Goal: Task Accomplishment & Management: Complete application form

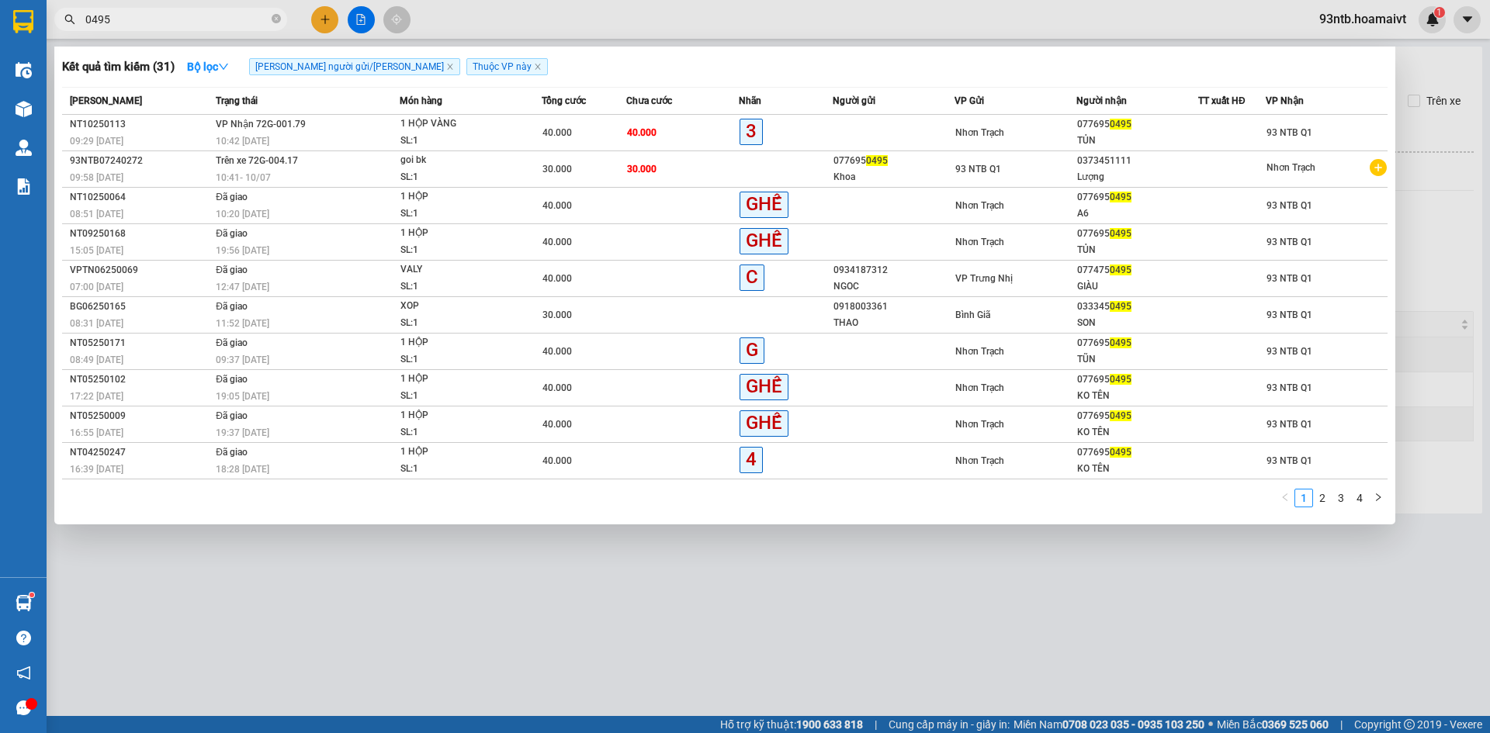
click at [130, 25] on input "0495" at bounding box center [176, 19] width 183 height 17
type input "0"
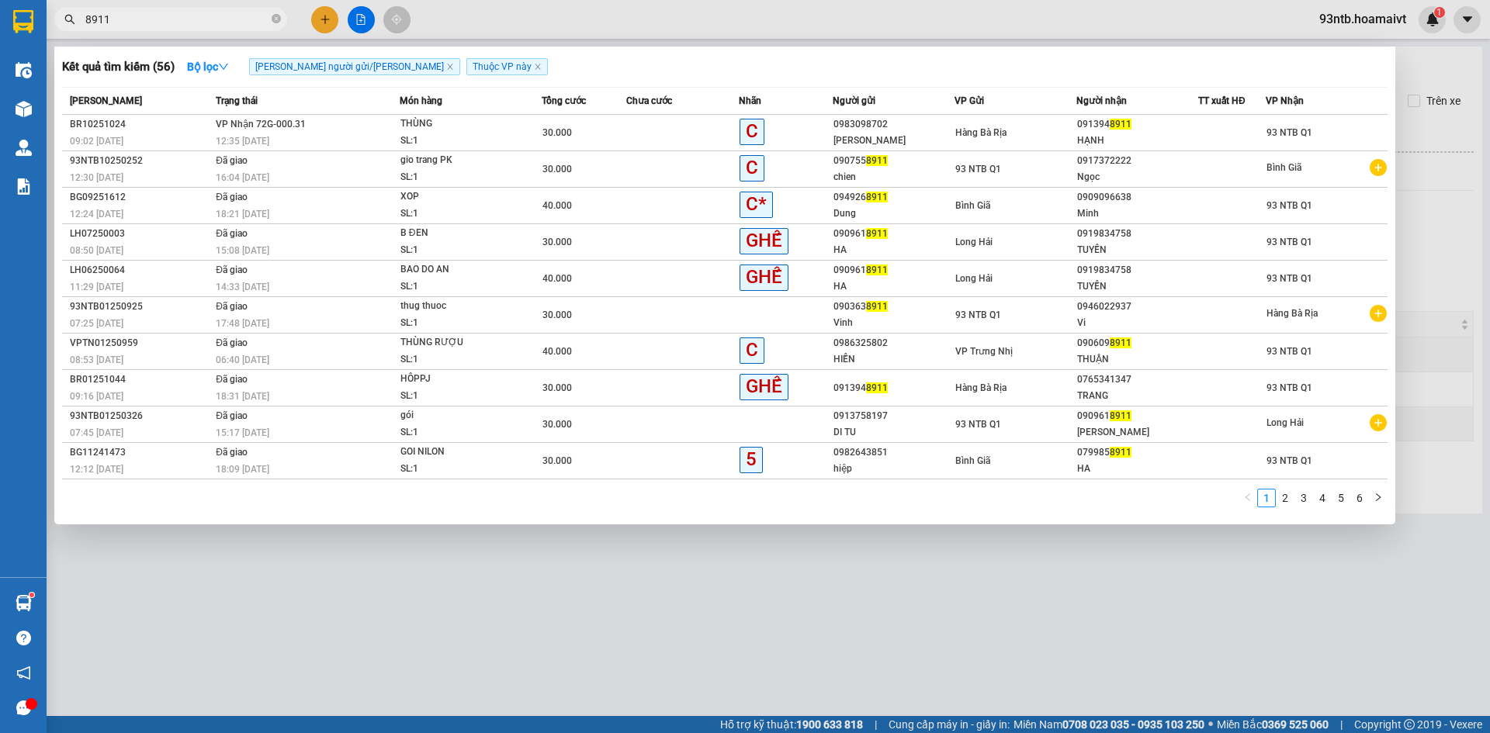
type input "8911"
click at [1050, 134] on div "Hàng Bà Rịa" at bounding box center [1015, 132] width 120 height 17
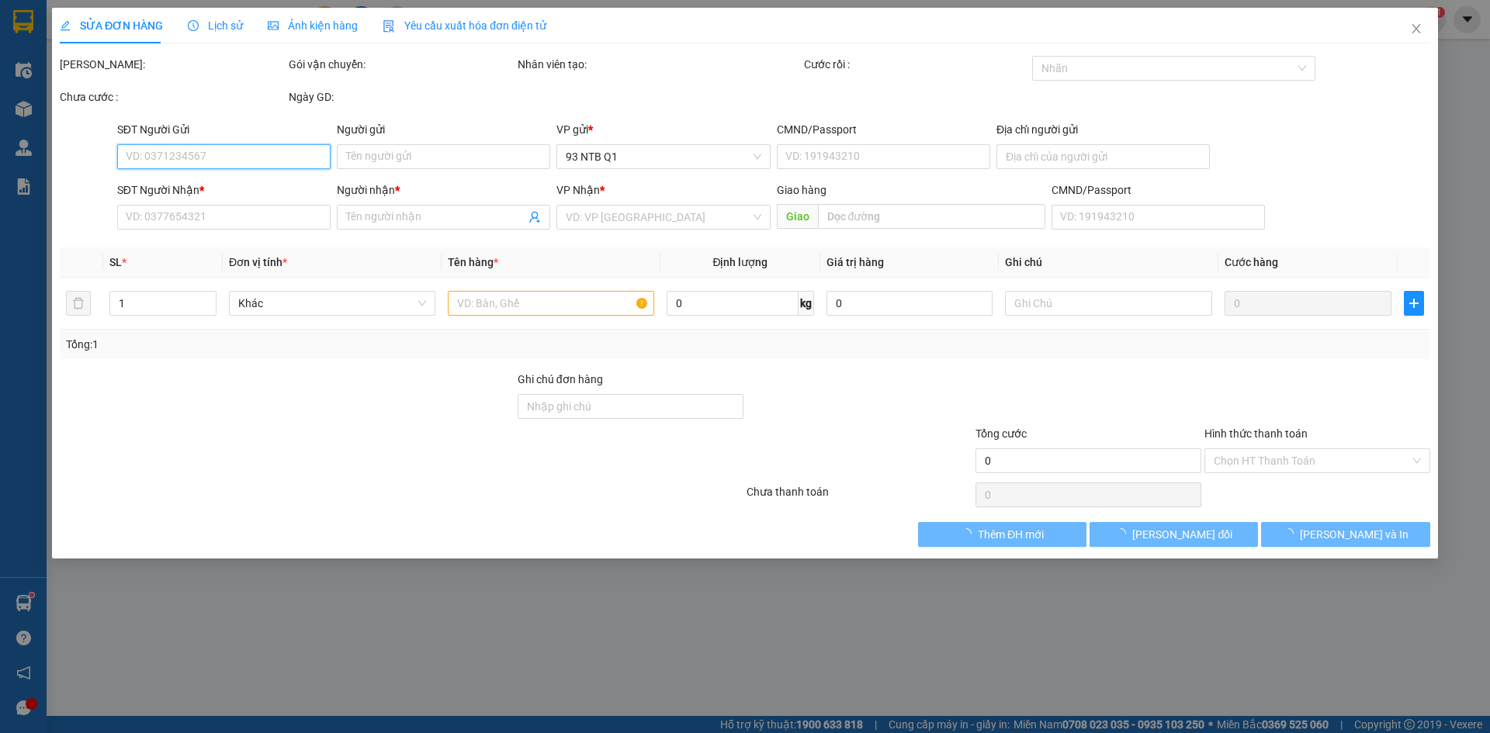
type input "0983098702"
type input "[PERSON_NAME]"
type input "0913948911"
type input "HẠNH"
type input "30.000"
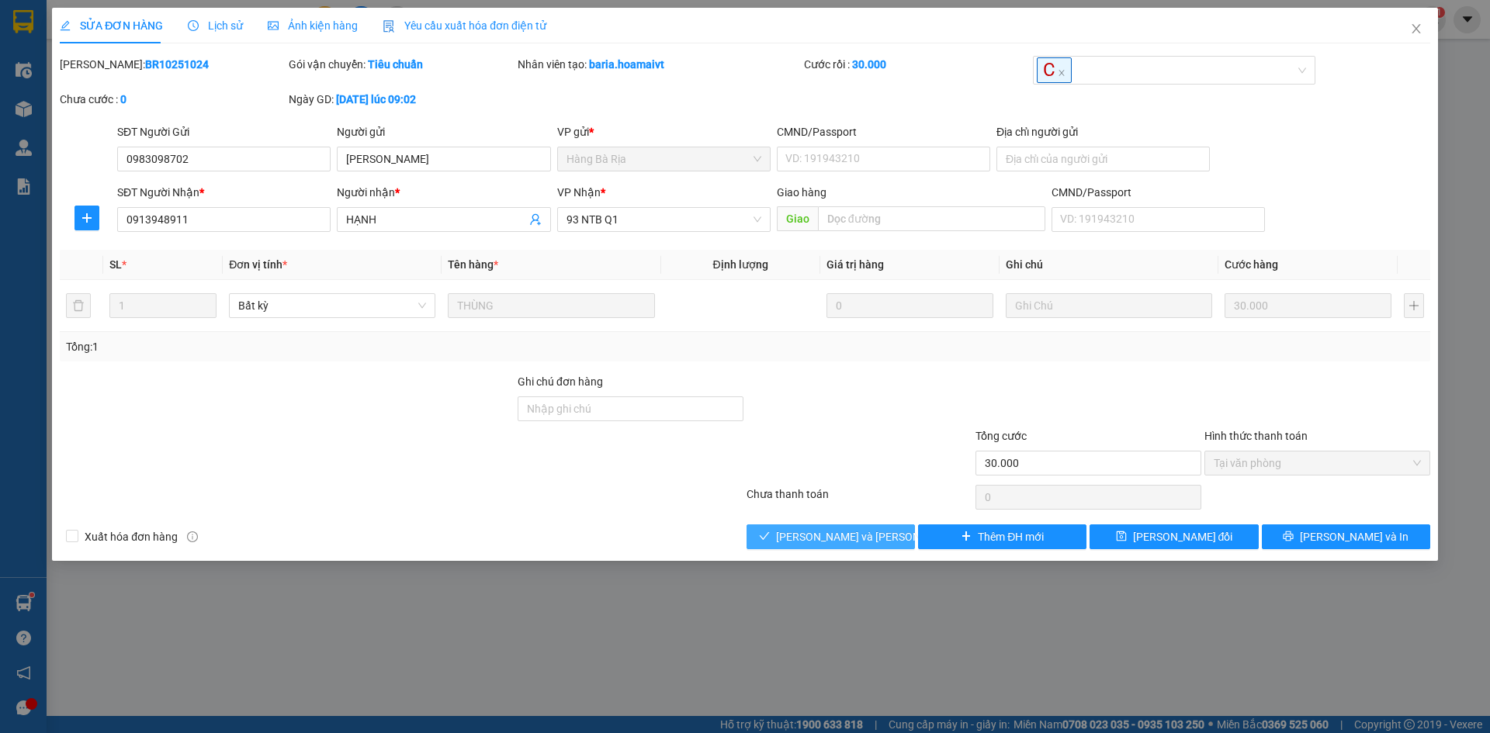
click at [876, 532] on span "[PERSON_NAME] và [PERSON_NAME] hàng" at bounding box center [881, 536] width 210 height 17
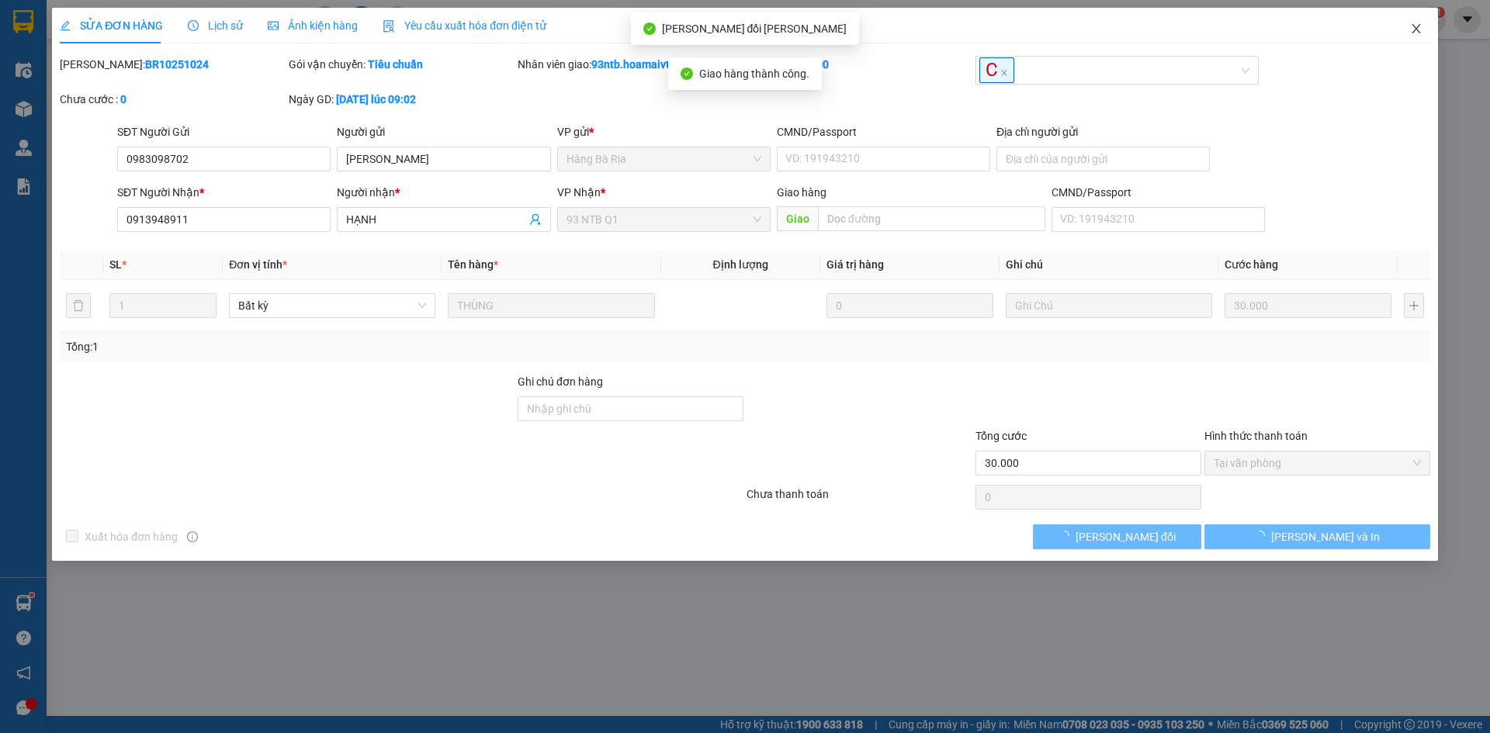
drag, startPoint x: 1409, startPoint y: 35, endPoint x: 1231, endPoint y: 5, distance: 180.1
click at [1409, 36] on span "Close" at bounding box center [1415, 29] width 43 height 43
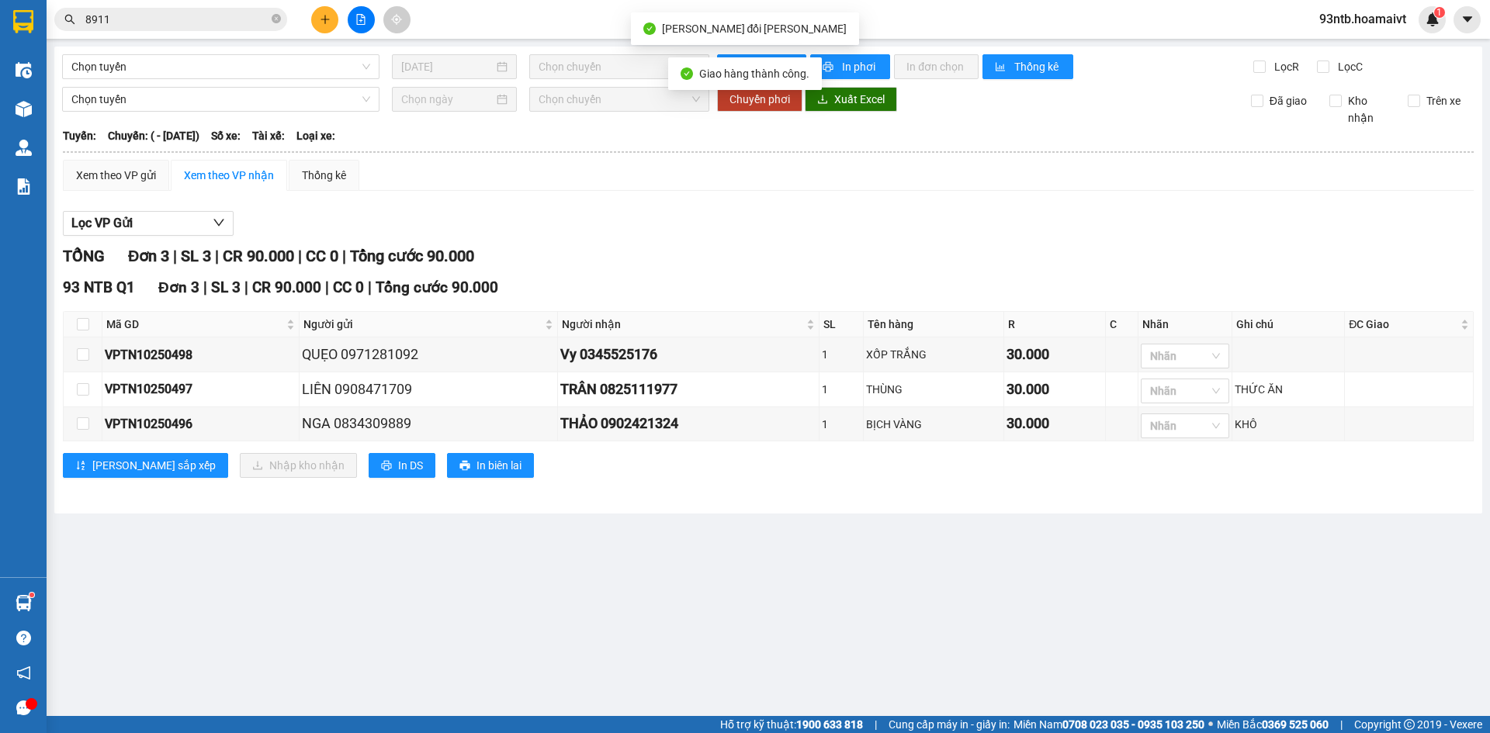
click at [217, 36] on div "Kết quả [PERSON_NAME] ( 56 ) Bộ lọc [PERSON_NAME] người gửi/[PERSON_NAME] [PERS…" at bounding box center [745, 19] width 1490 height 39
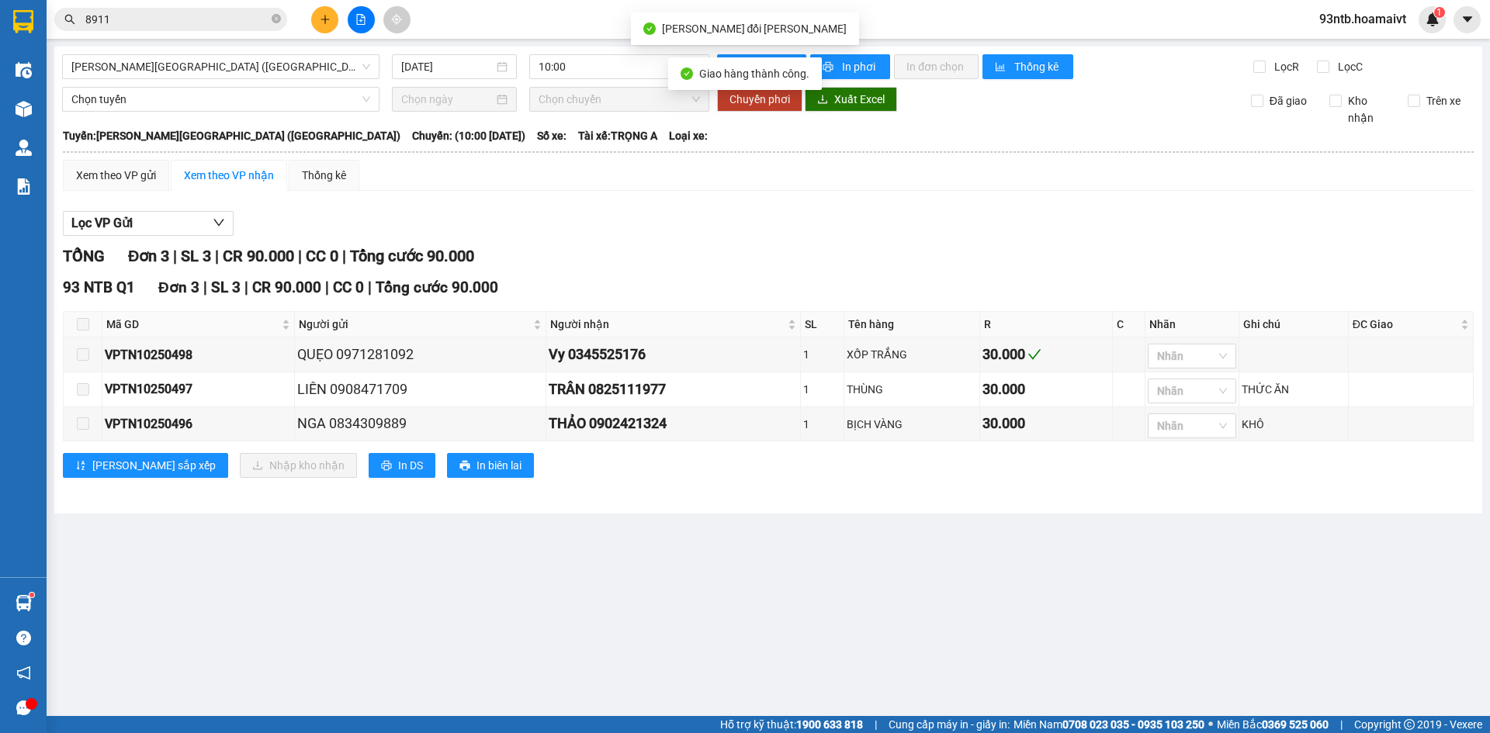
click at [213, 33] on div "Kết quả [PERSON_NAME] ( 56 ) Bộ lọc [PERSON_NAME] người gửi/[PERSON_NAME] [PERS…" at bounding box center [745, 19] width 1490 height 39
click at [210, 27] on input "8911" at bounding box center [176, 19] width 183 height 17
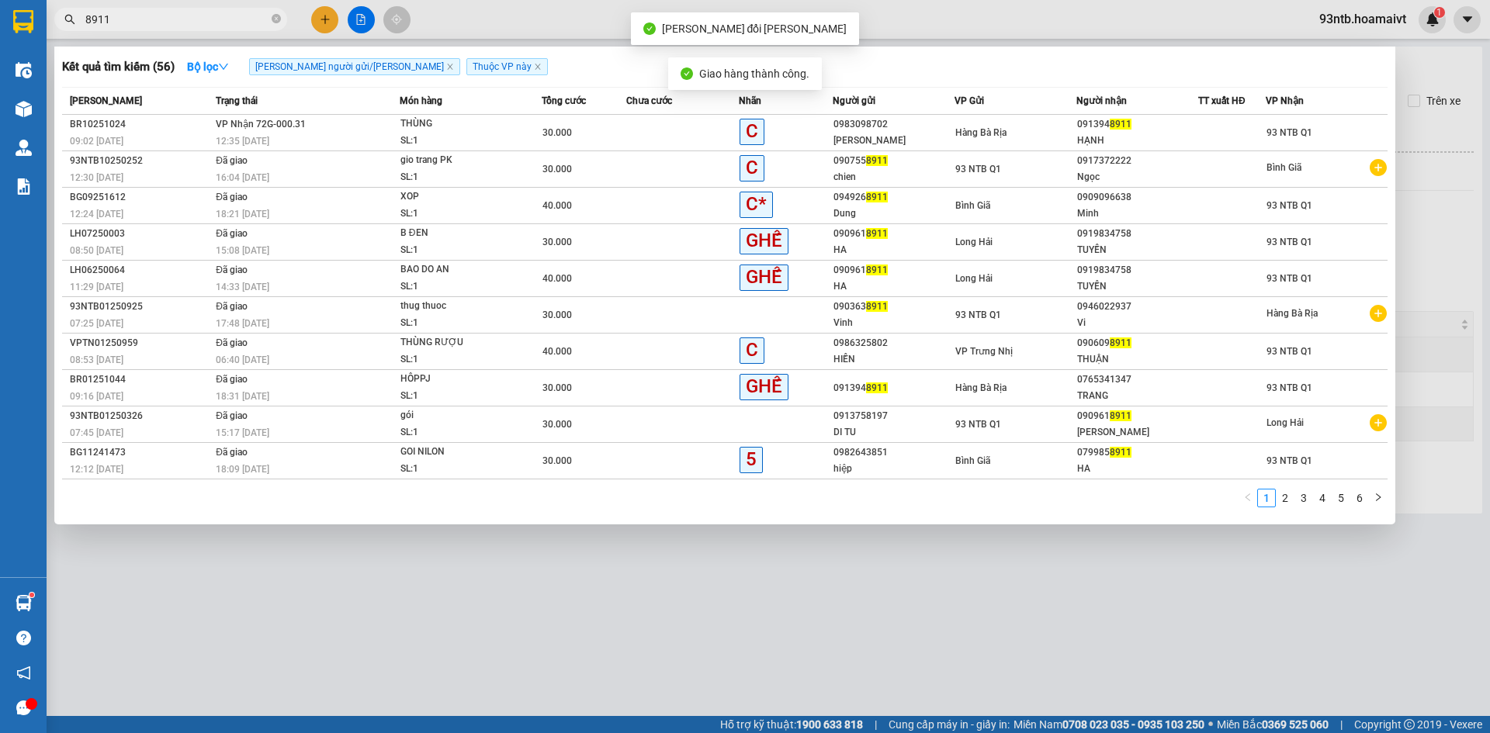
click at [201, 18] on input "8911" at bounding box center [176, 19] width 183 height 17
type input "8"
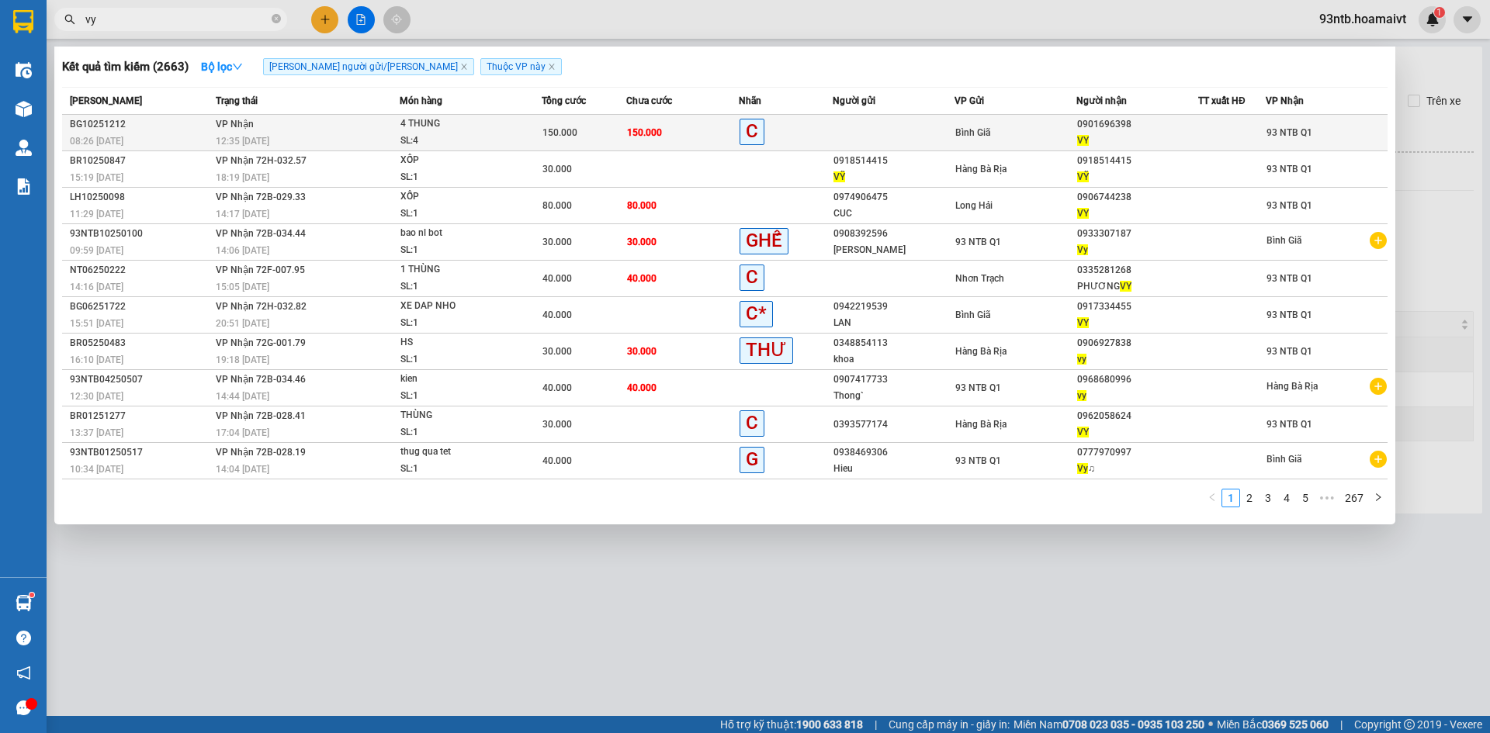
type input "vy"
click at [1167, 126] on div "0901696398" at bounding box center [1137, 124] width 120 height 16
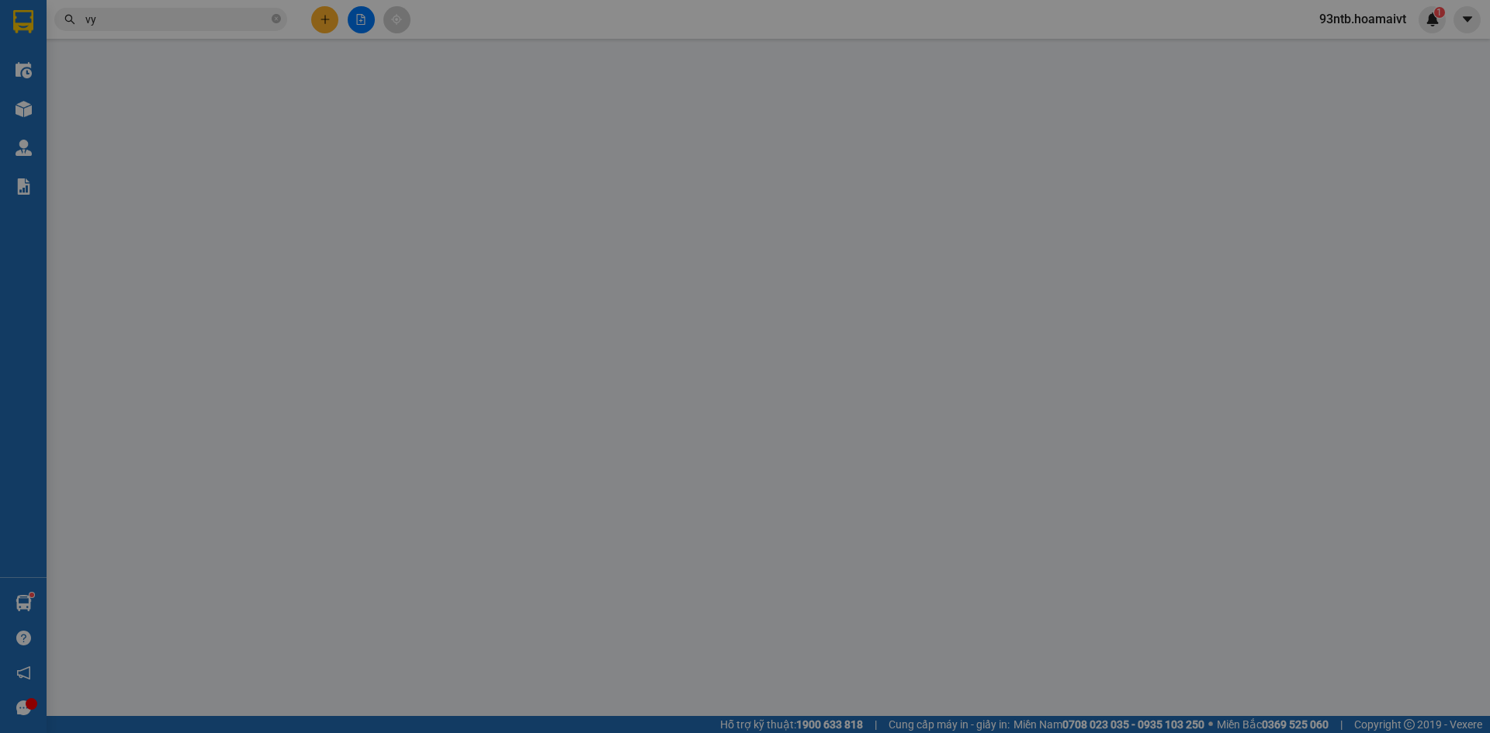
type input "0901696398"
type input "VY"
type input "150.000"
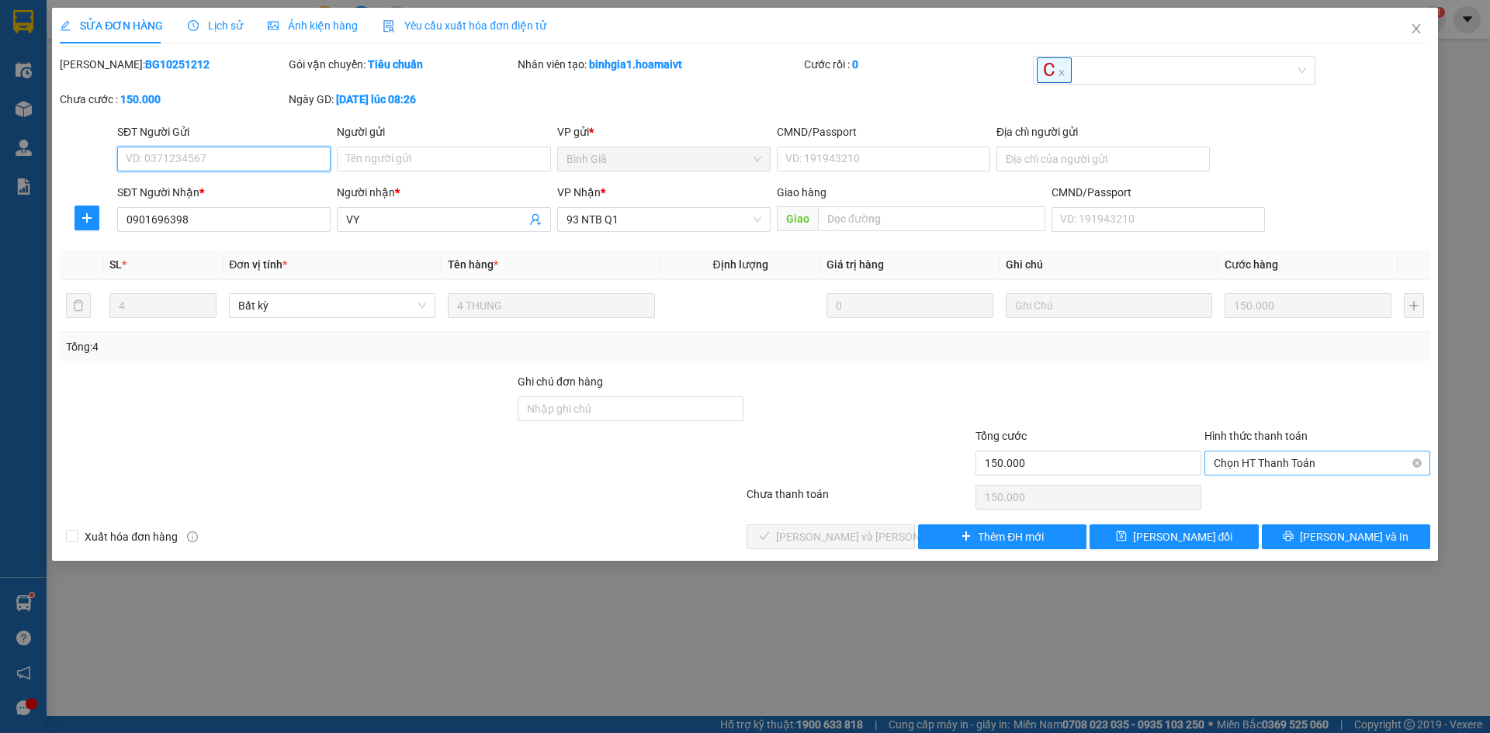
drag, startPoint x: 1309, startPoint y: 465, endPoint x: 1311, endPoint y: 473, distance: 8.7
click at [1311, 466] on span "Chọn HT Thanh Toán" at bounding box center [1317, 463] width 207 height 23
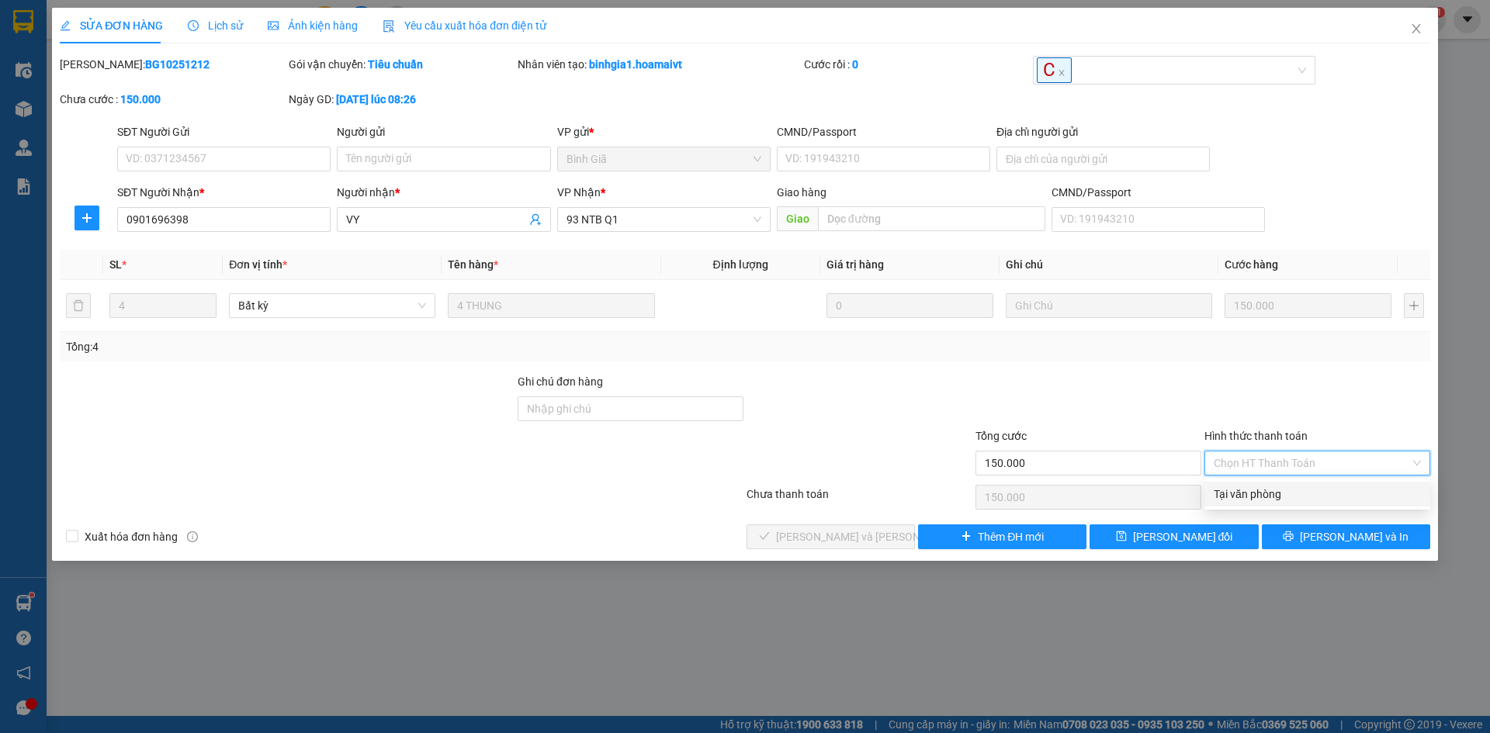
drag, startPoint x: 1313, startPoint y: 496, endPoint x: 1263, endPoint y: 514, distance: 53.5
click at [1312, 496] on div "Tại văn phòng" at bounding box center [1317, 494] width 207 height 17
type input "0"
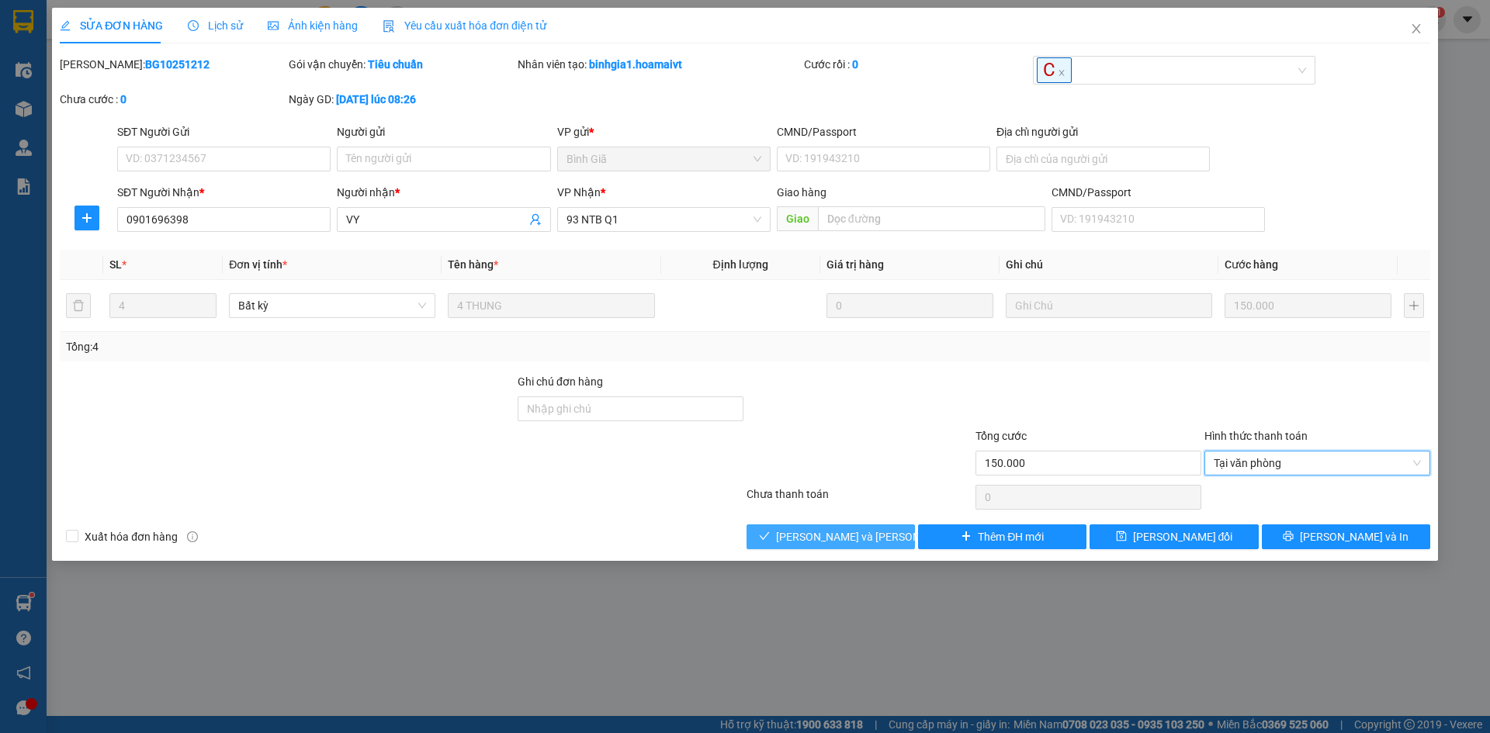
click at [794, 545] on button "[PERSON_NAME] và [PERSON_NAME] hàng" at bounding box center [830, 537] width 168 height 25
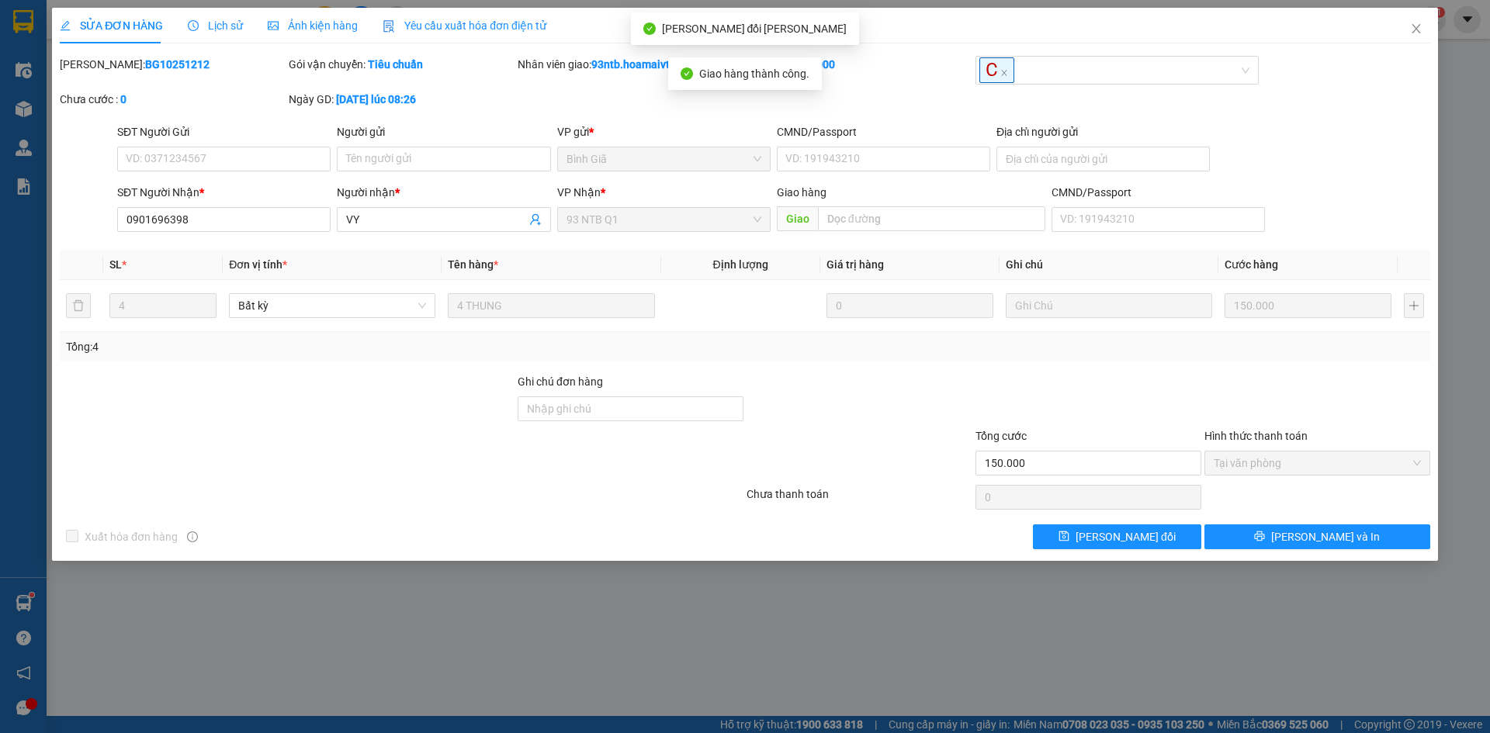
click at [1319, 158] on div "SĐT Người Gửi VD: 0371234567 Người gửi Tên người gửi VP gửi * [PERSON_NAME] CMN…" at bounding box center [773, 150] width 1319 height 54
click at [1467, 119] on div "SỬA ĐƠN HÀNG Lịch sử [PERSON_NAME] hàng Yêu cầu xuất [PERSON_NAME] điện tử Tota…" at bounding box center [745, 366] width 1490 height 733
click at [1353, 147] on div "SĐT Người Gửi VD: 0371234567 Người gửi Tên người gửi VP gửi * [PERSON_NAME] CMN…" at bounding box center [773, 150] width 1319 height 54
click at [1418, 19] on span "Close" at bounding box center [1415, 29] width 43 height 43
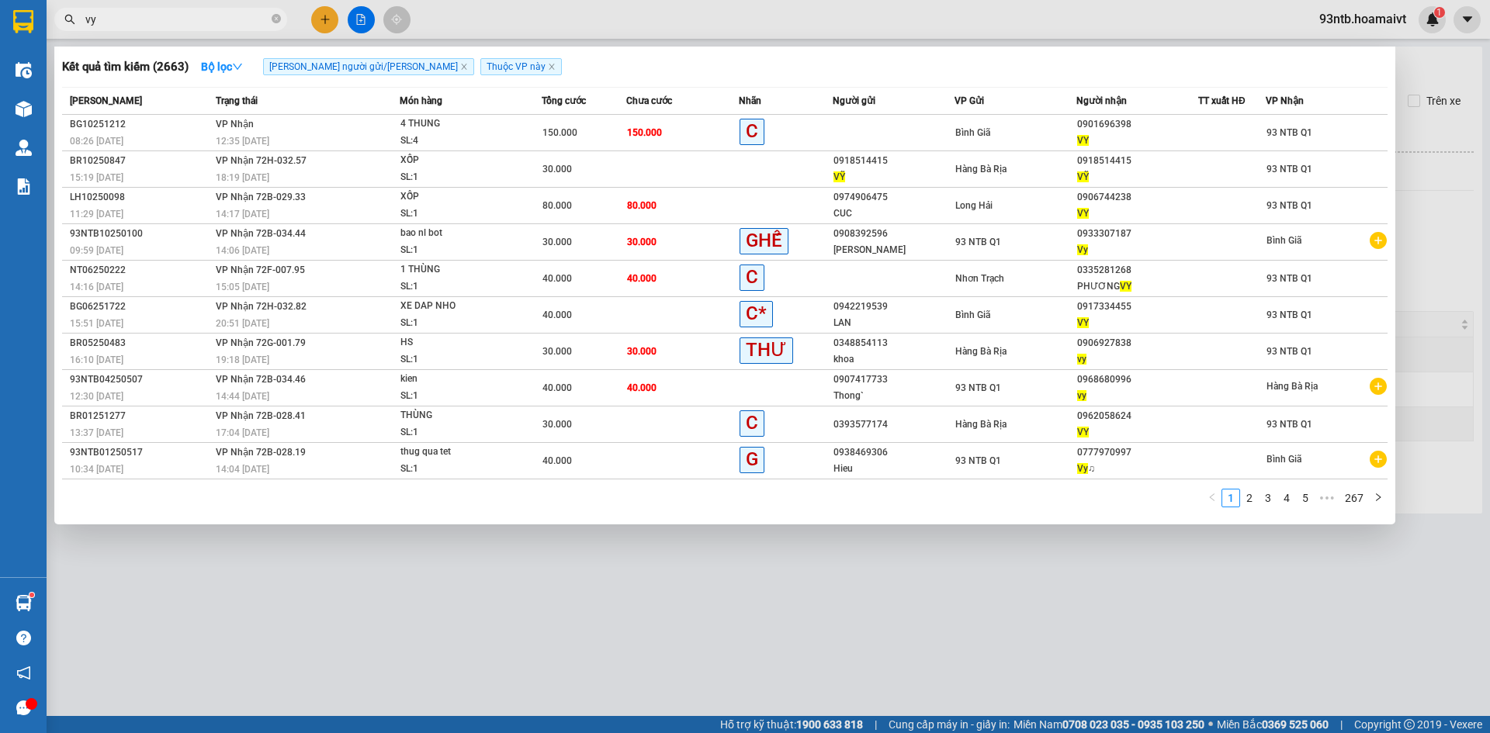
click at [228, 28] on span "vy" at bounding box center [170, 19] width 233 height 23
click at [220, 23] on input "vy" at bounding box center [176, 19] width 183 height 17
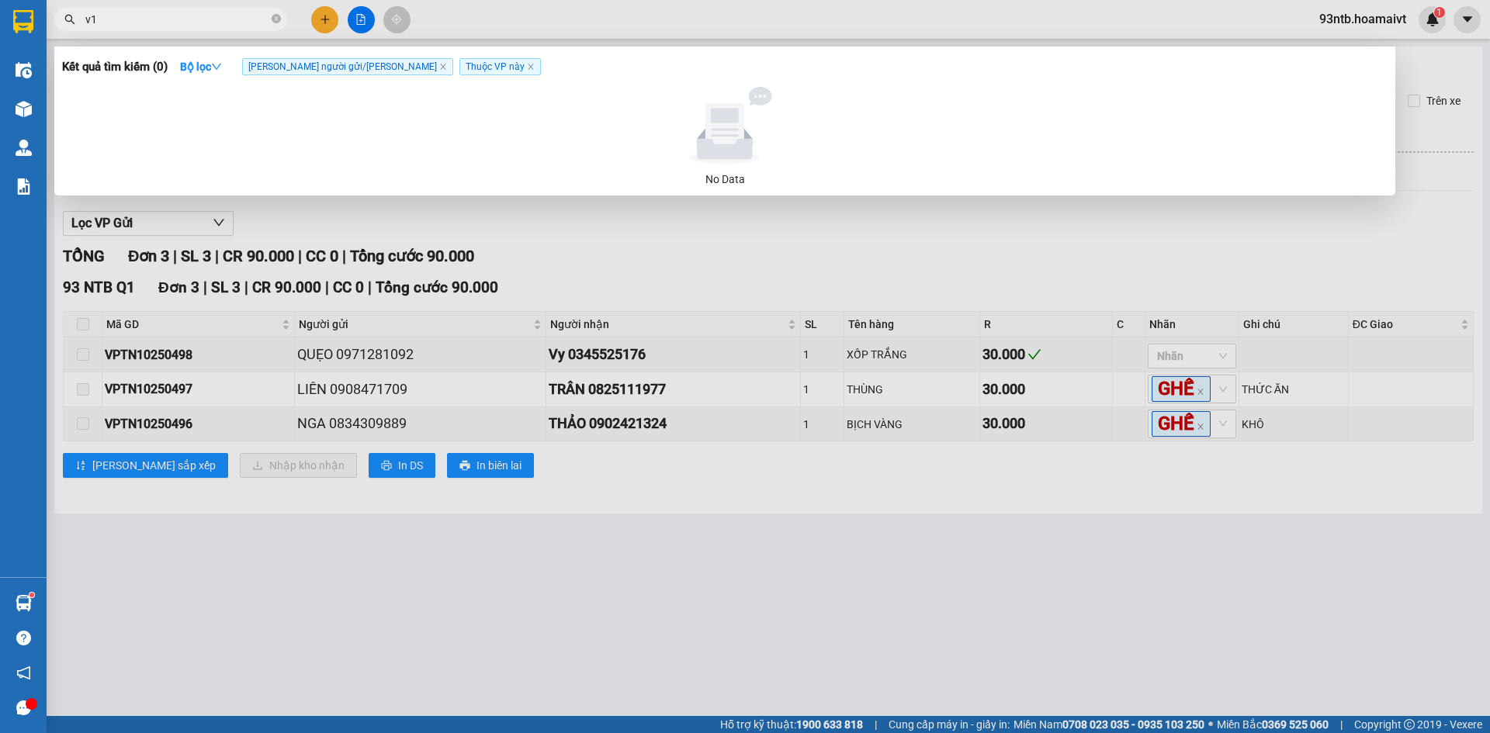
type input "v"
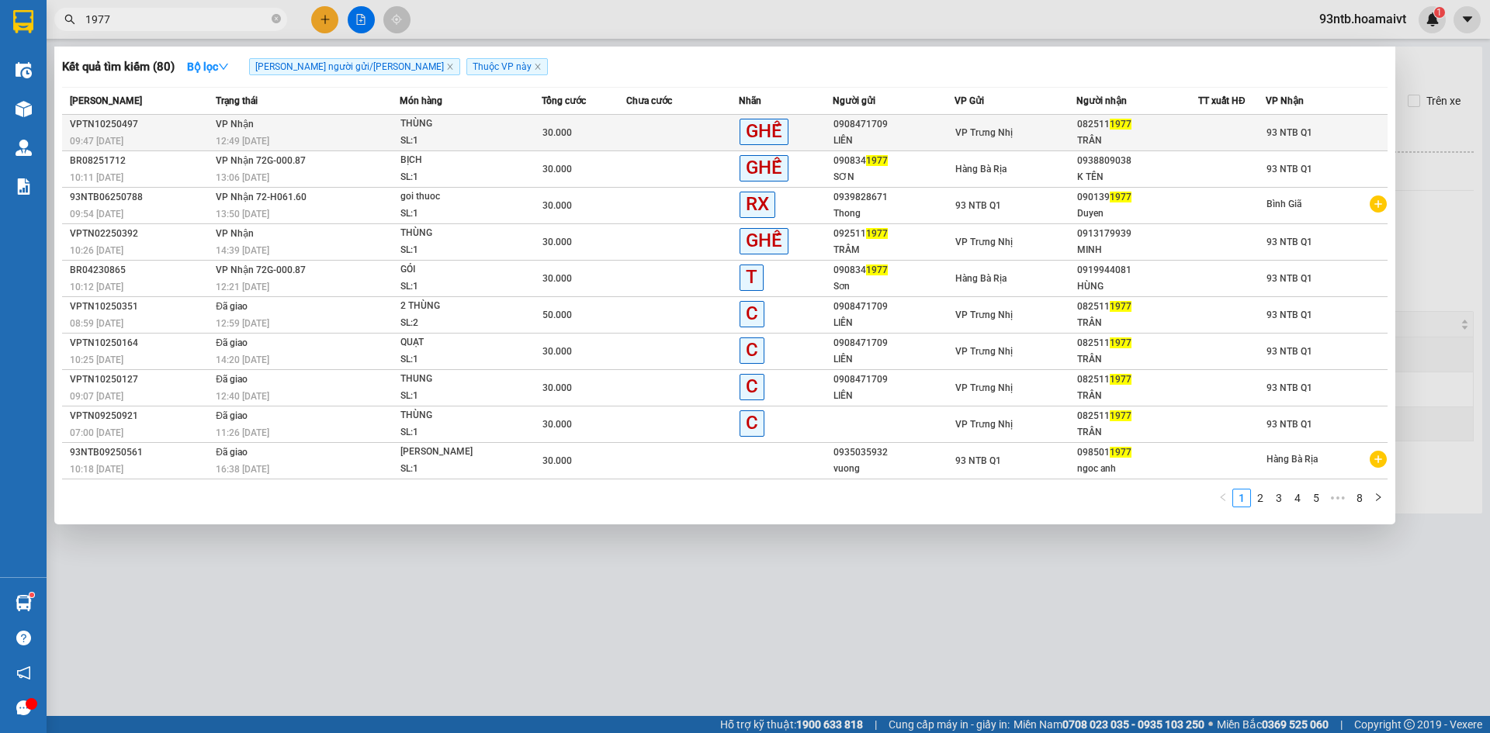
type input "1977"
click at [968, 133] on span "VP Trưng Nhị" at bounding box center [983, 132] width 57 height 11
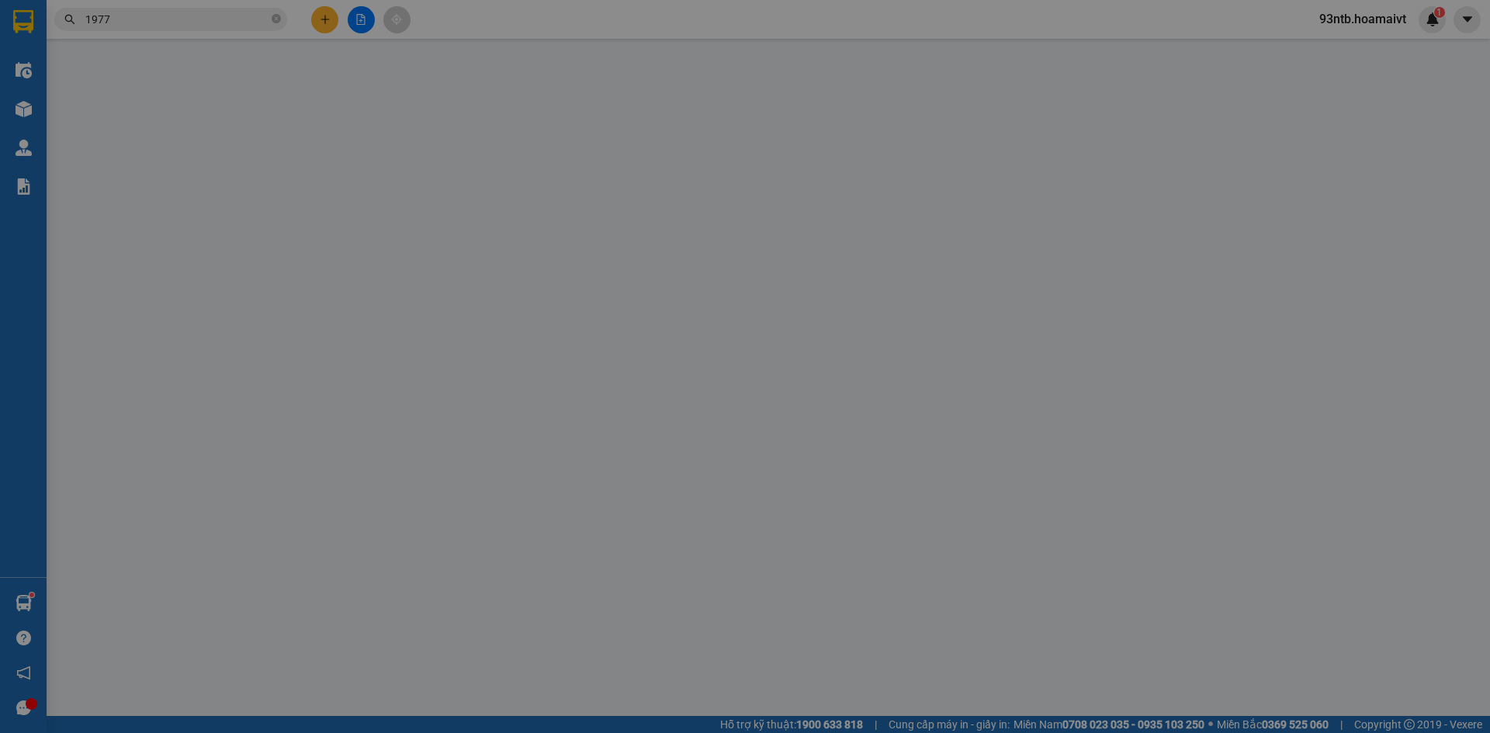
type input "0908471709"
type input "LIÊN"
type input "0825111977"
type input "TRÂN"
type input "30.000"
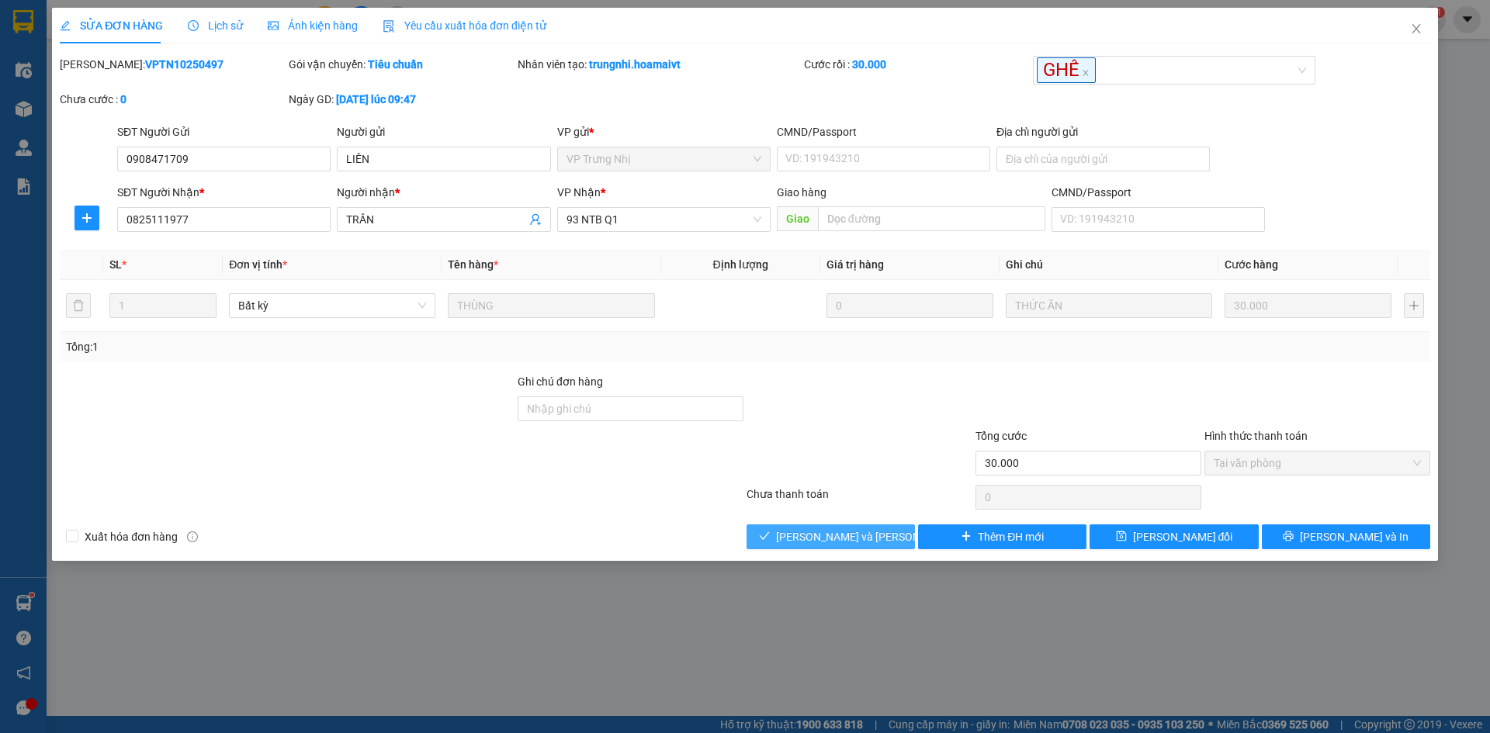
click at [851, 528] on span "[PERSON_NAME] và [PERSON_NAME] hàng" at bounding box center [881, 536] width 210 height 17
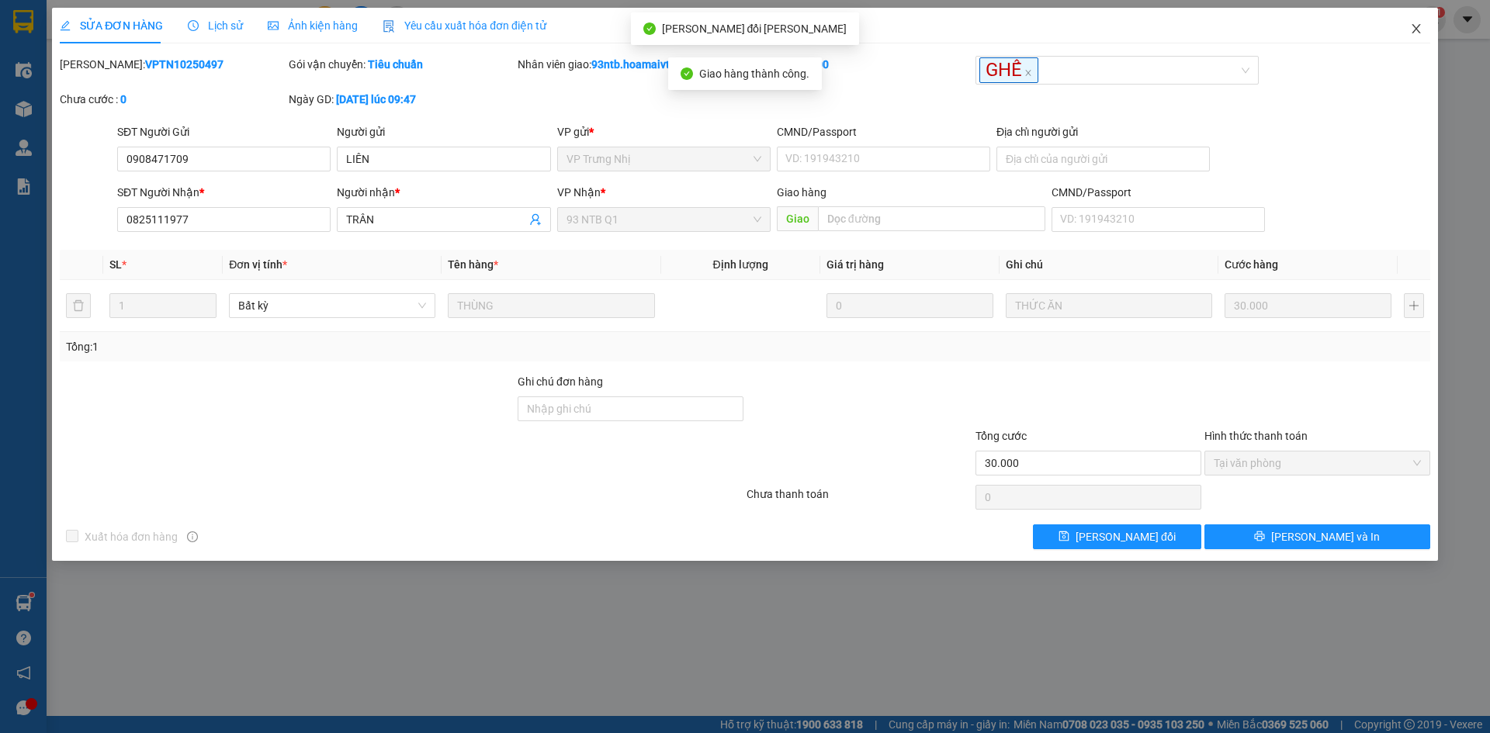
click at [1423, 30] on span "Close" at bounding box center [1415, 29] width 43 height 43
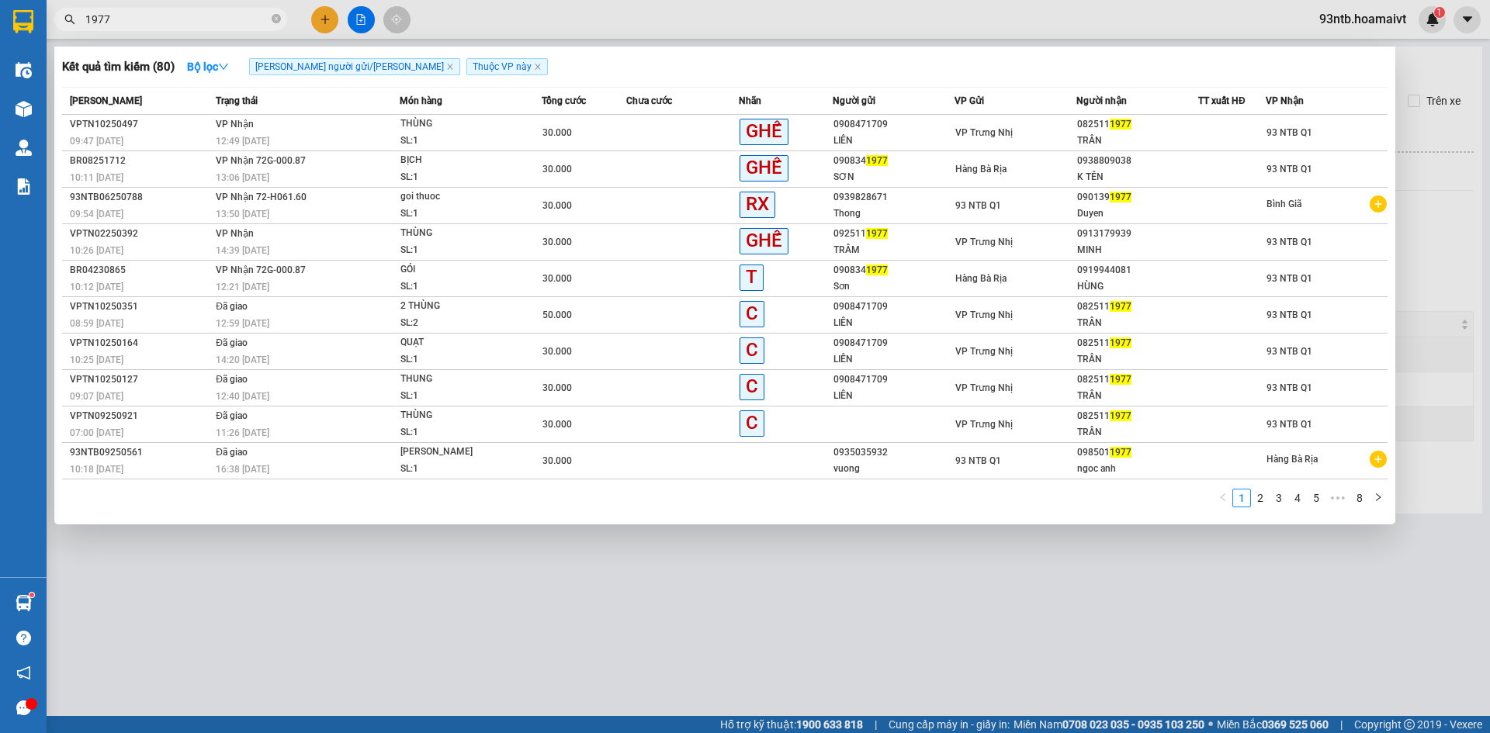
click at [236, 26] on input "1977" at bounding box center [176, 19] width 183 height 17
type input "1"
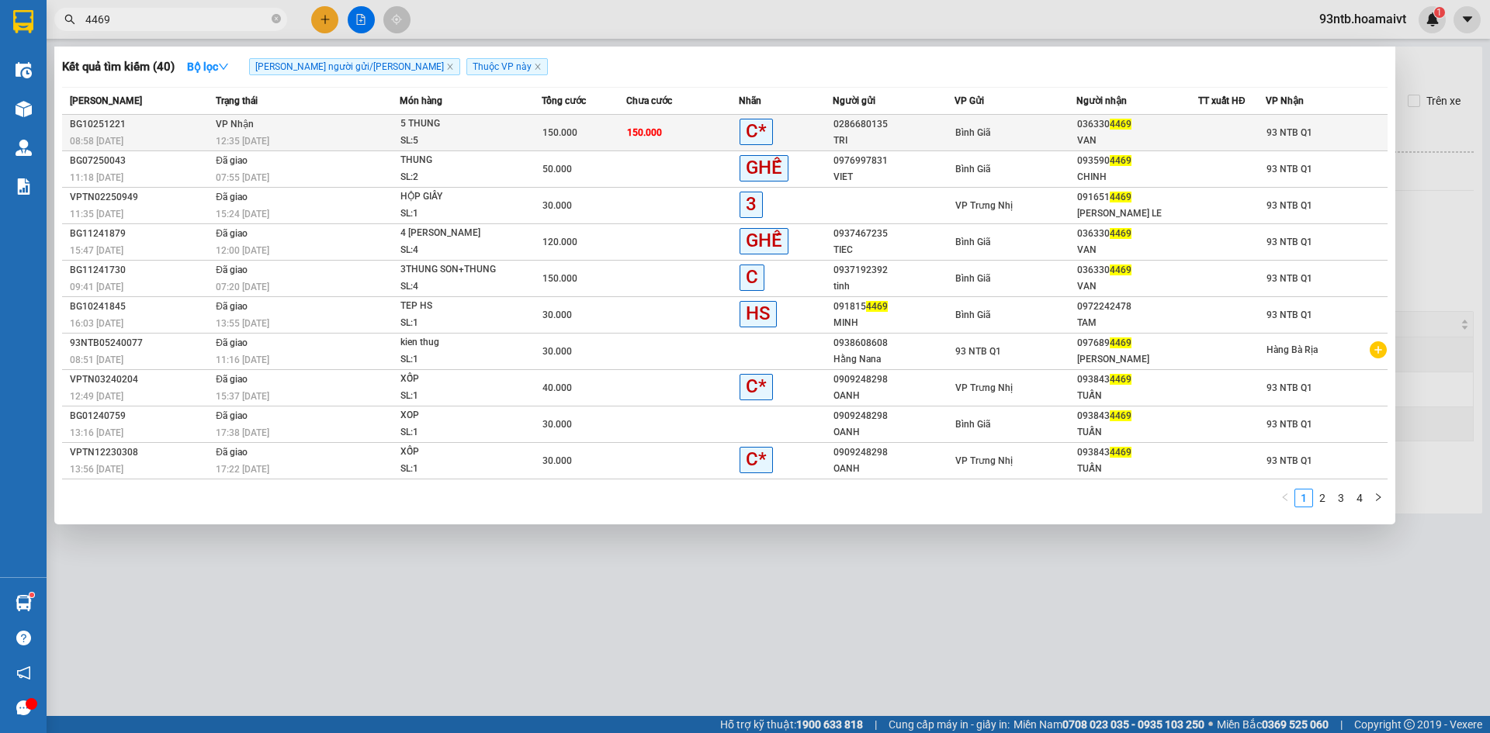
type input "4469"
click at [1189, 138] on div "VAN" at bounding box center [1137, 141] width 120 height 16
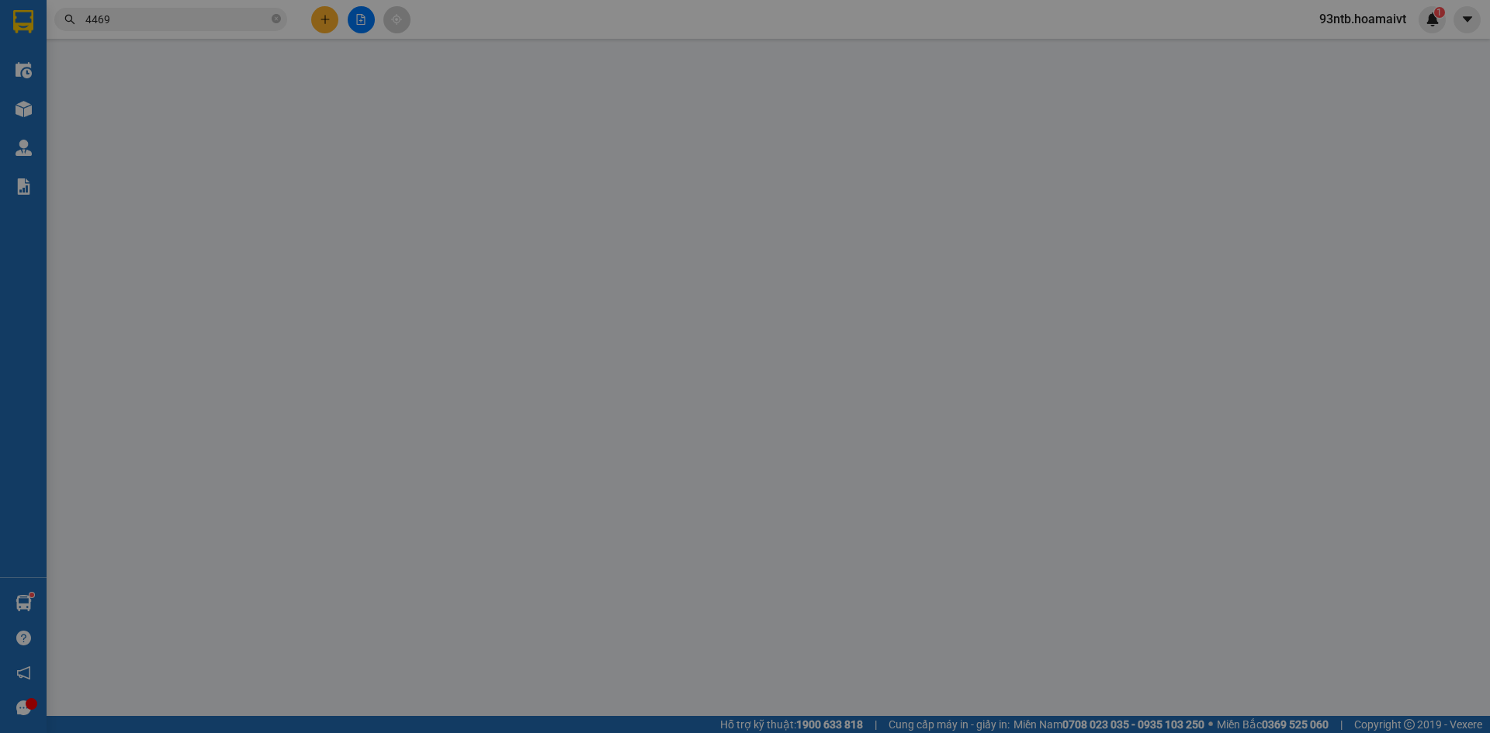
type input "0286680135"
type input "TRI"
type input "0363304469"
type input "VAN"
type input "150.000"
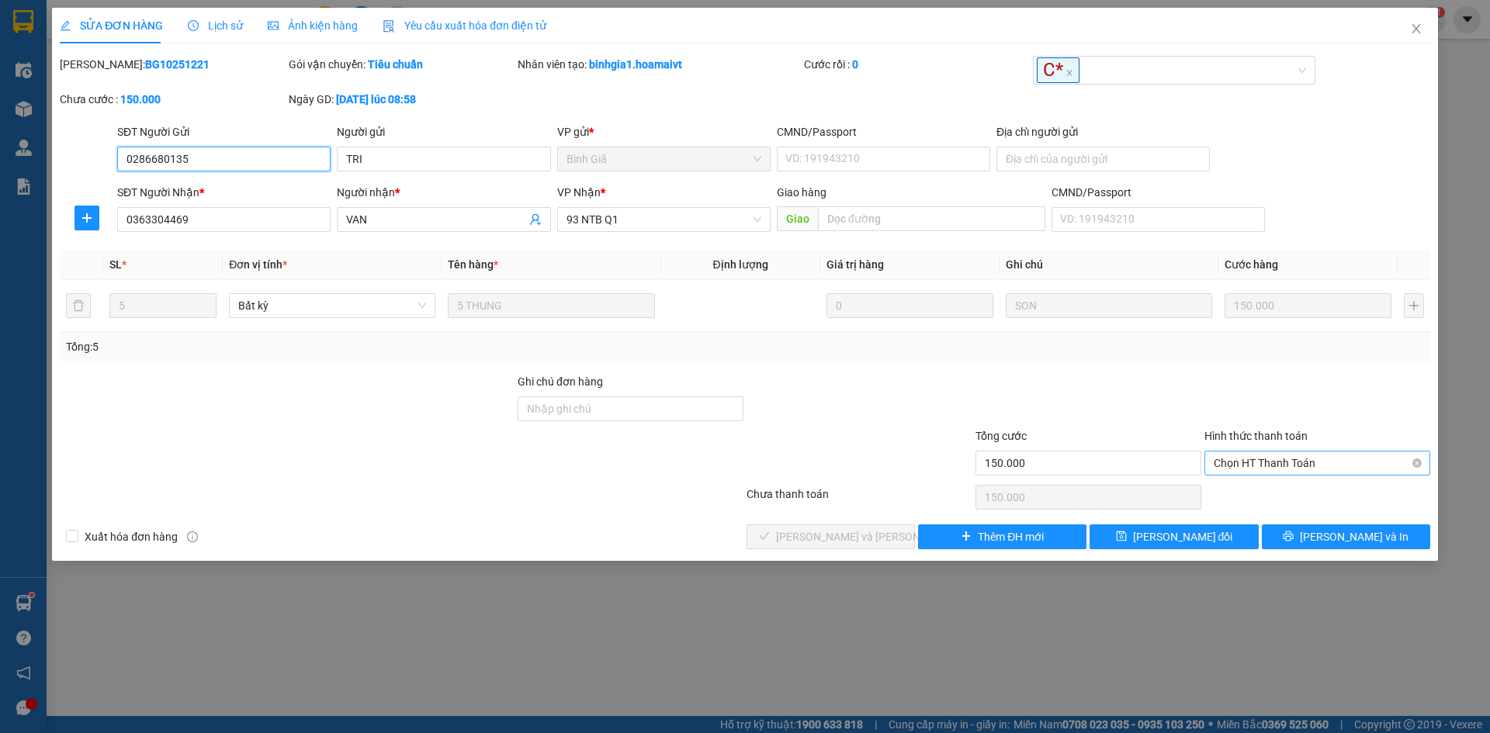
click at [1234, 454] on span "Chọn HT Thanh Toán" at bounding box center [1317, 463] width 207 height 23
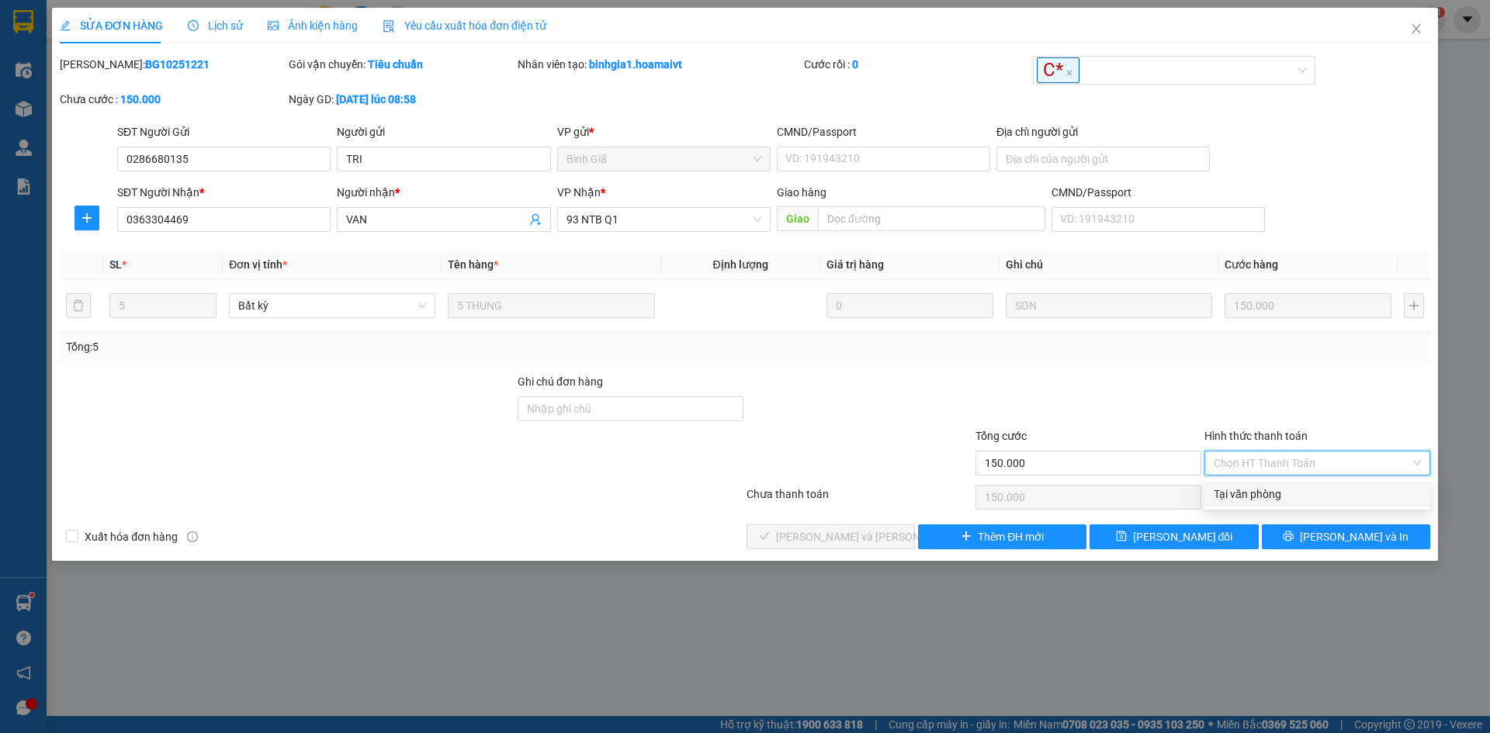
click at [1295, 494] on div "Tại văn phòng" at bounding box center [1317, 494] width 207 height 17
type input "0"
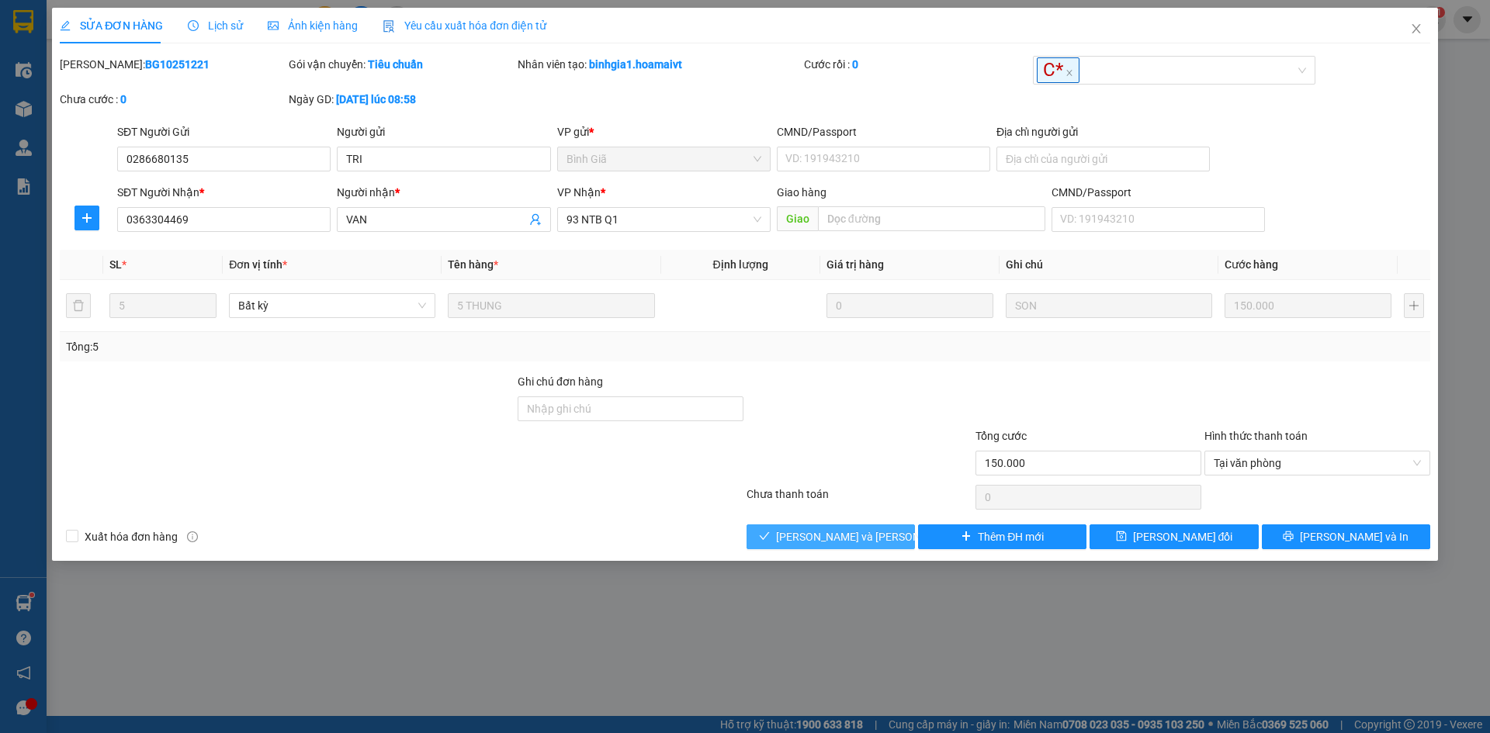
click at [792, 539] on button "[PERSON_NAME] và [PERSON_NAME] hàng" at bounding box center [830, 537] width 168 height 25
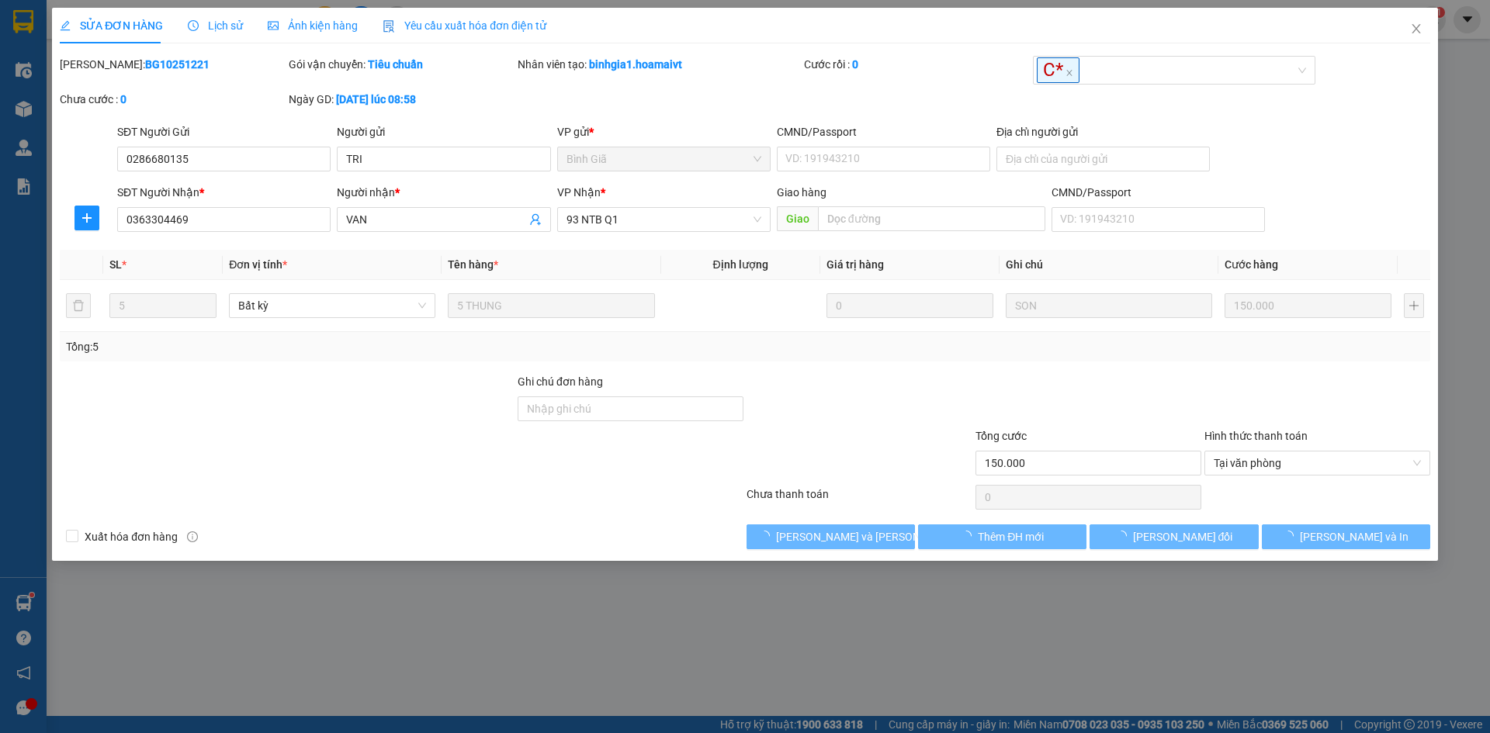
click at [559, 539] on div "Xuất [PERSON_NAME] hàng [PERSON_NAME] và [PERSON_NAME] hàng Thêm ĐH mới [PERSON…" at bounding box center [744, 537] width 1373 height 25
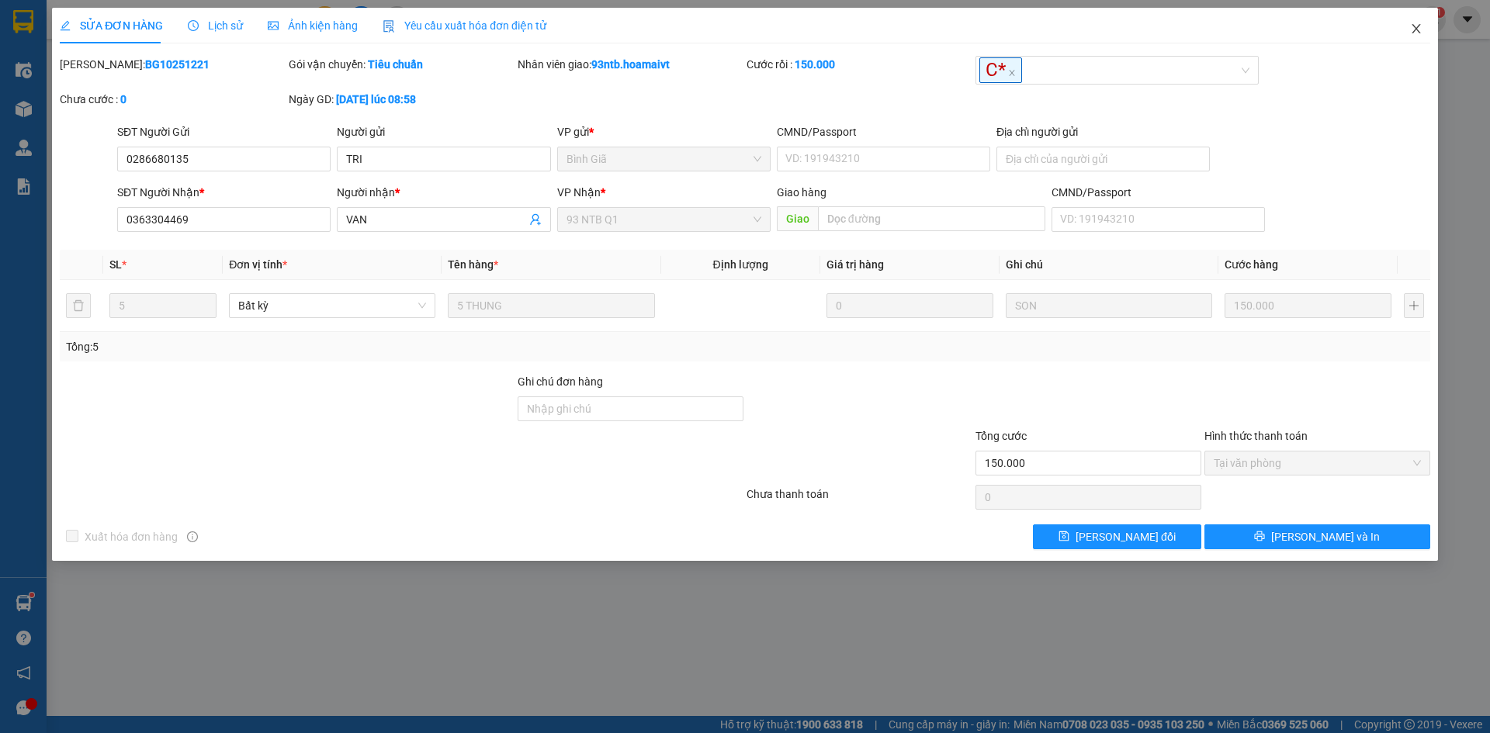
click at [1425, 30] on span "Close" at bounding box center [1415, 29] width 43 height 43
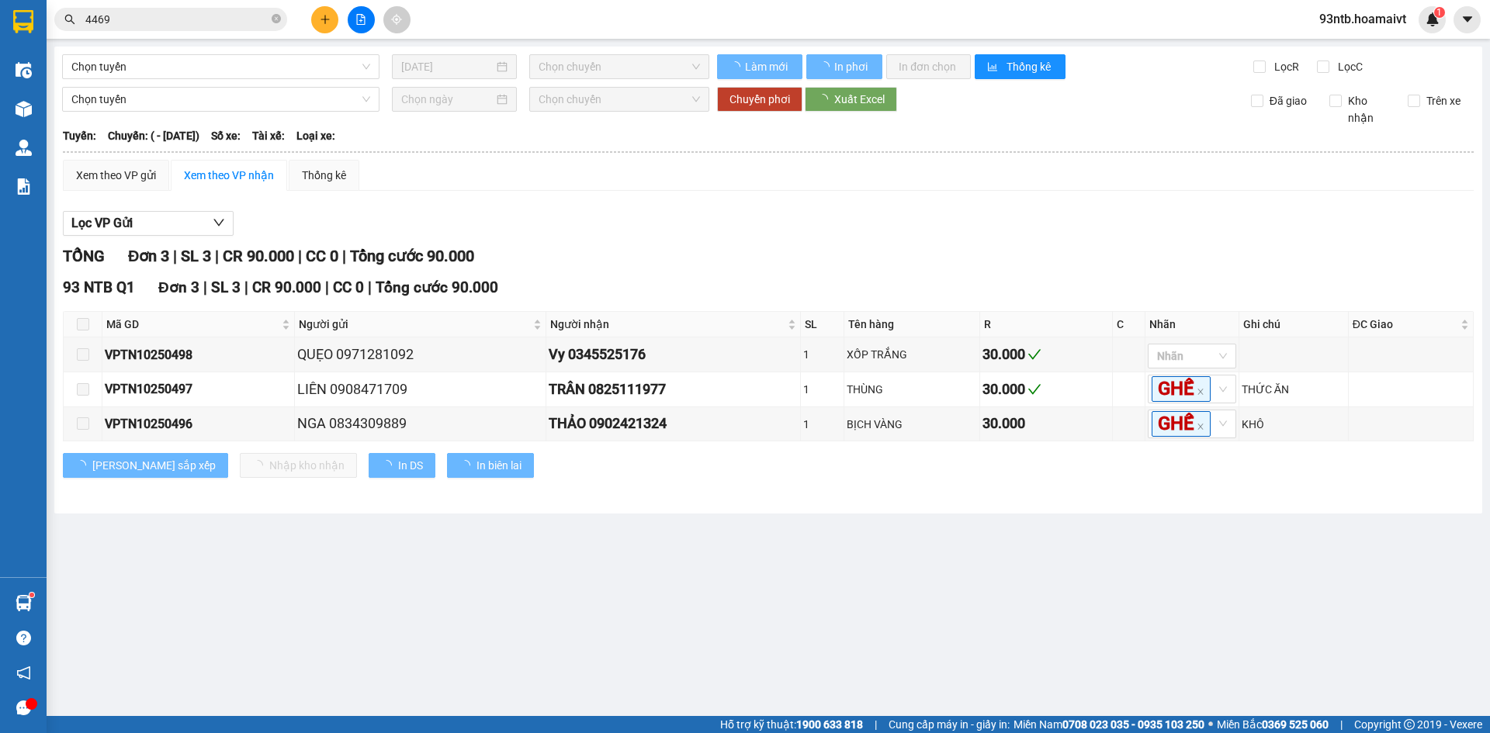
click at [324, 16] on icon "plus" at bounding box center [325, 19] width 11 height 11
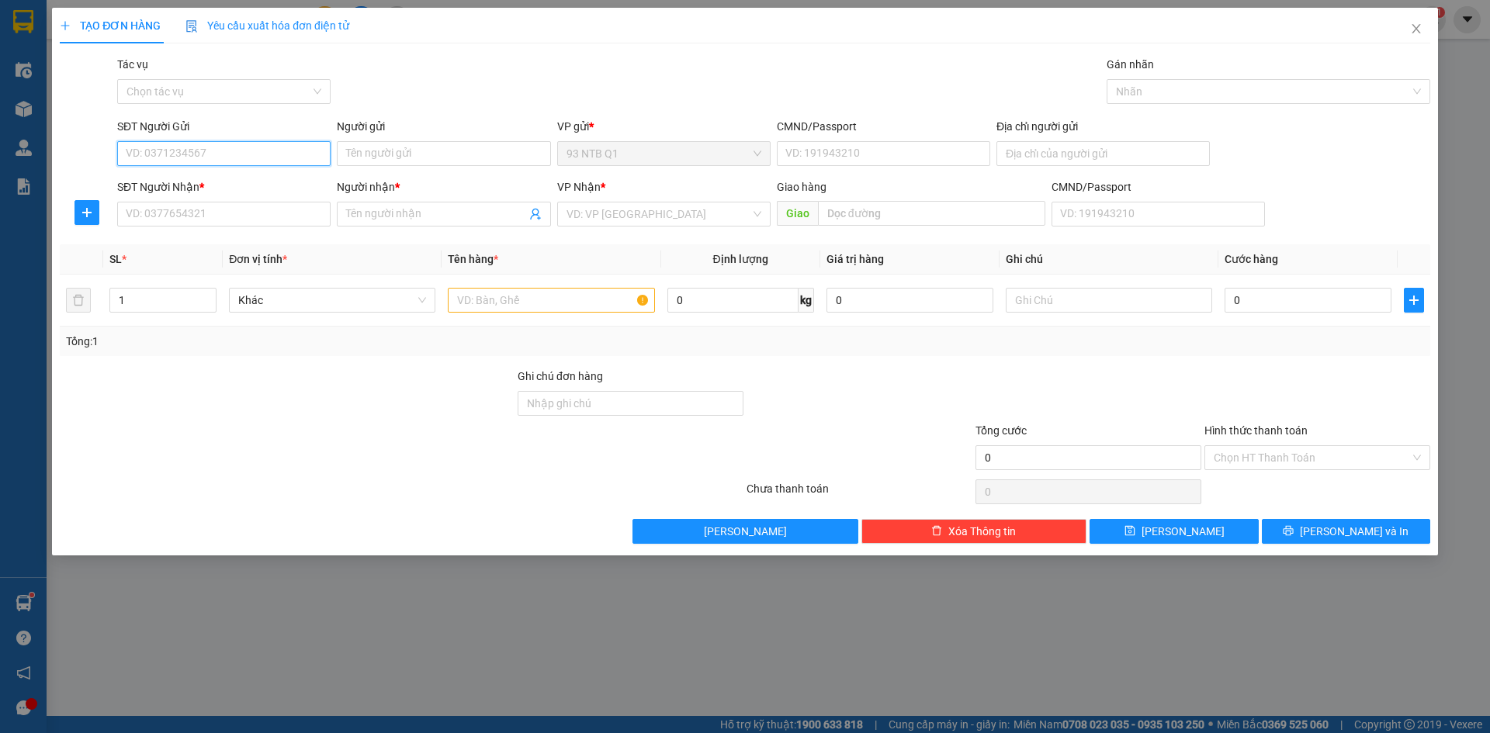
click at [265, 161] on input "SĐT Người Gửi" at bounding box center [223, 153] width 213 height 25
type input "0888559991"
click at [290, 179] on div "0888559991 - Dương" at bounding box center [223, 184] width 195 height 17
type input "Dương"
type input "540/20/1A CMT8 F11 Q3"
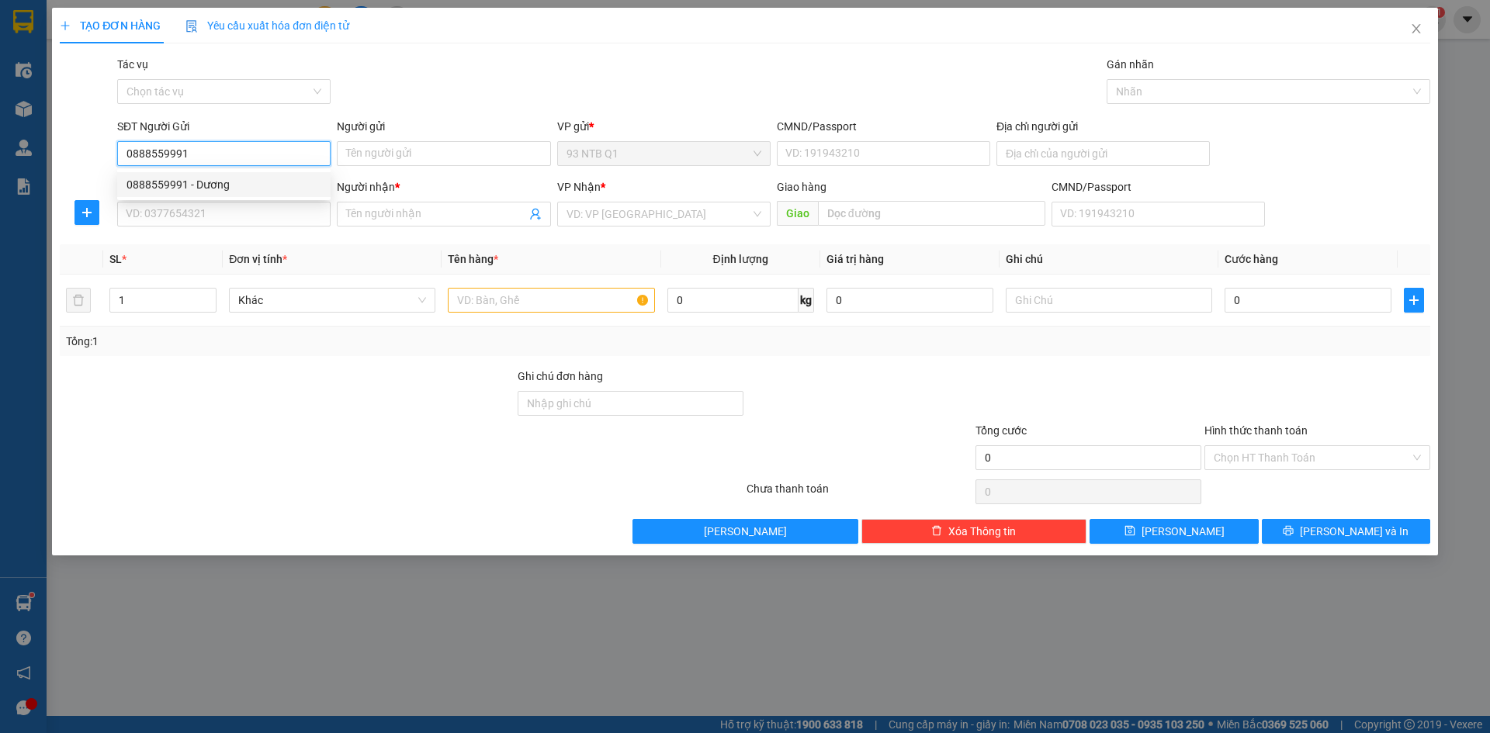
type input "0838390678"
type input "Tuyền"
type input "0888559991"
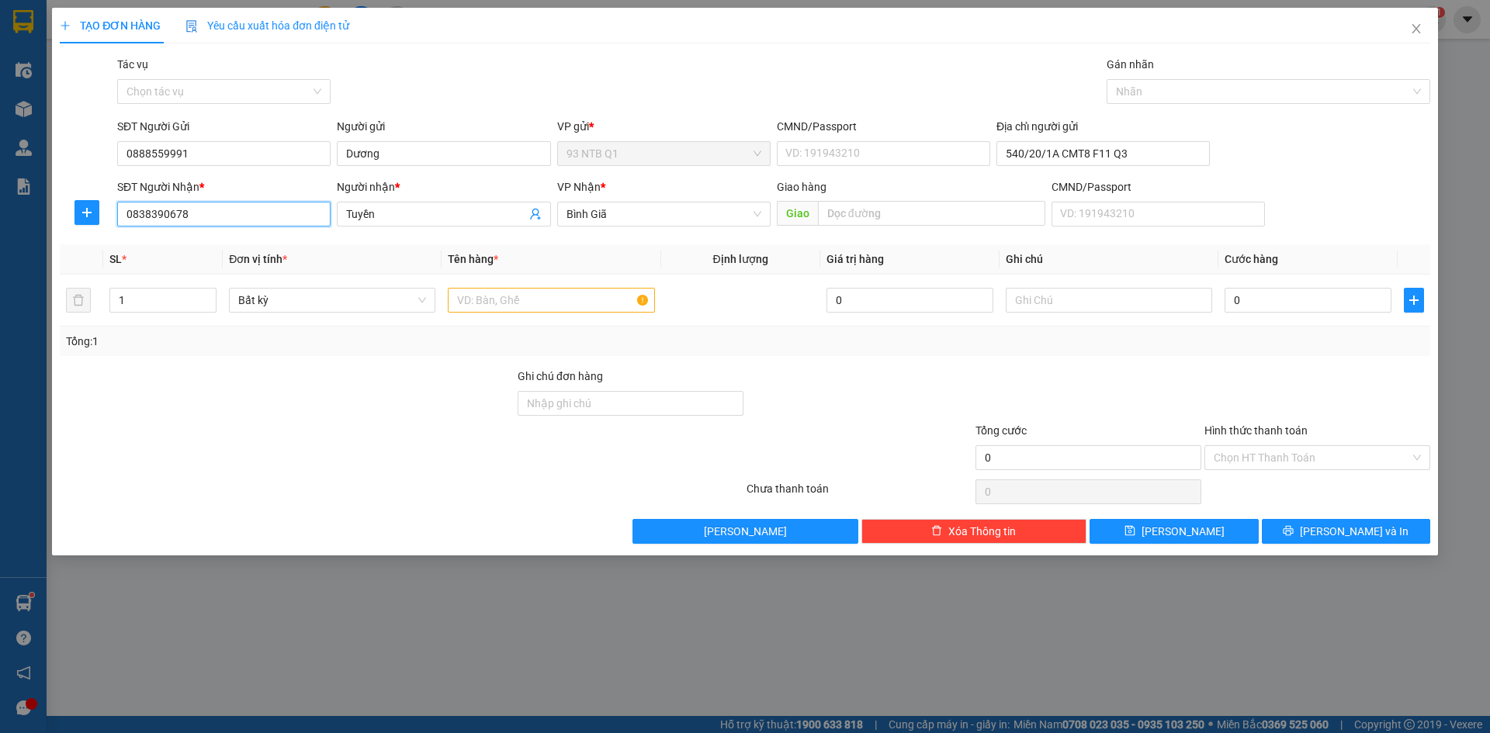
click at [263, 210] on input "0838390678" at bounding box center [223, 214] width 213 height 25
type input "0"
type input "0784529669"
type input "my duyen"
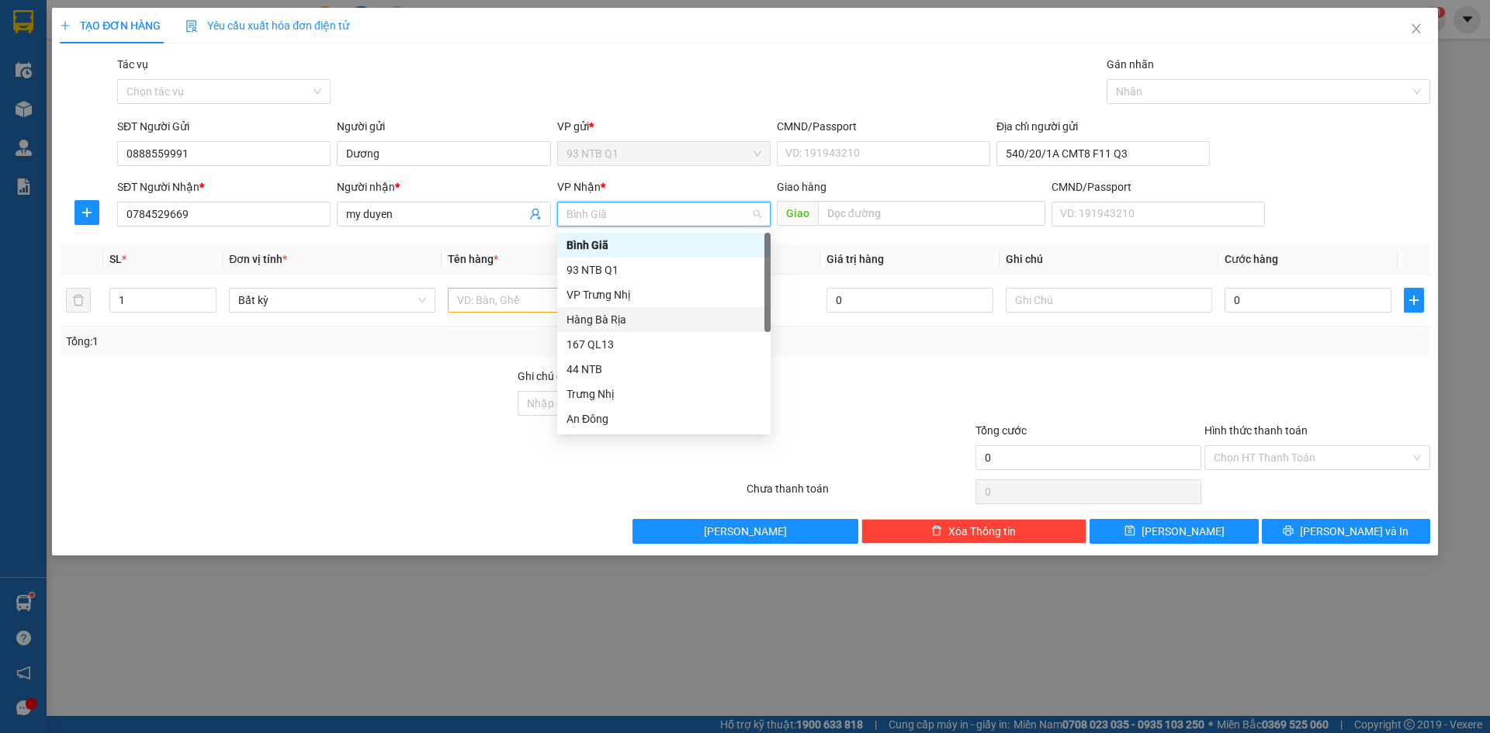
click at [635, 320] on div "Hàng Bà Rịa" at bounding box center [663, 319] width 195 height 17
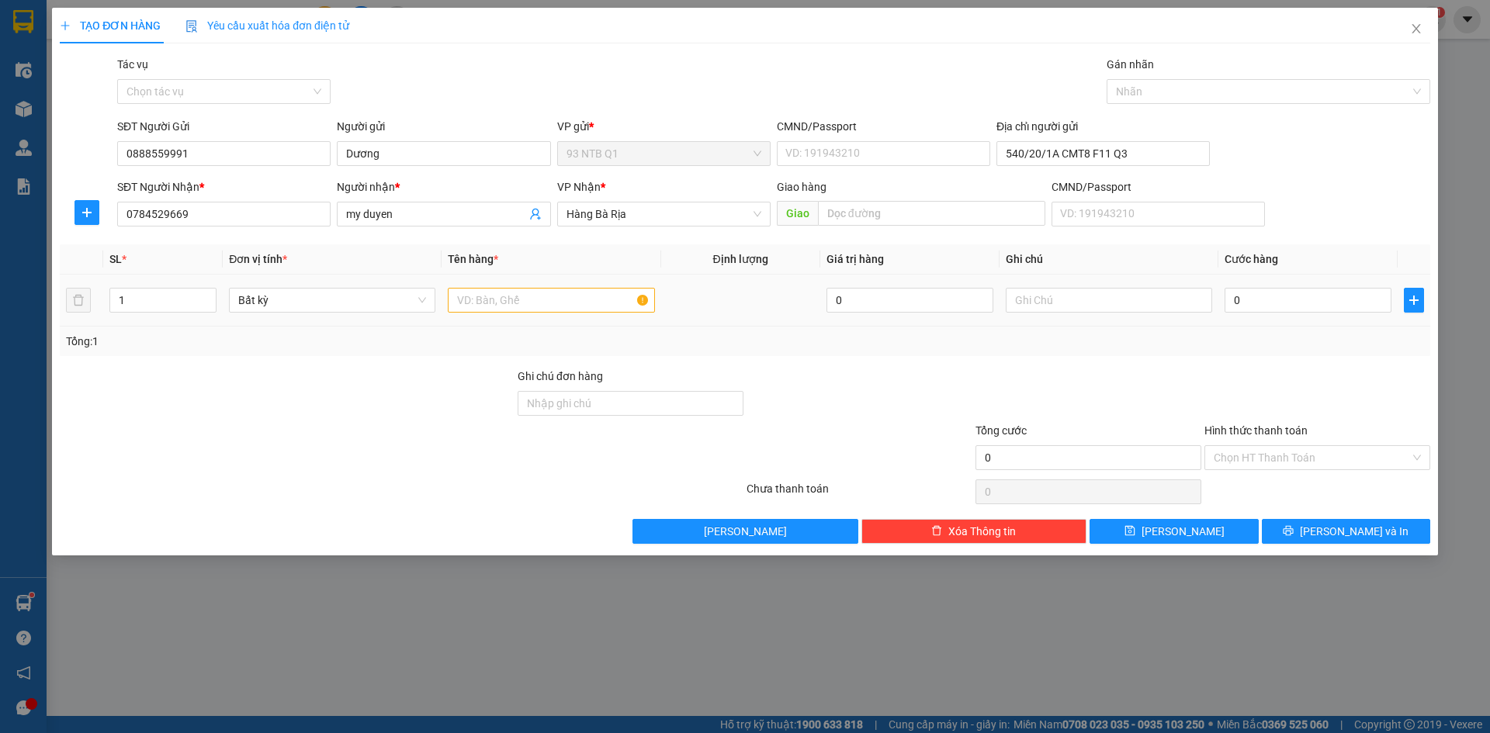
click at [560, 313] on div at bounding box center [551, 300] width 206 height 31
click at [556, 310] on input "text" at bounding box center [551, 300] width 206 height 25
type input "hop"
type input "mp"
type input "30"
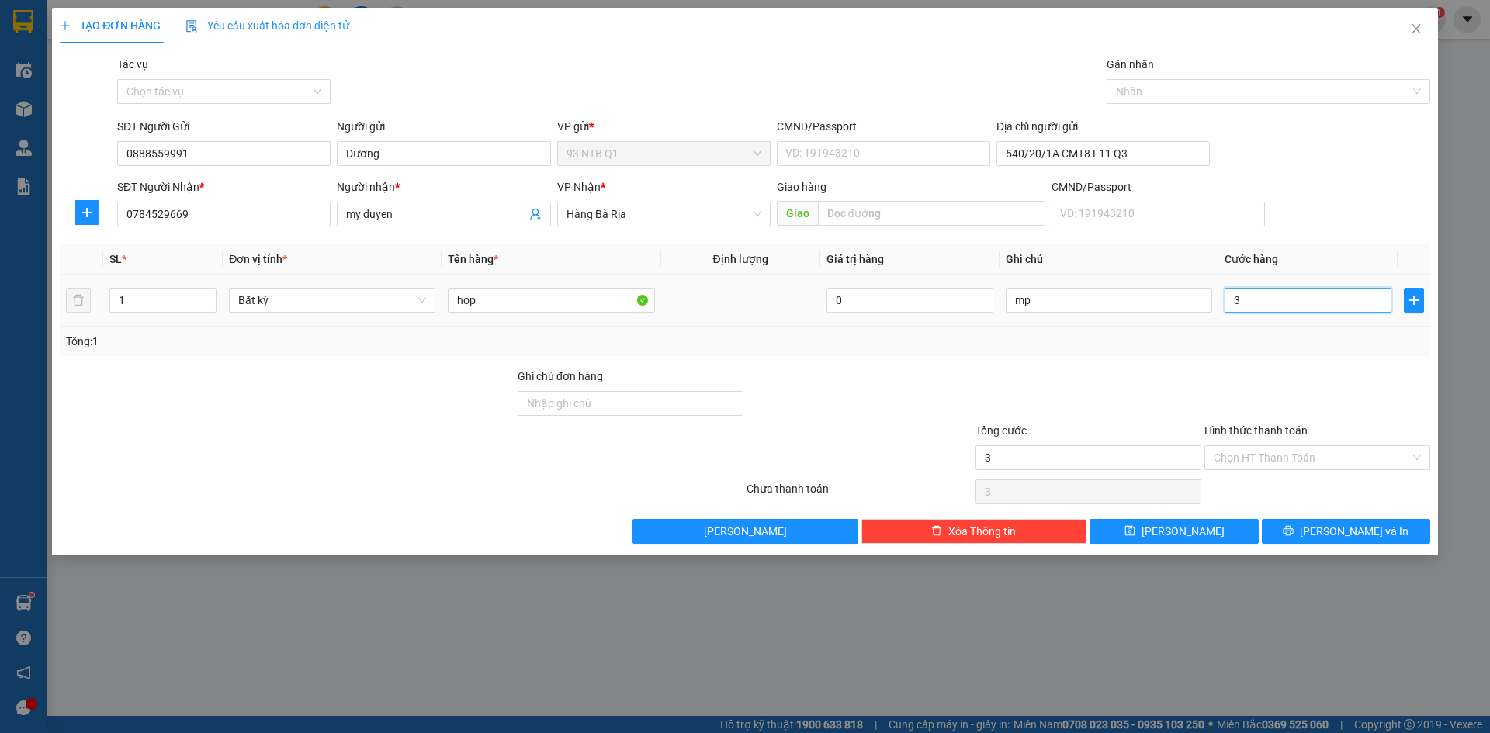
type input "30"
type input "30.000"
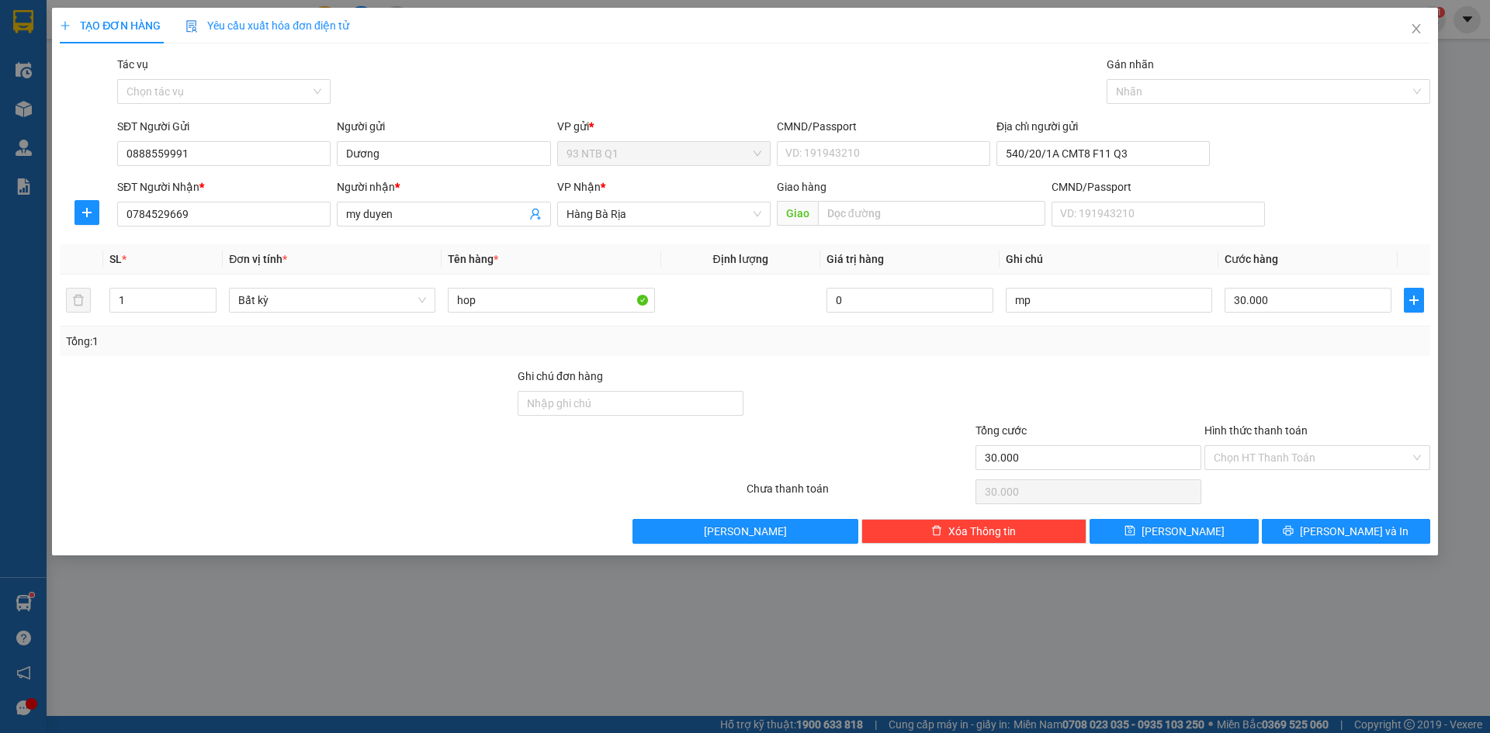
click at [1148, 379] on div at bounding box center [1088, 395] width 229 height 54
click at [1339, 534] on span "[PERSON_NAME] và In" at bounding box center [1354, 531] width 109 height 17
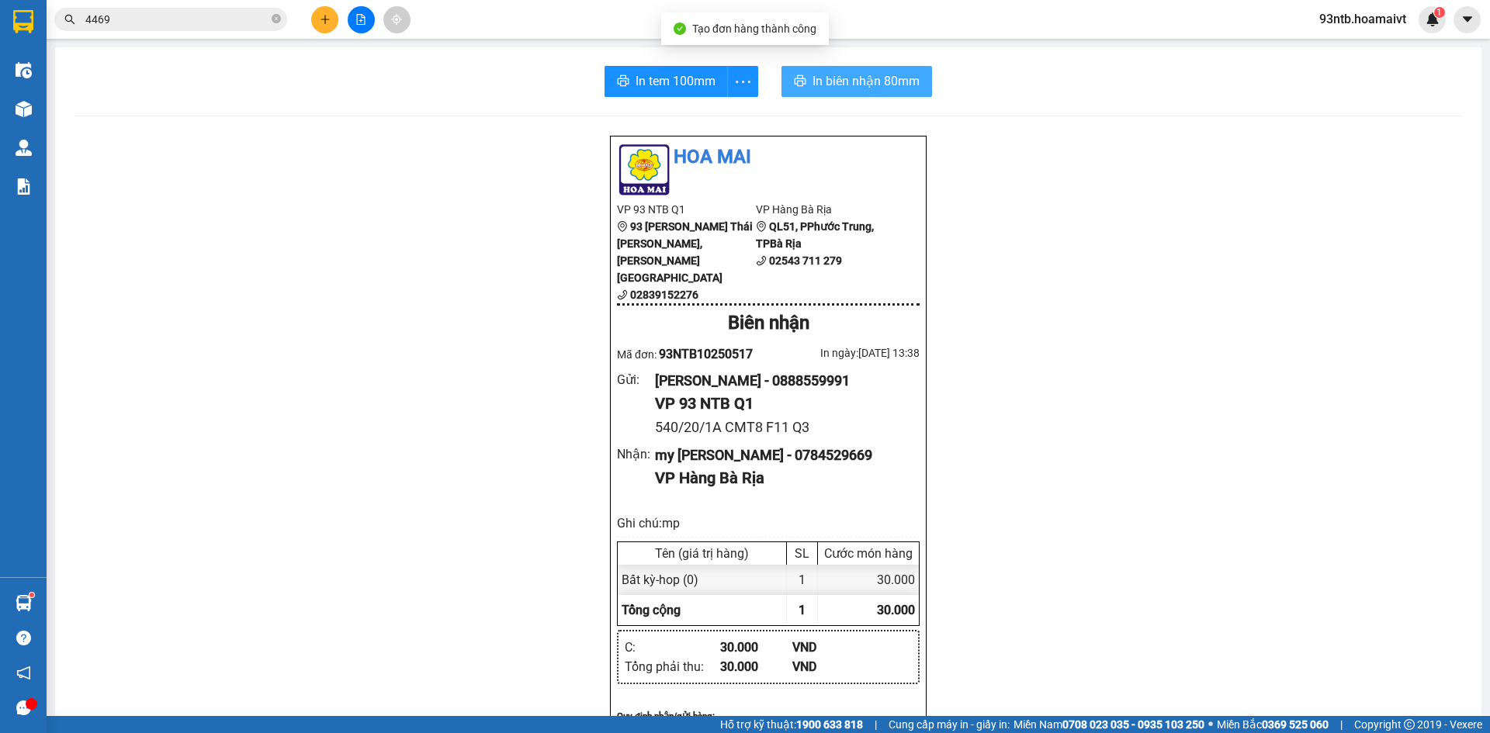
click at [831, 80] on span "In biên nhận 80mm" at bounding box center [865, 80] width 107 height 19
click at [215, 27] on input "4469" at bounding box center [176, 19] width 183 height 17
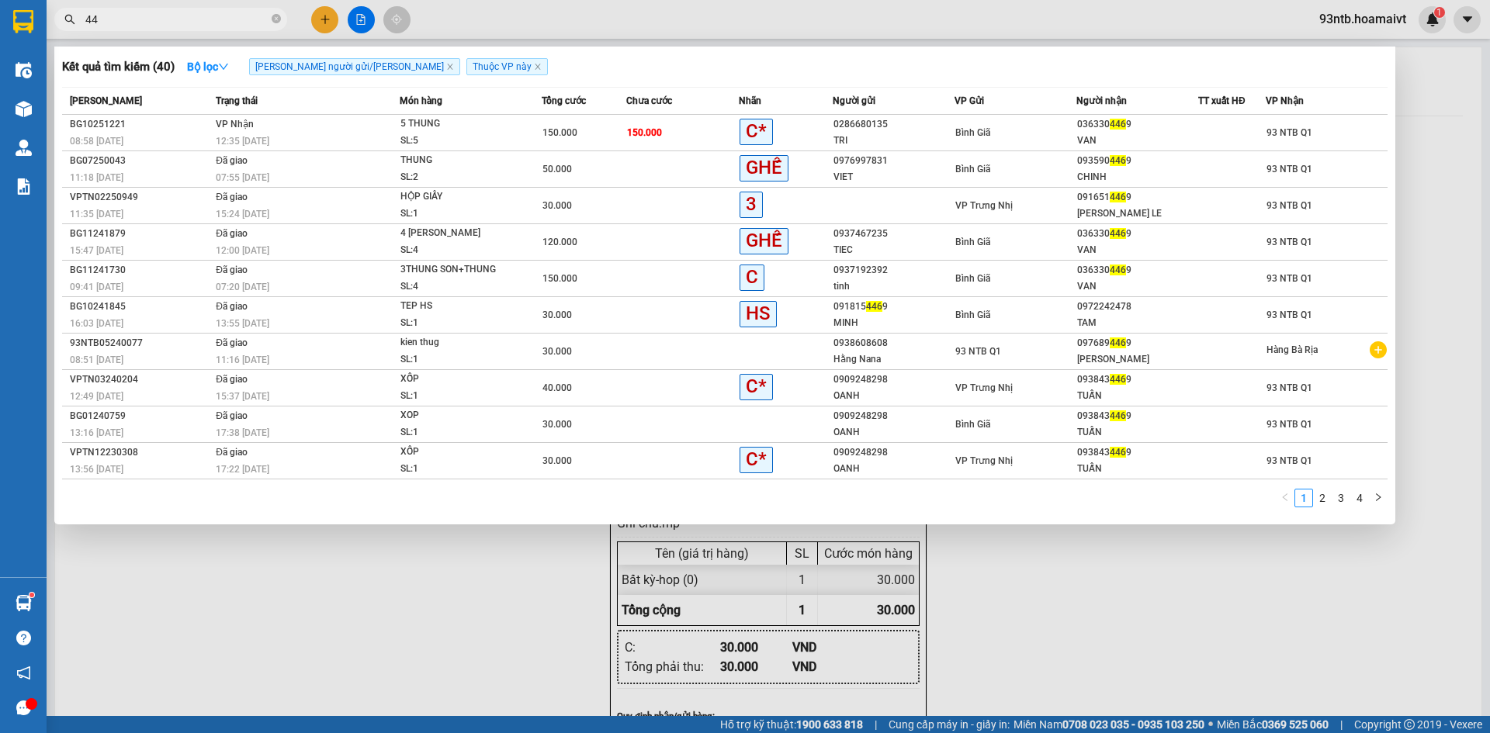
type input "4"
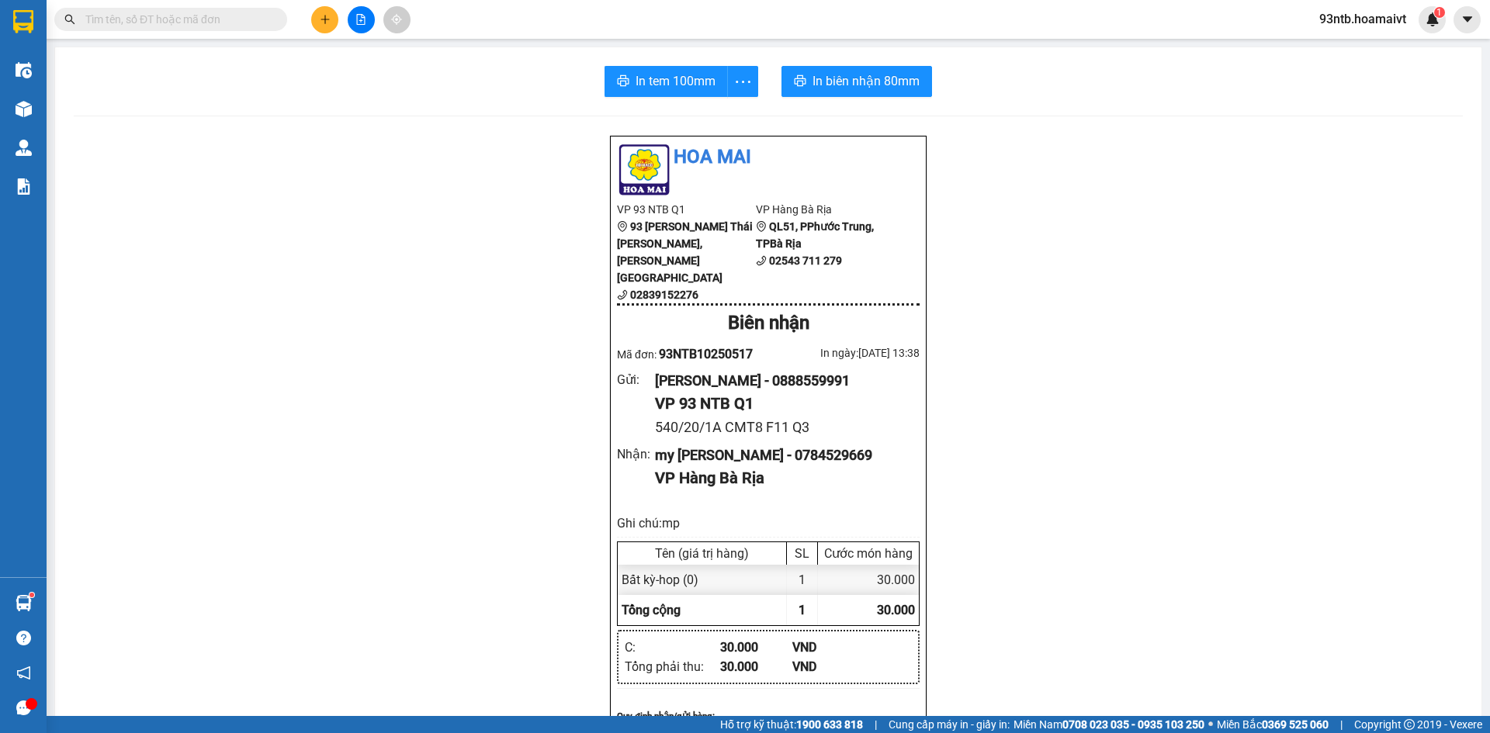
click at [215, 27] on input "text" at bounding box center [176, 19] width 183 height 17
click at [208, 24] on input "text" at bounding box center [176, 19] width 183 height 17
click at [1159, 72] on div "In tem 100mm In biên nhận 80mm" at bounding box center [768, 81] width 1389 height 31
click at [1174, 67] on div "In tem 100mm In biên nhận 80mm" at bounding box center [768, 81] width 1389 height 31
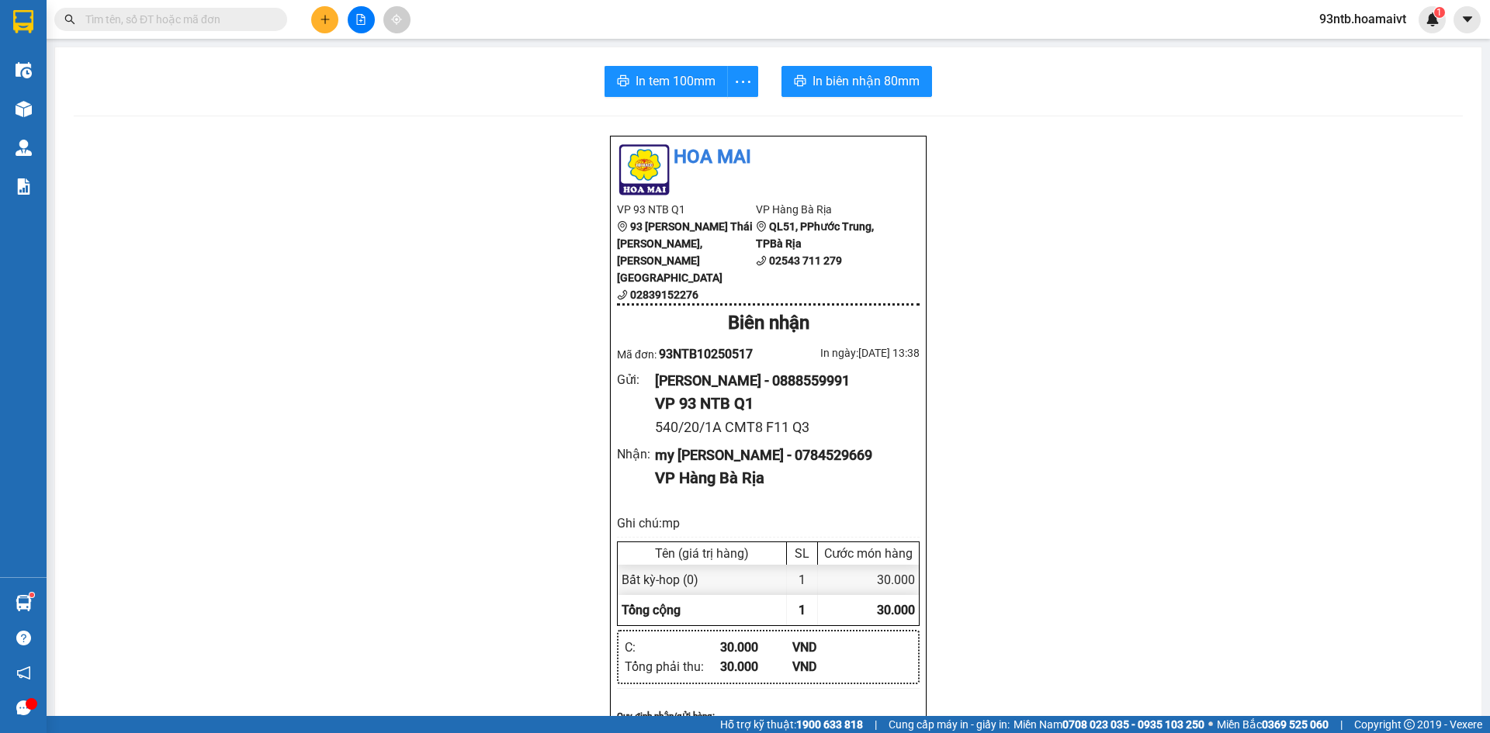
click at [1175, 83] on div "In tem 100mm In biên nhận 80mm" at bounding box center [768, 81] width 1389 height 31
click at [1247, 58] on div "In tem 100mm In [PERSON_NAME] 80mm [PERSON_NAME] VP 93 NTB Q1 93 [PERSON_NAME] …" at bounding box center [768, 675] width 1426 height 1256
click at [220, 12] on input "text" at bounding box center [176, 19] width 183 height 17
click at [230, 21] on input "text" at bounding box center [176, 19] width 183 height 17
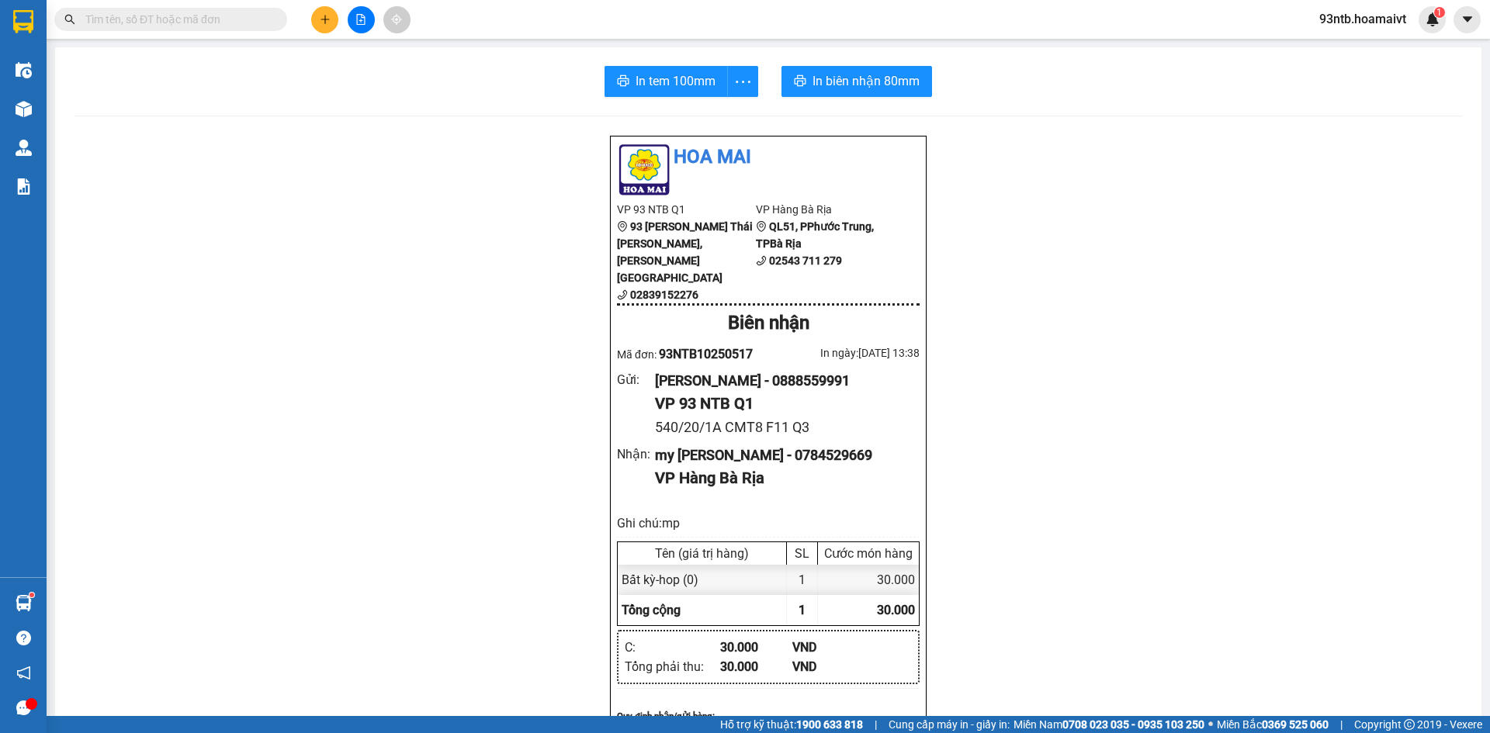
click at [151, 21] on input "text" at bounding box center [176, 19] width 183 height 17
click at [230, 23] on input "text" at bounding box center [176, 19] width 183 height 17
click at [172, 20] on input "text" at bounding box center [176, 19] width 183 height 17
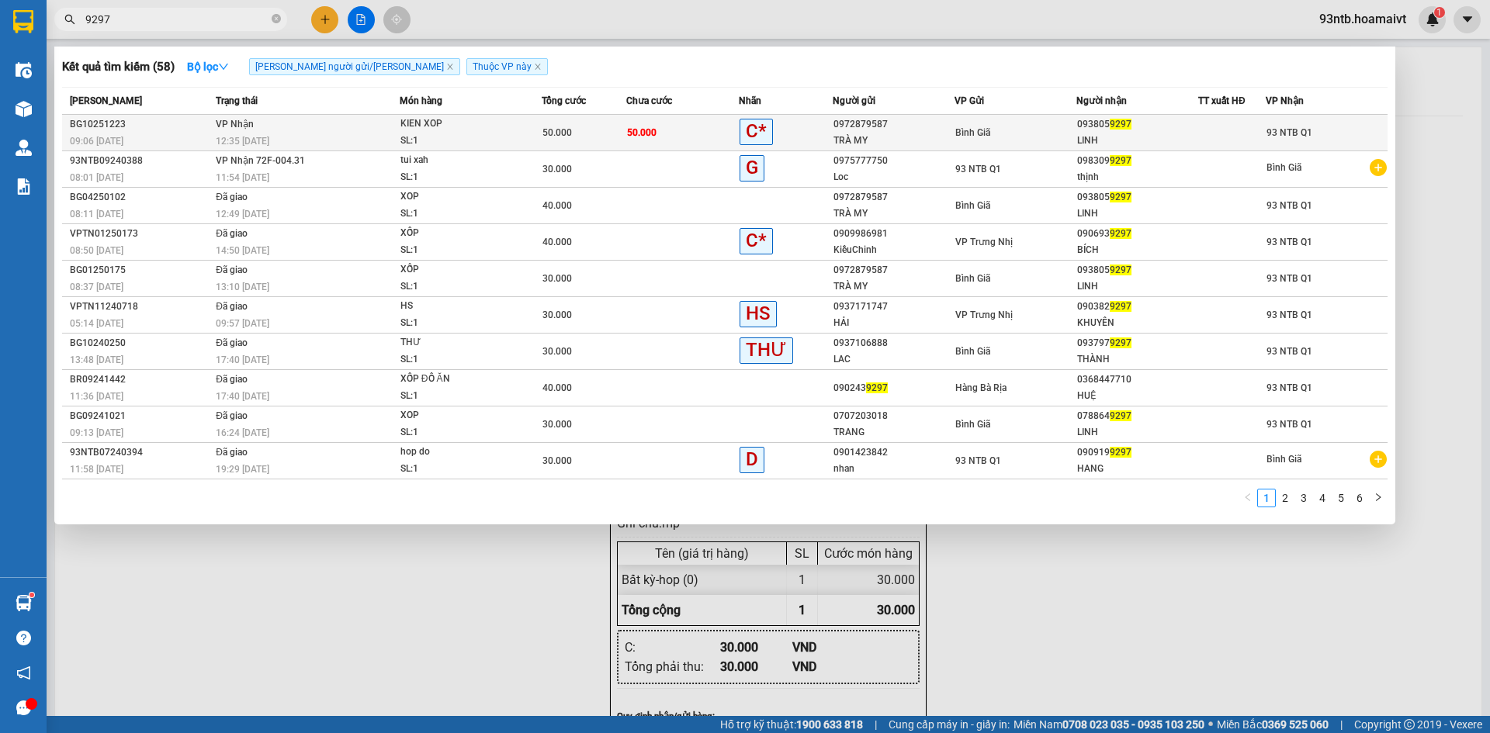
type input "9297"
click at [1100, 133] on div "LINH" at bounding box center [1137, 141] width 120 height 16
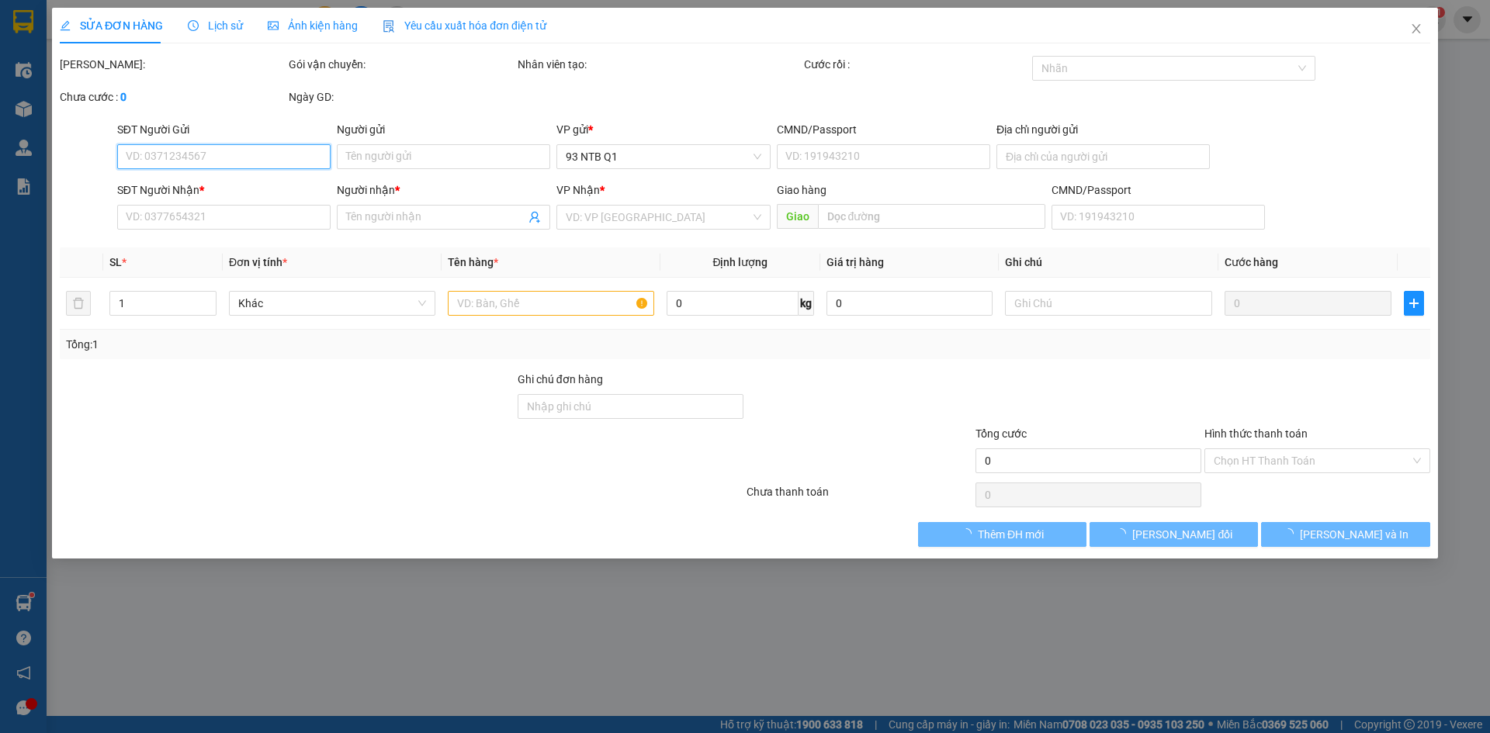
type input "0972879587"
type input "TRÀ MY"
type input "0938059297"
type input "LINH"
type input "50.000"
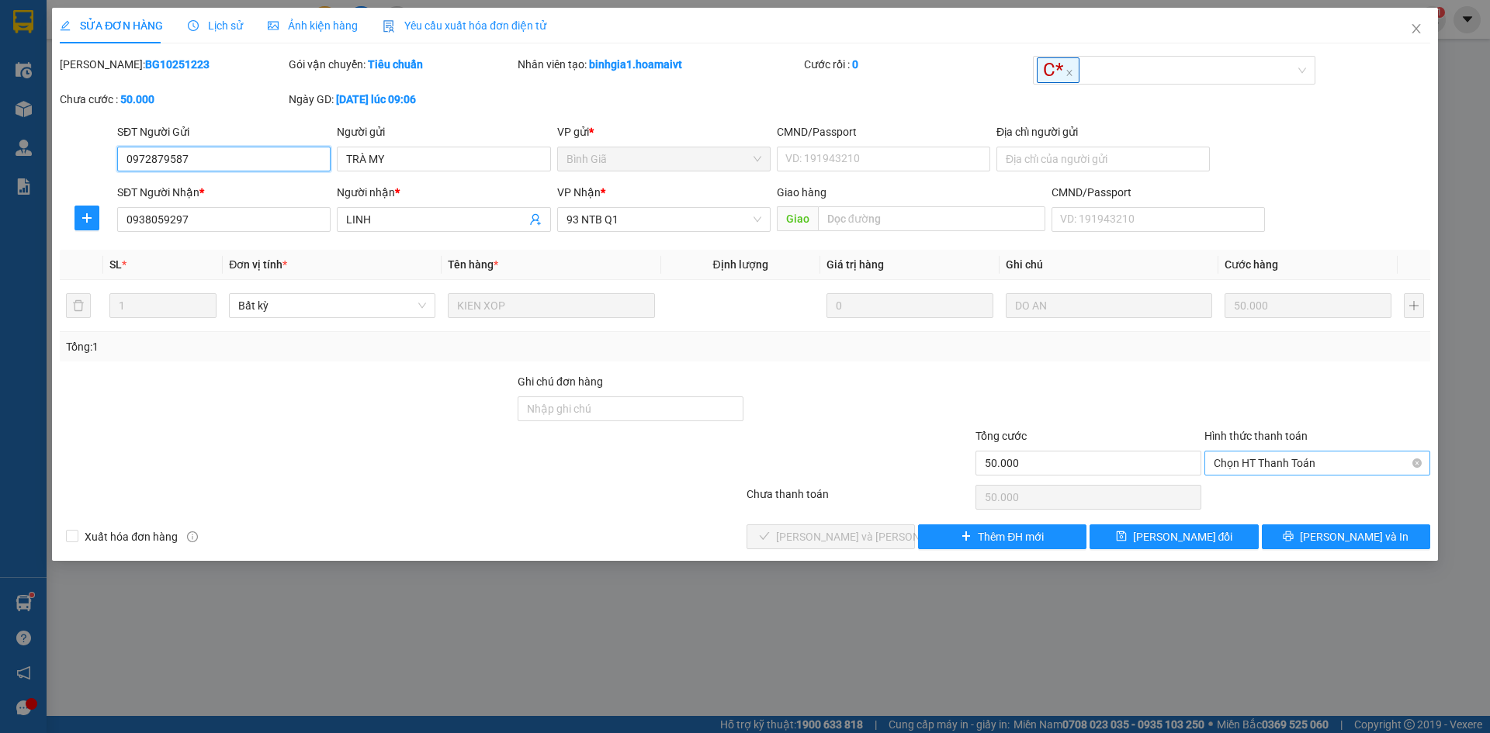
click at [1287, 462] on span "Chọn HT Thanh Toán" at bounding box center [1317, 463] width 207 height 23
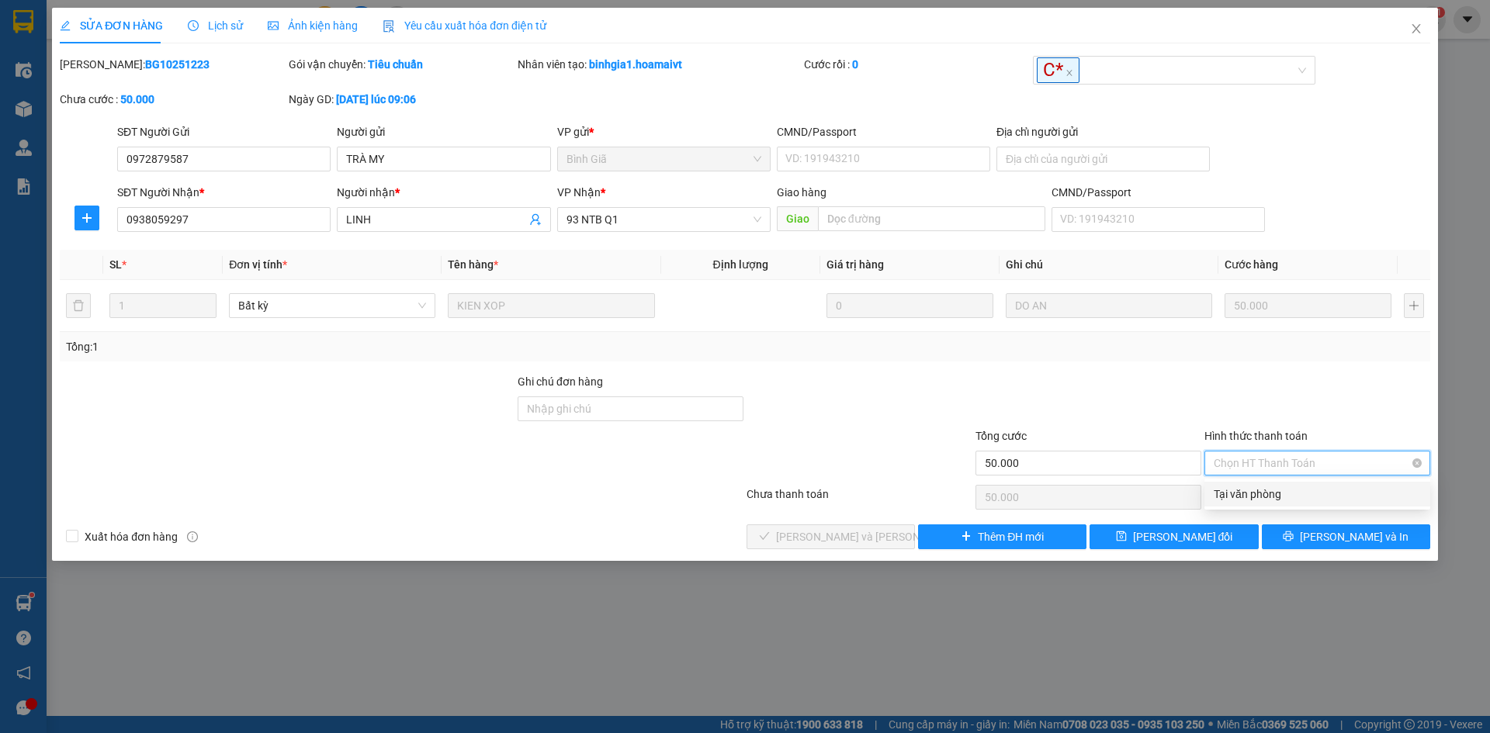
click at [1287, 494] on div "Tại văn phòng" at bounding box center [1317, 494] width 207 height 17
type input "0"
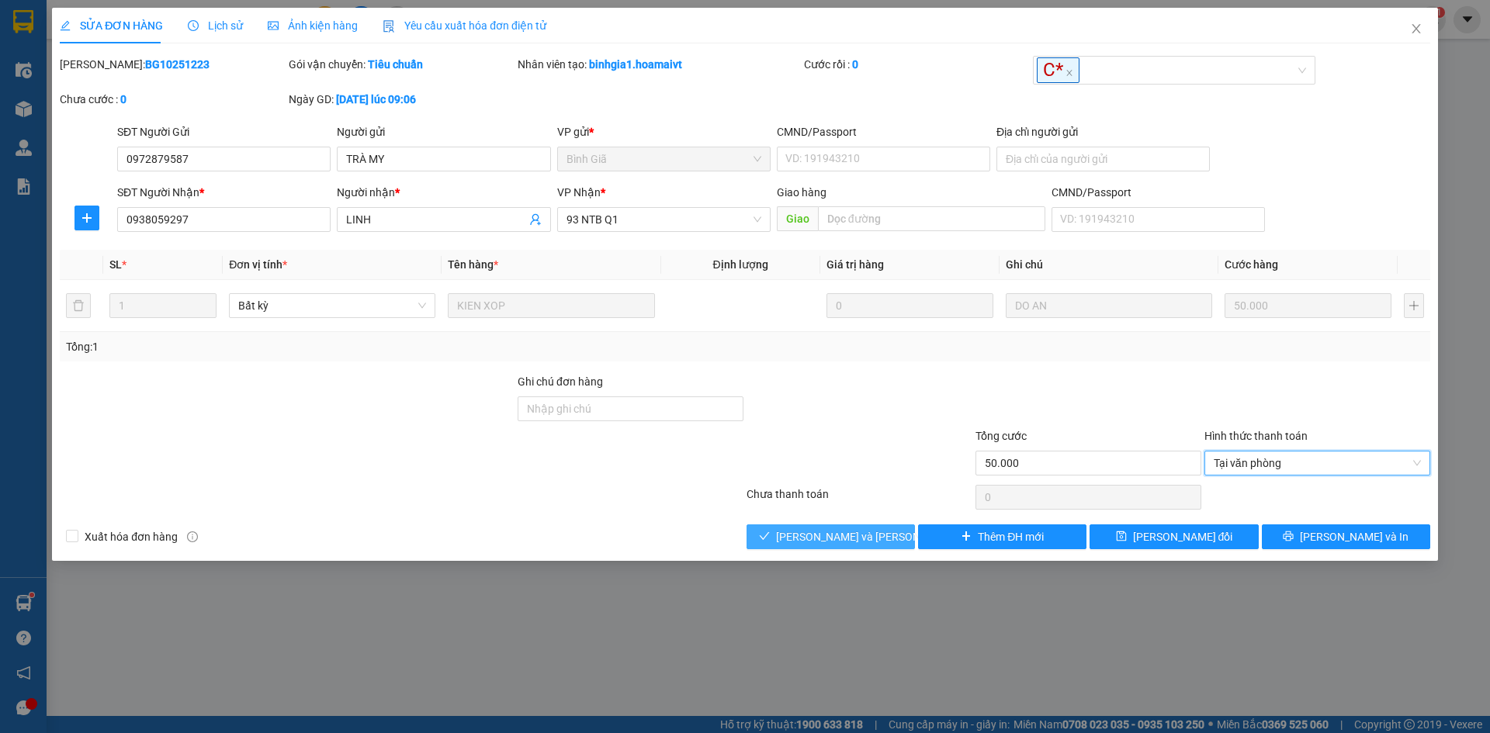
click at [843, 531] on span "[PERSON_NAME] và [PERSON_NAME] hàng" at bounding box center [881, 536] width 210 height 17
click at [843, 533] on span "[PERSON_NAME] và [PERSON_NAME] hàng" at bounding box center [881, 536] width 210 height 17
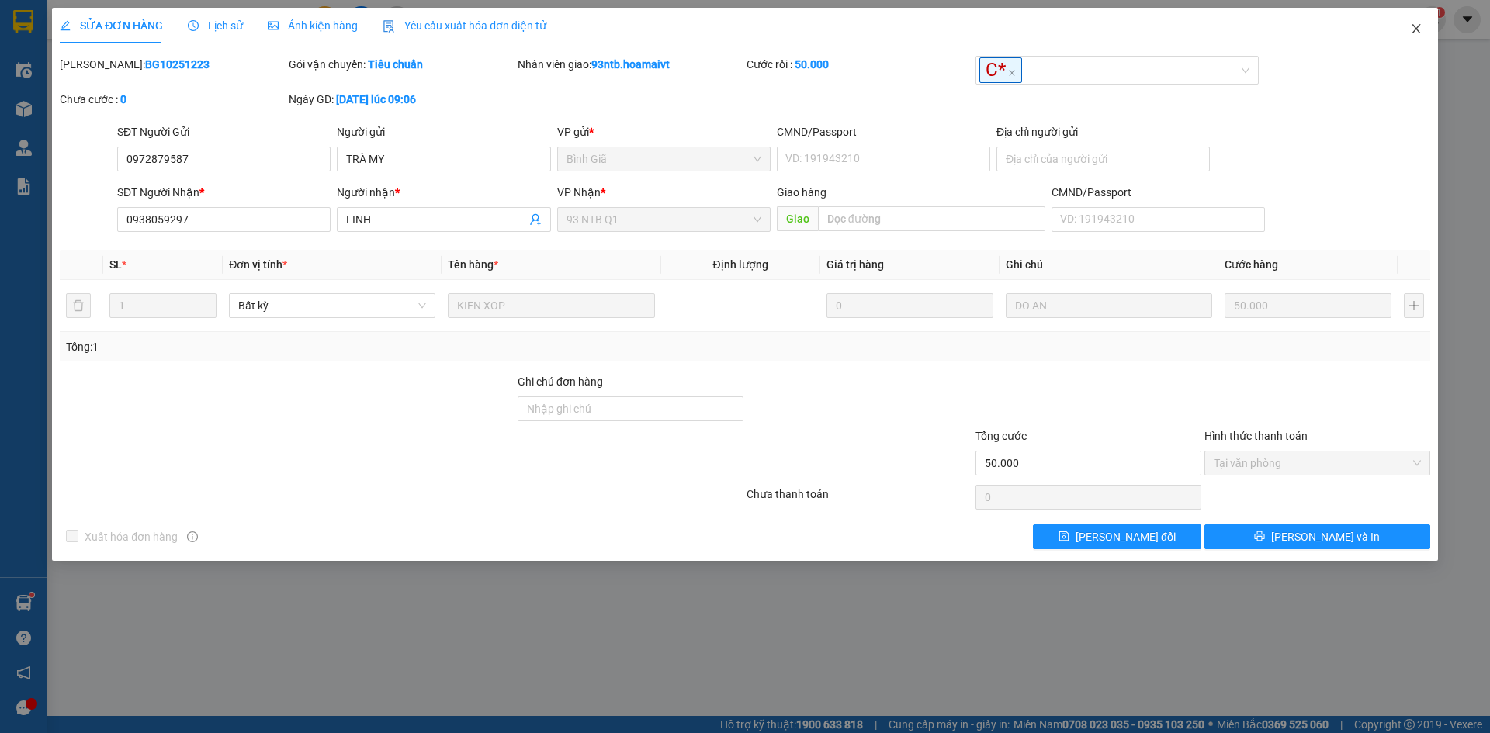
click at [1411, 26] on icon "close" at bounding box center [1416, 29] width 12 height 12
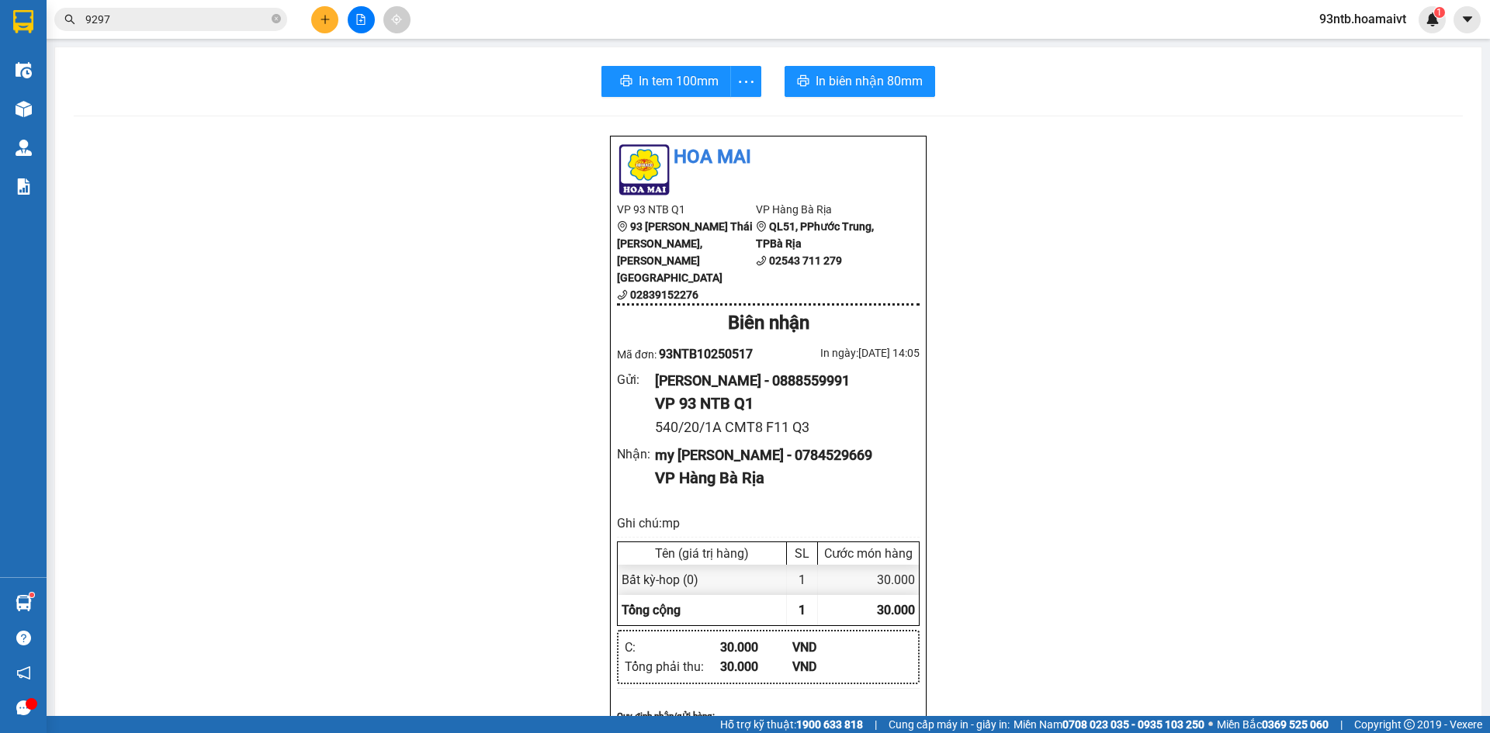
click at [216, 28] on span "9297" at bounding box center [170, 19] width 233 height 23
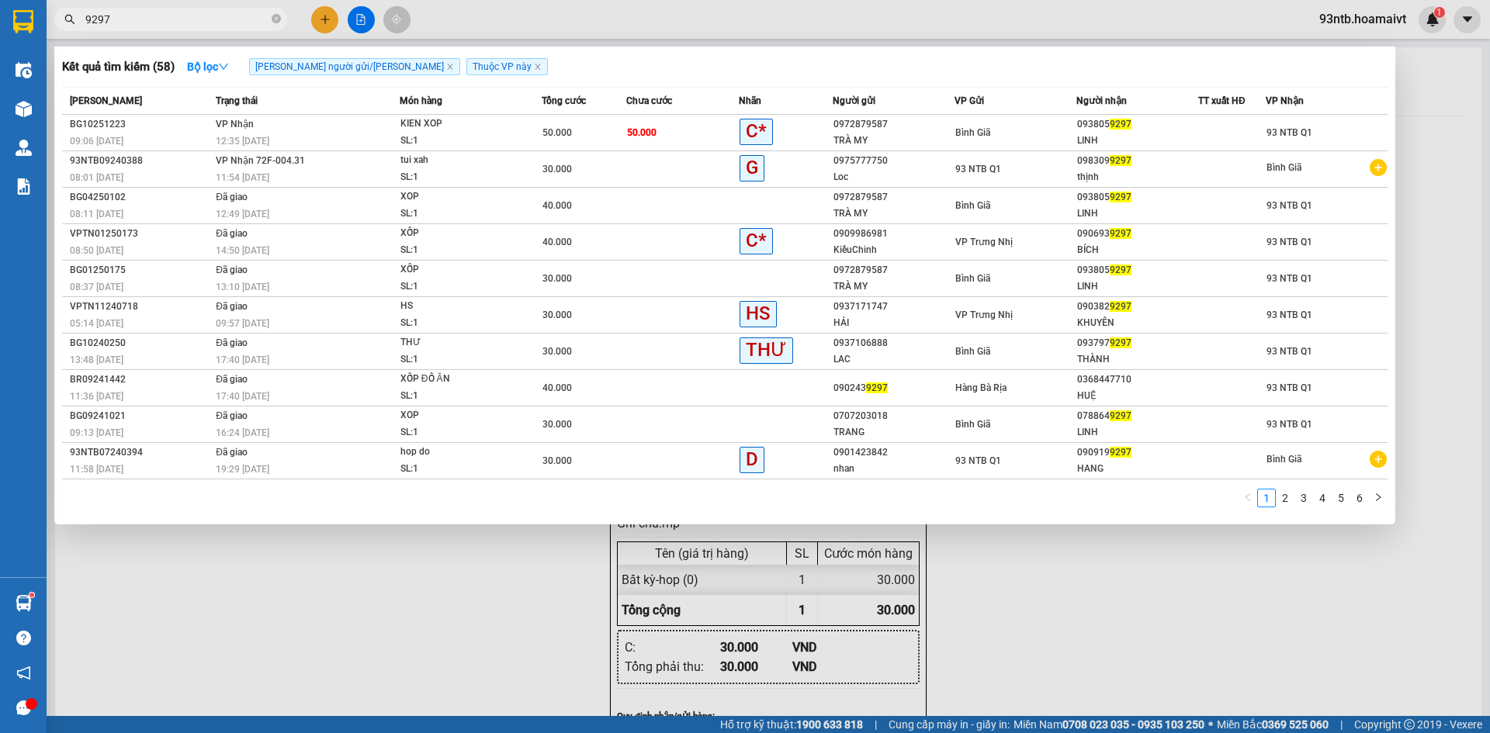
click at [216, 28] on span "9297" at bounding box center [170, 19] width 233 height 23
click at [215, 25] on input "9297" at bounding box center [176, 19] width 183 height 17
click at [213, 23] on input "929" at bounding box center [176, 19] width 183 height 17
type input "92"
click at [213, 23] on input "92" at bounding box center [176, 19] width 183 height 17
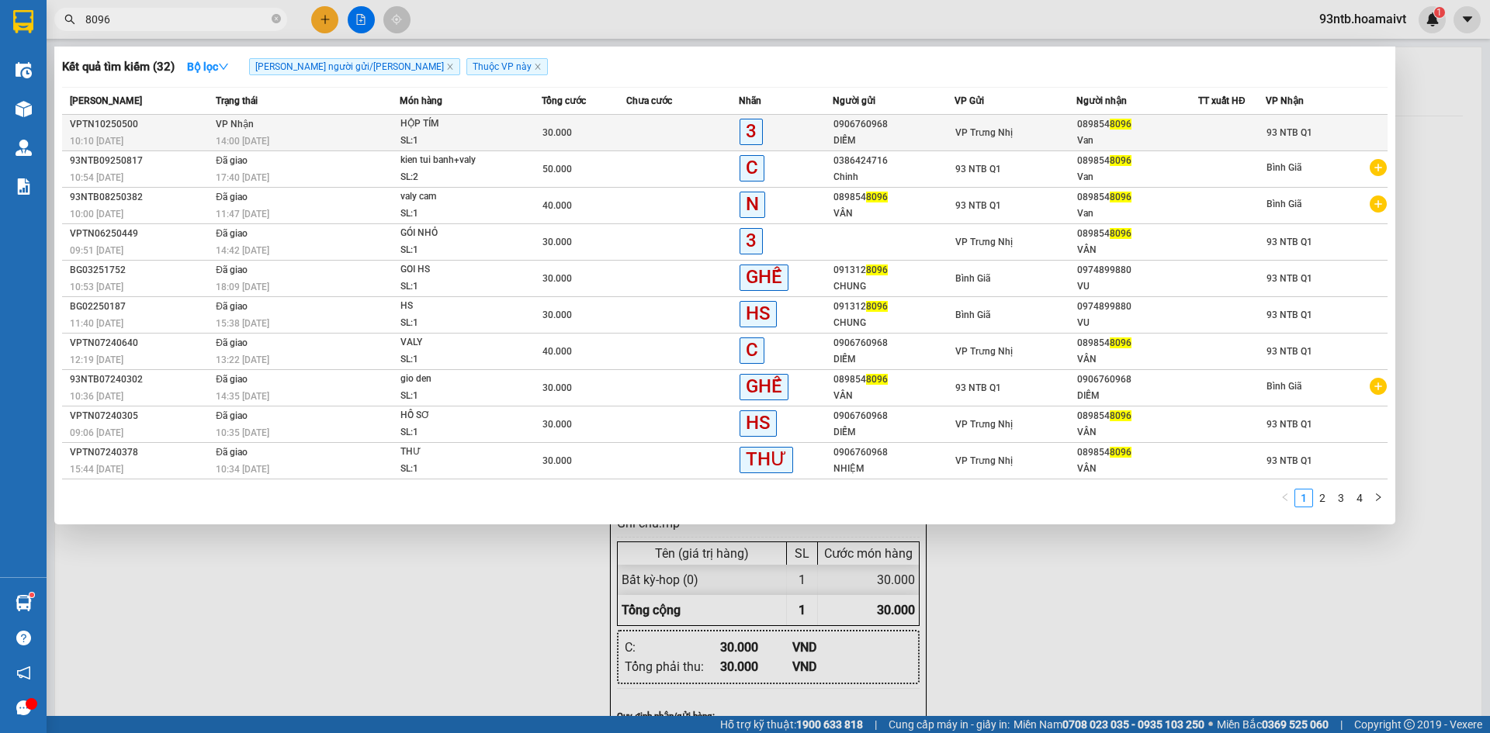
type input "8096"
click at [1179, 143] on div "Van" at bounding box center [1137, 141] width 120 height 16
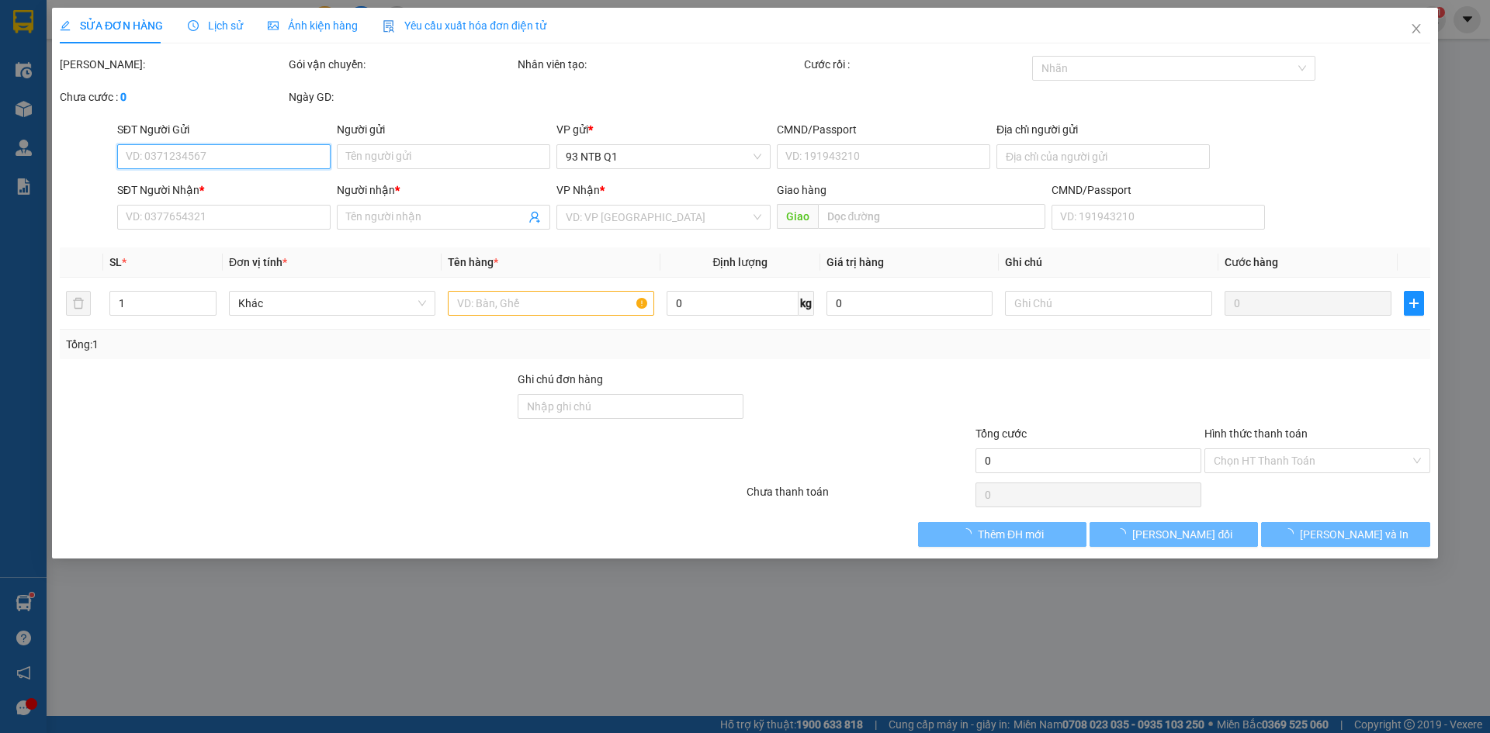
type input "0906760968"
type input "DIỄM"
type input "0898548096"
type input "Van"
type input "30.000"
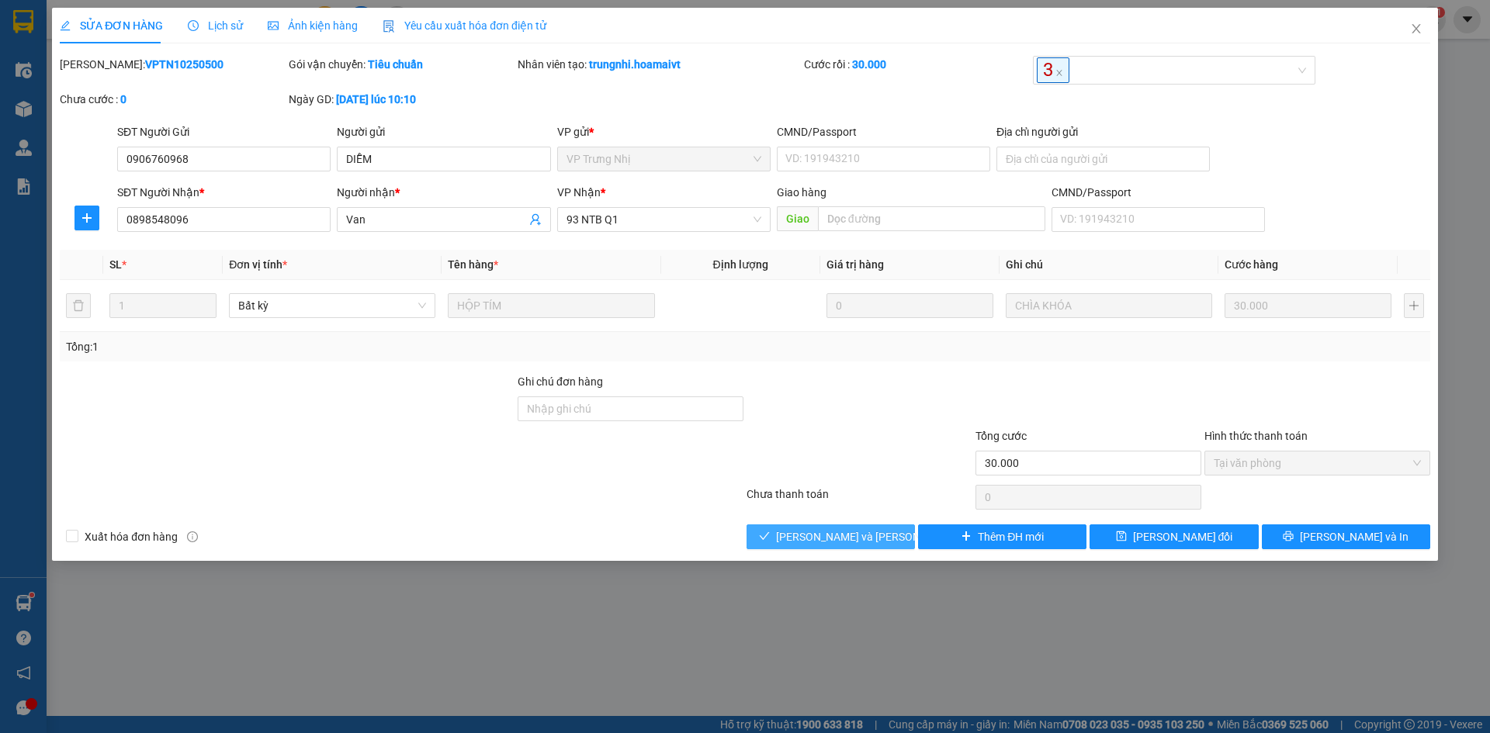
click at [833, 549] on button "[PERSON_NAME] và [PERSON_NAME] hàng" at bounding box center [830, 537] width 168 height 25
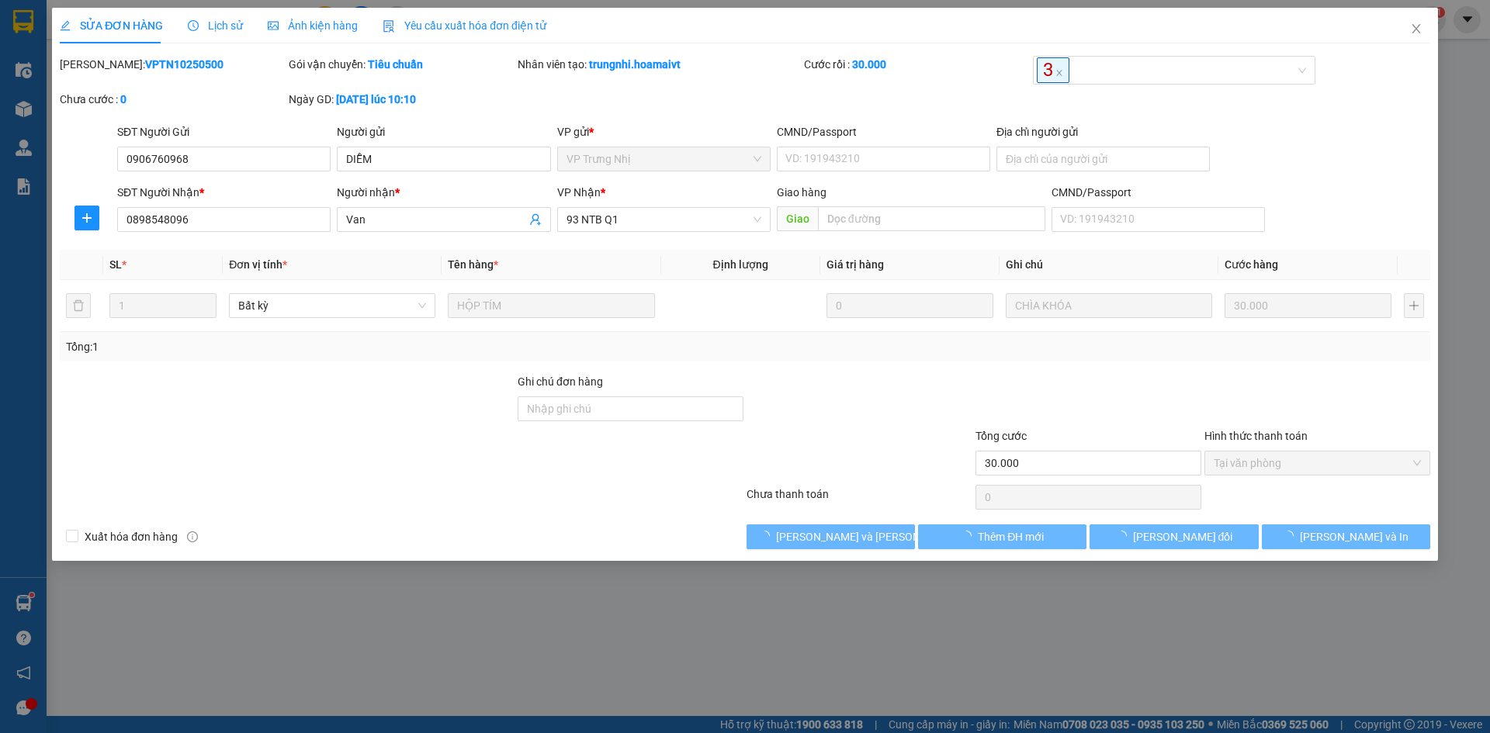
click at [662, 511] on div at bounding box center [401, 497] width 687 height 31
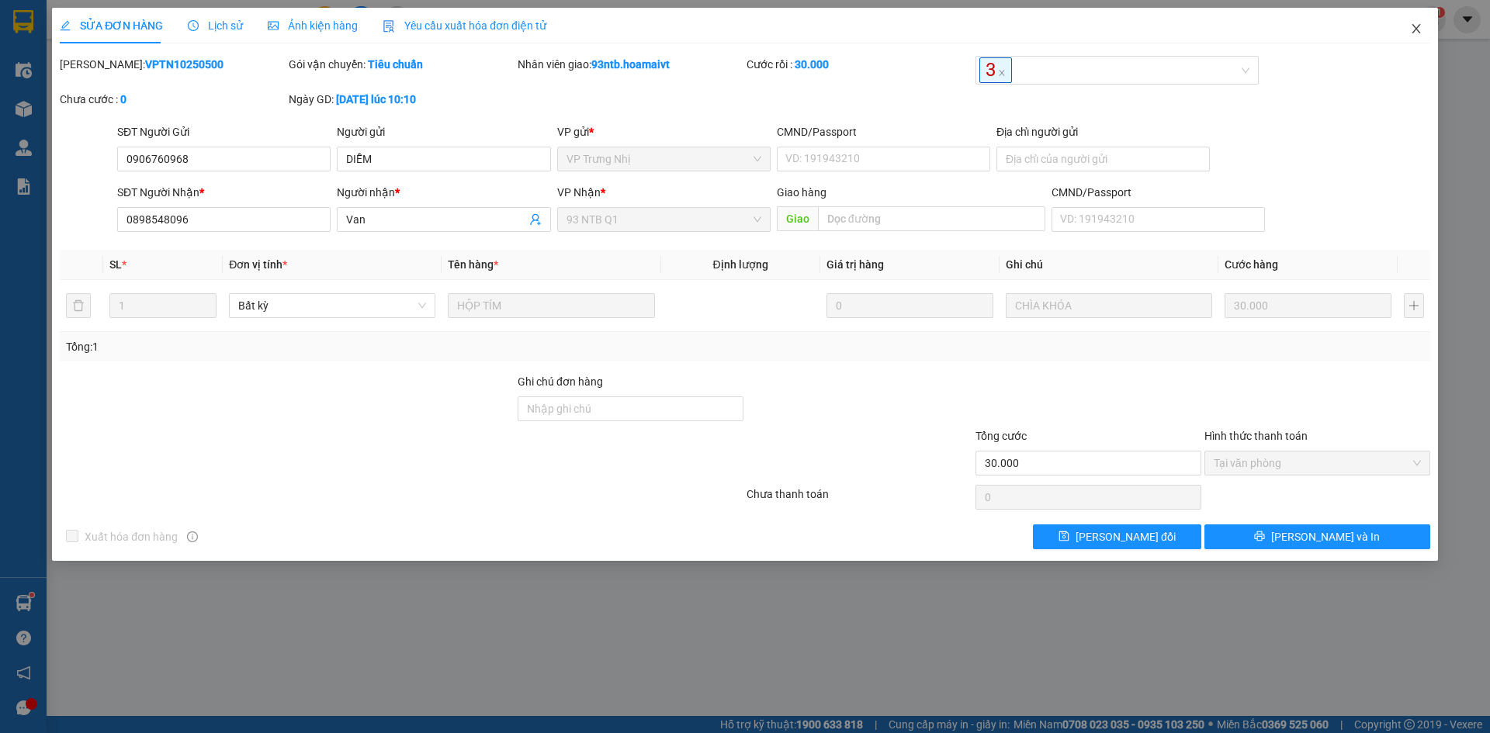
click at [1423, 29] on span "Close" at bounding box center [1415, 29] width 43 height 43
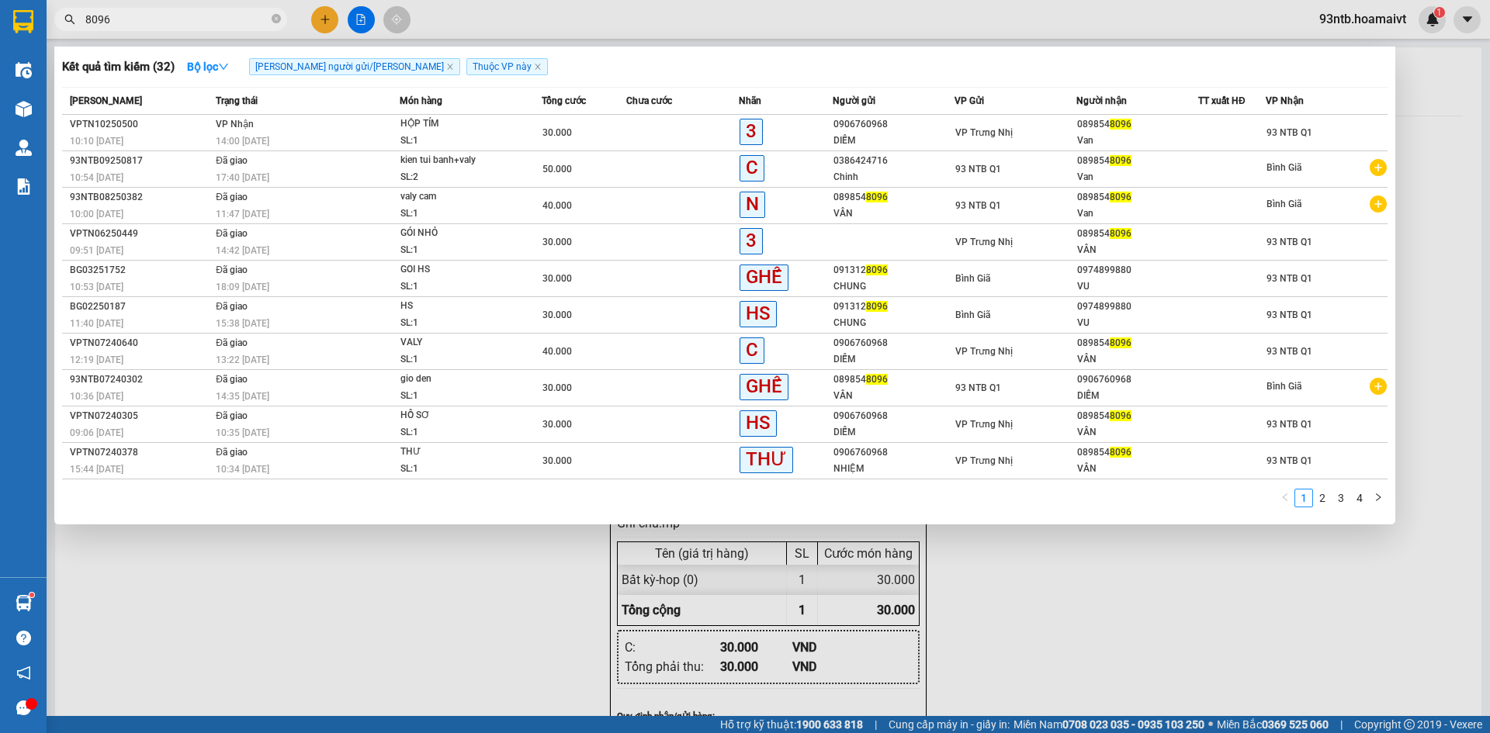
click at [157, 24] on input "8096" at bounding box center [176, 19] width 183 height 17
type input "8"
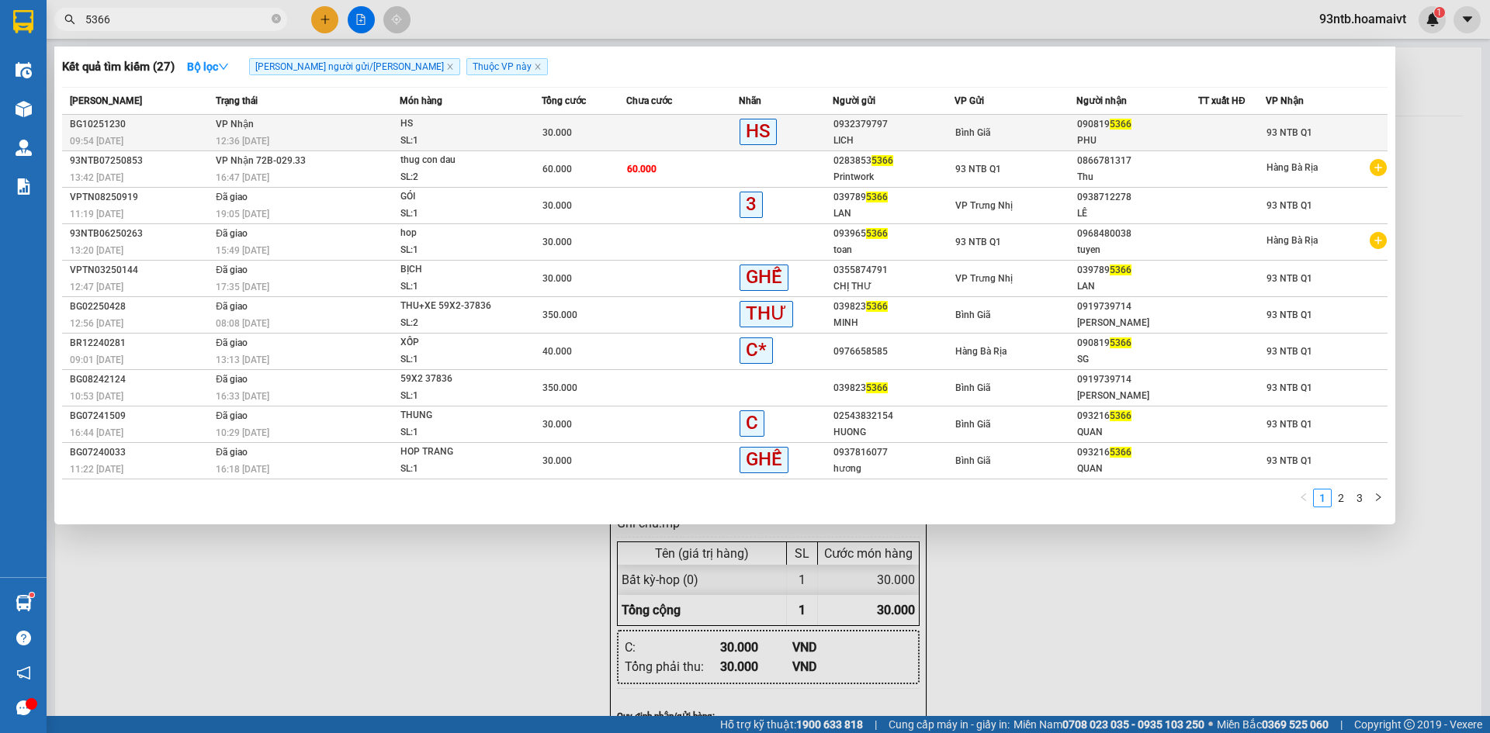
type input "5366"
click at [1078, 137] on div "PHU" at bounding box center [1137, 141] width 120 height 16
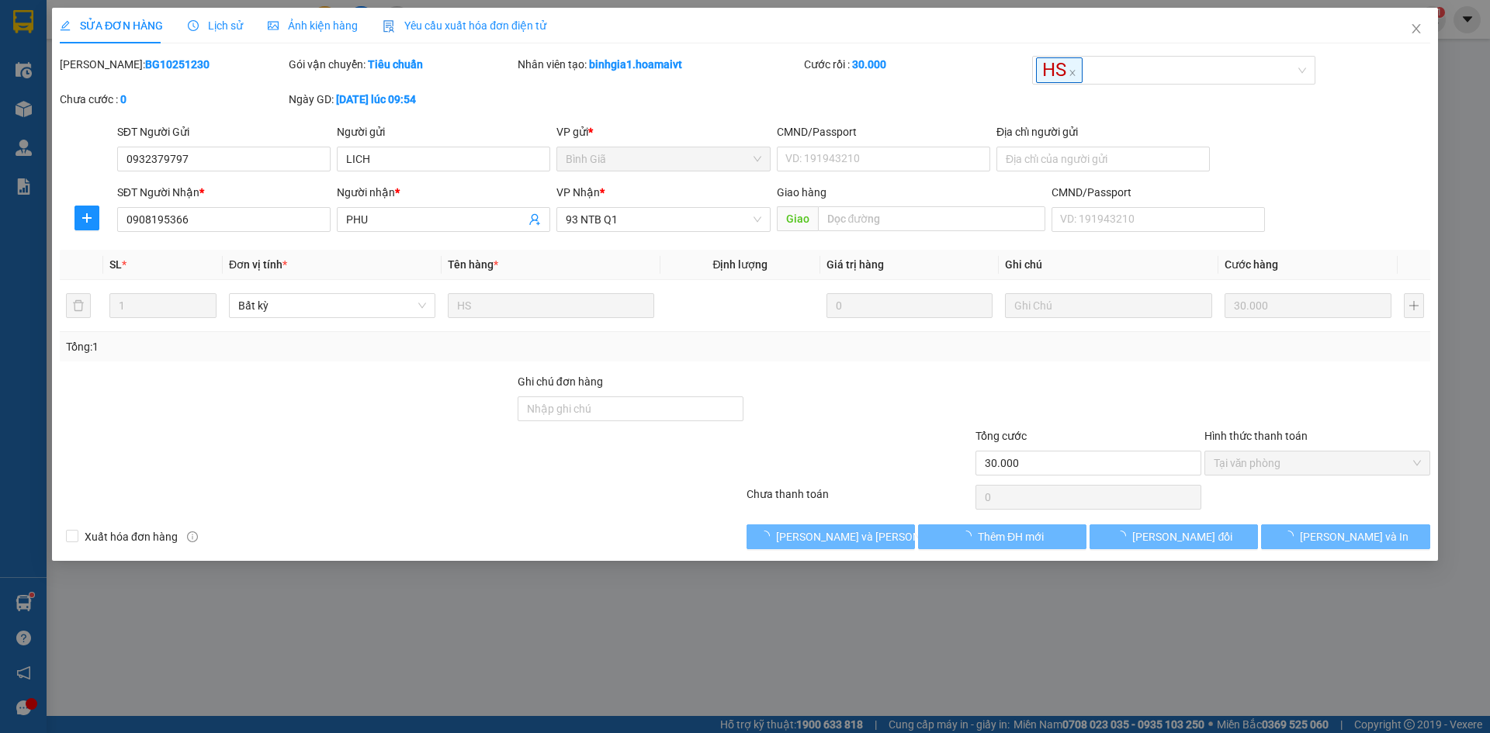
type input "0932379797"
type input "LICH"
type input "0908195366"
type input "PHU"
type input "30.000"
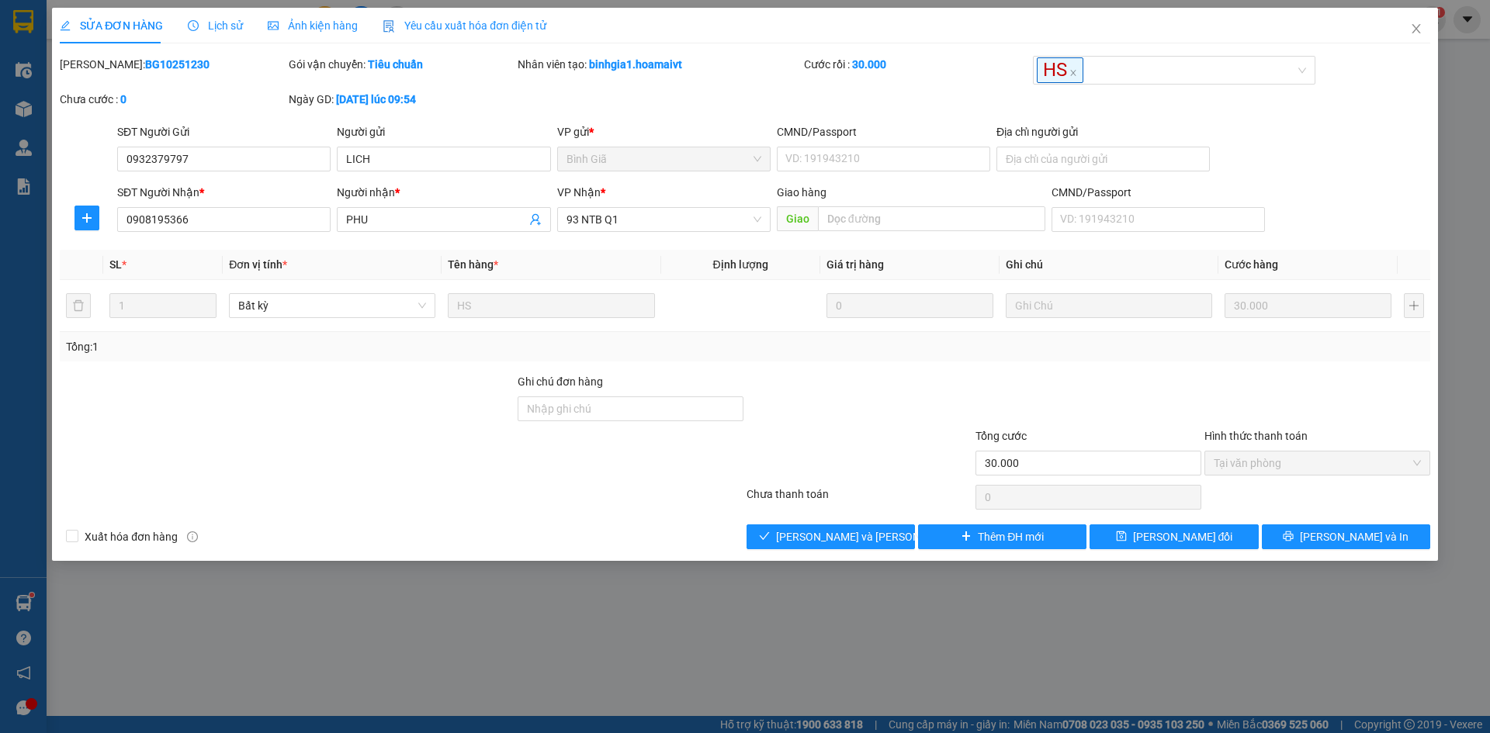
click at [923, 453] on div at bounding box center [859, 455] width 229 height 54
click at [553, 551] on div "SỬA ĐƠN HÀNG Lịch sử [PERSON_NAME] hàng Yêu cầu xuất [PERSON_NAME] điện tử Tota…" at bounding box center [745, 284] width 1386 height 553
click at [833, 539] on span "[PERSON_NAME] và [PERSON_NAME] hàng" at bounding box center [881, 536] width 210 height 17
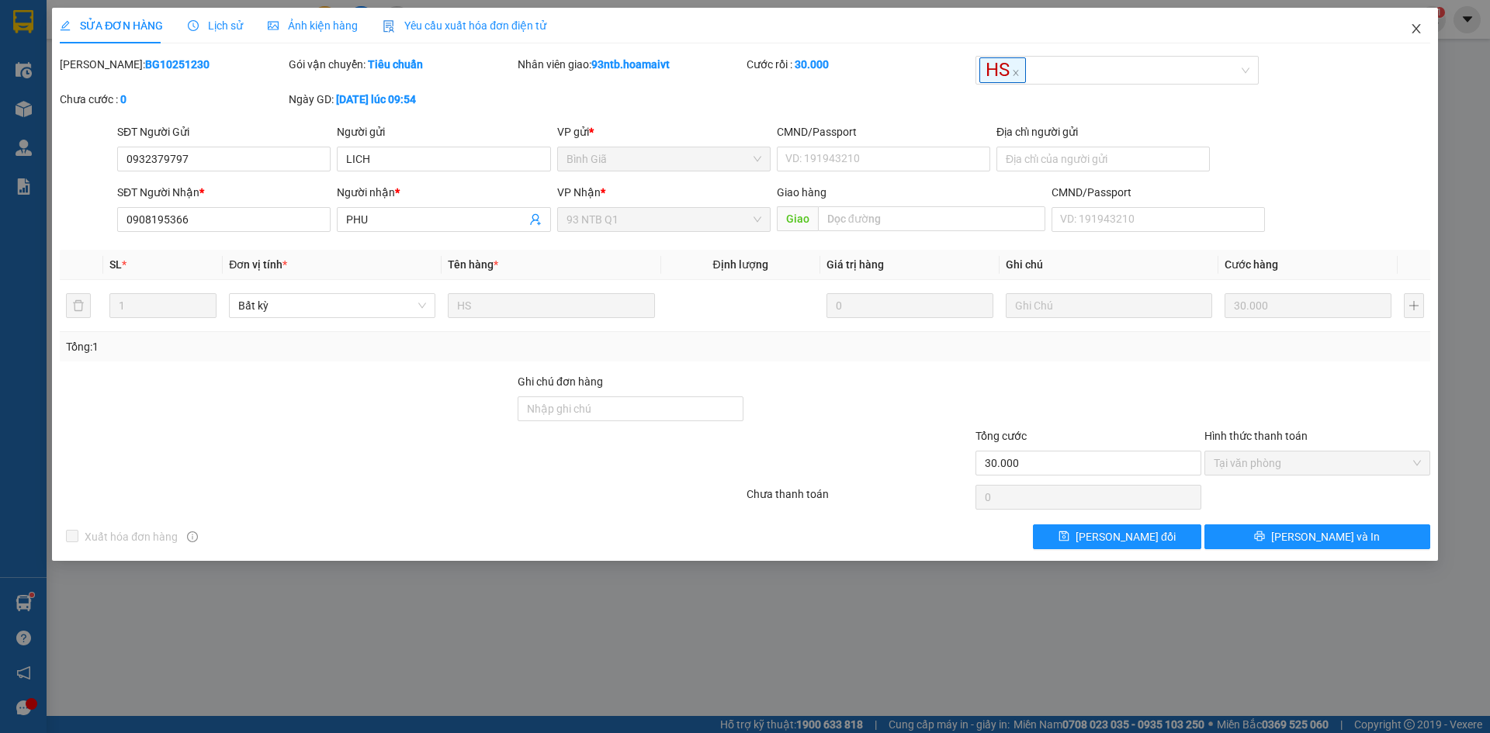
click at [1405, 29] on span "Close" at bounding box center [1415, 29] width 43 height 43
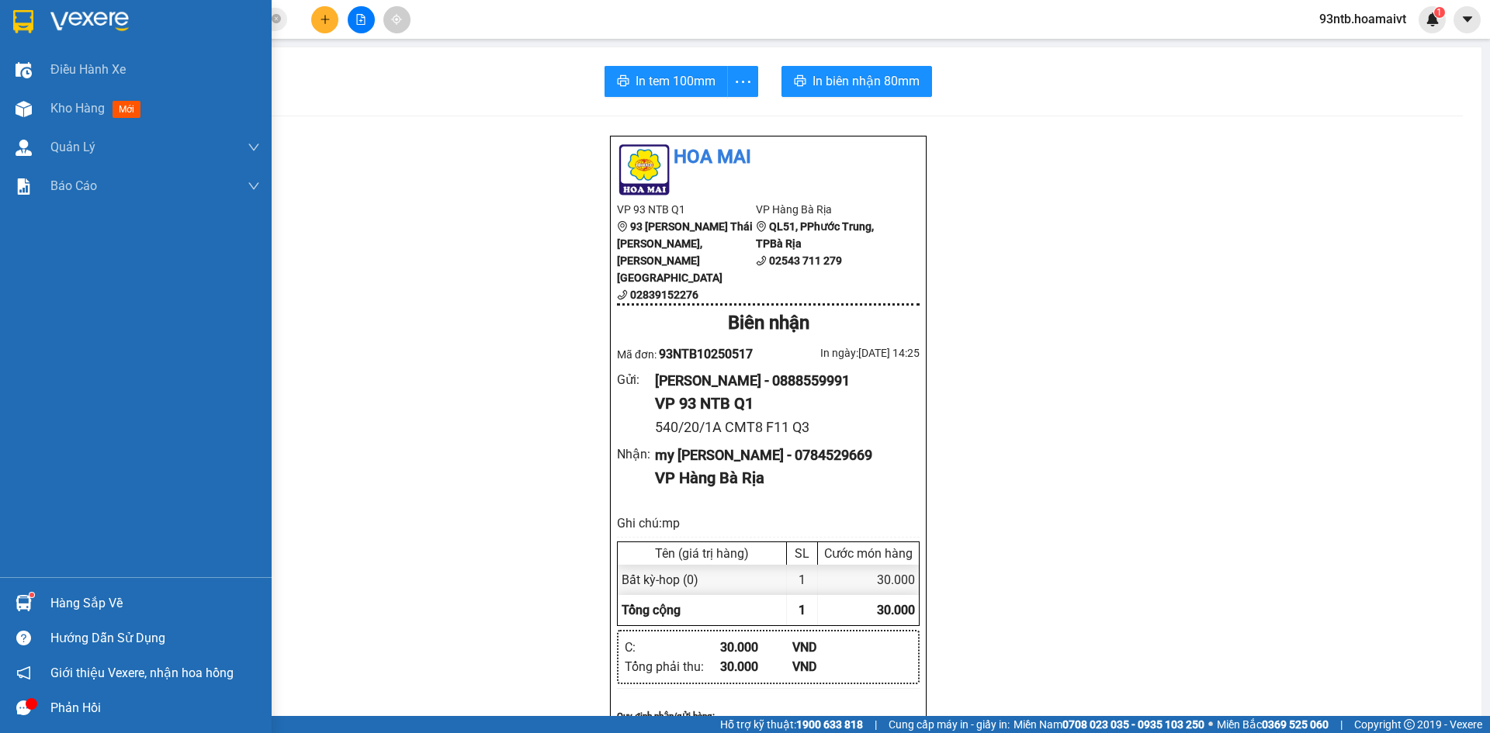
click at [64, 599] on div "Hàng sắp về" at bounding box center [155, 603] width 210 height 23
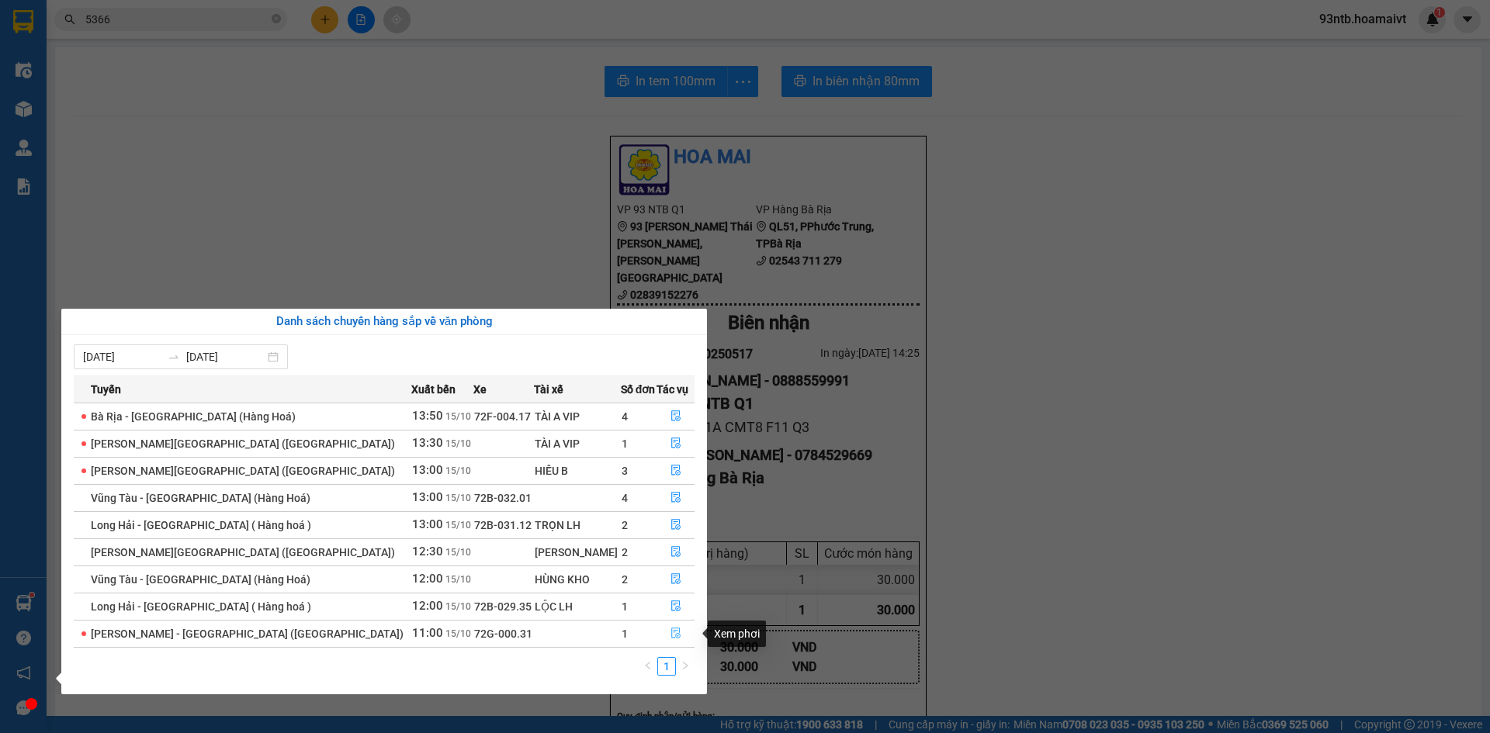
click at [670, 628] on icon "file-done" at bounding box center [675, 633] width 11 height 11
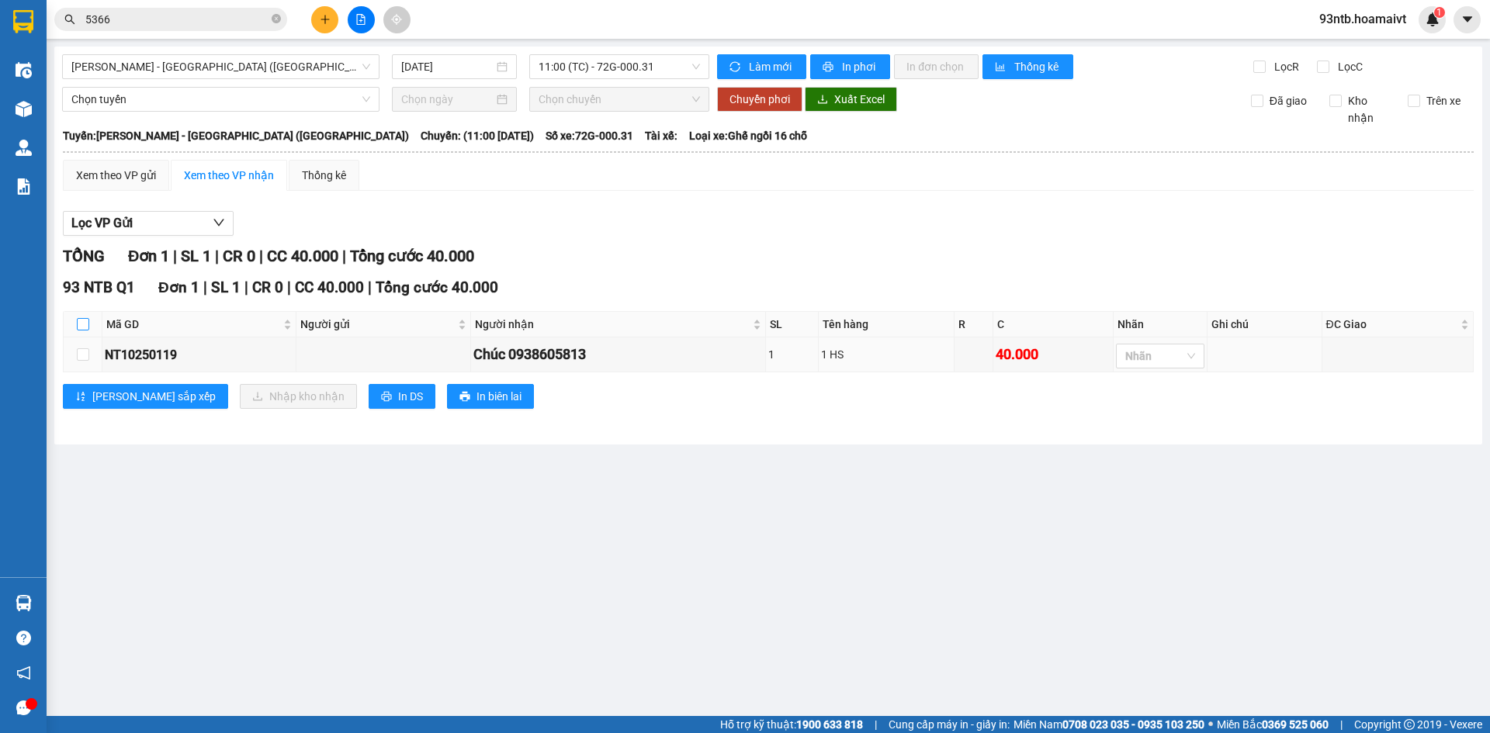
click at [78, 327] on input "checkbox" at bounding box center [83, 324] width 12 height 12
checkbox input "true"
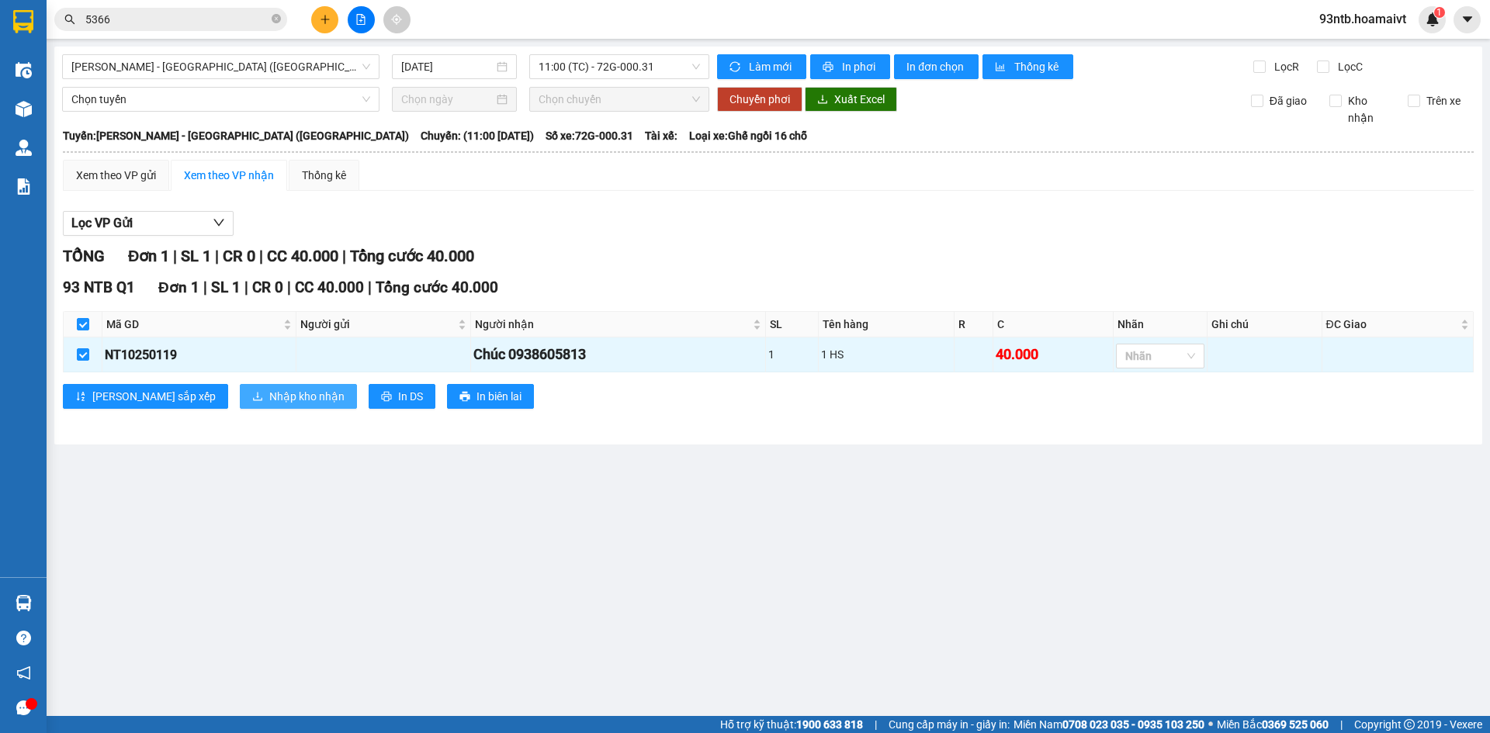
click at [240, 398] on button "Nhập kho nhận" at bounding box center [298, 396] width 117 height 25
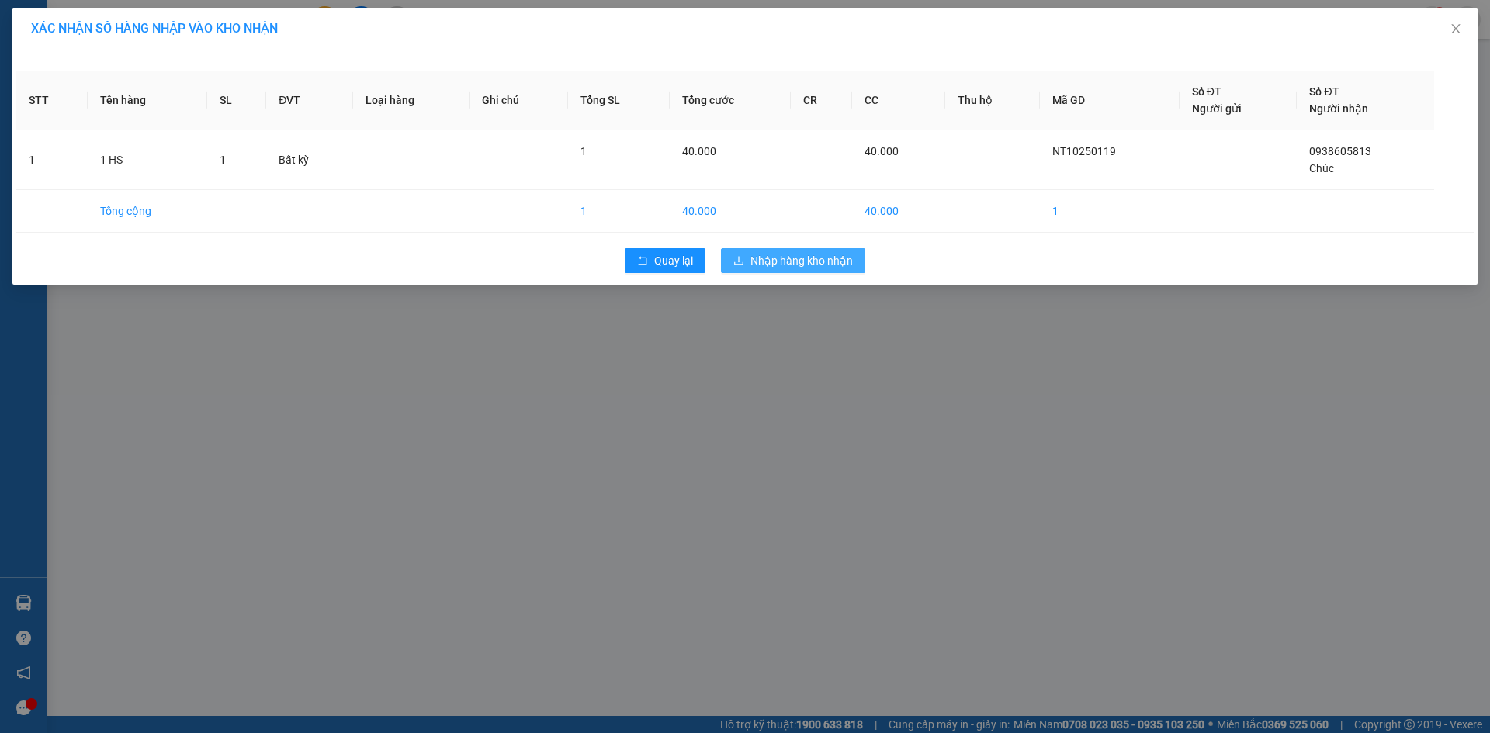
click at [782, 268] on span "Nhập hàng kho nhận" at bounding box center [801, 260] width 102 height 17
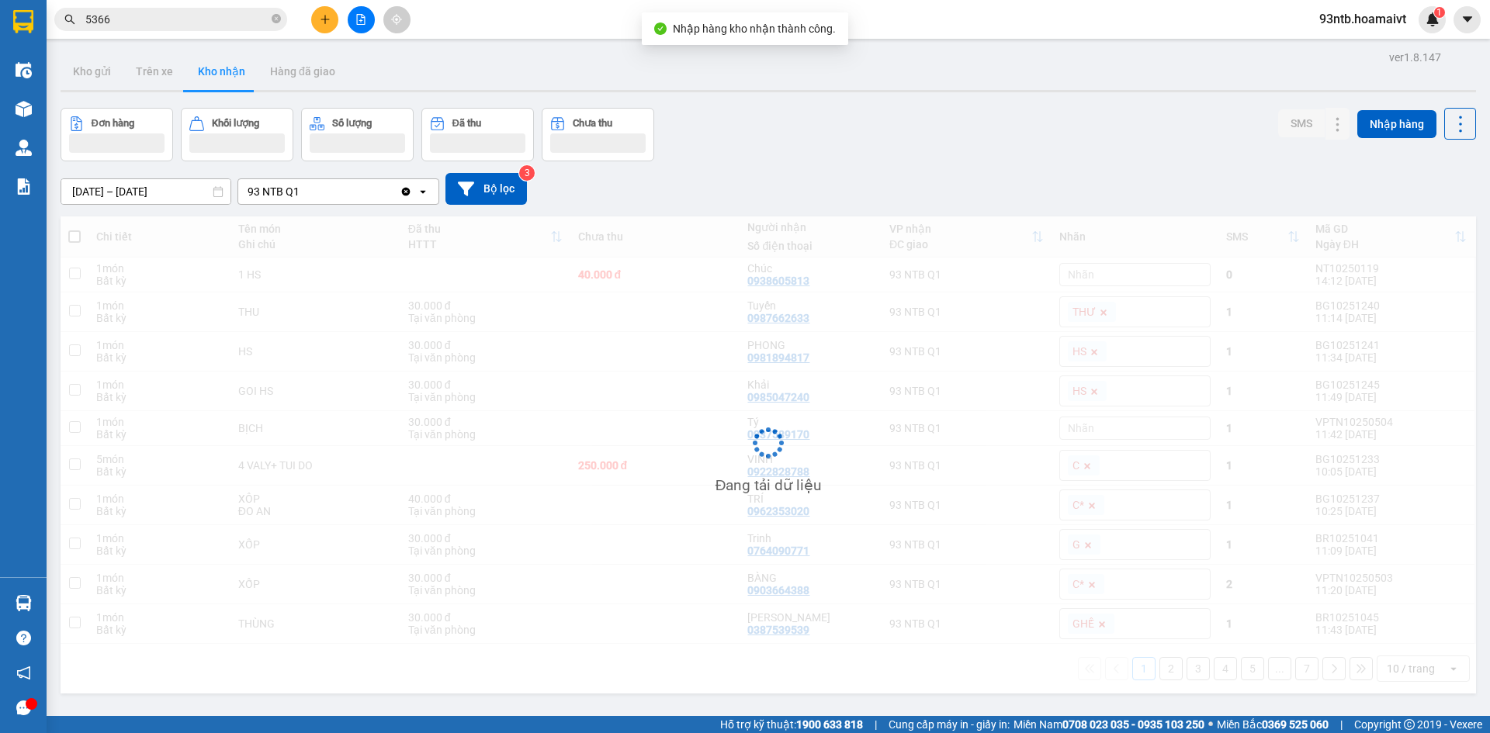
click at [181, 18] on input "5366" at bounding box center [176, 19] width 183 height 17
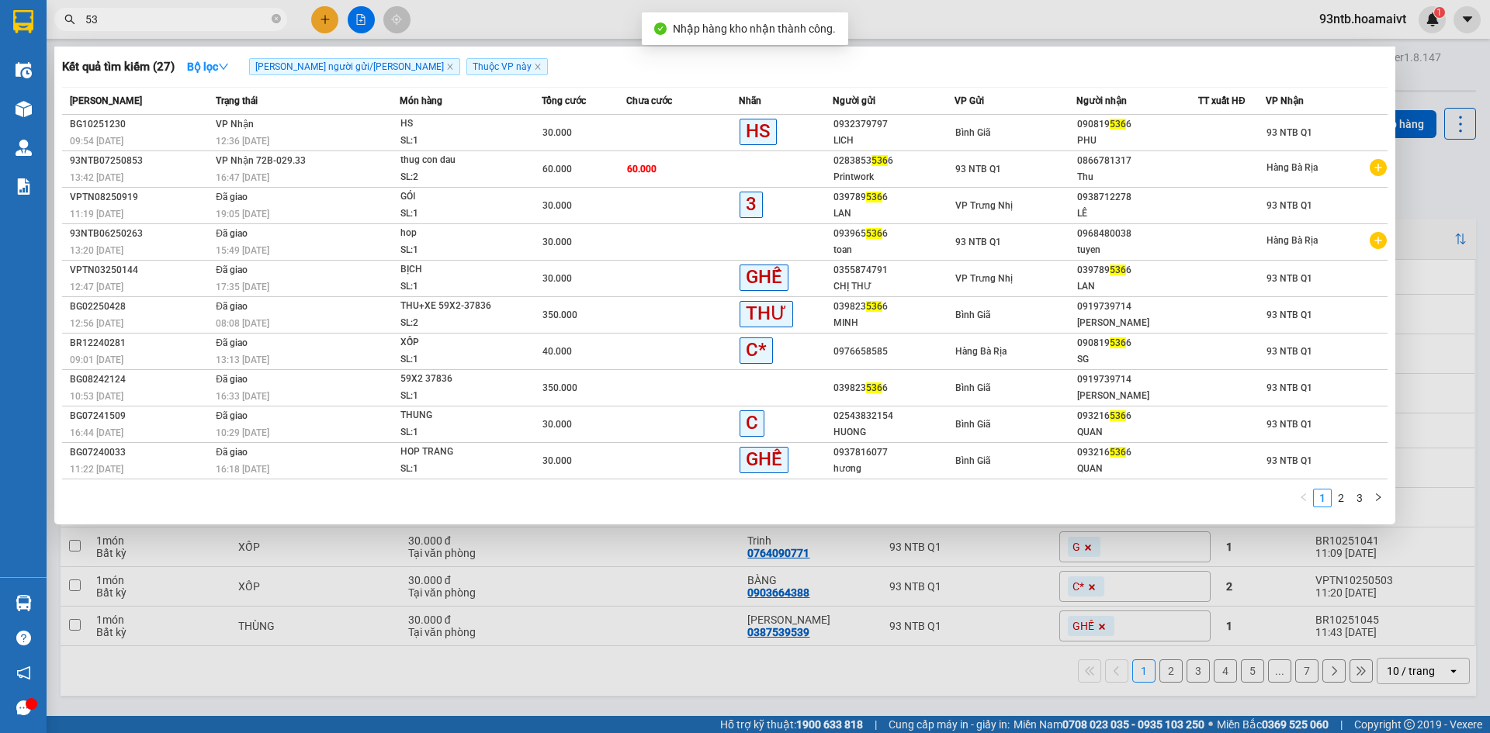
type input "5"
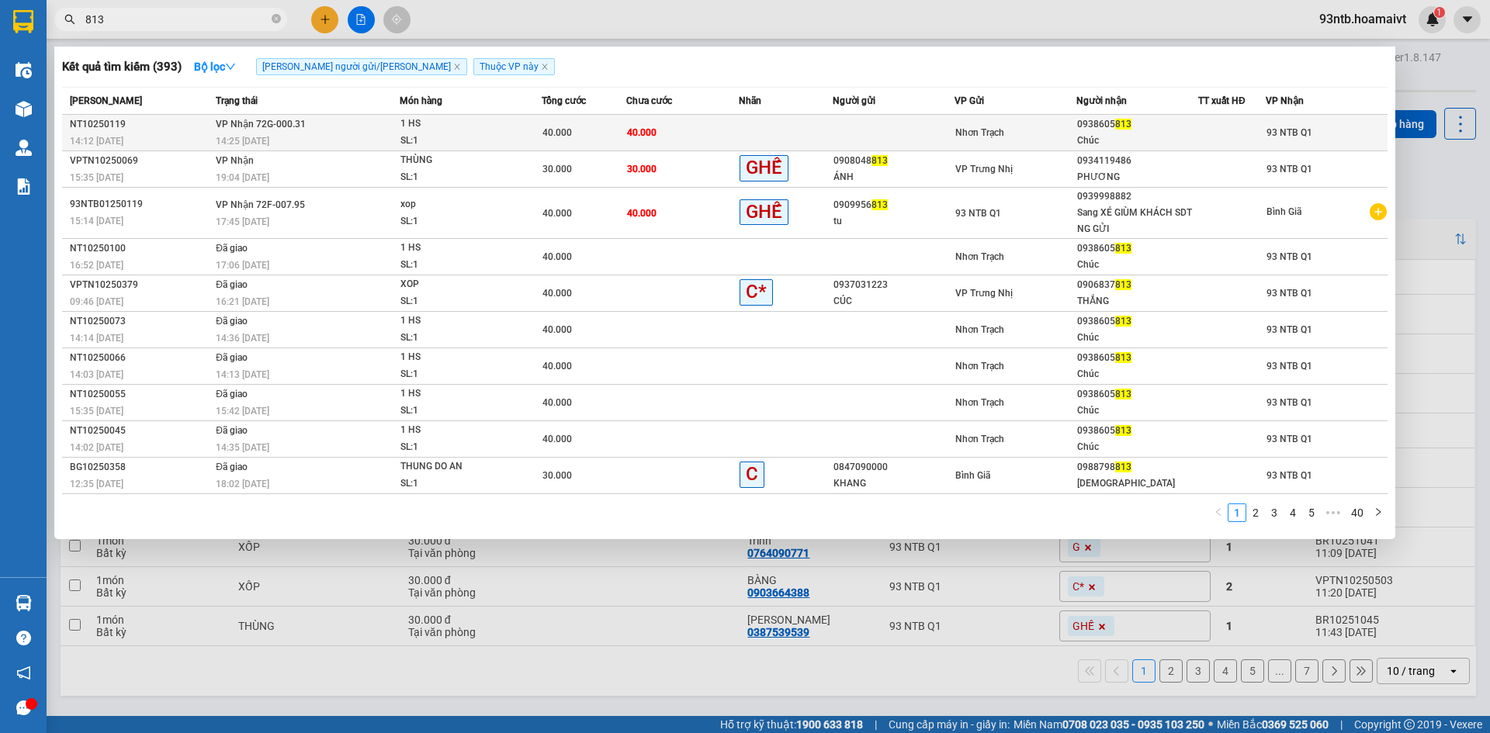
type input "813"
click at [915, 144] on td at bounding box center [894, 133] width 122 height 36
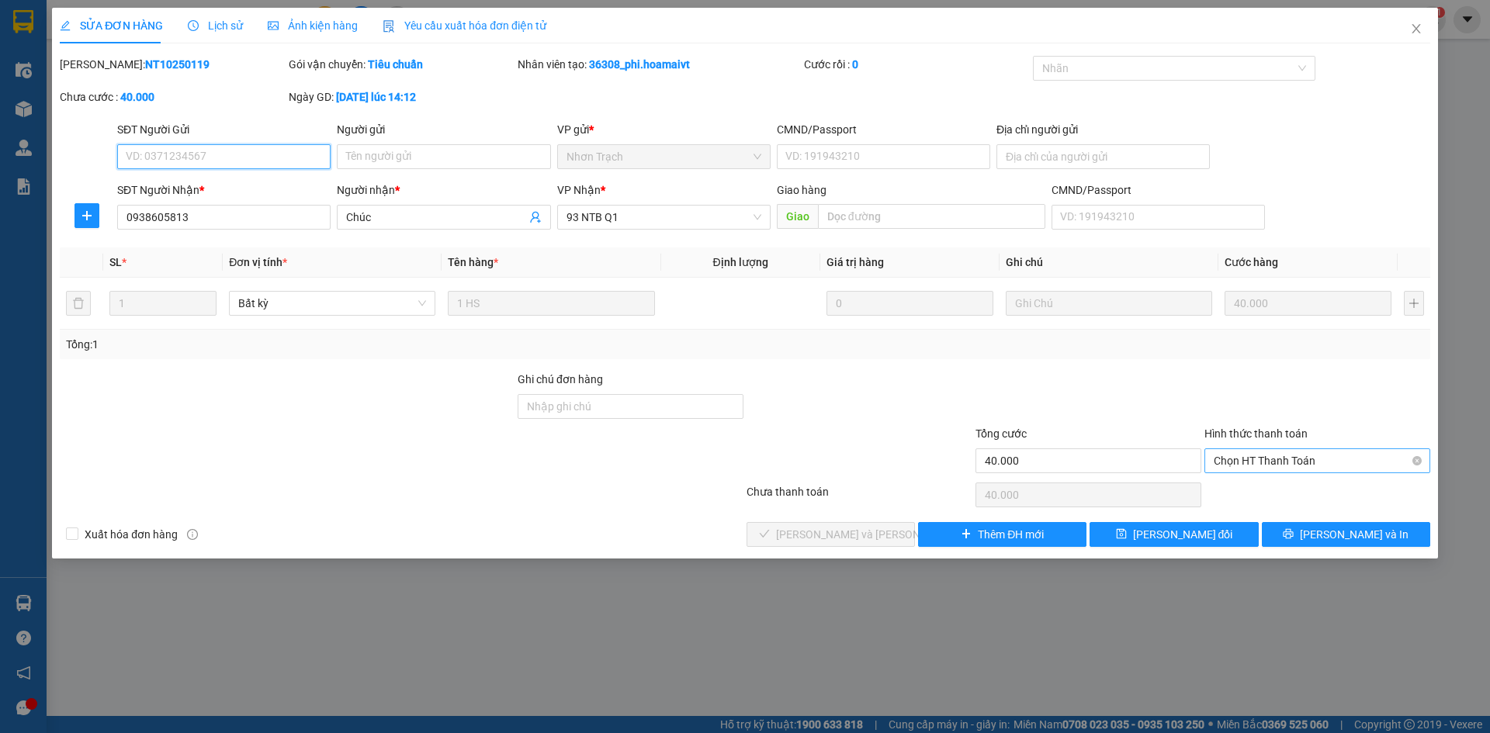
click at [1235, 473] on div "Chọn HT Thanh Toán" at bounding box center [1317, 461] width 226 height 25
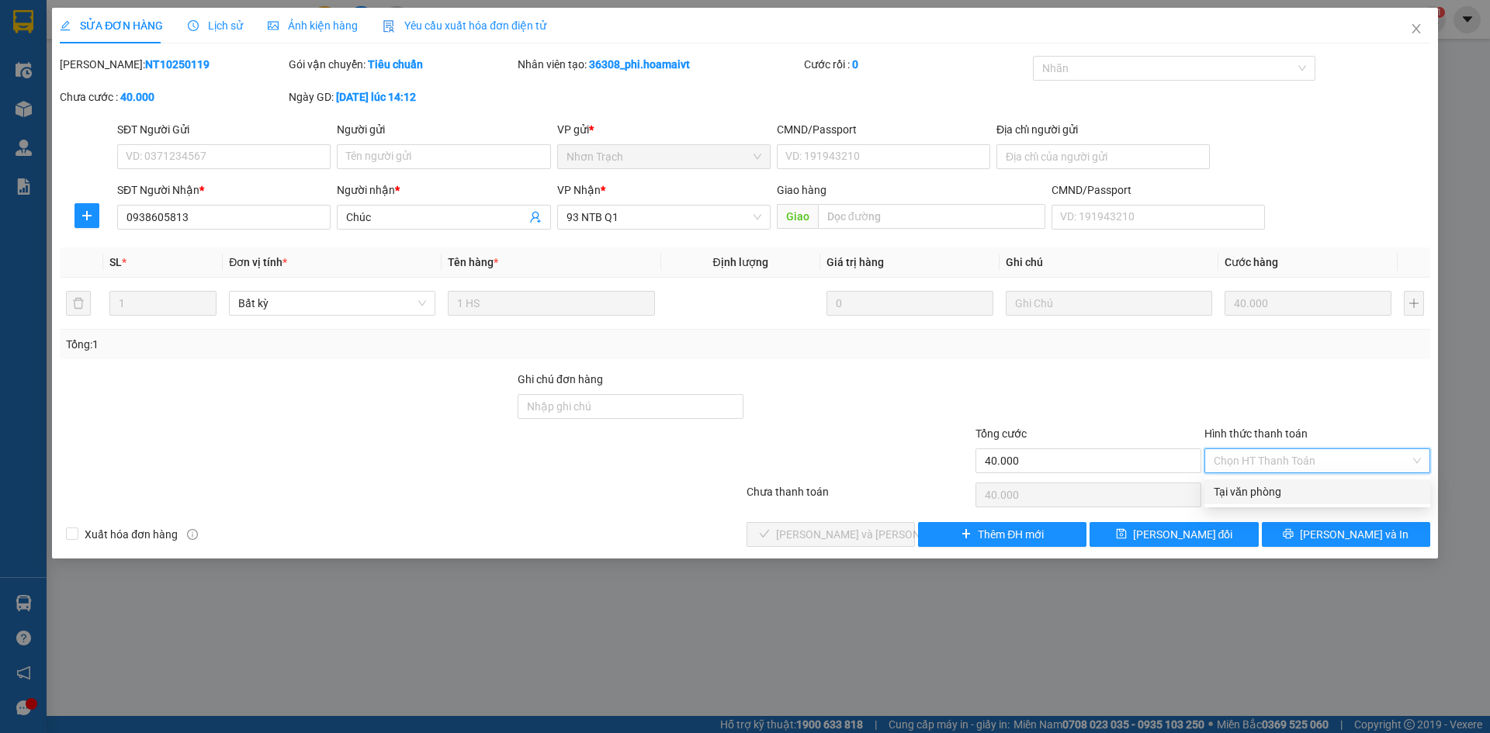
click at [1255, 483] on div "Tại văn phòng" at bounding box center [1317, 492] width 226 height 25
type input "0"
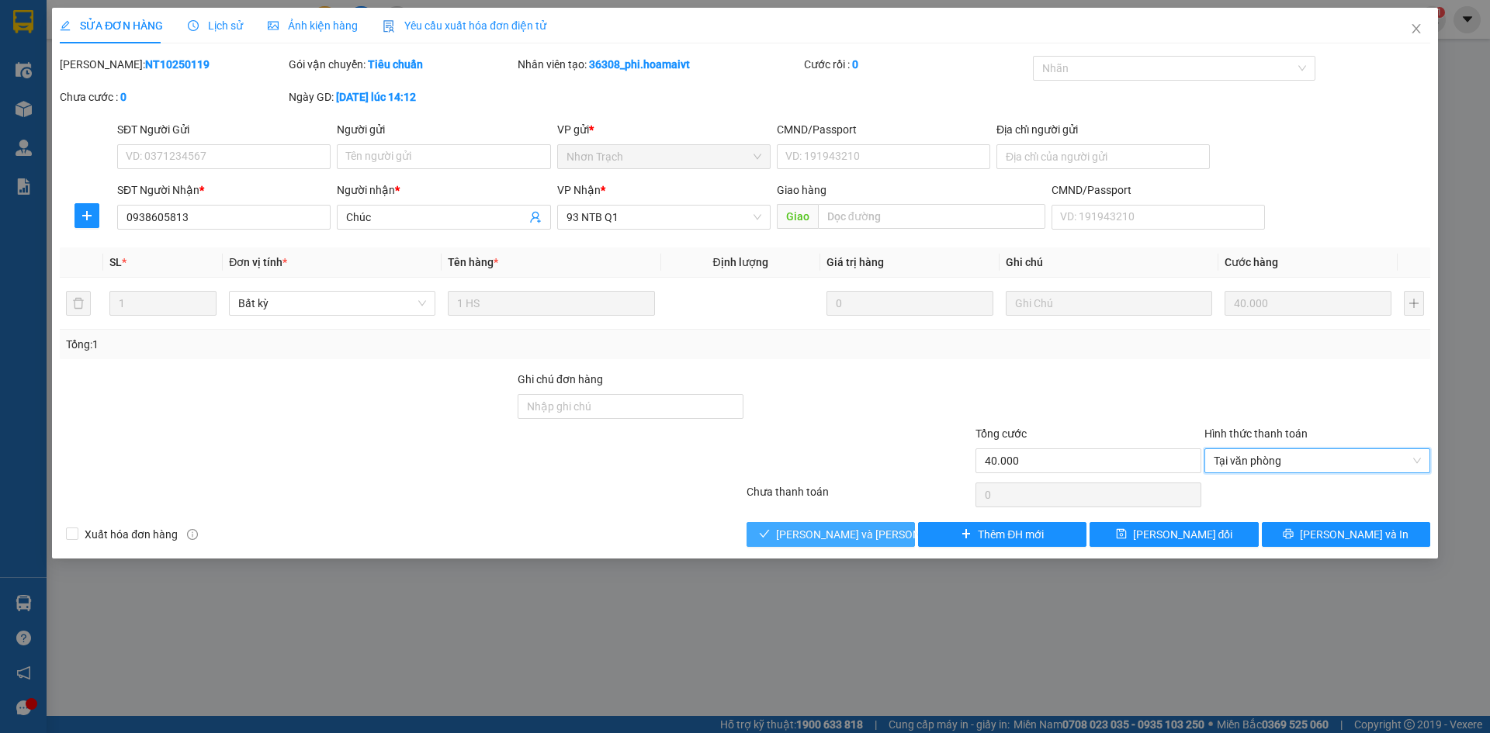
click at [883, 535] on button "[PERSON_NAME] và [PERSON_NAME] hàng" at bounding box center [830, 534] width 168 height 25
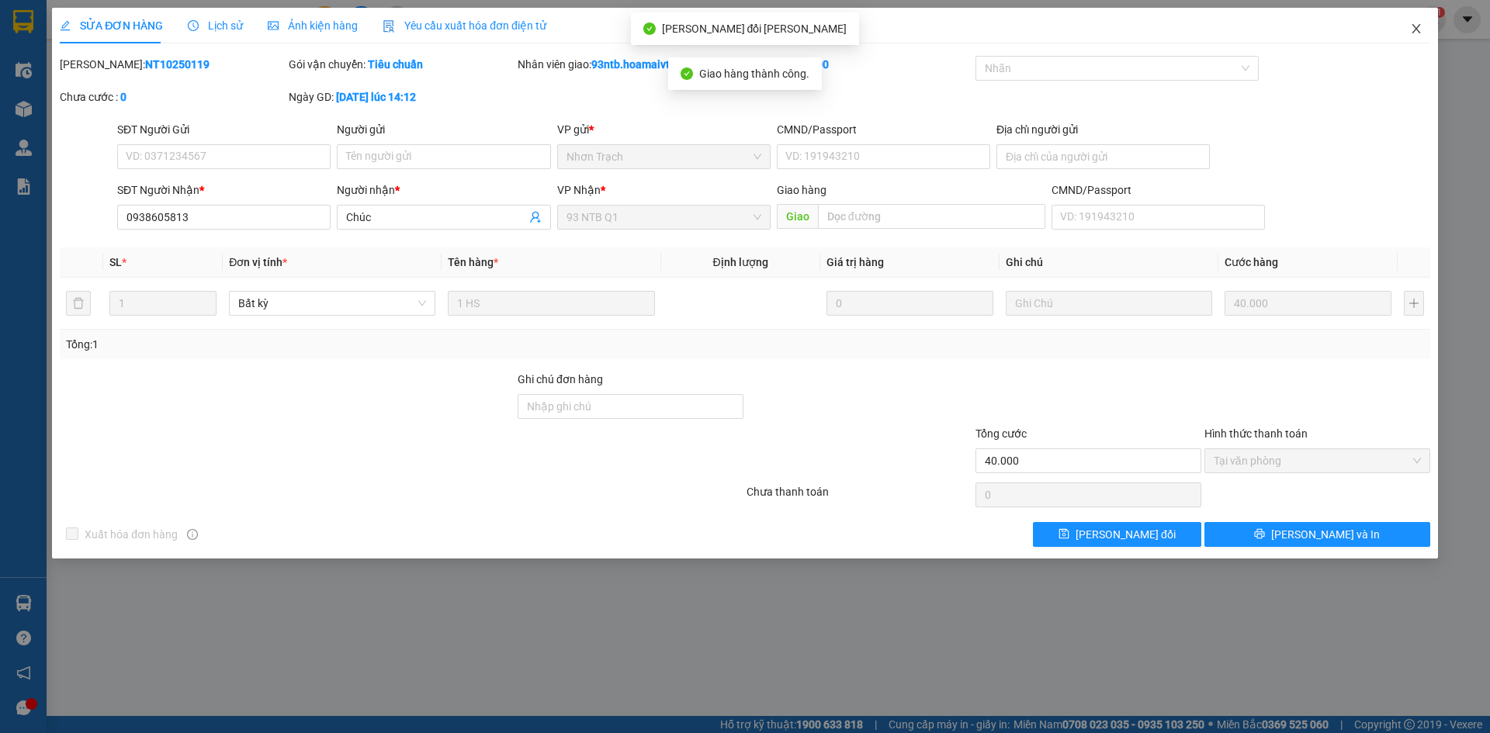
click at [1410, 32] on icon "close" at bounding box center [1416, 29] width 12 height 12
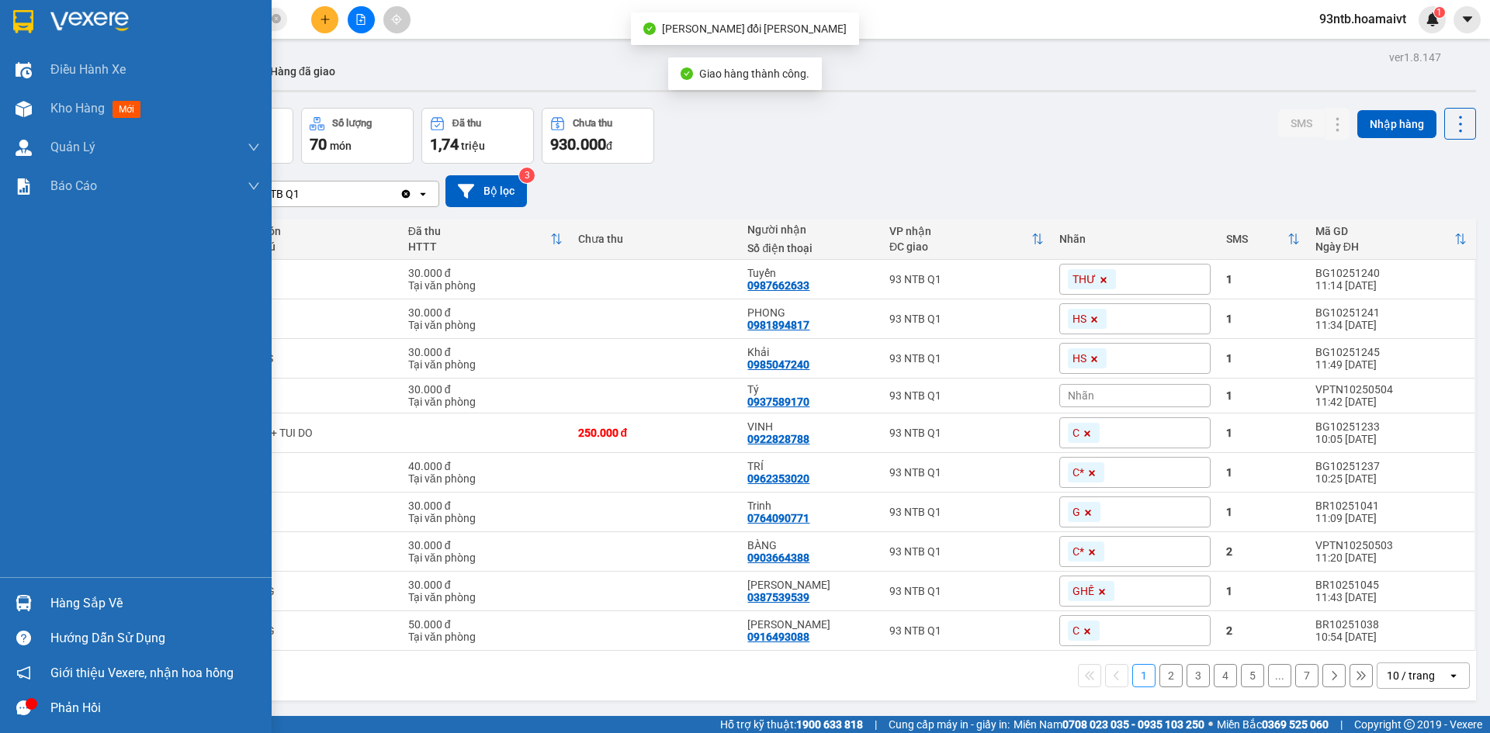
click at [92, 602] on div "Hàng sắp về" at bounding box center [155, 603] width 210 height 23
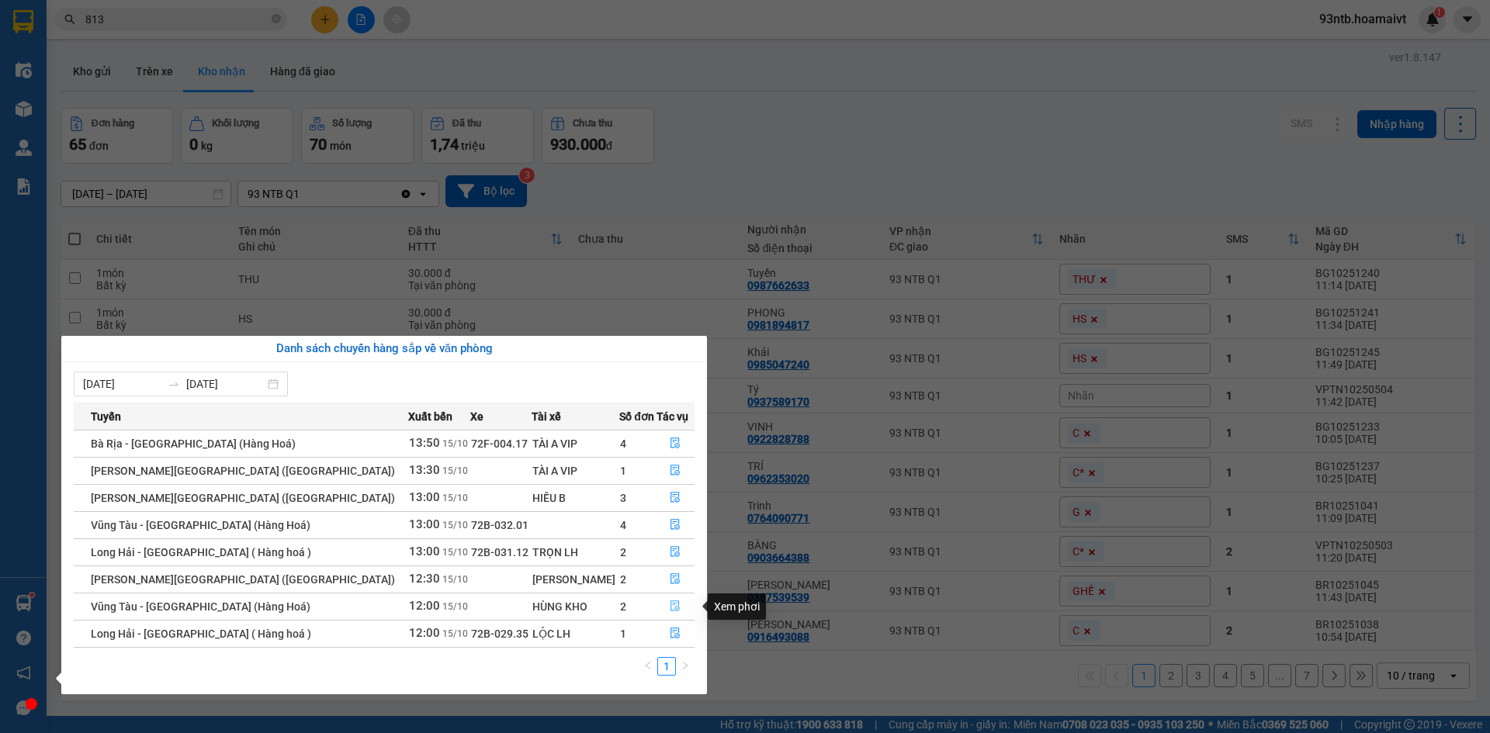
click at [661, 611] on button "button" at bounding box center [675, 606] width 37 height 25
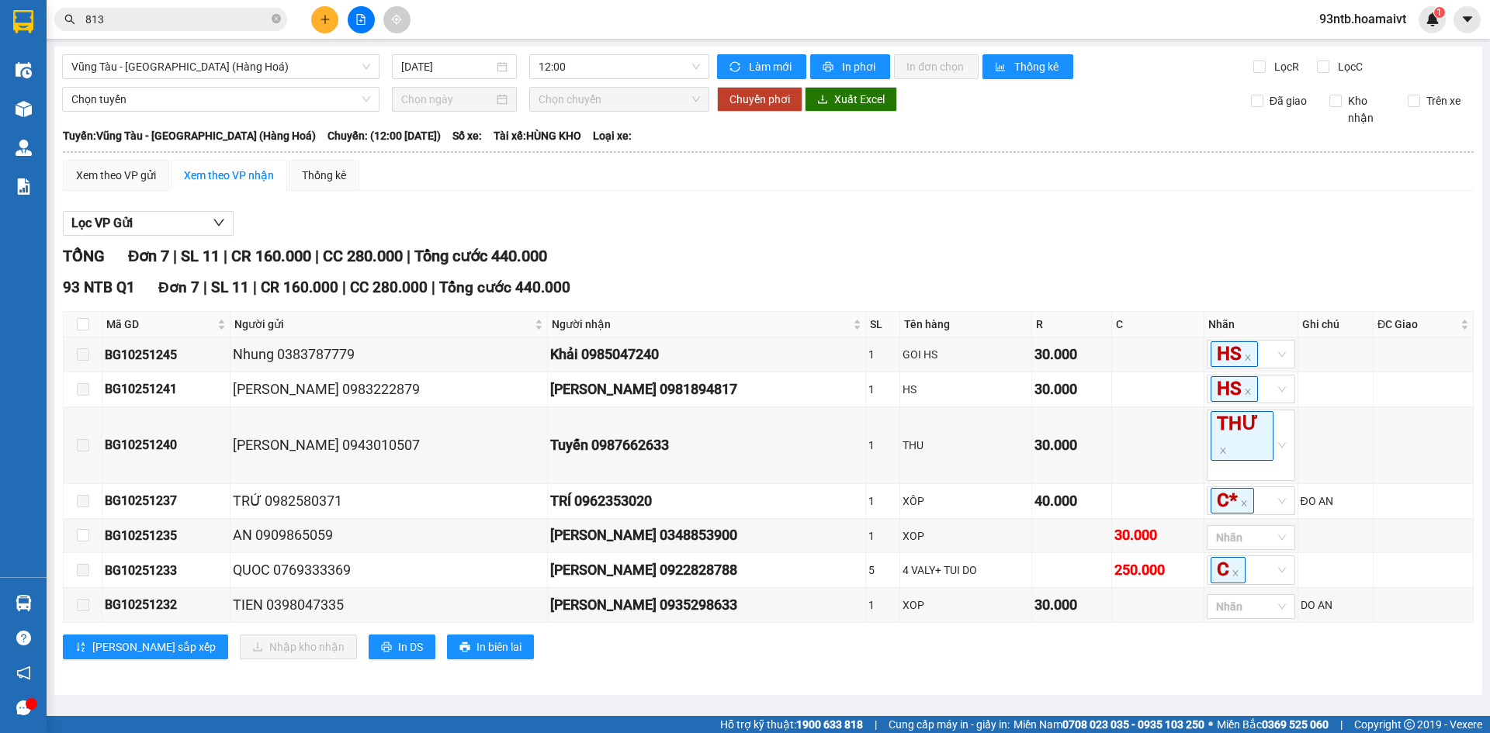
click at [1239, 228] on div "Lọc VP Gửi" at bounding box center [768, 224] width 1411 height 26
click at [86, 322] on input "checkbox" at bounding box center [83, 324] width 12 height 12
checkbox input "true"
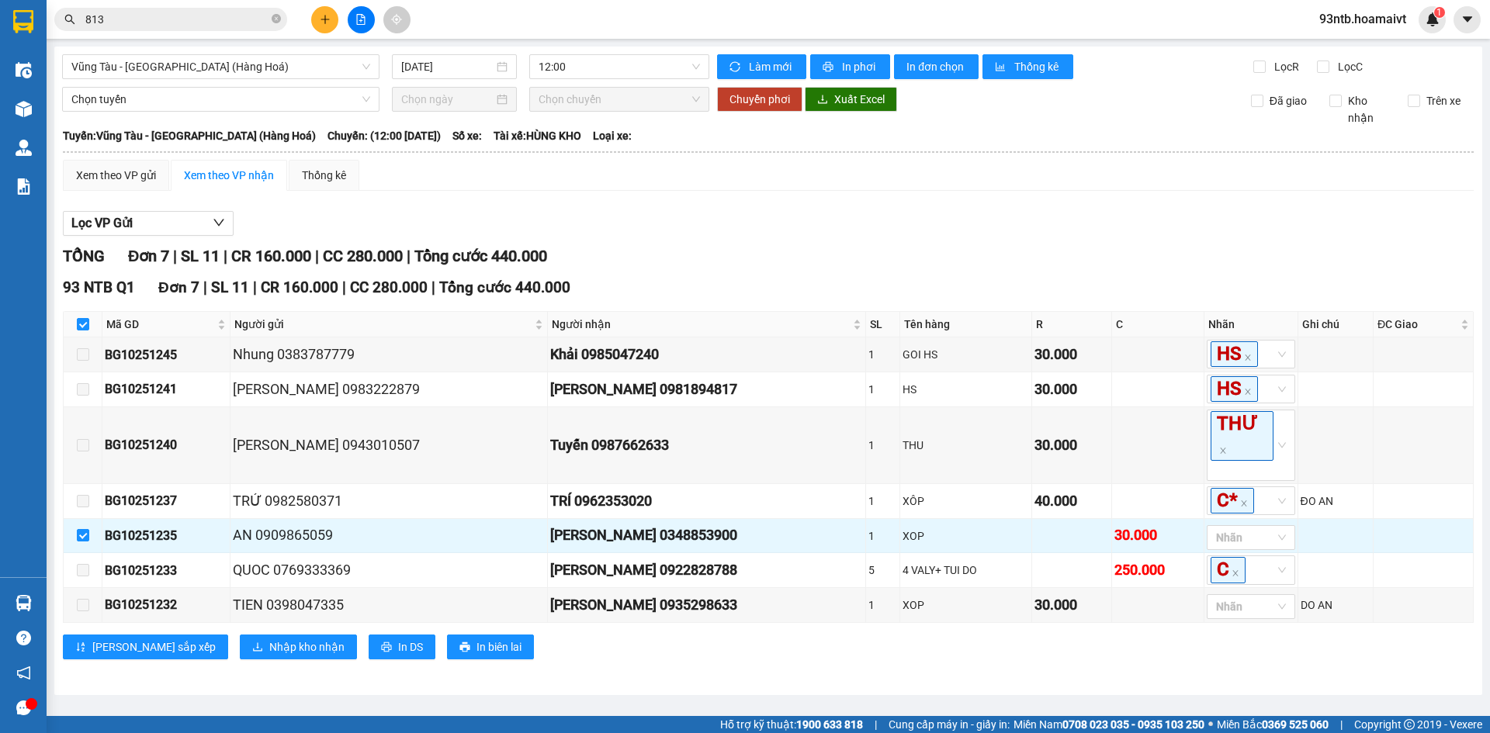
click at [1268, 262] on div "[PERSON_NAME] 7 | SL 11 | CR 160.000 | CC 280.000 | [PERSON_NAME] 440.000" at bounding box center [768, 256] width 1411 height 24
click at [269, 639] on span "Nhập kho nhận" at bounding box center [306, 647] width 75 height 17
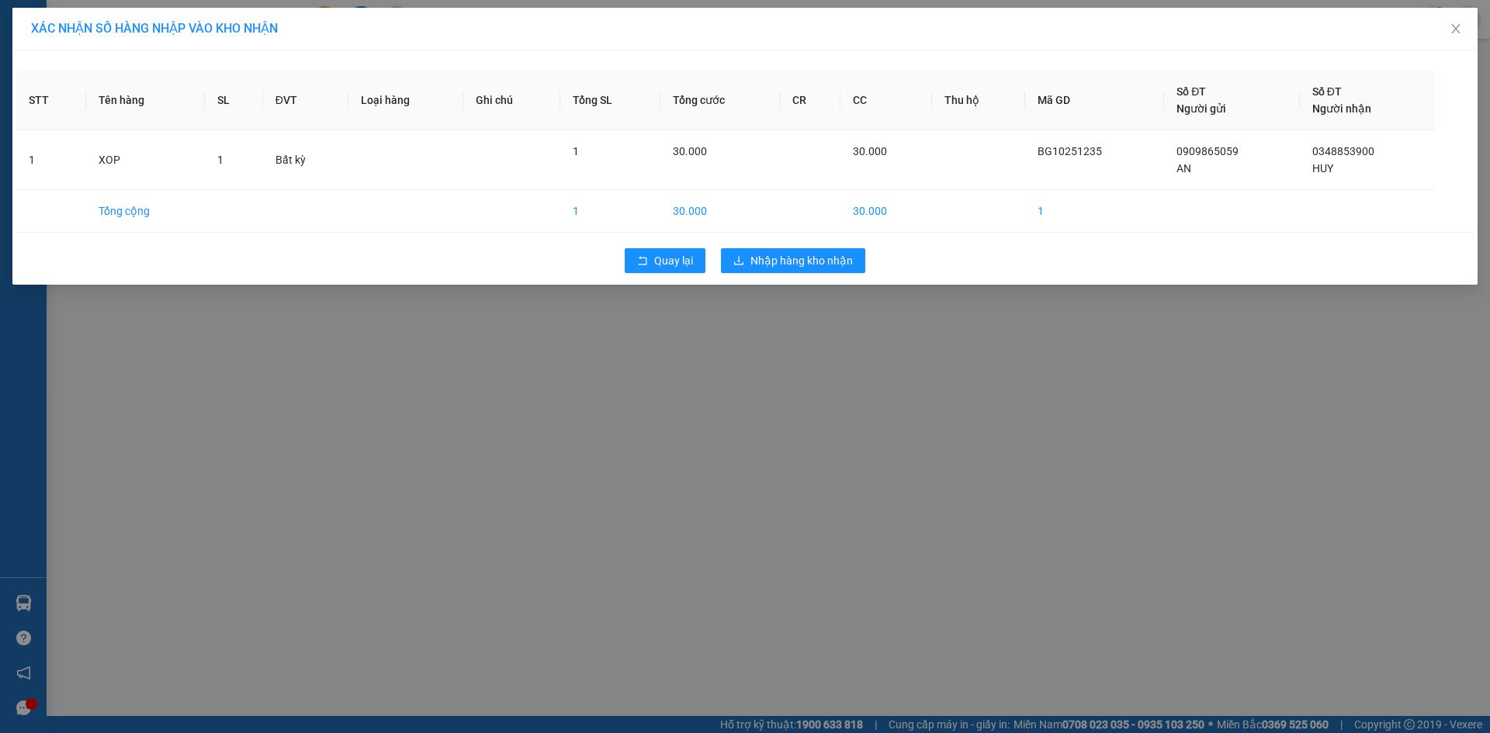
click at [787, 279] on div "Quay lại Nhập hàng kho nhận" at bounding box center [744, 261] width 1457 height 40
click at [785, 261] on span "Nhập hàng kho nhận" at bounding box center [801, 260] width 102 height 17
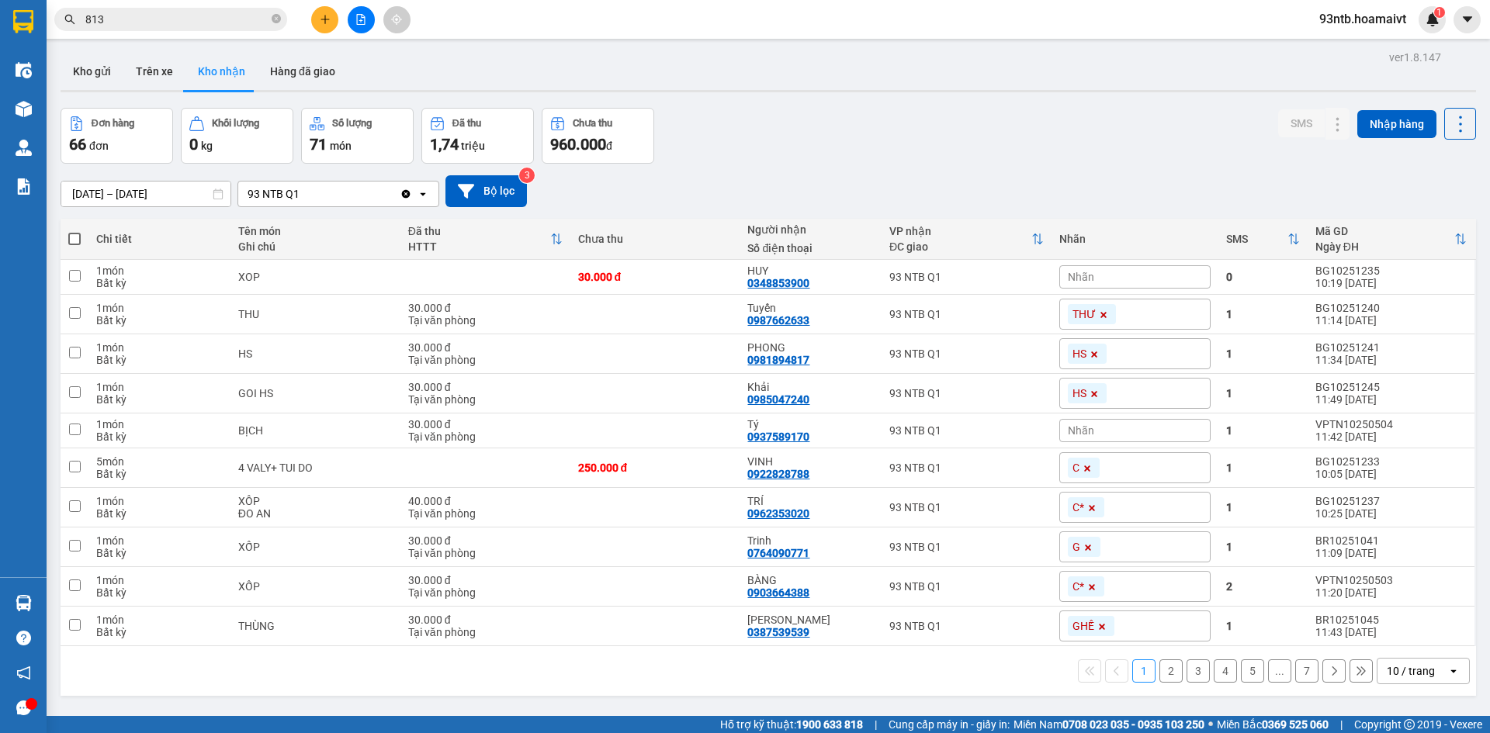
click at [999, 153] on div "Đơn hàng 66 đơn [PERSON_NAME] 0 kg Số [PERSON_NAME] 71 món Đã thu 1,74 [PERSON_…" at bounding box center [768, 136] width 1415 height 56
click at [1078, 105] on div "ver 1.8.147 Kho gửi Trên xe [PERSON_NAME] Hàng đã [PERSON_NAME] hàng 66 đơn [PE…" at bounding box center [768, 413] width 1428 height 733
click at [1012, 183] on div "[DATE] – [DATE] Press the down arrow key to interact with the calendar and sele…" at bounding box center [768, 191] width 1415 height 32
click at [992, 179] on div "[DATE] – [DATE] Press the down arrow key to interact with the calendar and sele…" at bounding box center [768, 191] width 1415 height 32
click at [1010, 175] on div "[DATE] – [DATE] Press the down arrow key to interact with the calendar and sele…" at bounding box center [768, 191] width 1415 height 32
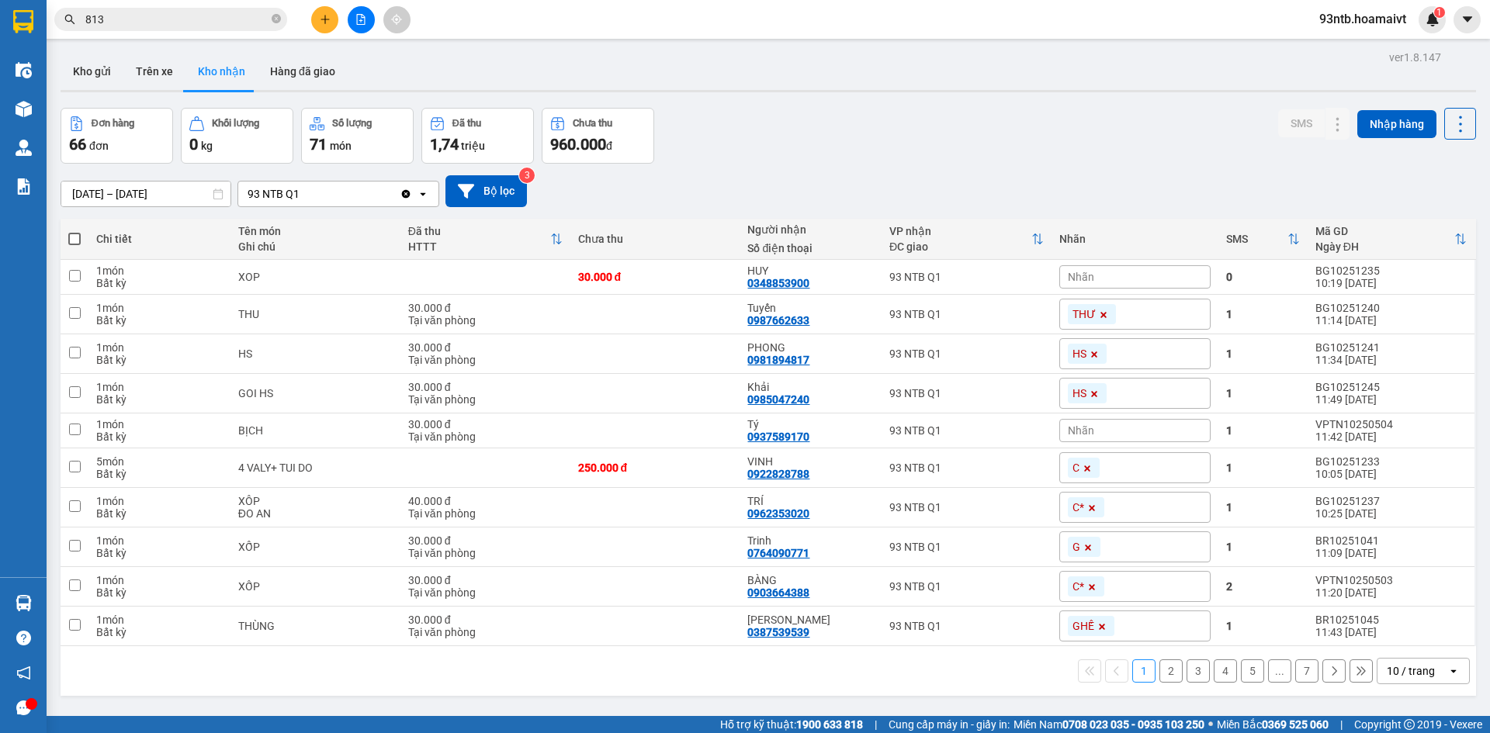
click at [161, 35] on div "Kết quả [PERSON_NAME] ( 393 ) Bộ lọc [PERSON_NAME] người gửi/[PERSON_NAME] [PER…" at bounding box center [745, 19] width 1490 height 39
click at [161, 19] on input "813" at bounding box center [176, 19] width 183 height 17
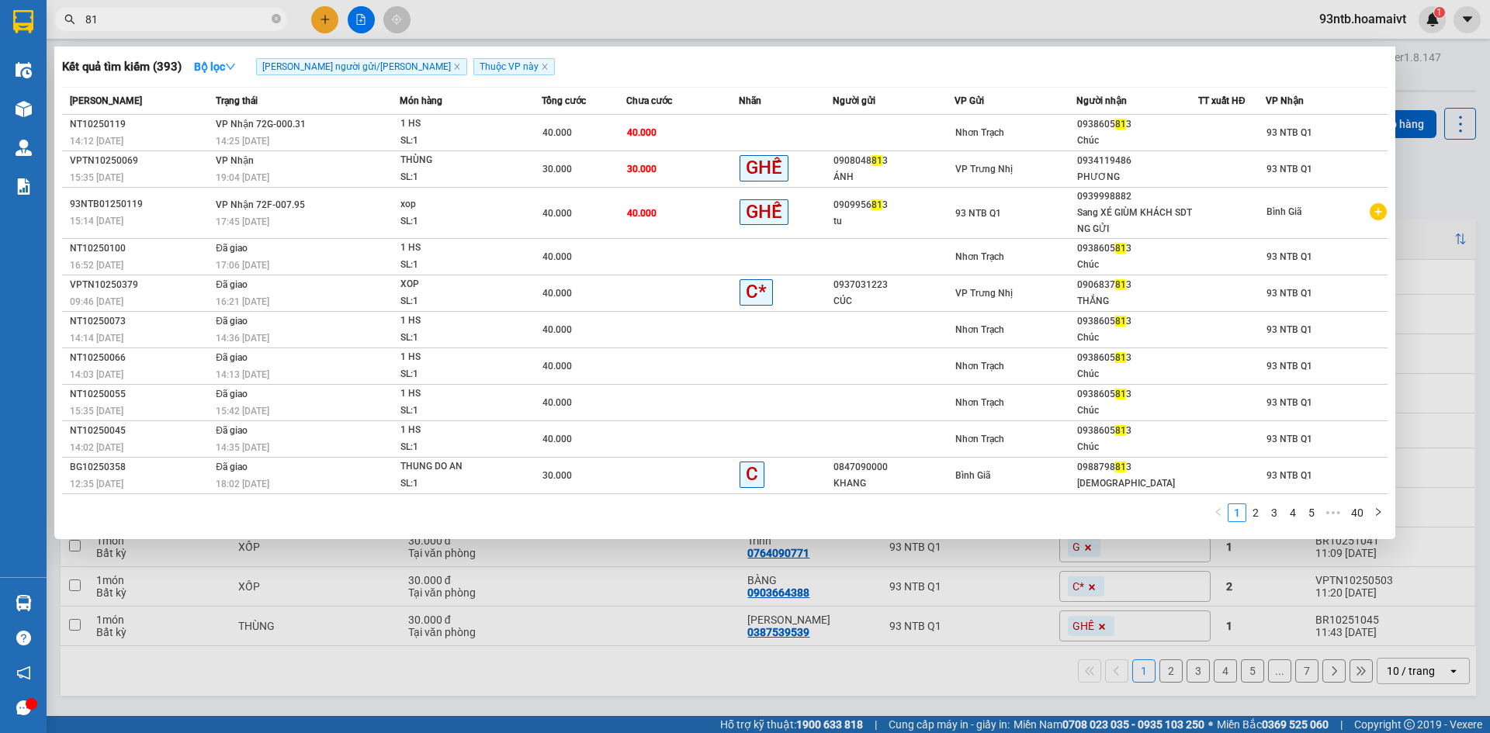
type input "8"
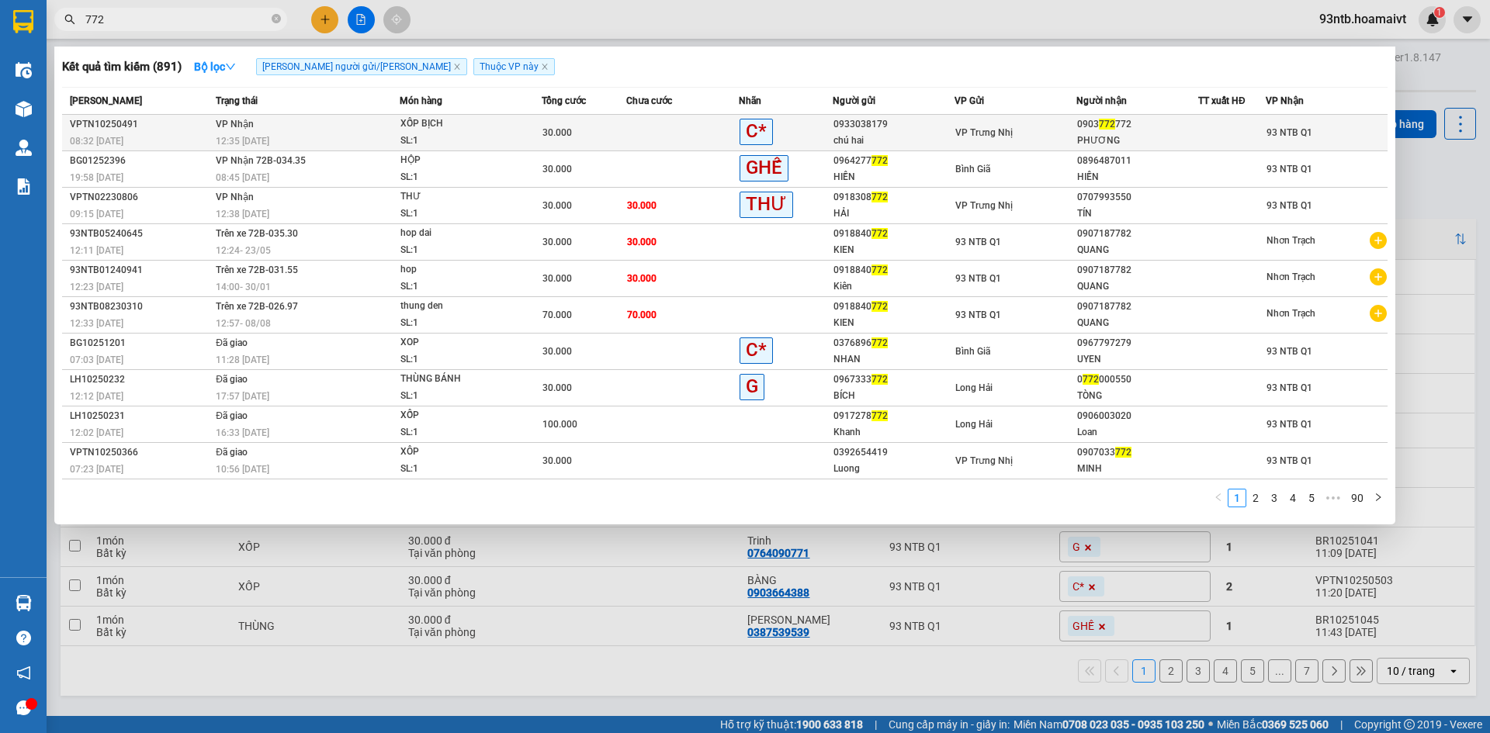
type input "772"
click at [996, 136] on span "VP Trưng Nhị" at bounding box center [983, 132] width 57 height 11
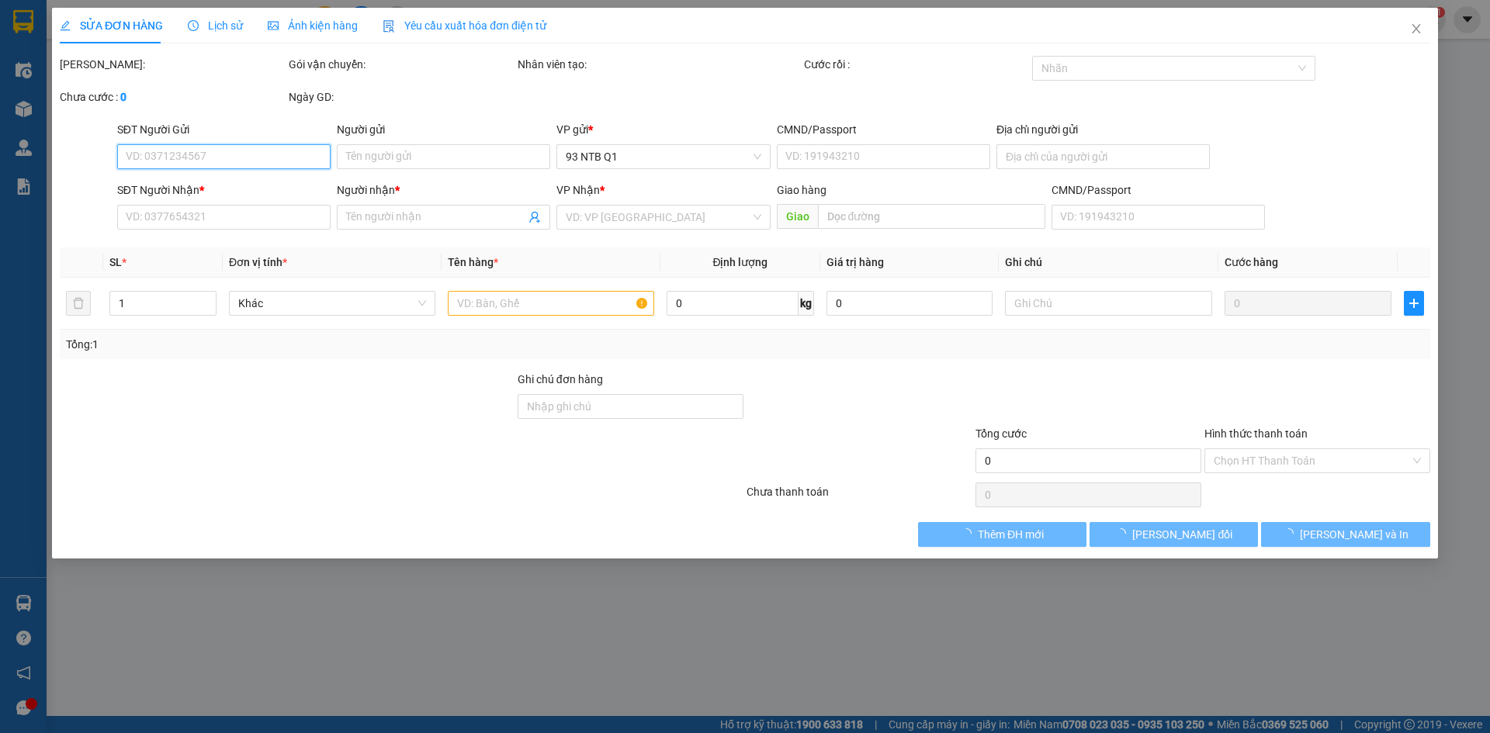
type input "0933038179"
type input "chú hai"
type input "0903772772"
type input "PHƯƠNG"
type input "30.000"
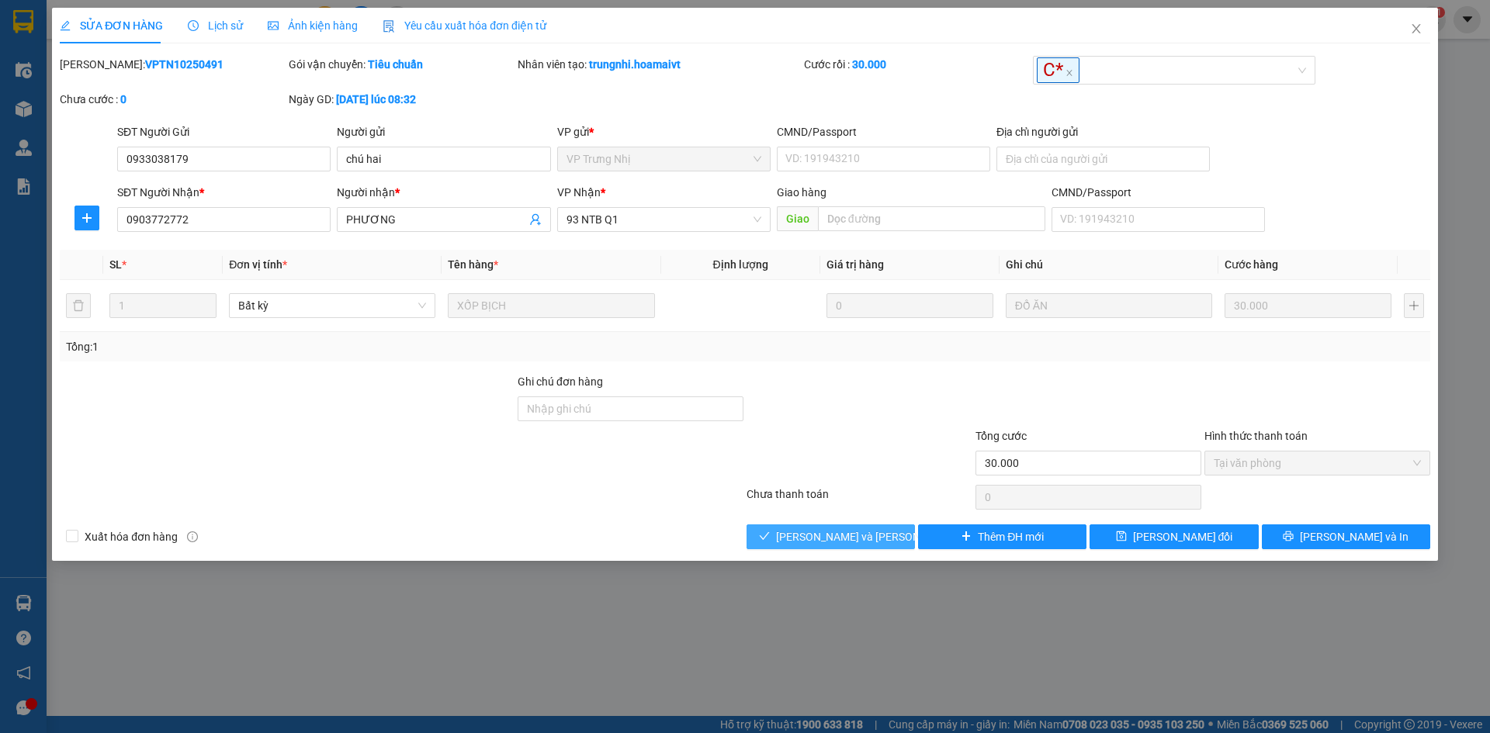
click at [848, 539] on span "[PERSON_NAME] và [PERSON_NAME] hàng" at bounding box center [881, 536] width 210 height 17
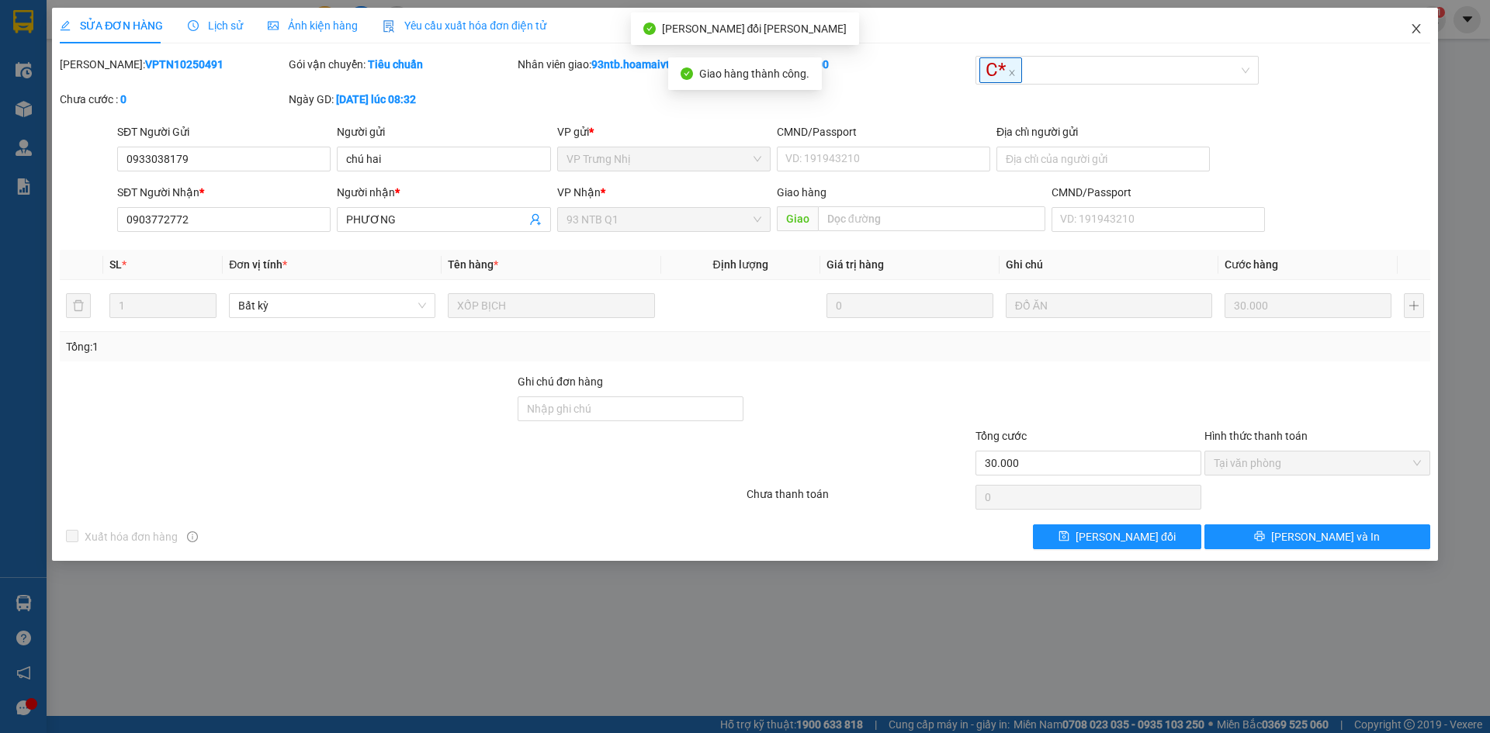
click at [1405, 34] on span "Close" at bounding box center [1415, 29] width 43 height 43
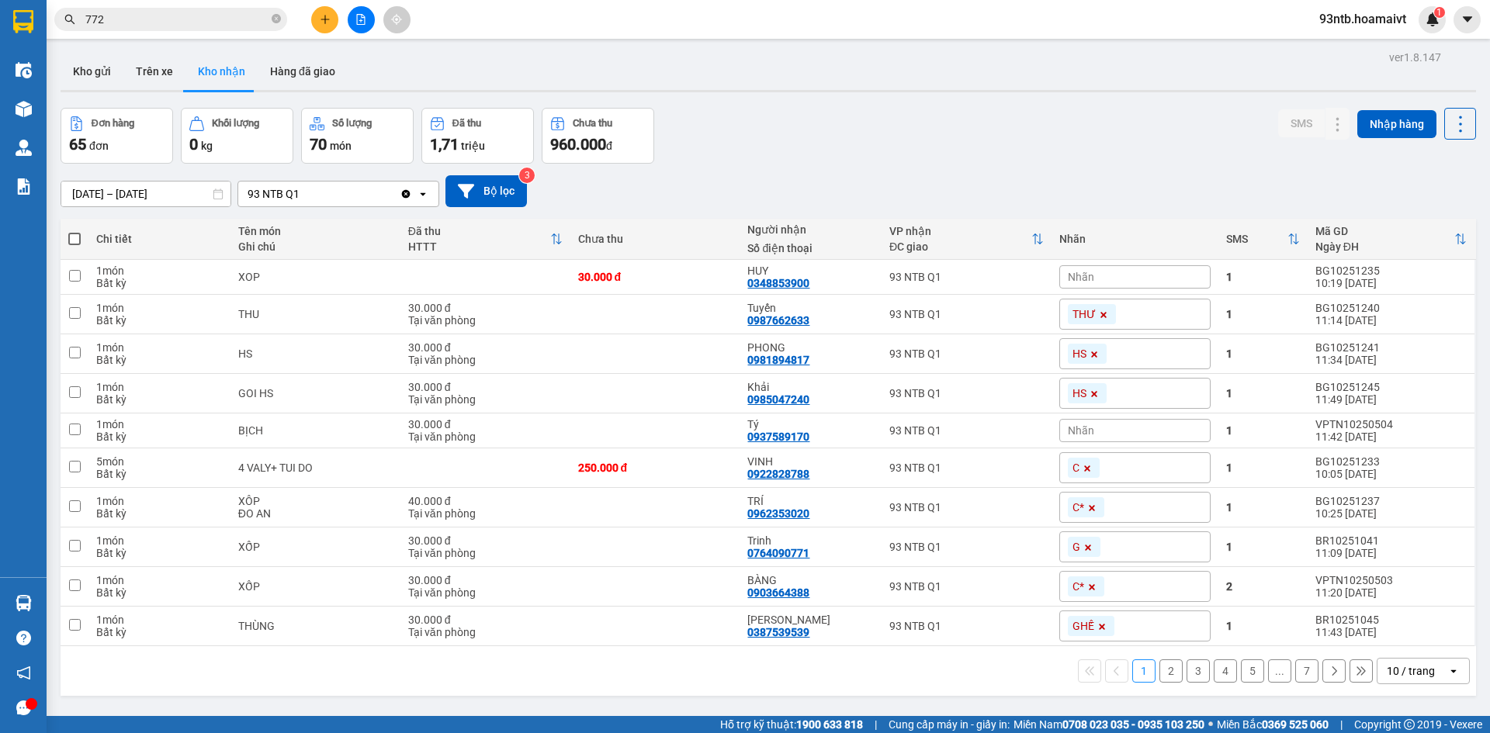
click at [190, 13] on input "772" at bounding box center [176, 19] width 183 height 17
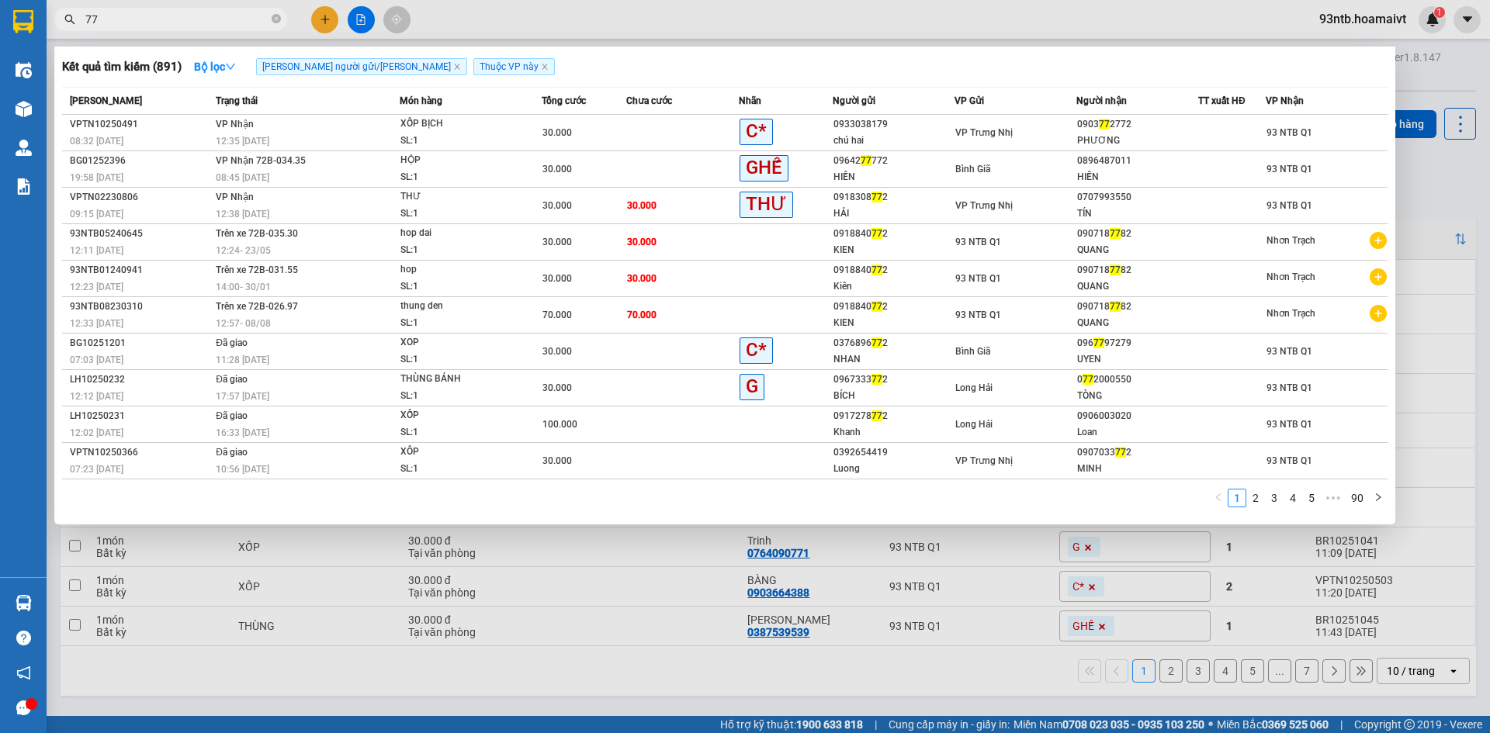
type input "7"
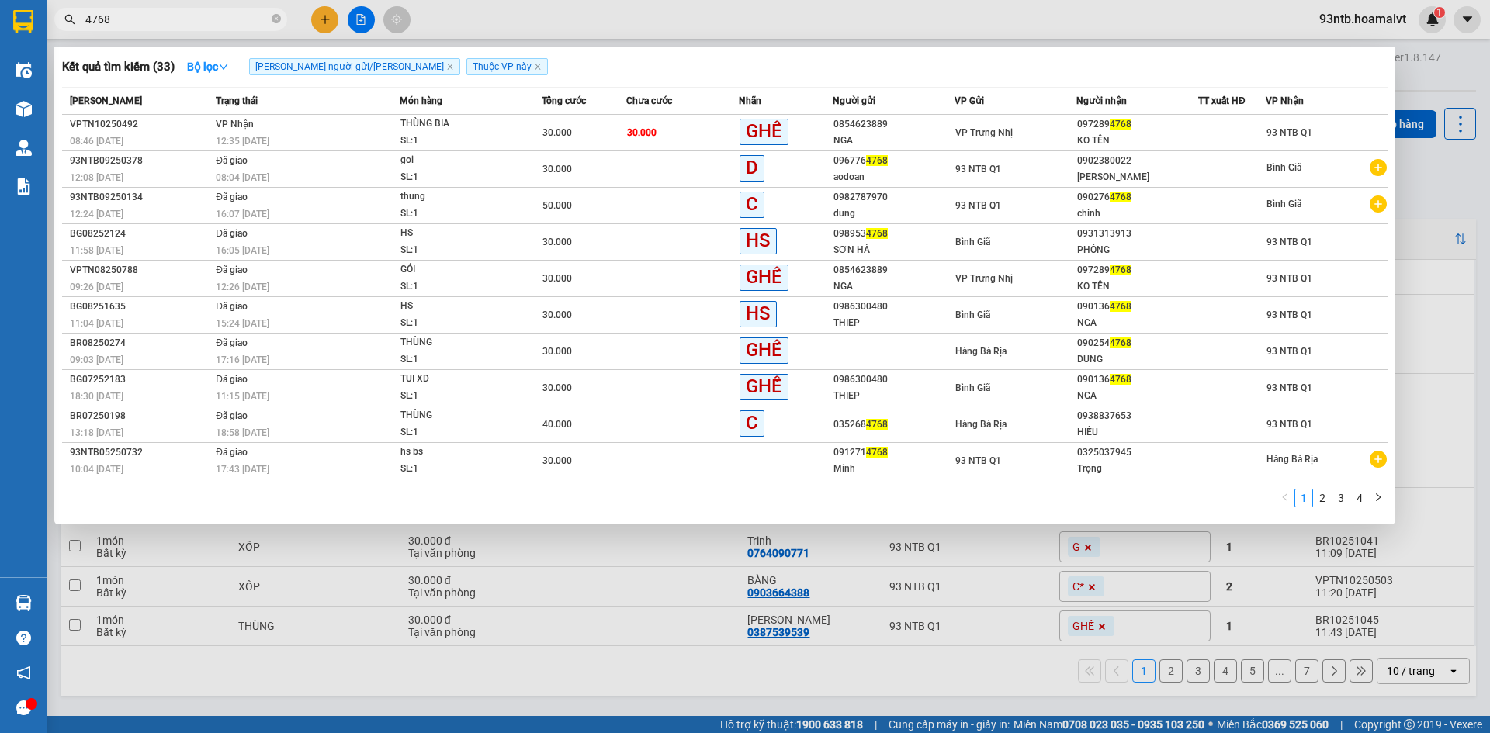
type input "4768"
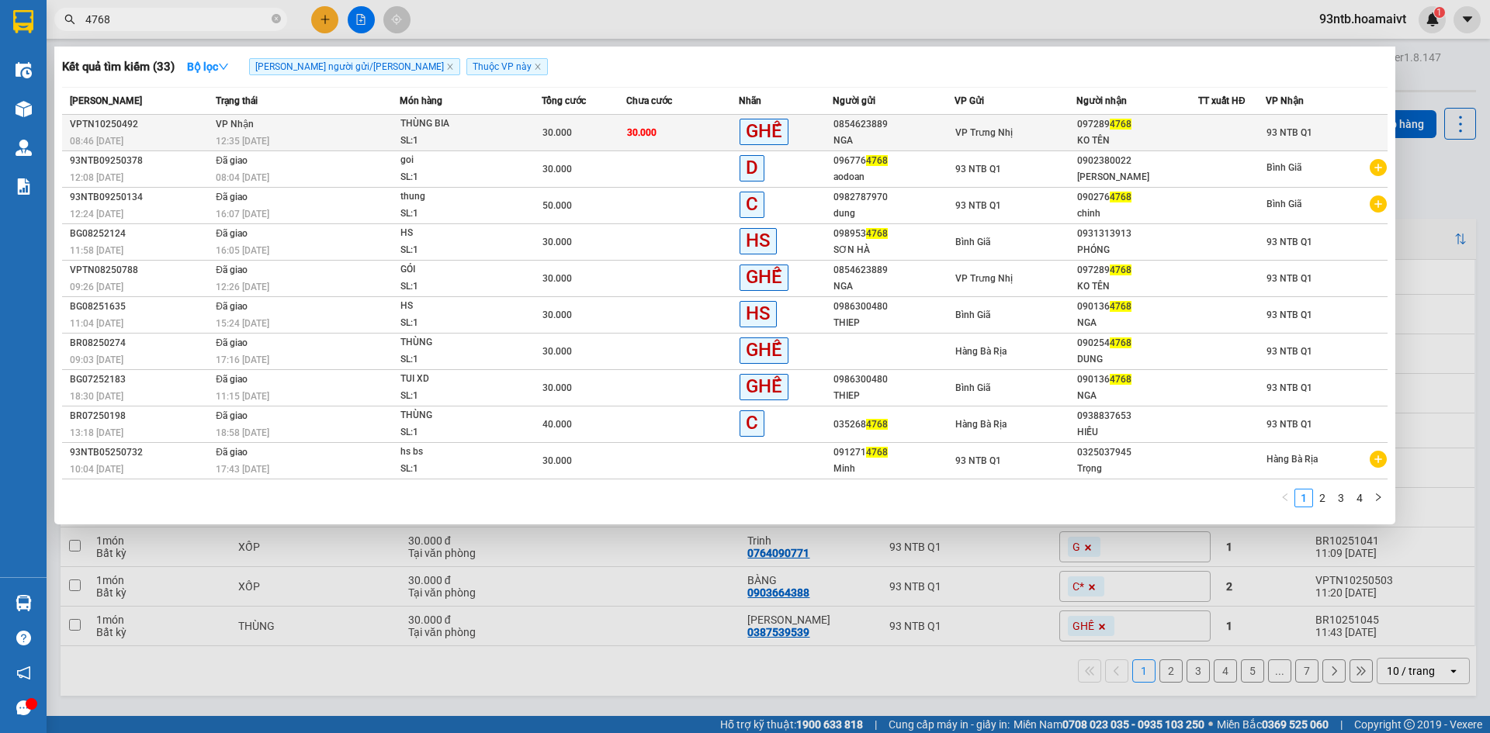
click at [1109, 144] on div "KO TÊN" at bounding box center [1137, 141] width 120 height 16
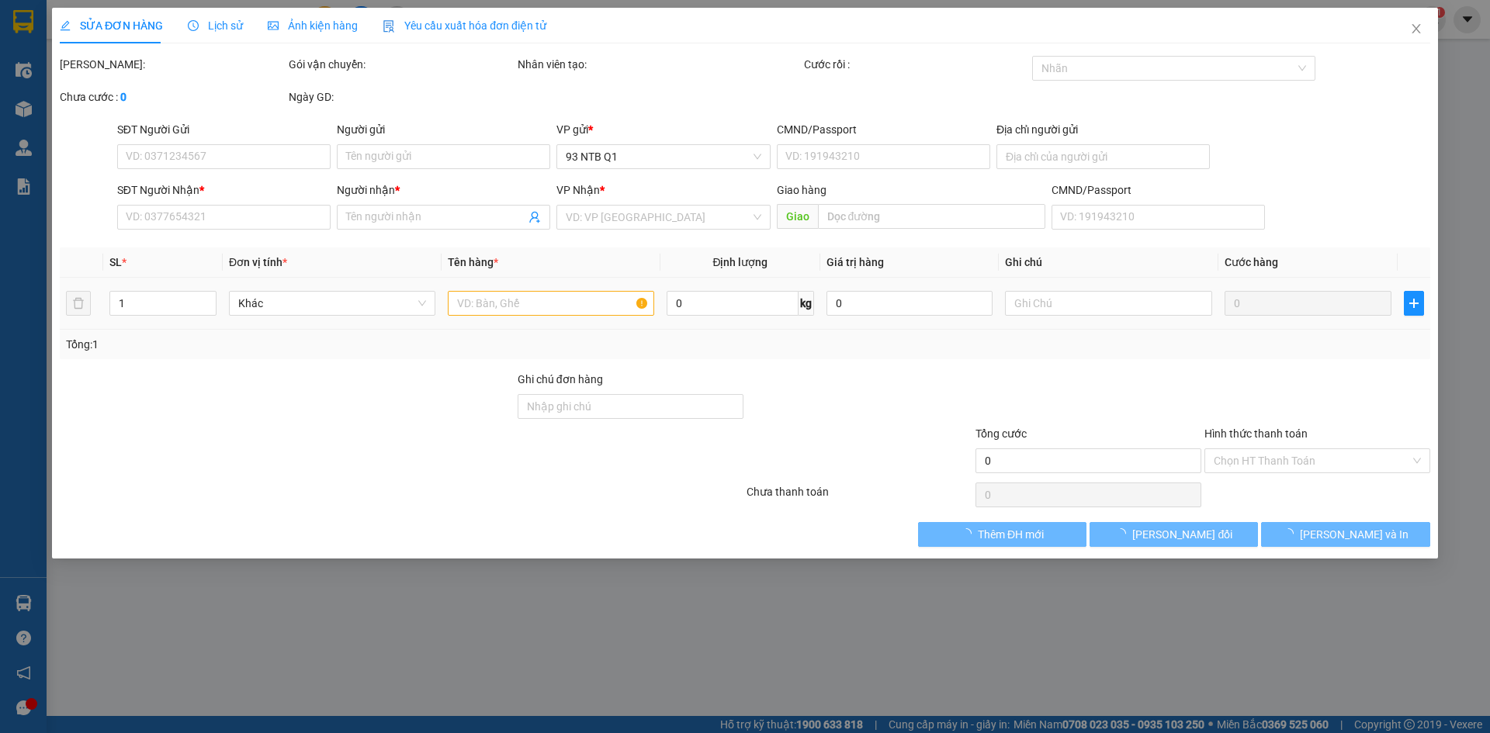
click at [1263, 447] on div "Hình thức thanh toán" at bounding box center [1317, 436] width 226 height 23
type input "0854623889"
type input "NGA"
type input "0972894768"
type input "KO TÊN"
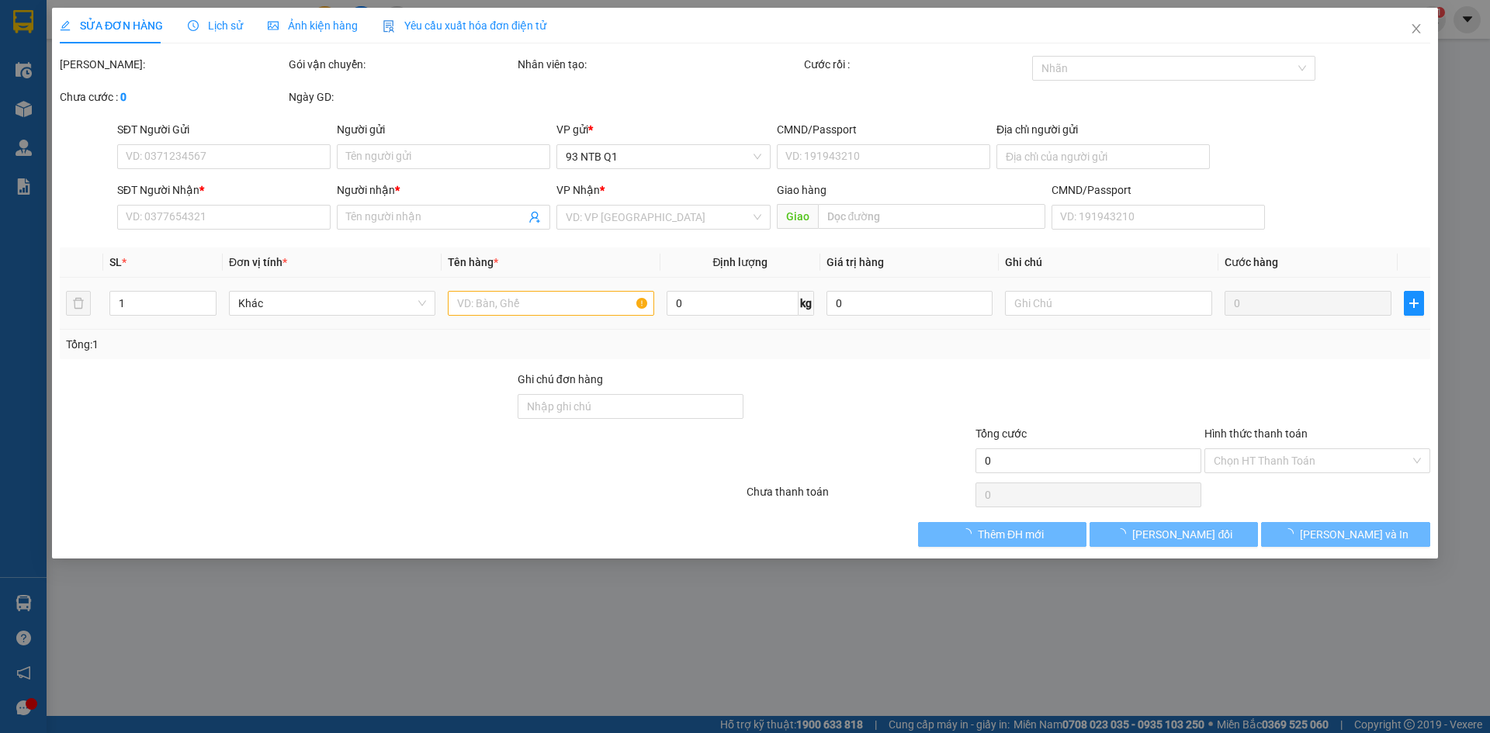
type input "30.000"
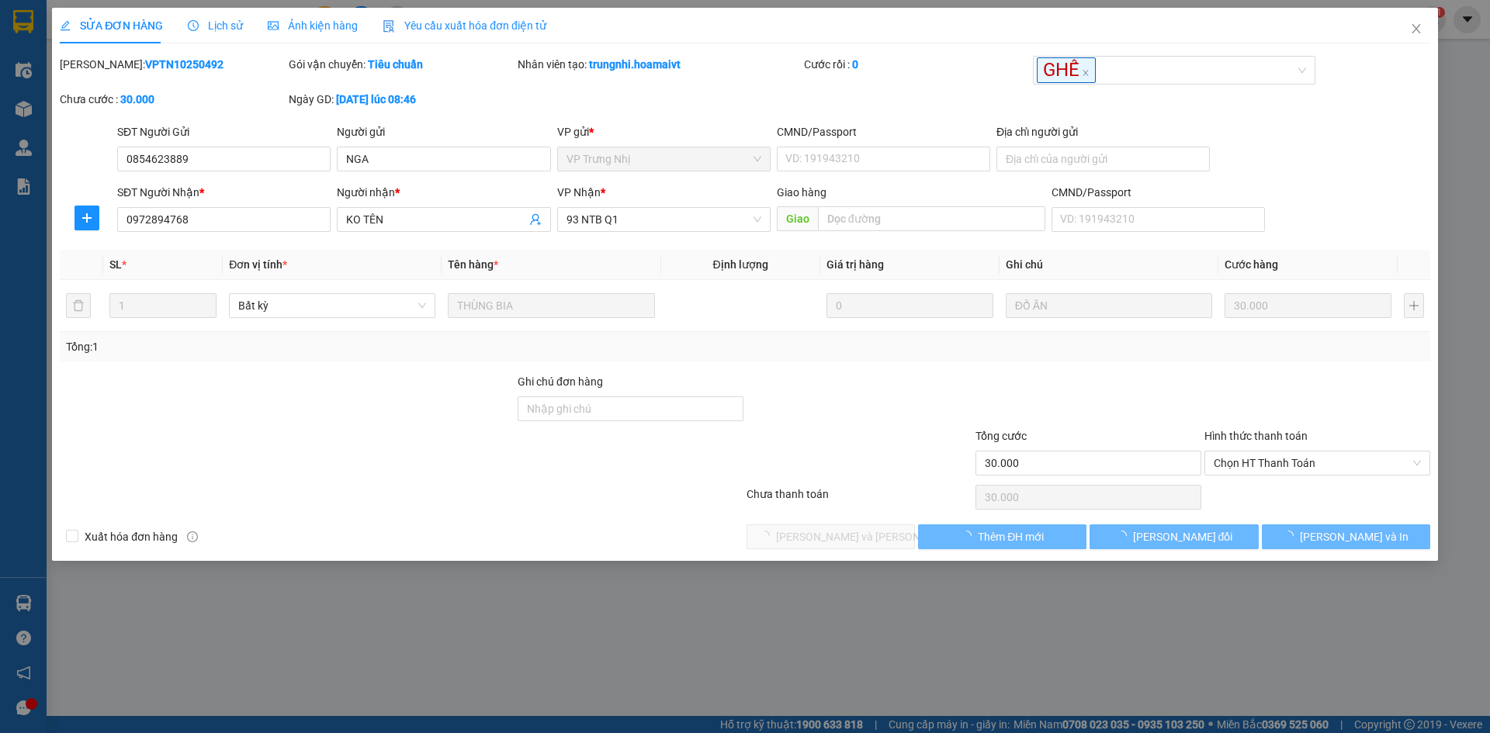
click at [1272, 456] on span "Chọn HT Thanh Toán" at bounding box center [1317, 463] width 207 height 23
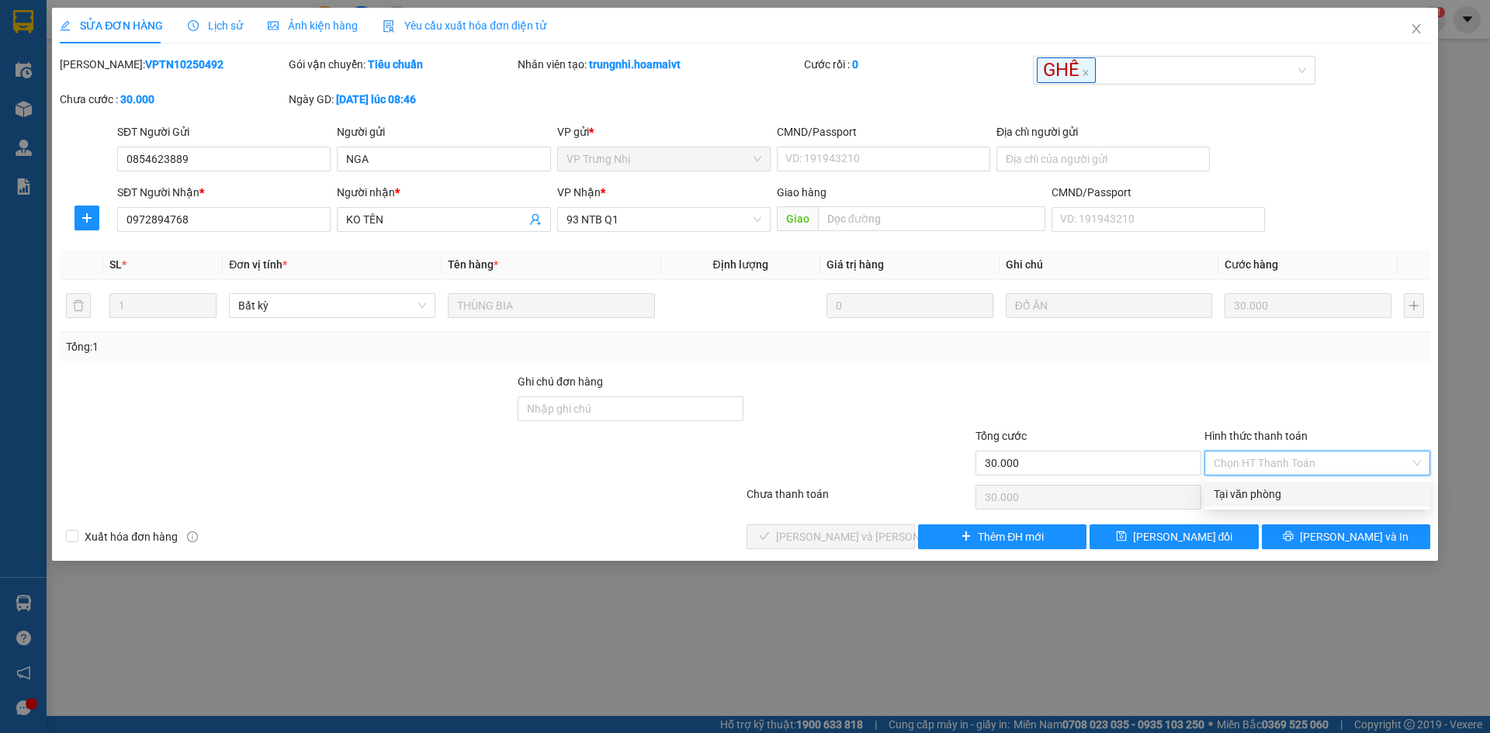
drag, startPoint x: 1283, startPoint y: 489, endPoint x: 1171, endPoint y: 517, distance: 115.2
click at [1283, 490] on div "Tại văn phòng" at bounding box center [1317, 494] width 207 height 17
type input "0"
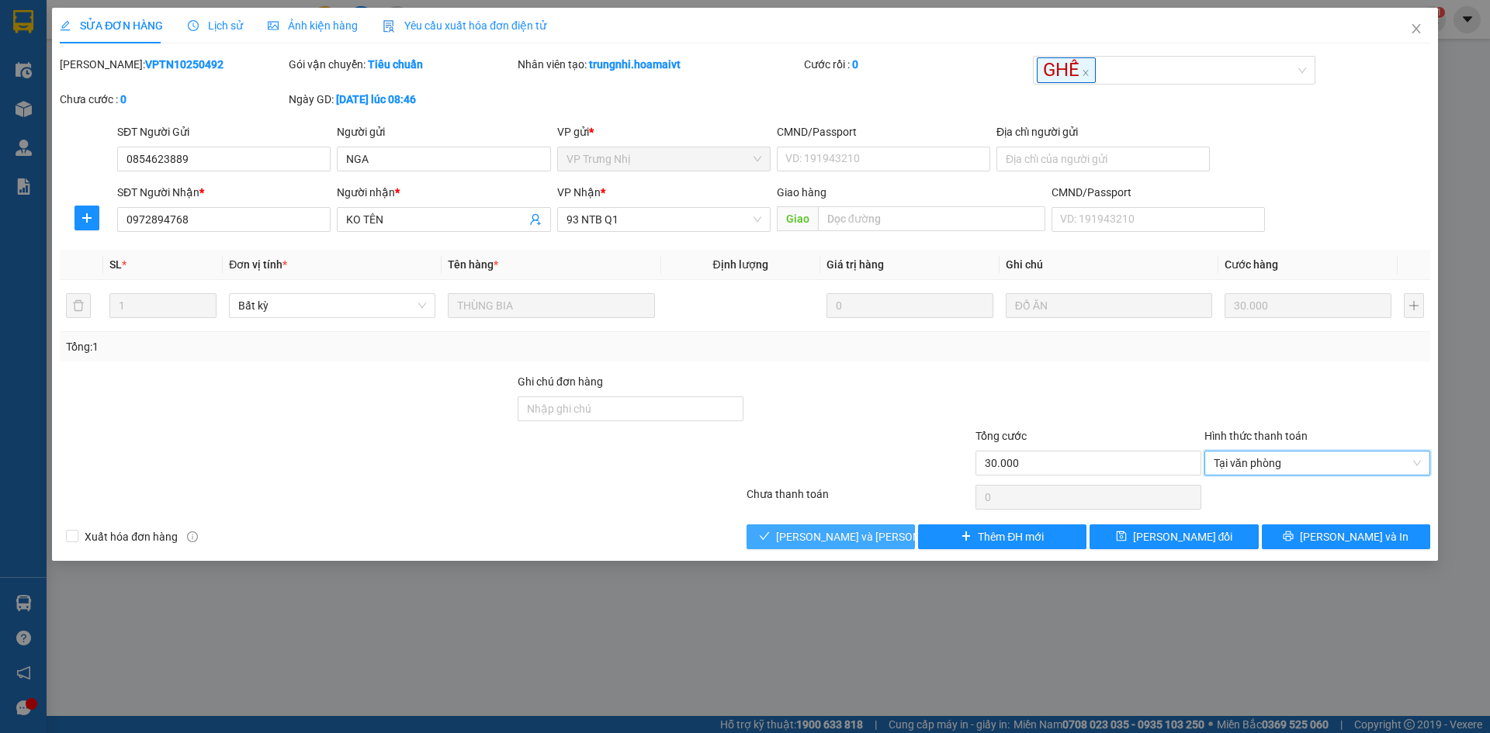
click at [819, 549] on button "[PERSON_NAME] và [PERSON_NAME] hàng" at bounding box center [830, 537] width 168 height 25
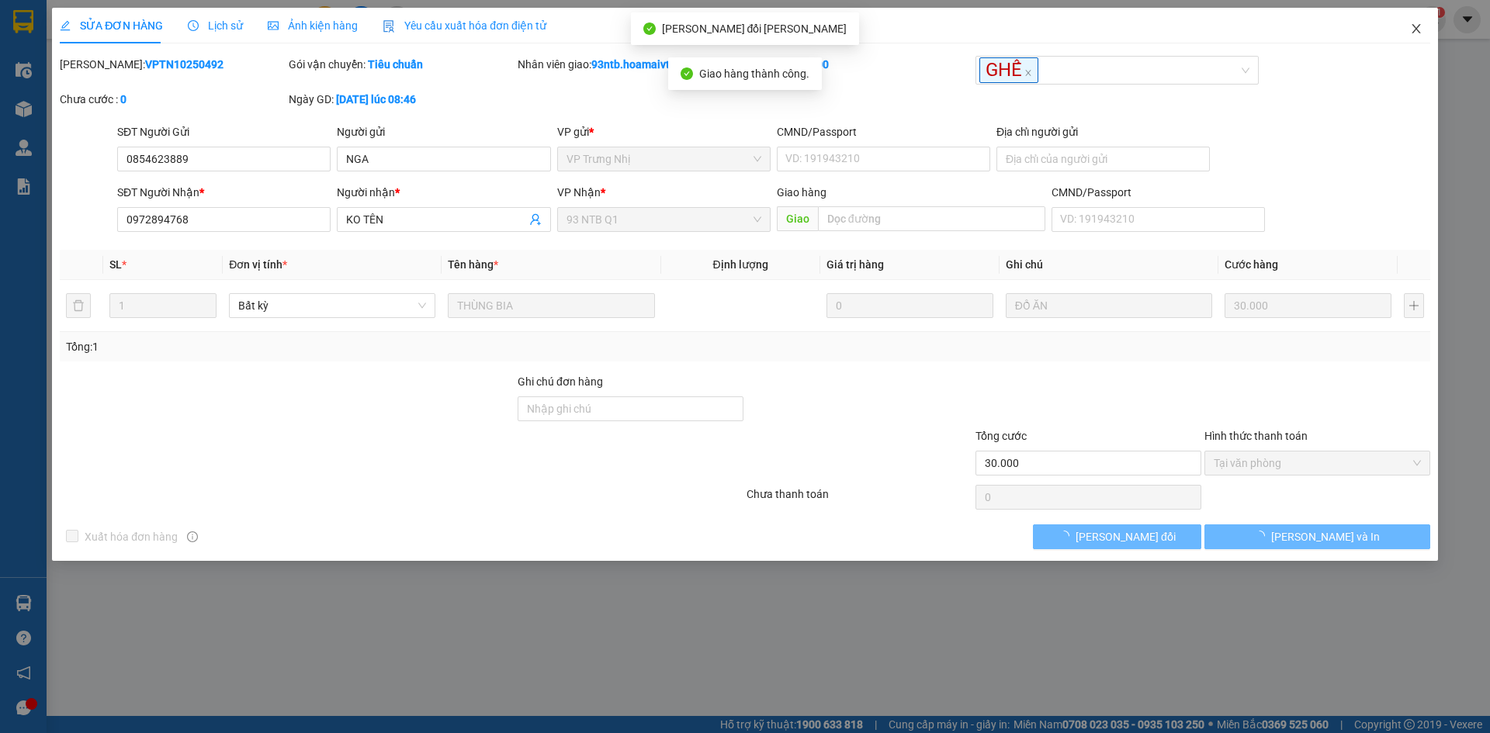
click at [1414, 33] on icon "close" at bounding box center [1415, 28] width 9 height 9
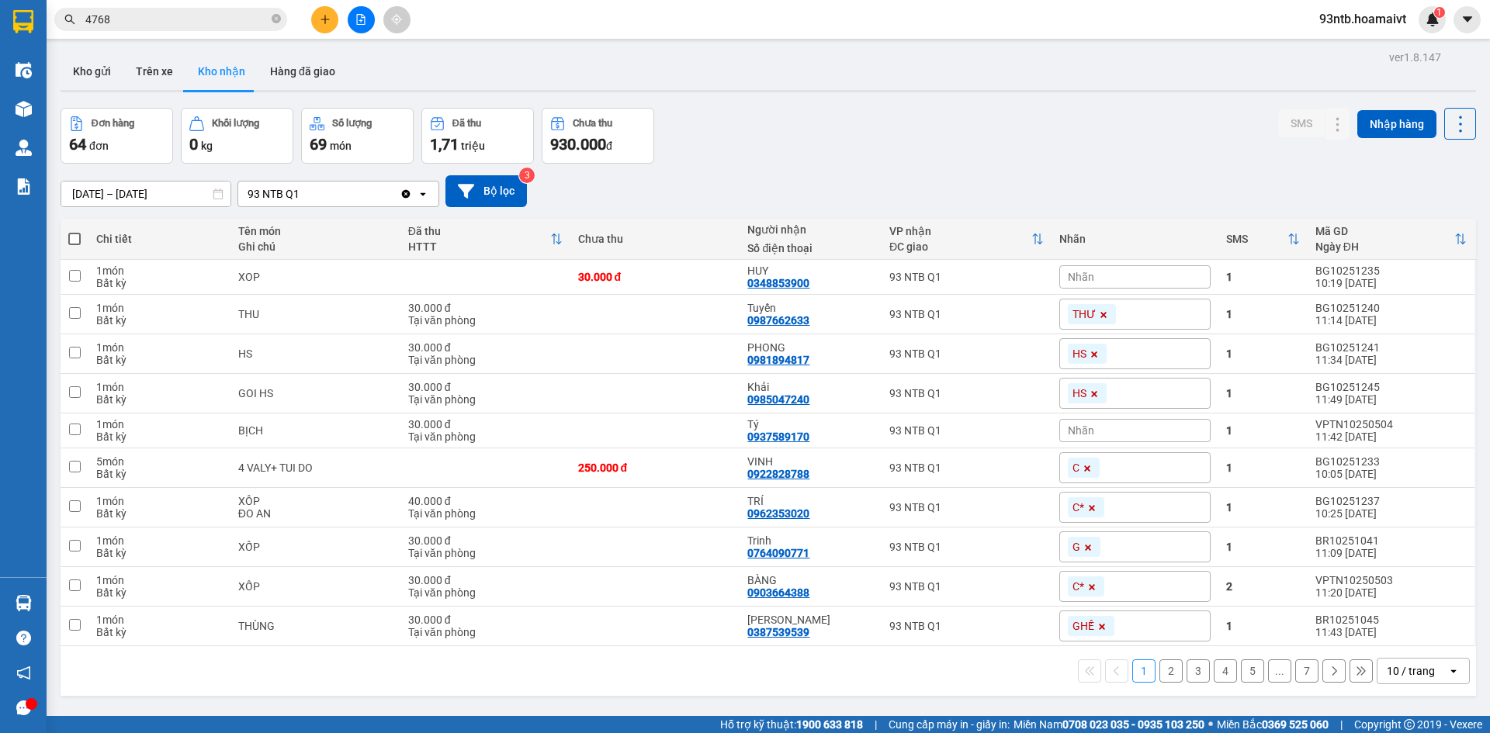
click at [203, 13] on input "4768" at bounding box center [176, 19] width 183 height 17
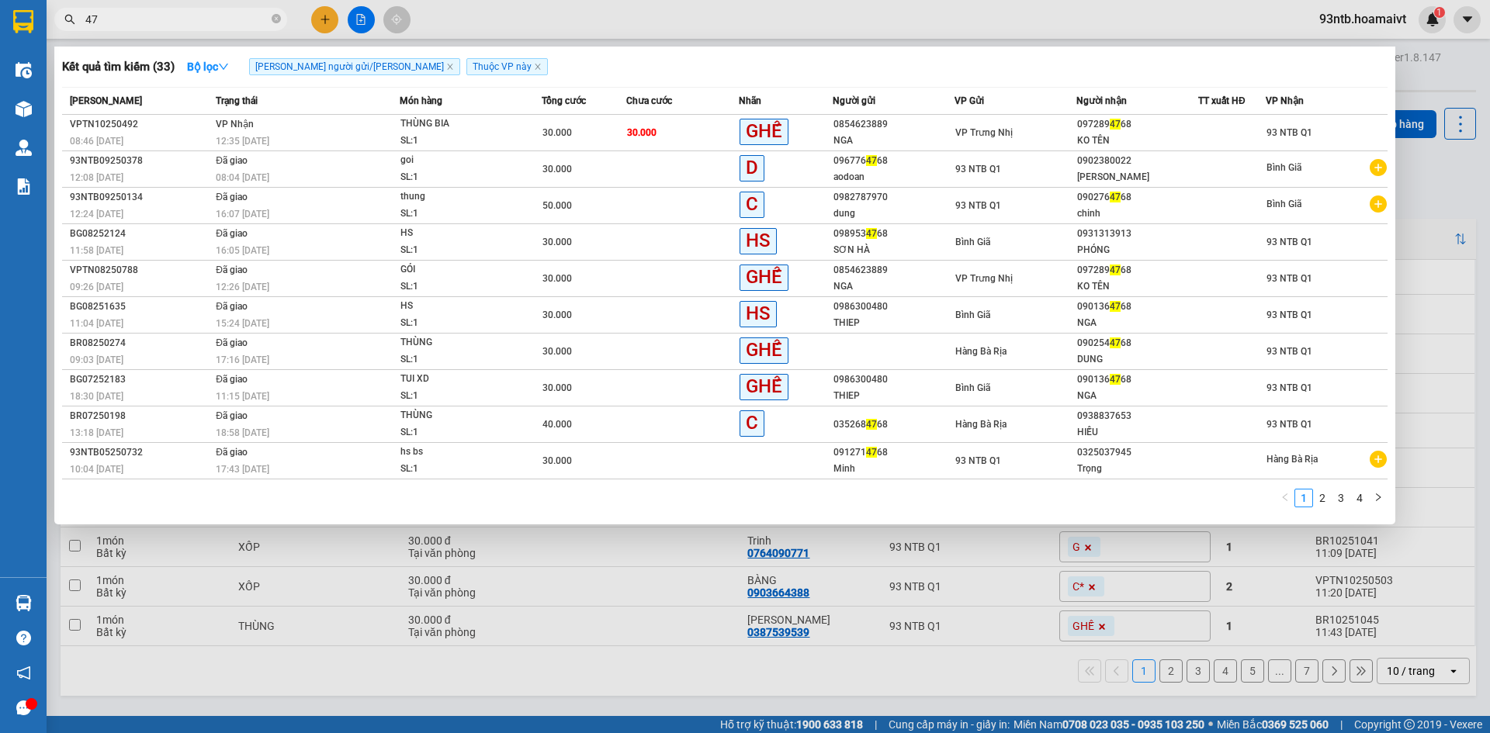
type input "4"
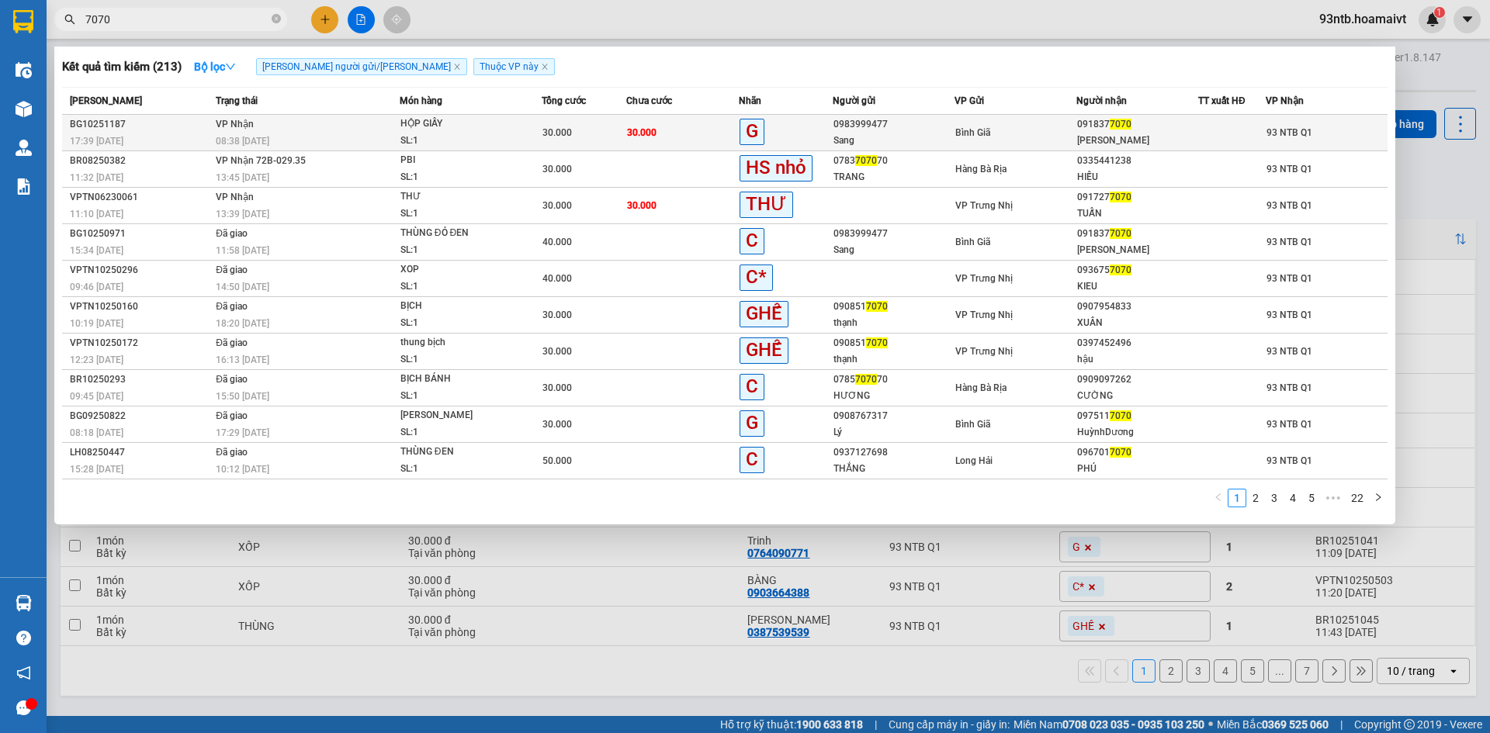
type input "7070"
click at [1159, 120] on div "091837 7070" at bounding box center [1137, 124] width 120 height 16
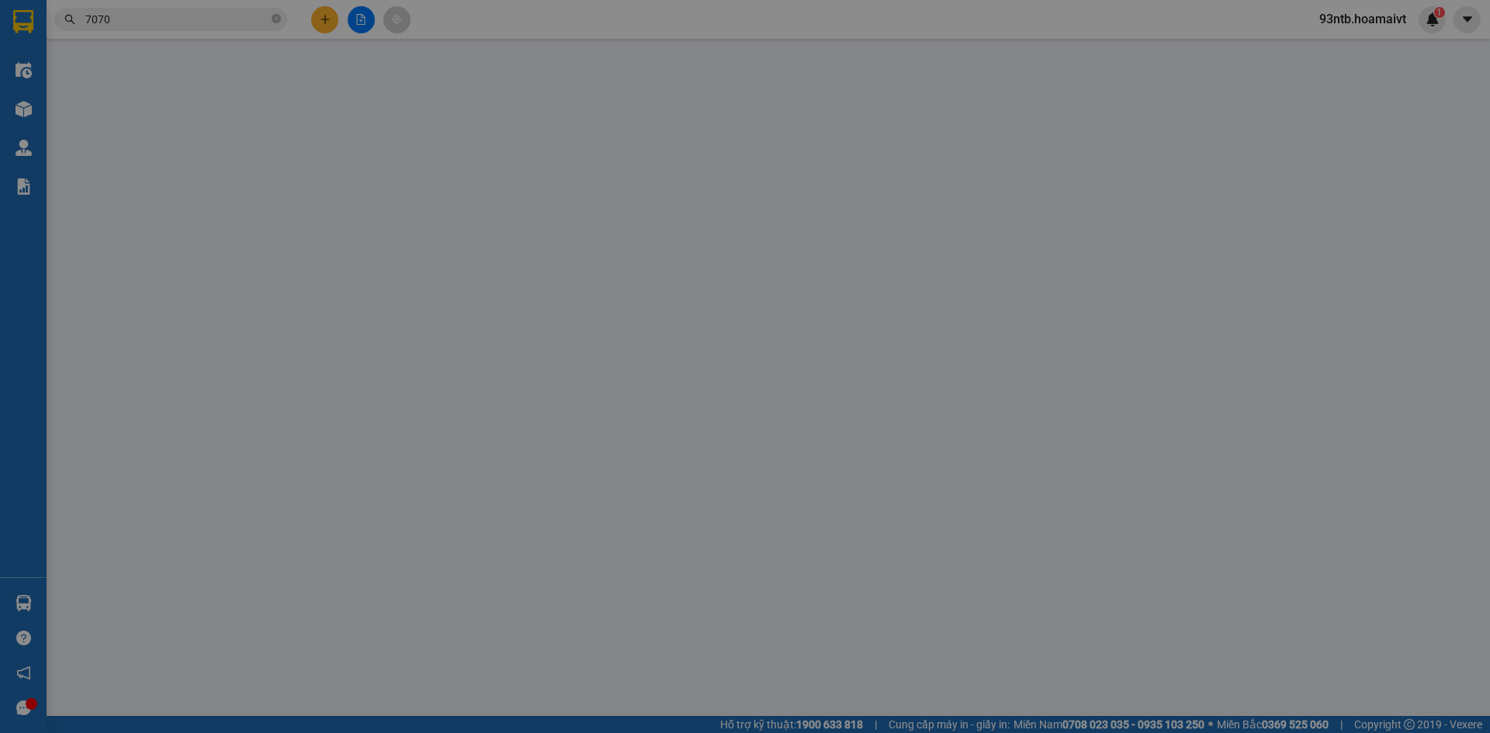
type input "0983999477"
type input "Sang"
type input "0918377070"
type input "[PERSON_NAME]"
type input "30.000"
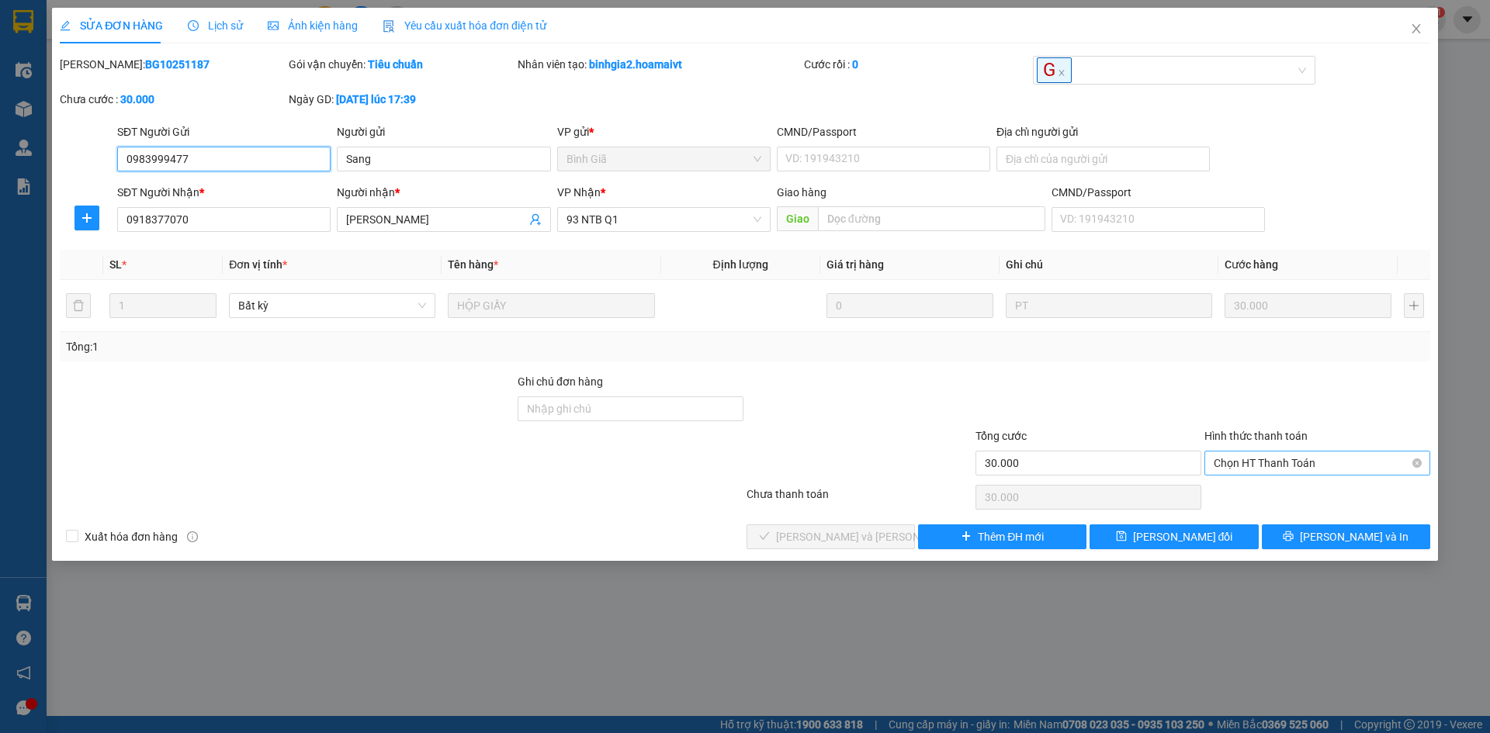
click at [1343, 452] on span "Chọn HT Thanh Toán" at bounding box center [1317, 463] width 207 height 23
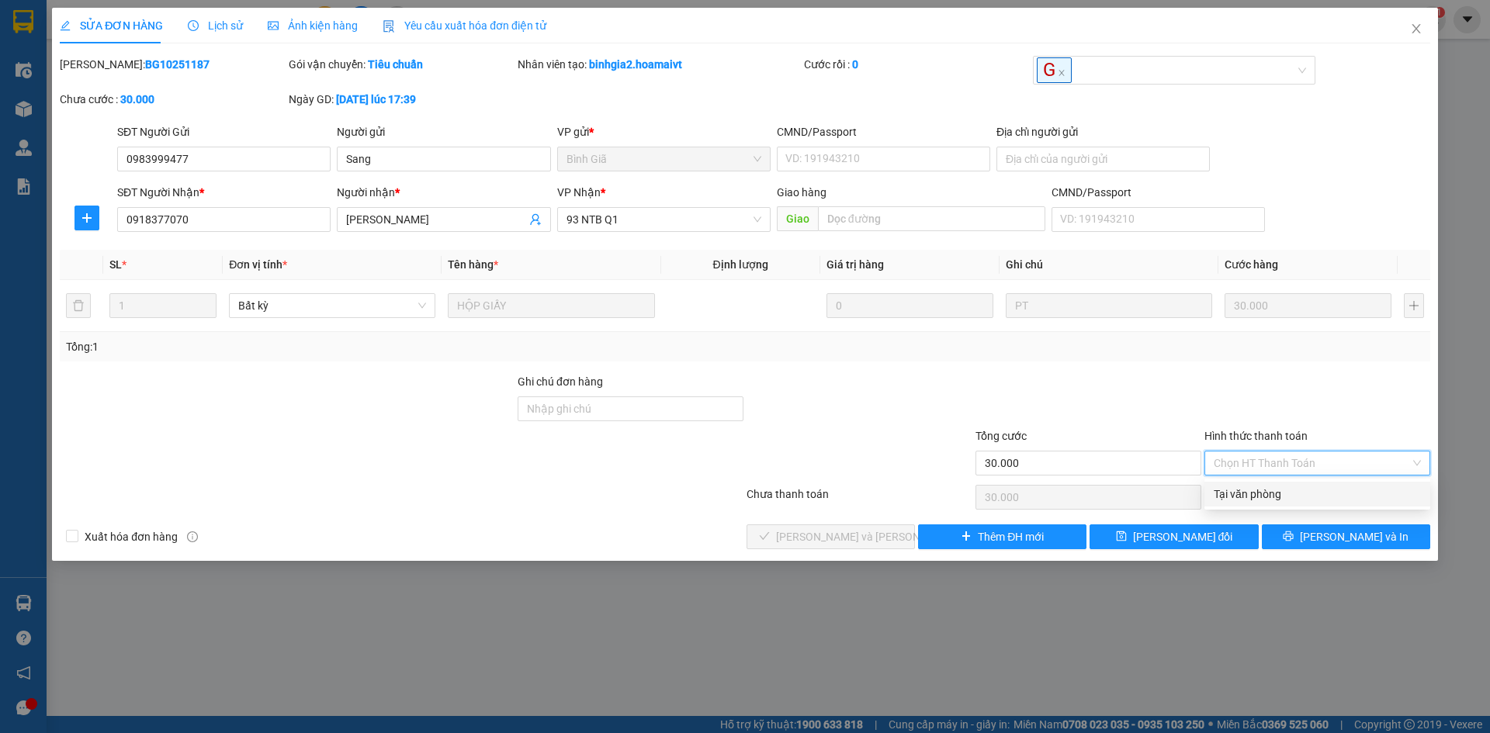
click at [1350, 492] on div "Tại văn phòng" at bounding box center [1317, 494] width 207 height 17
type input "0"
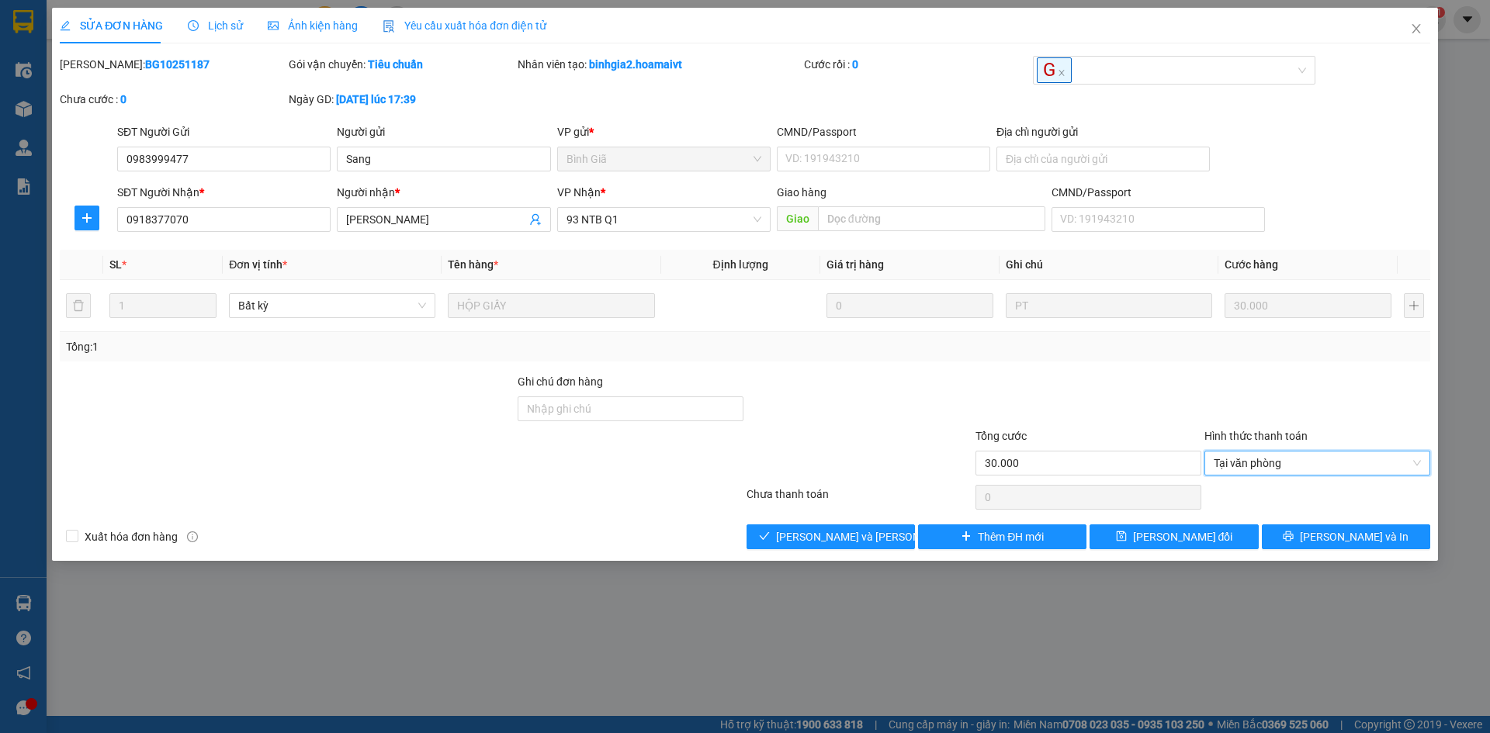
click at [929, 456] on div at bounding box center [859, 455] width 229 height 54
click at [831, 538] on span "[PERSON_NAME] và [PERSON_NAME] hàng" at bounding box center [881, 536] width 210 height 17
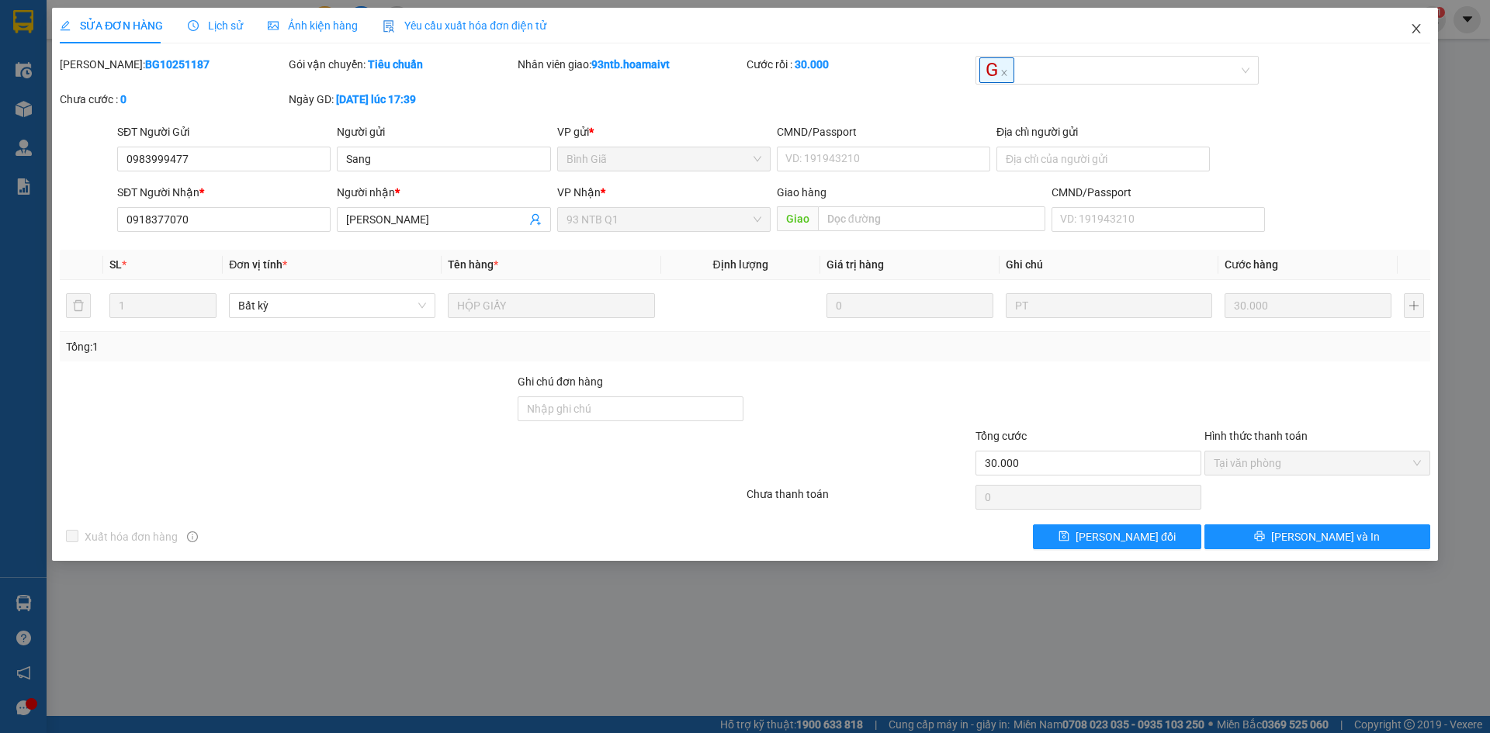
click at [1430, 26] on span "Close" at bounding box center [1415, 29] width 43 height 43
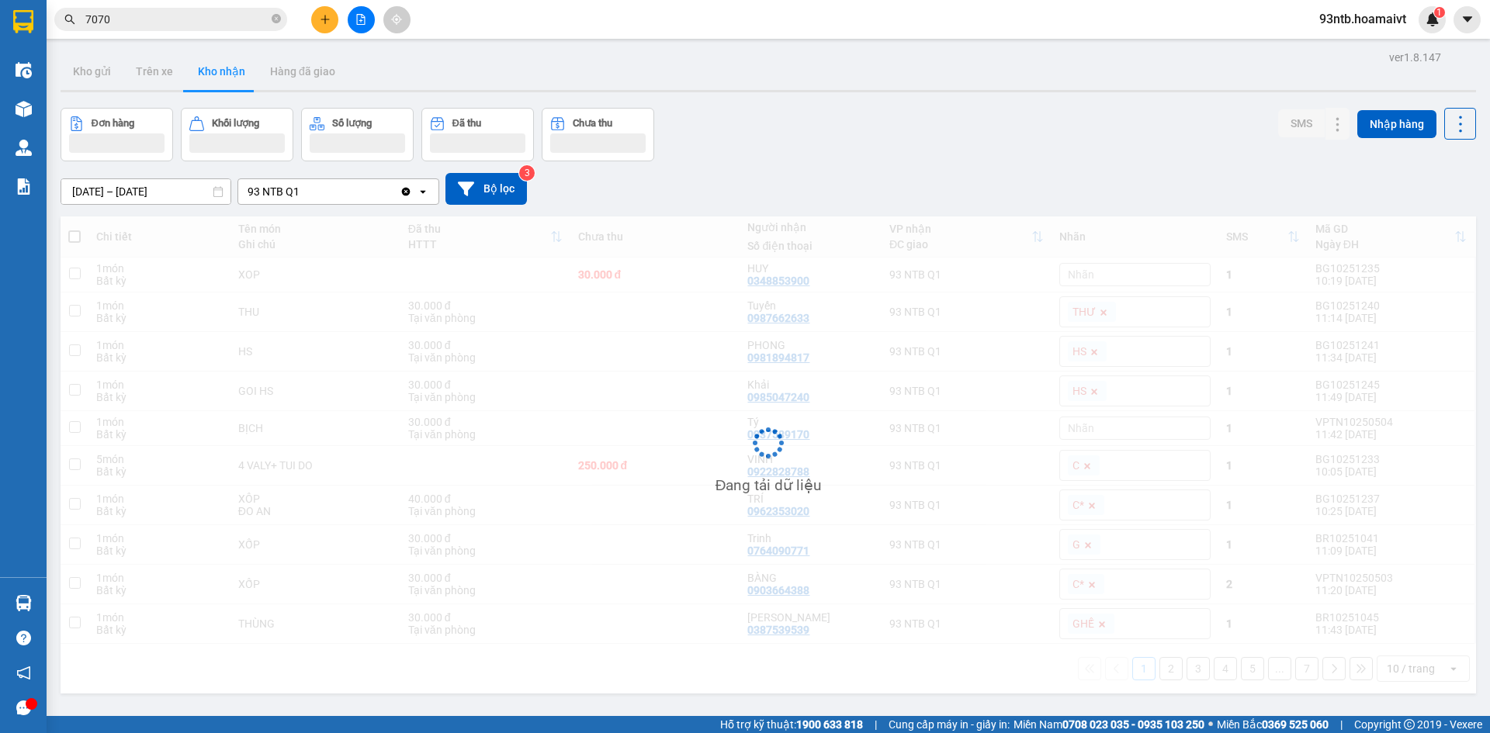
click at [181, 19] on input "7070" at bounding box center [176, 19] width 183 height 17
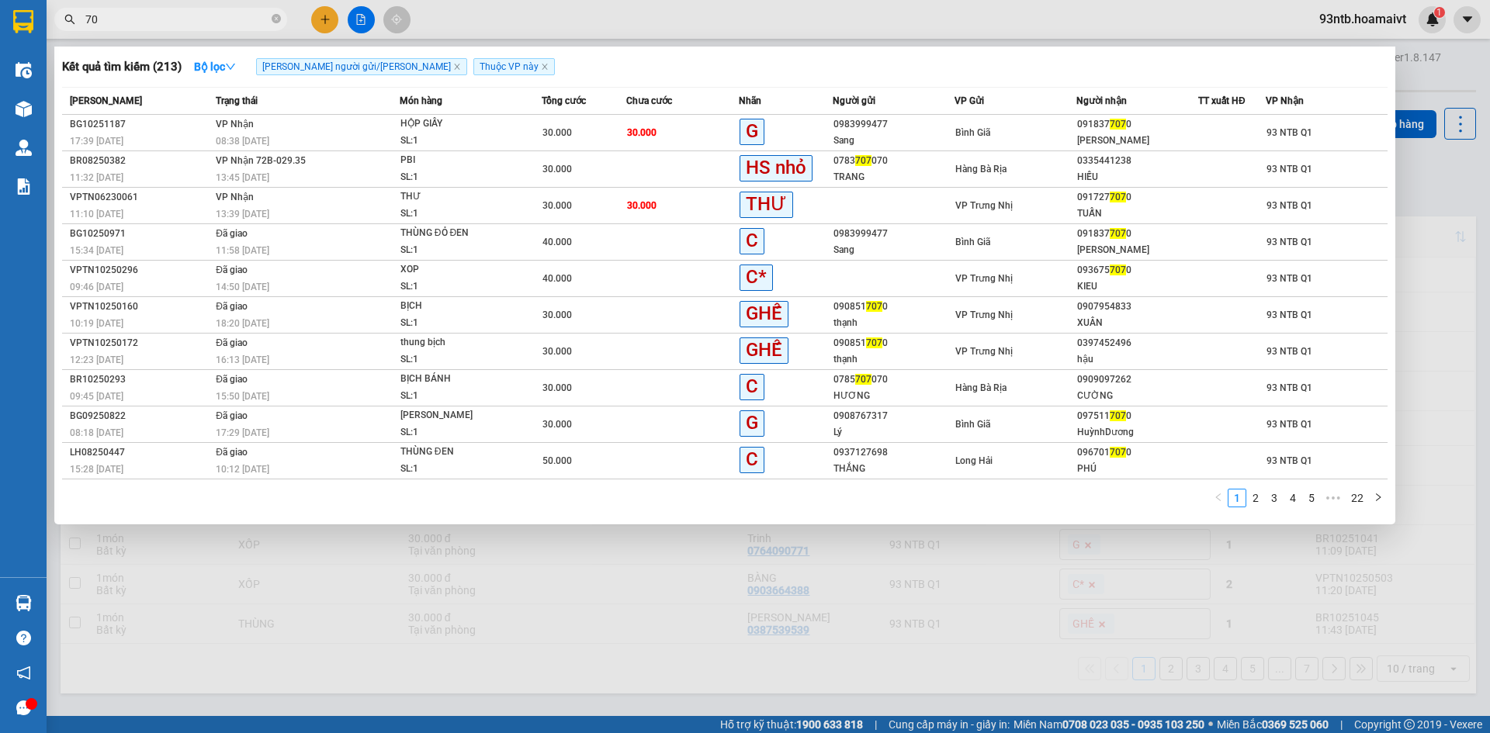
type input "7"
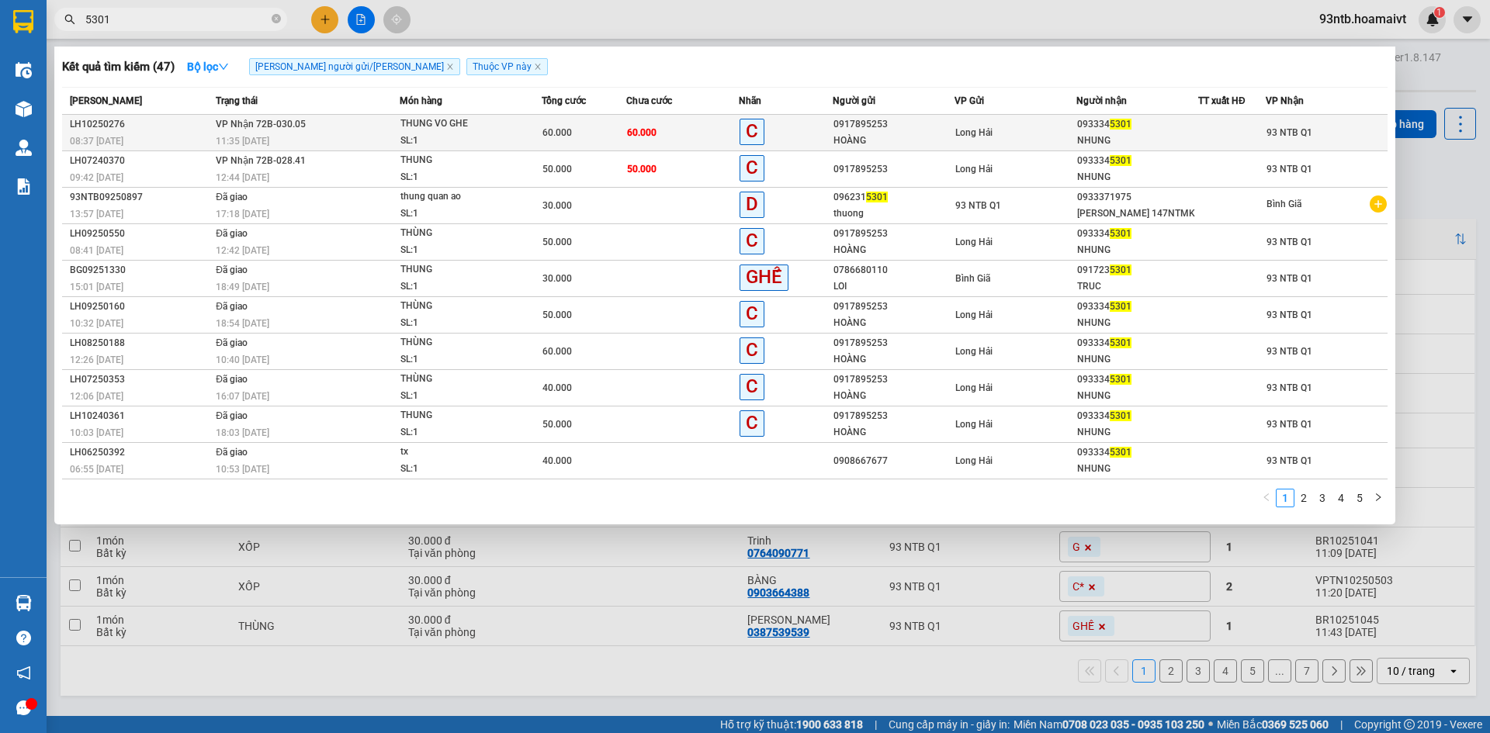
type input "5301"
click at [909, 127] on div "0917895253" at bounding box center [893, 124] width 120 height 16
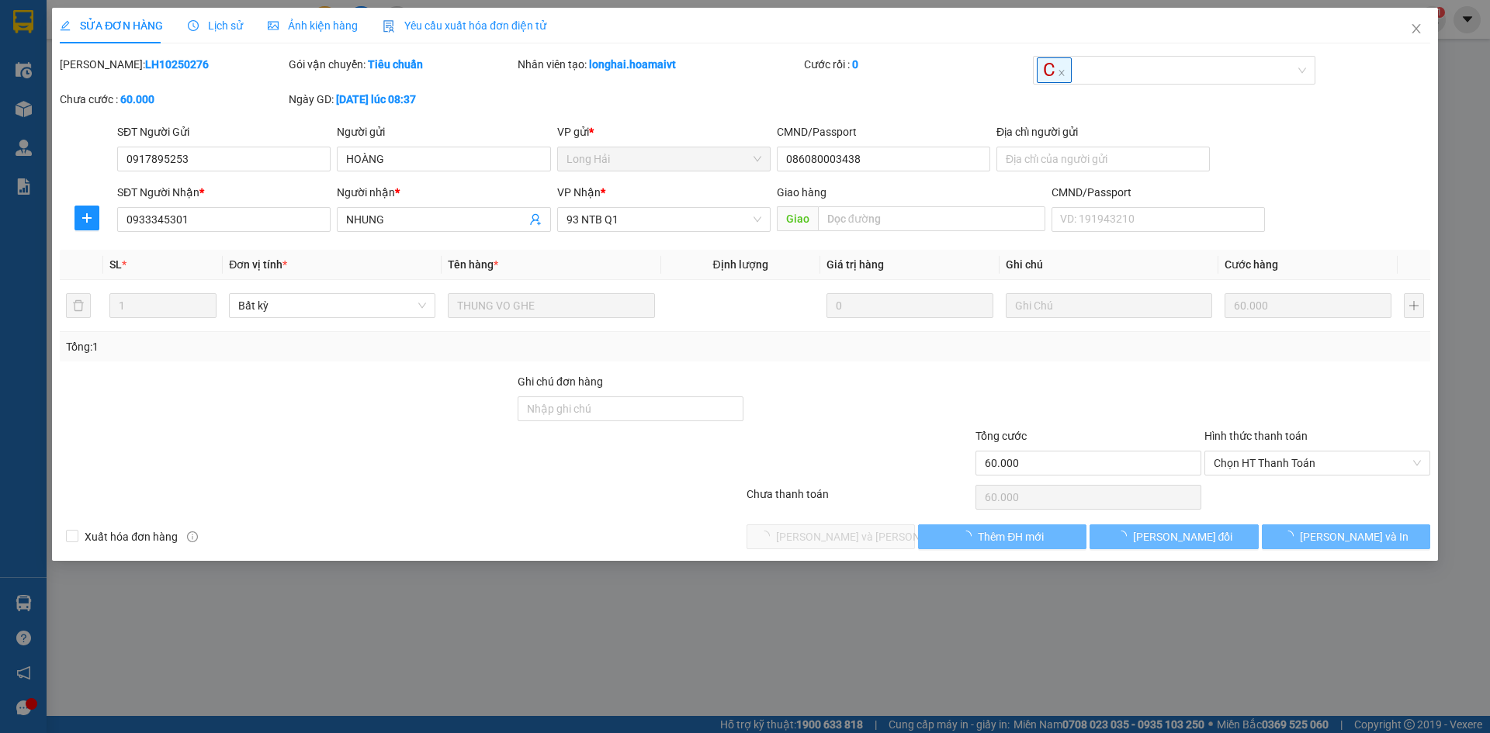
type input "0917895253"
type input "HOÀNG"
type input "086080003438"
type input "0933345301"
type input "NHUNG"
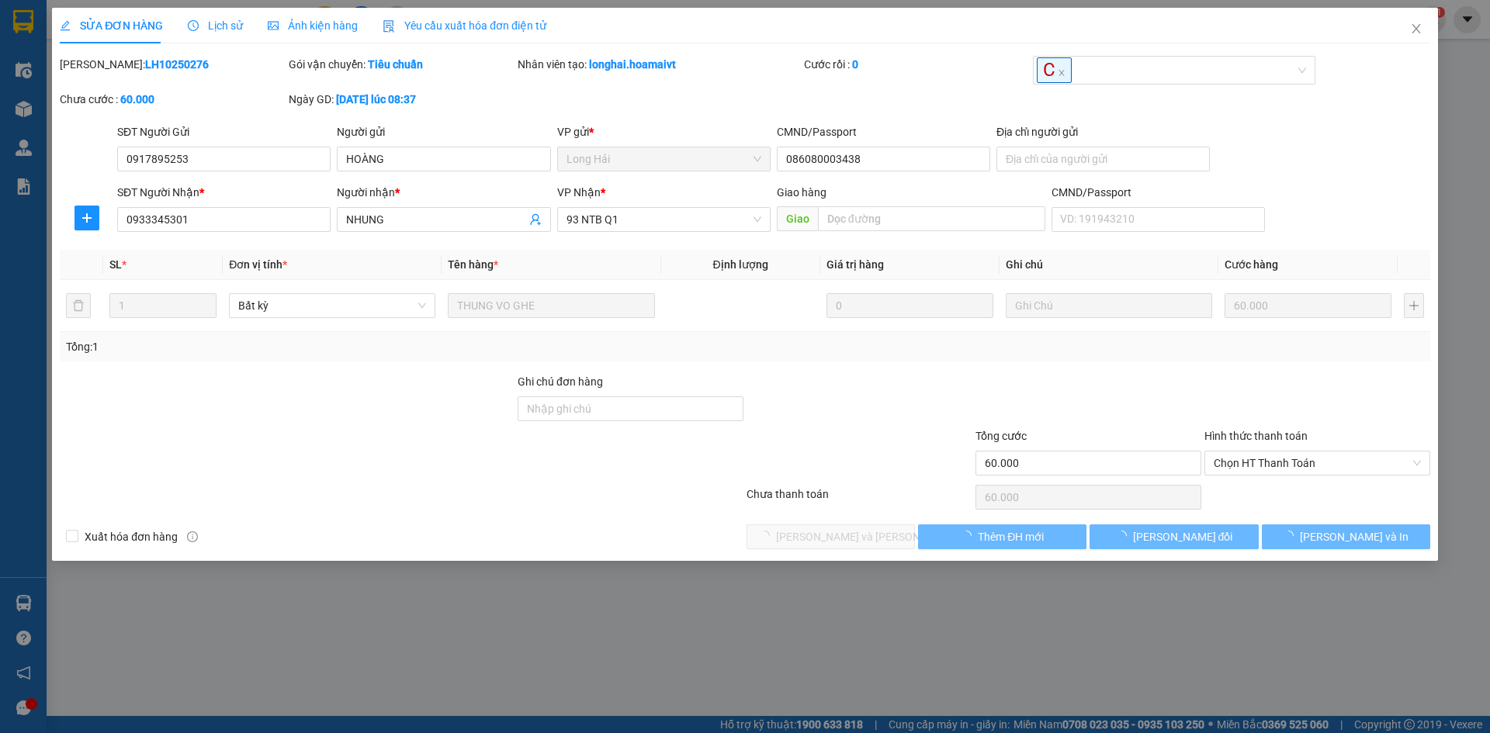
type input "60.000"
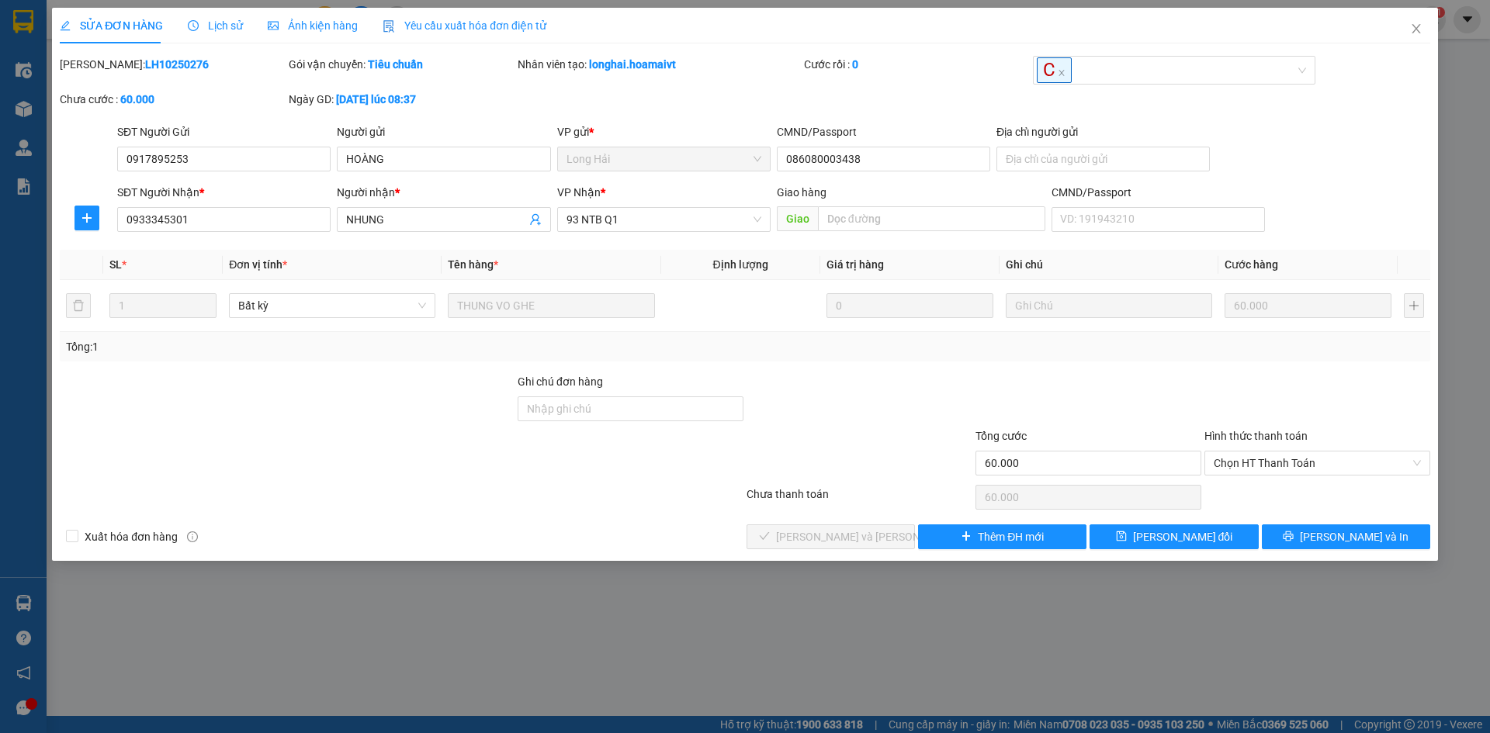
click at [1345, 199] on div "SĐT Người [PERSON_NAME] * 0933345301 Người [PERSON_NAME] * [PERSON_NAME] [PERSO…" at bounding box center [773, 211] width 1319 height 54
click at [1387, 24] on div "SỬA ĐƠN HÀNG Lịch sử Ảnh kiện hàng Yêu cầu xuất hóa đơn điện tử" at bounding box center [745, 26] width 1370 height 36
click at [1106, 391] on div at bounding box center [1088, 400] width 229 height 54
click at [1325, 473] on span "Chọn HT Thanh Toán" at bounding box center [1317, 463] width 207 height 23
click at [1306, 497] on div "Tại văn phòng" at bounding box center [1317, 494] width 207 height 17
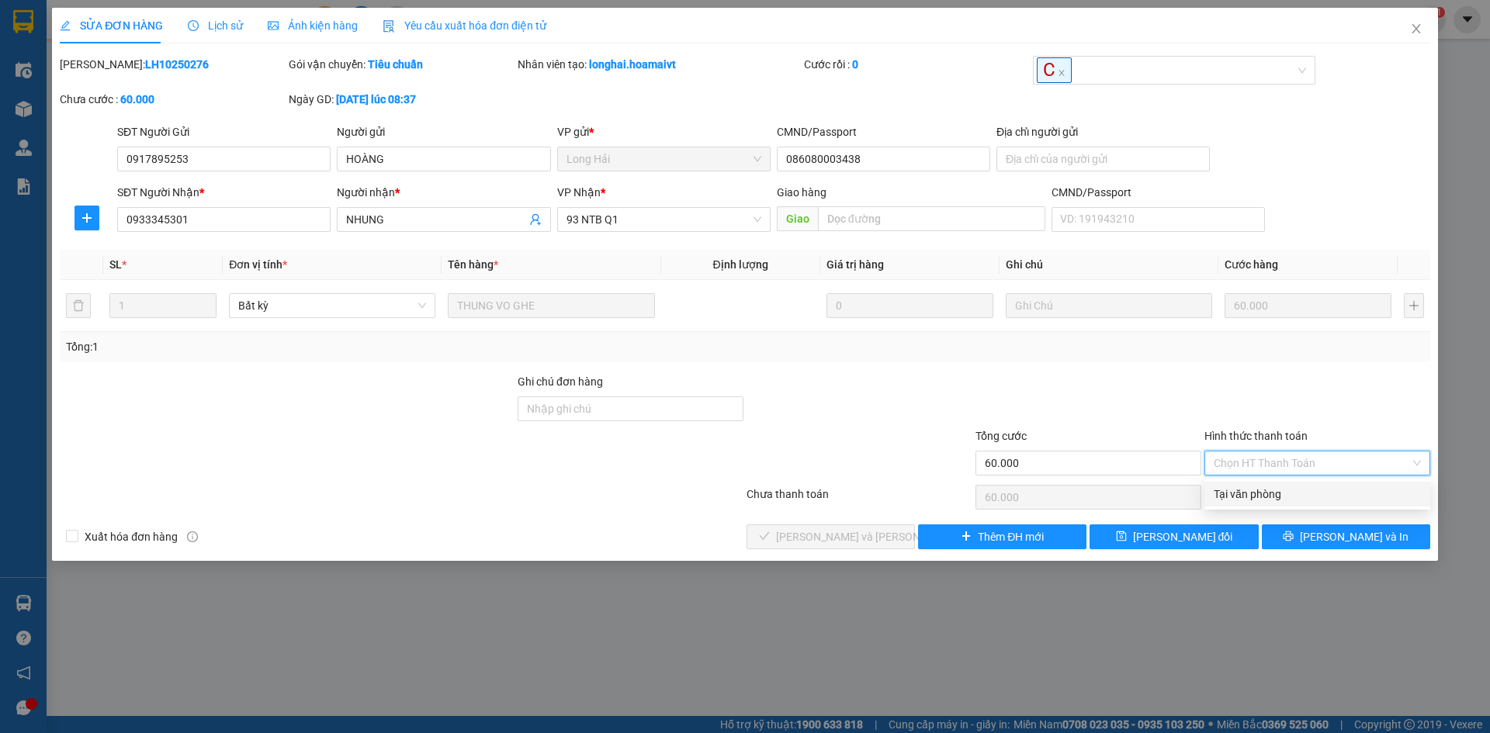
type input "0"
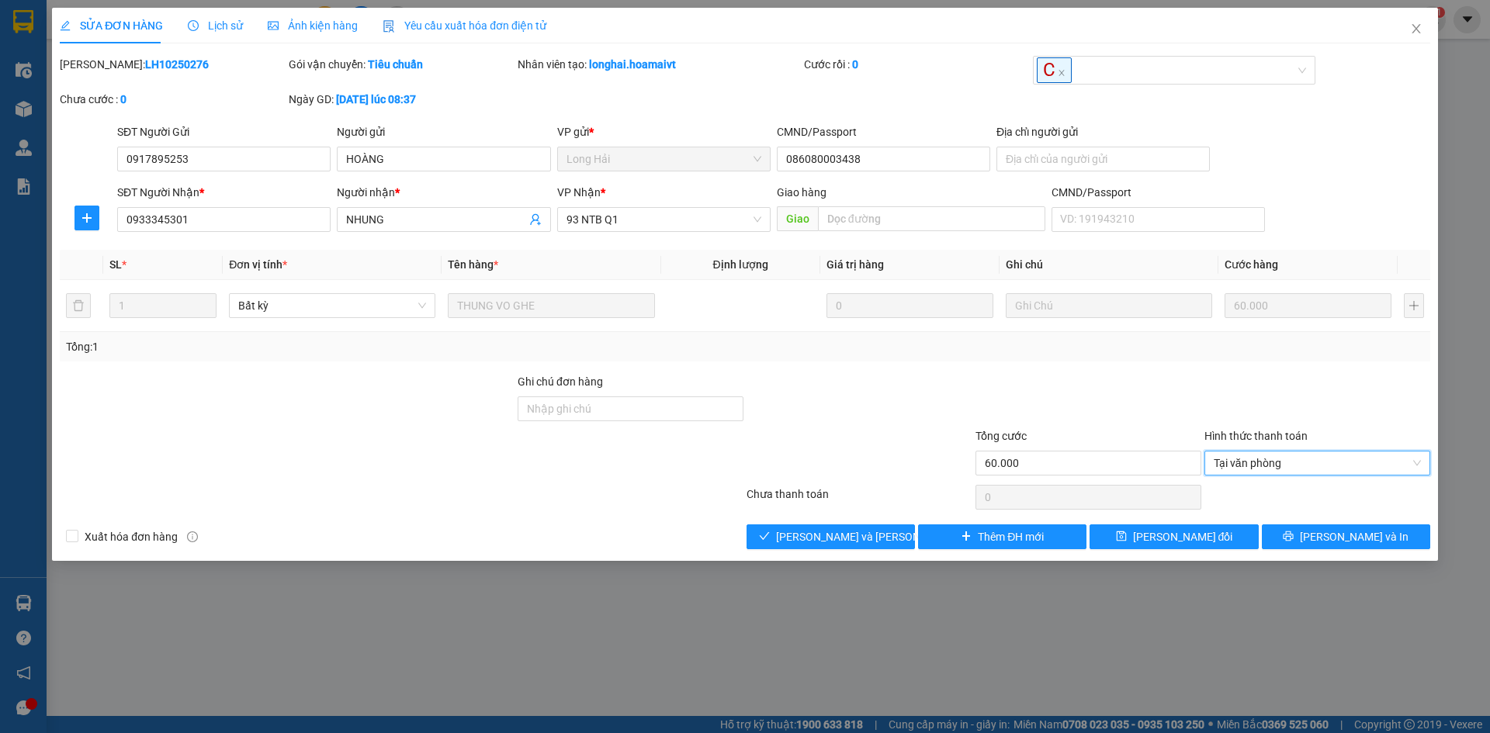
click at [676, 510] on div at bounding box center [401, 497] width 687 height 31
click at [805, 535] on span "[PERSON_NAME] và [PERSON_NAME] hàng" at bounding box center [881, 536] width 210 height 17
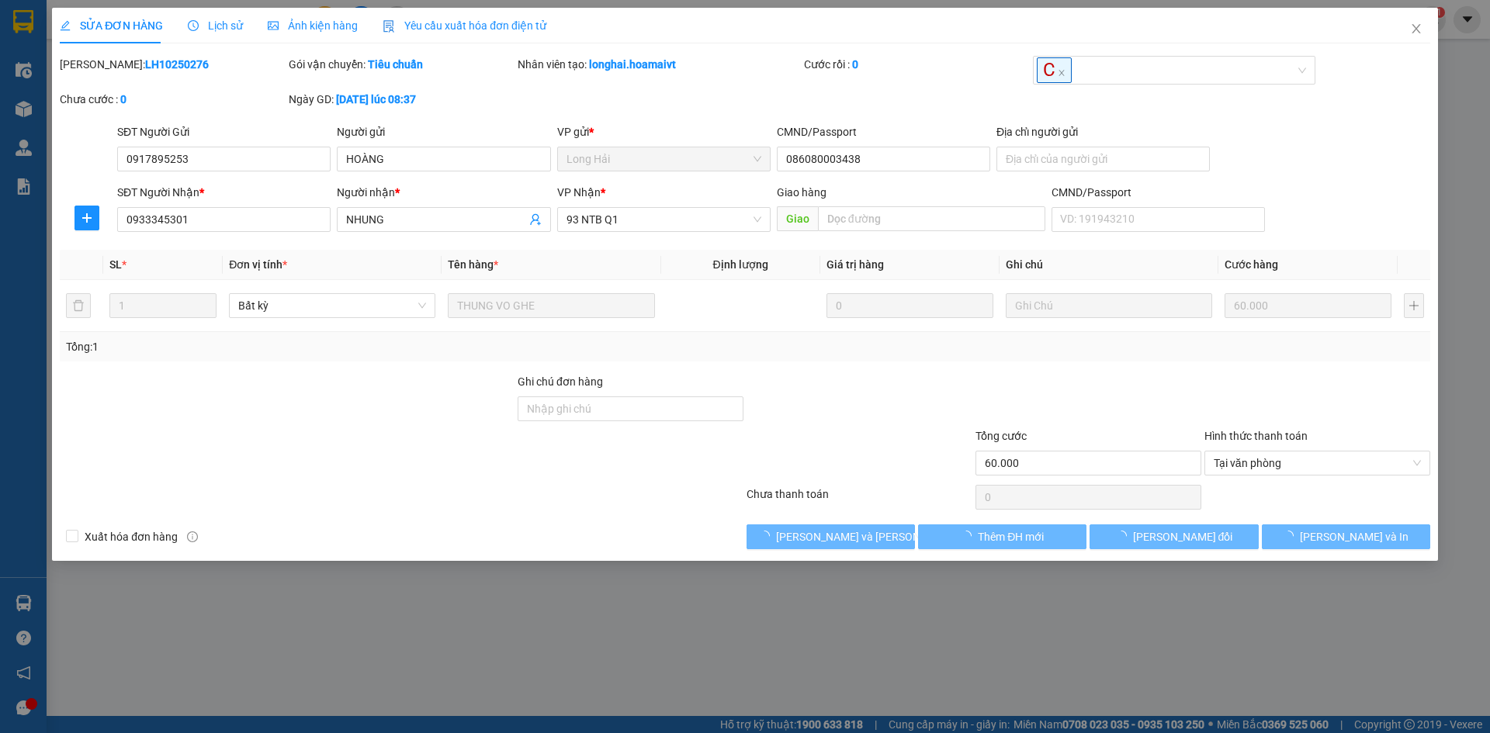
click at [647, 522] on div "Total Paid Fee 0 Total UnPaid Fee 60.000 Cash Collection Total Fee Mã ĐH: LH102…" at bounding box center [745, 303] width 1370 height 494
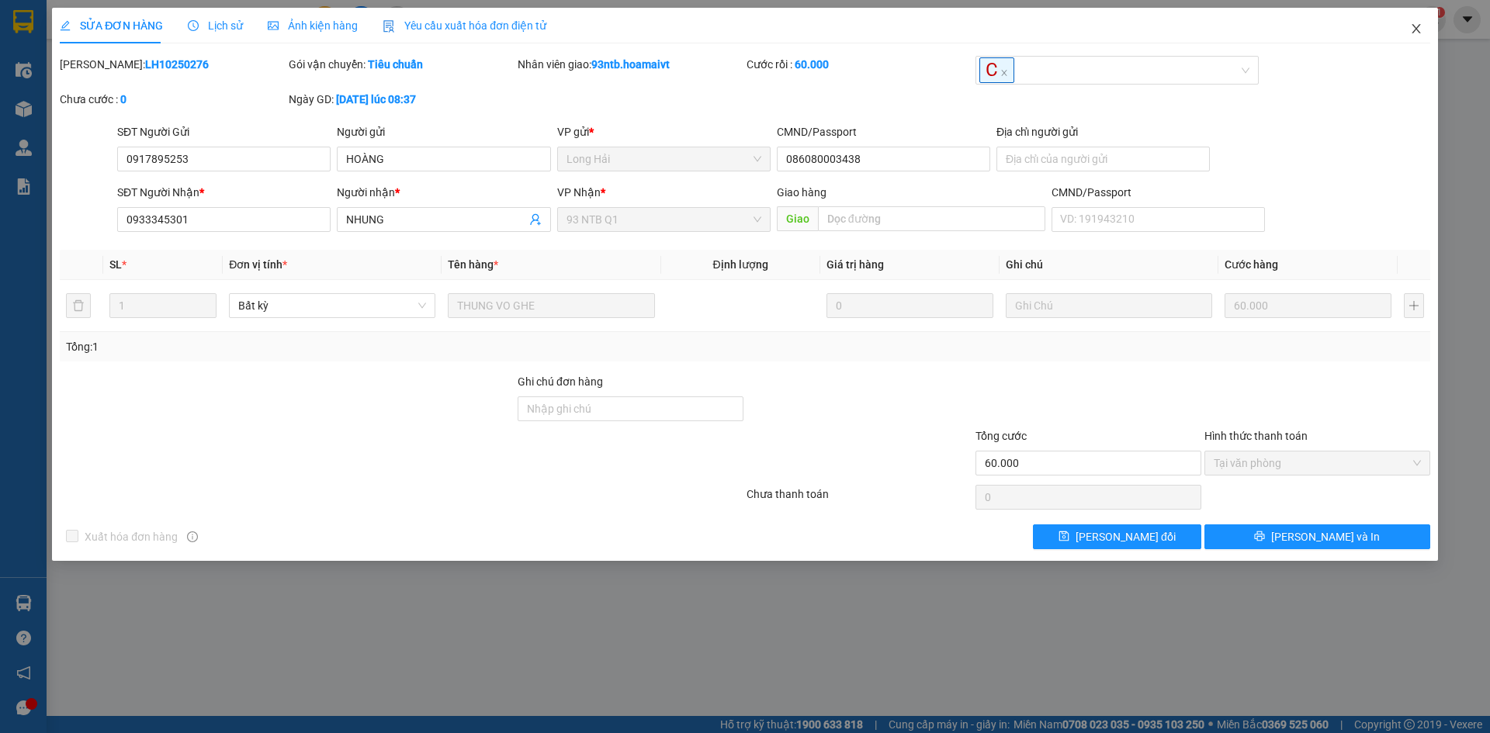
click at [1422, 26] on icon "close" at bounding box center [1416, 29] width 12 height 12
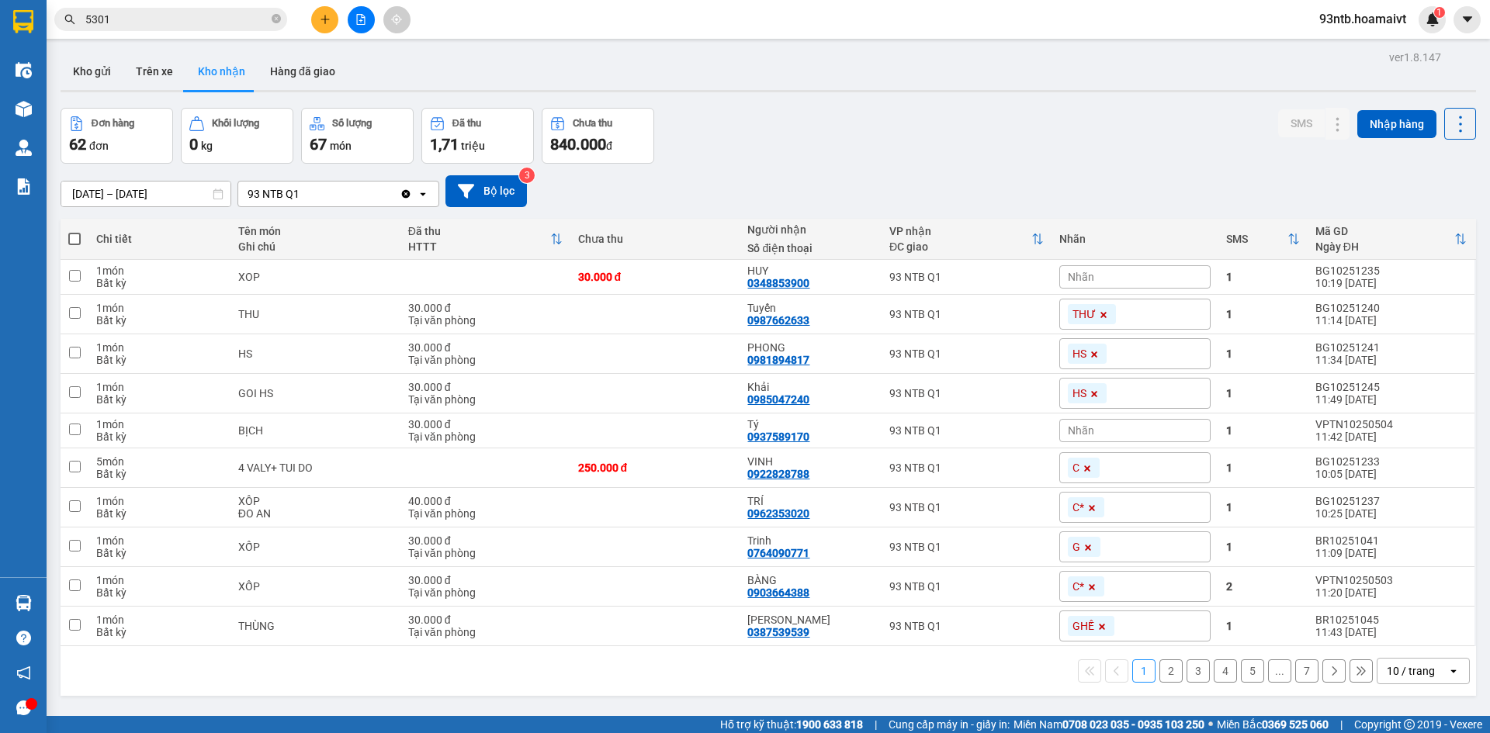
click at [263, 23] on input "5301" at bounding box center [176, 19] width 183 height 17
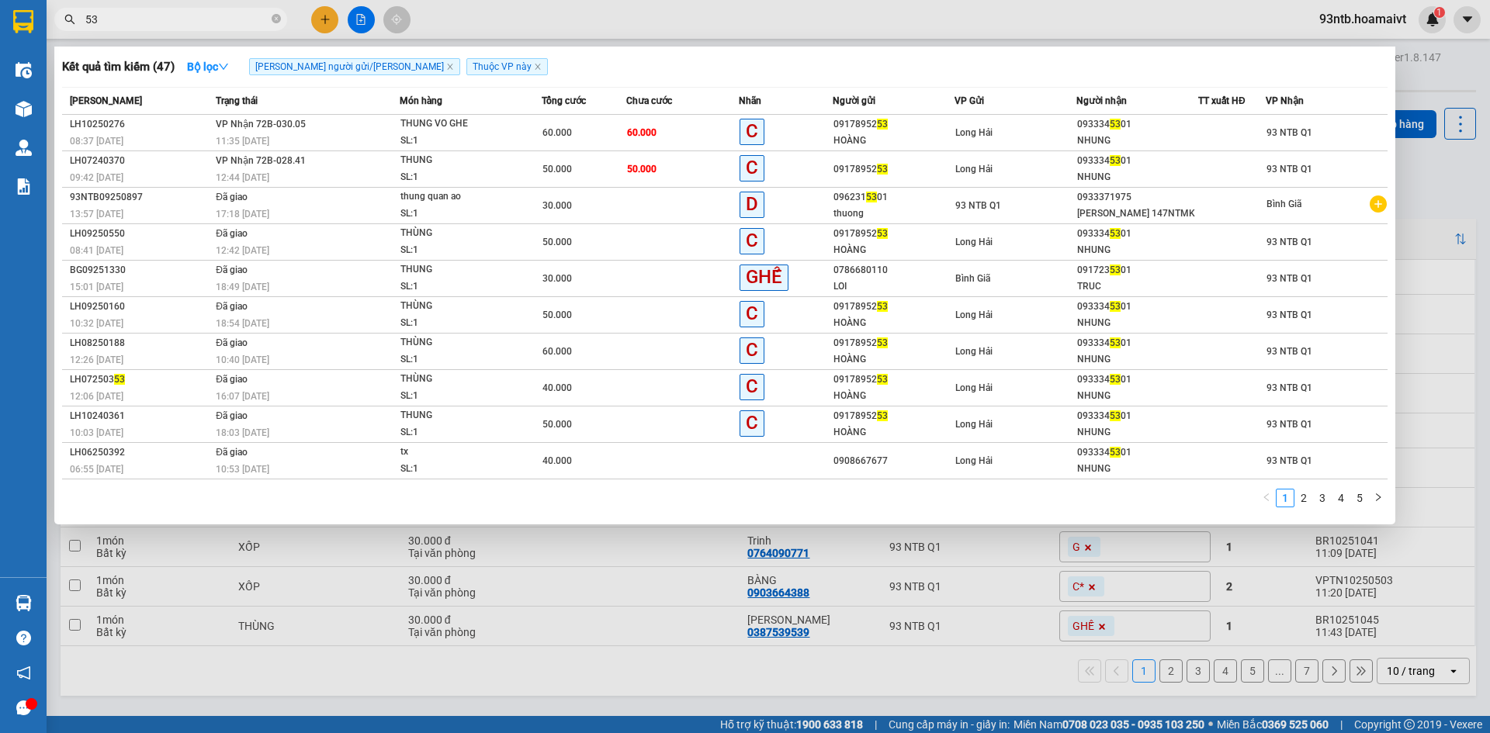
type input "5"
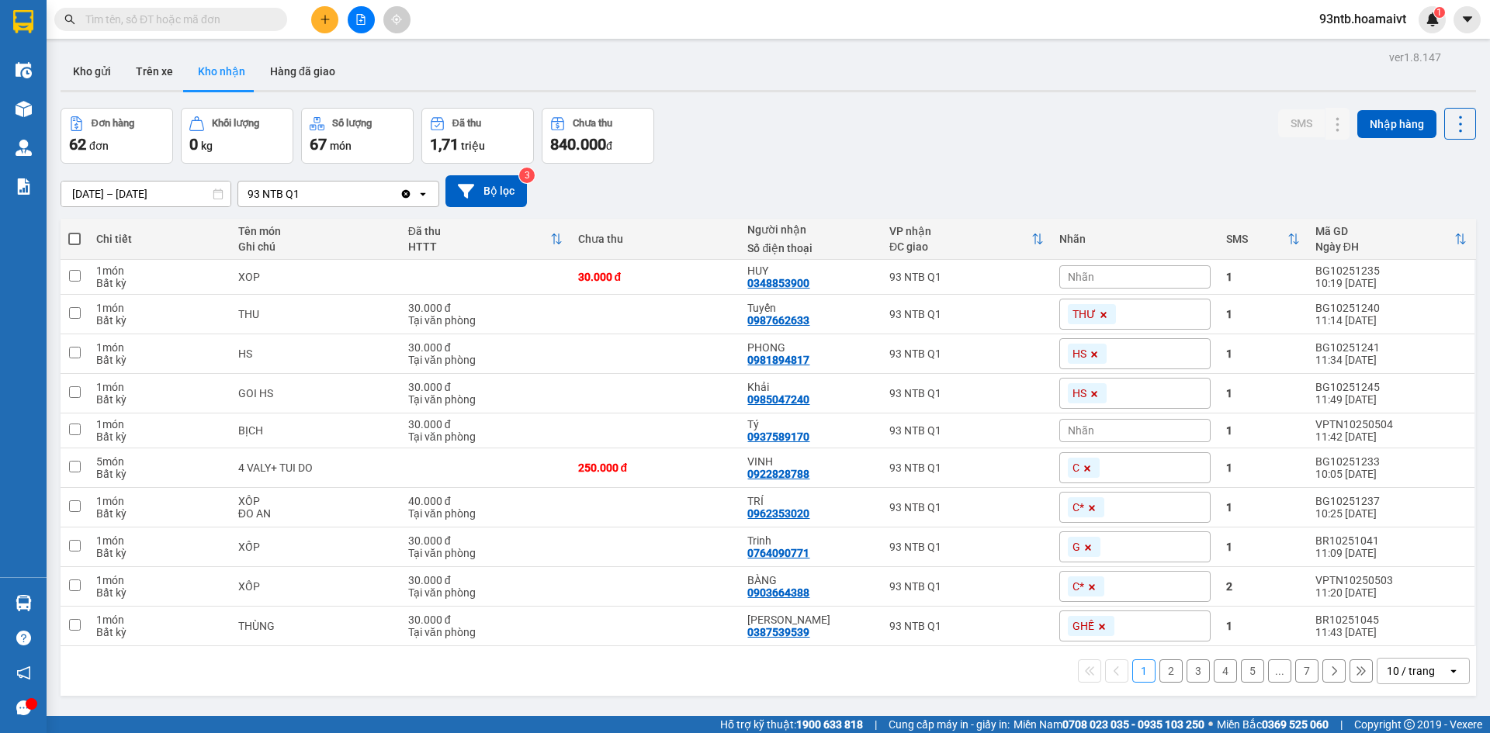
click at [127, 12] on input "text" at bounding box center [176, 19] width 183 height 17
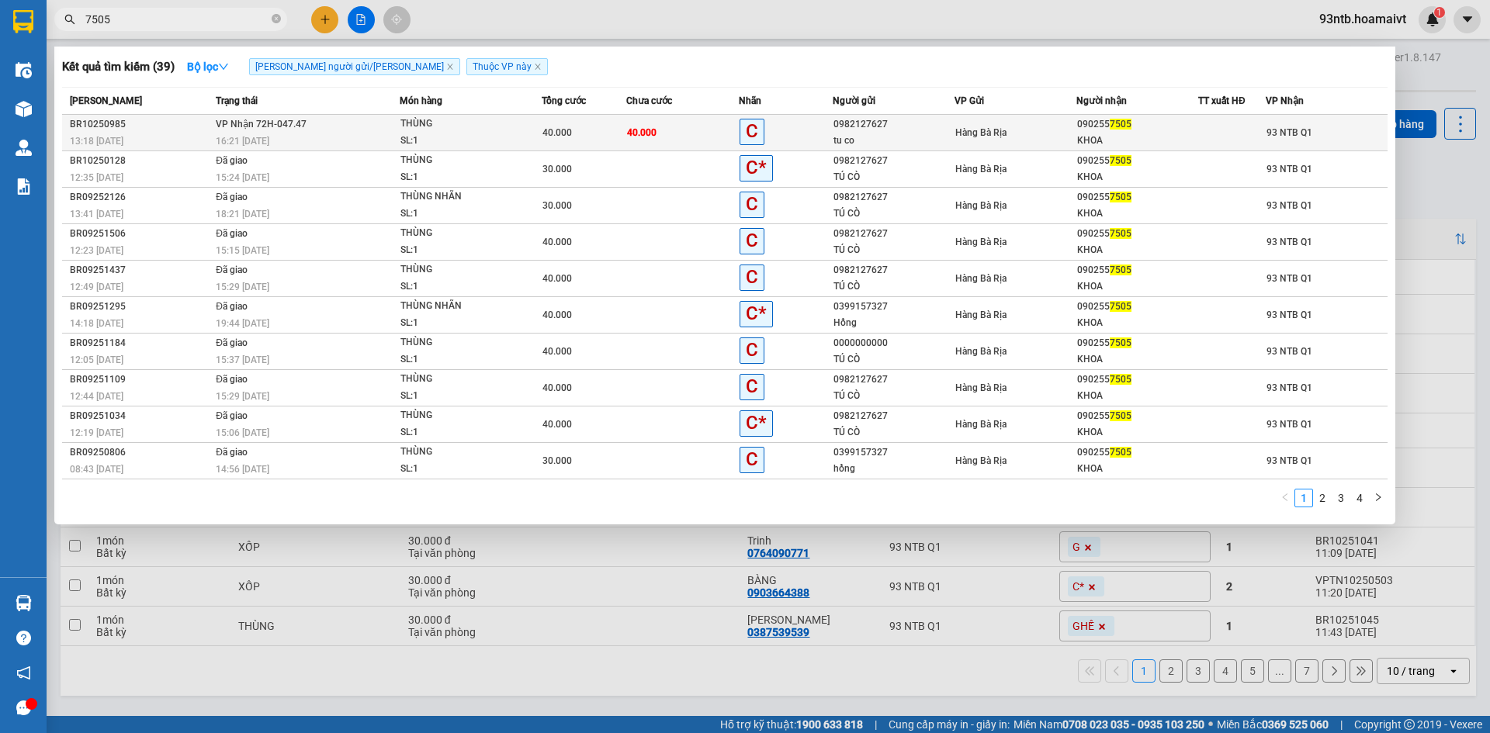
type input "7505"
click at [1241, 129] on div at bounding box center [1232, 133] width 66 height 16
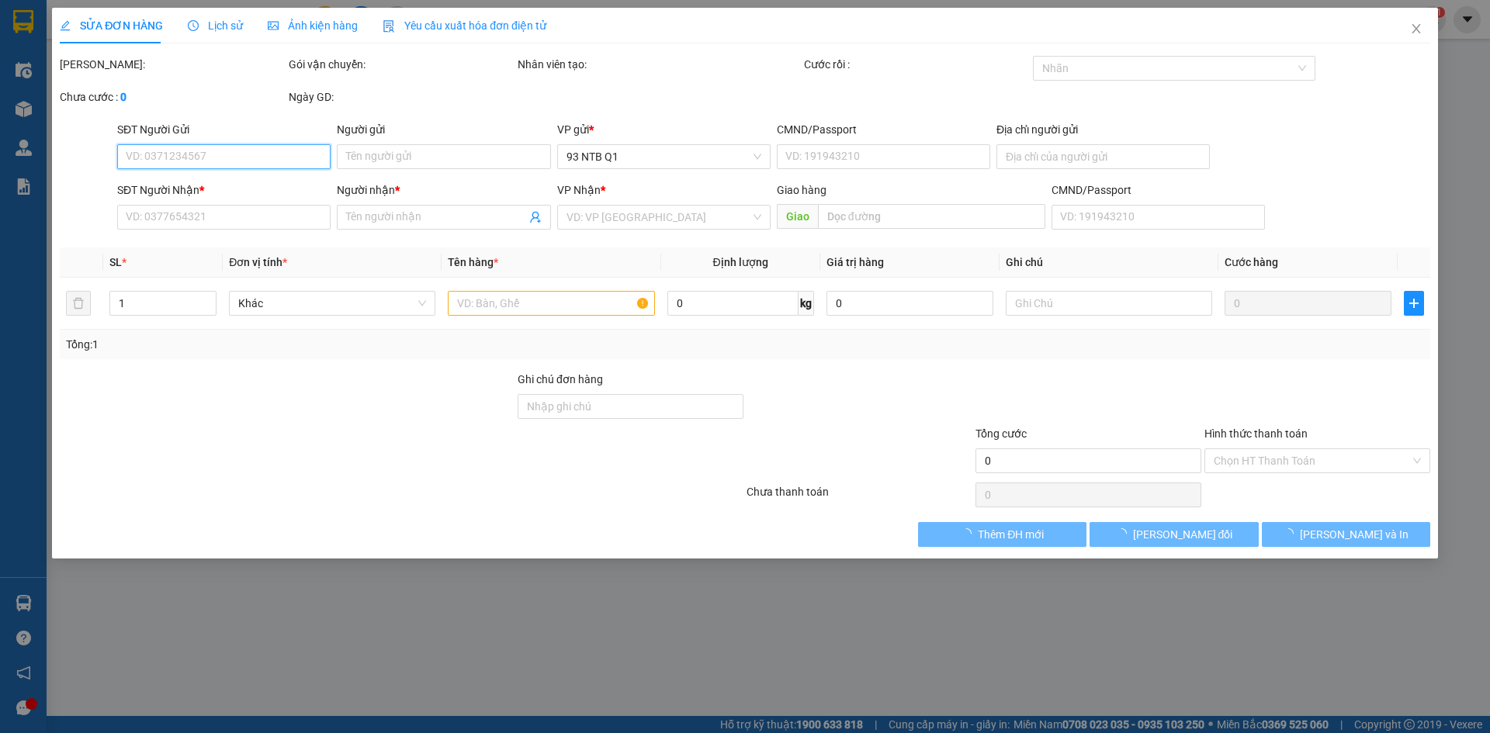
type input "0982127627"
type input "tu co"
type input "0902557505"
type input "KHOA"
type input "40.000"
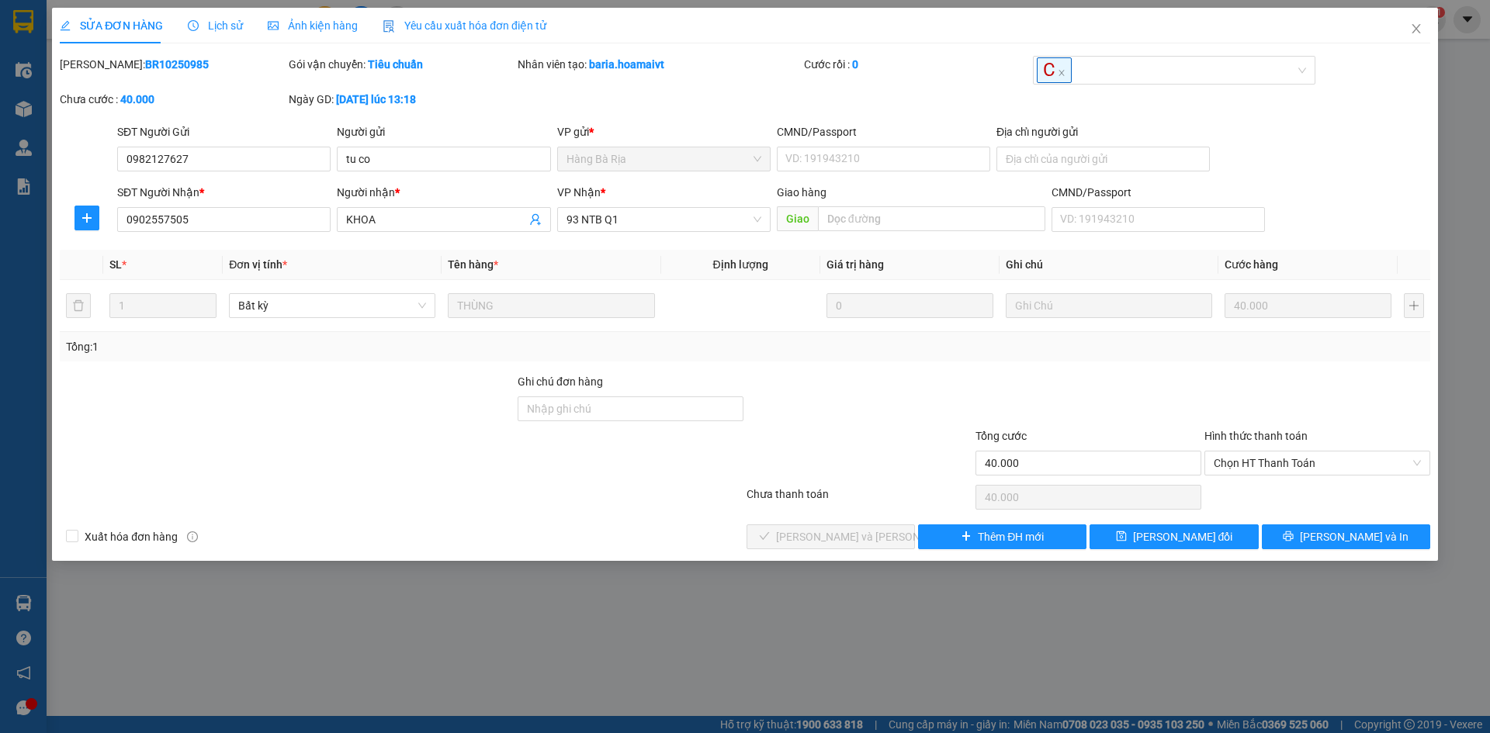
click at [1323, 478] on div "Hình thức thanh toán Chọn HT Thanh Toán" at bounding box center [1317, 455] width 226 height 54
click at [1325, 468] on span "Chọn HT Thanh Toán" at bounding box center [1317, 463] width 207 height 23
click at [1316, 503] on div "Tại văn phòng" at bounding box center [1317, 494] width 226 height 25
type input "0"
click at [822, 546] on button "[PERSON_NAME] và [PERSON_NAME] hàng" at bounding box center [830, 537] width 168 height 25
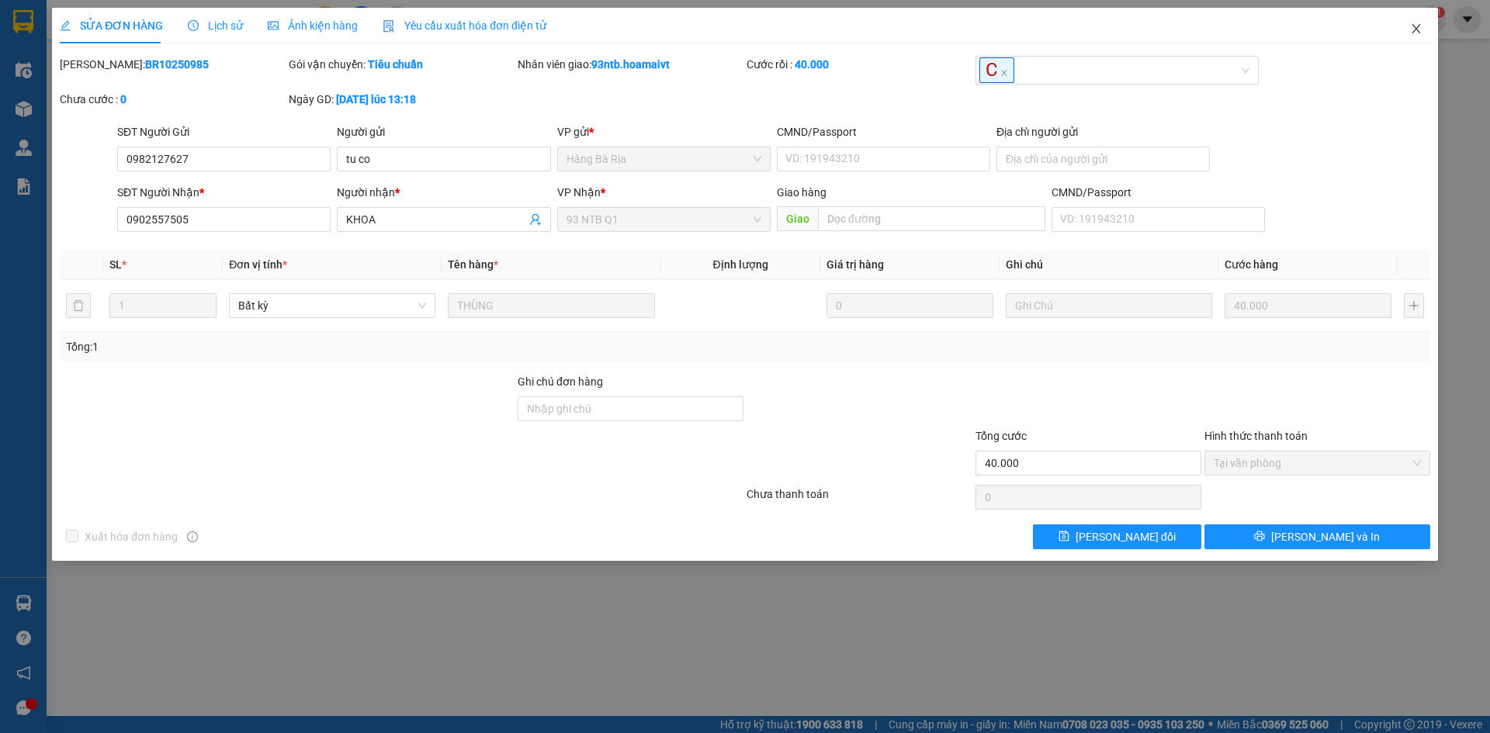
click at [1408, 38] on span "Close" at bounding box center [1415, 29] width 43 height 43
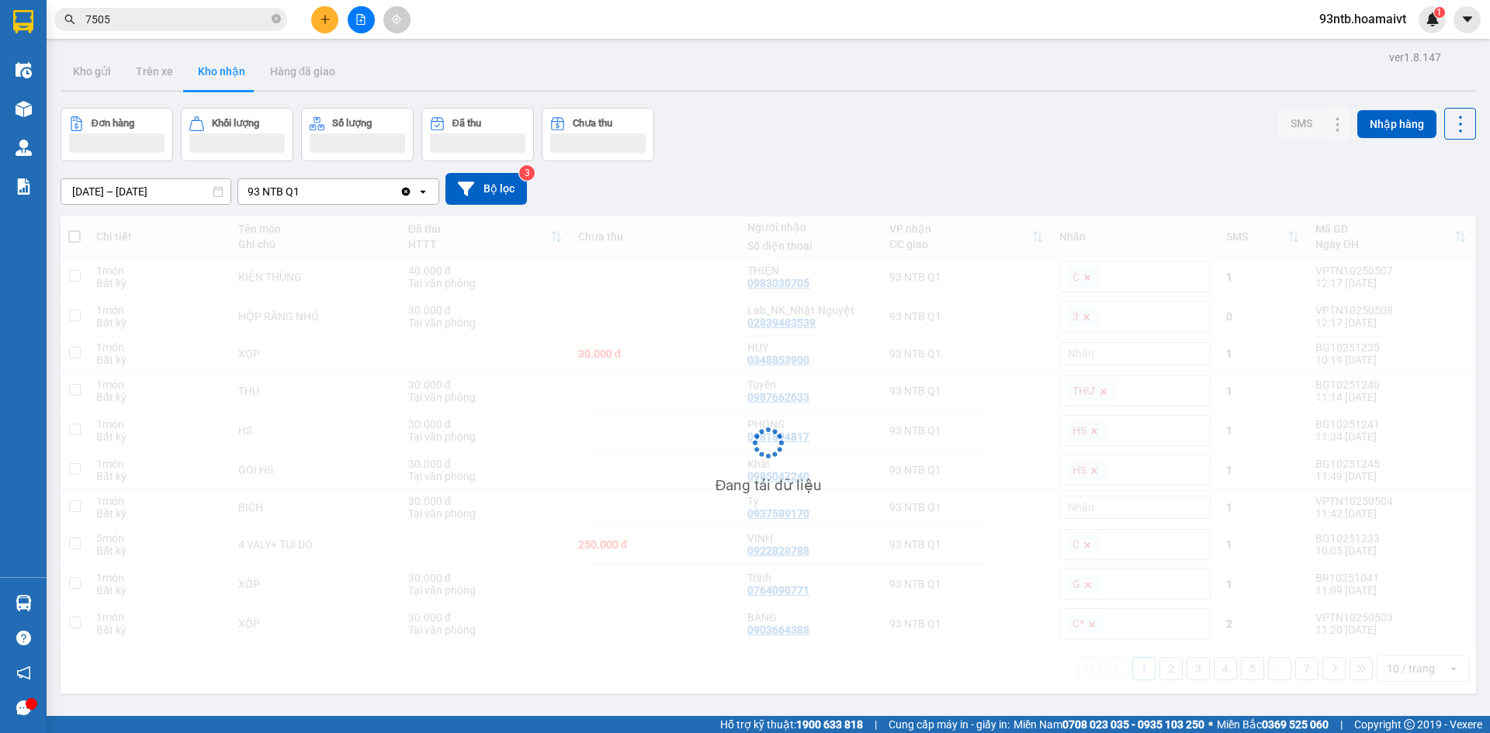
click at [191, 26] on input "7505" at bounding box center [176, 19] width 183 height 17
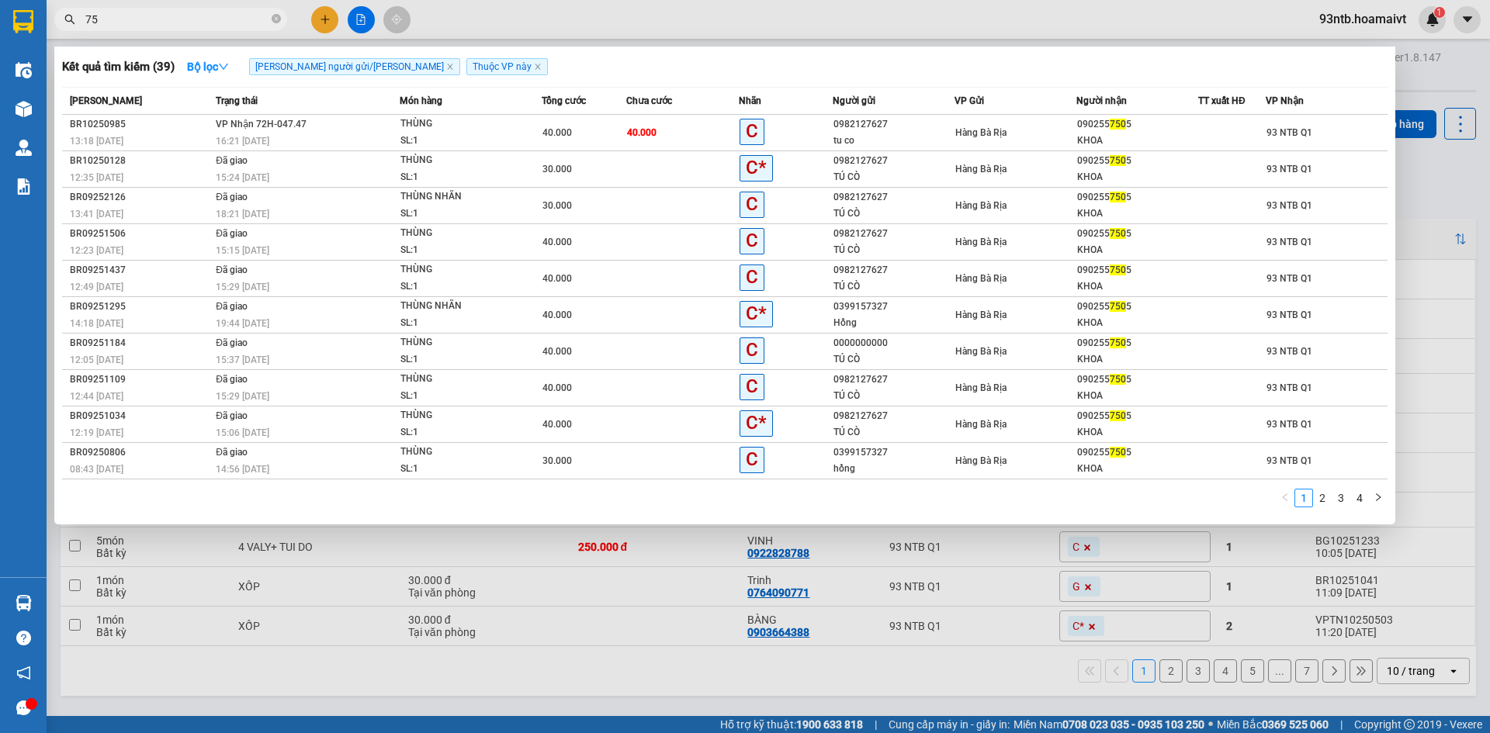
type input "7"
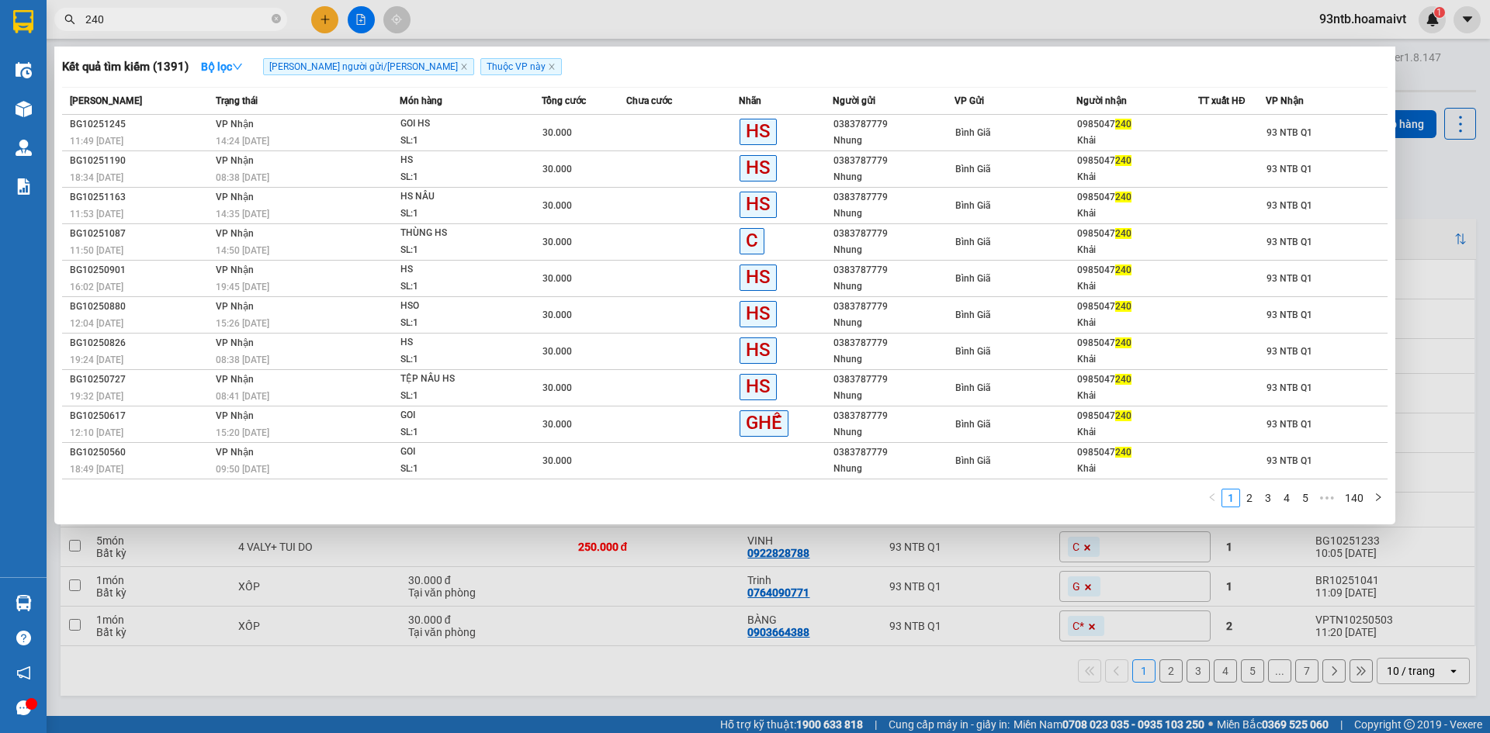
click at [194, 26] on input "240" at bounding box center [176, 19] width 183 height 17
type input "2"
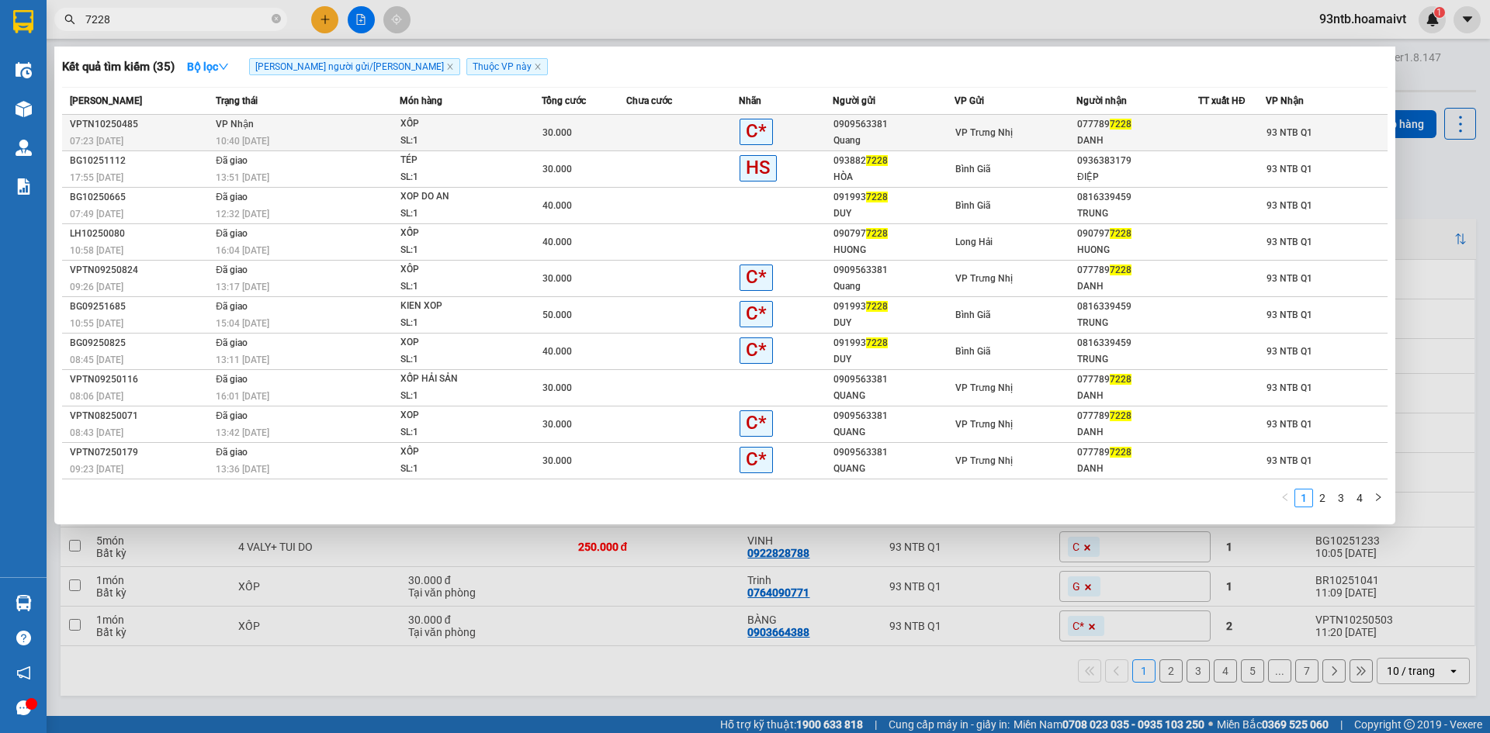
type input "7228"
click at [1117, 123] on span "7228" at bounding box center [1121, 124] width 22 height 11
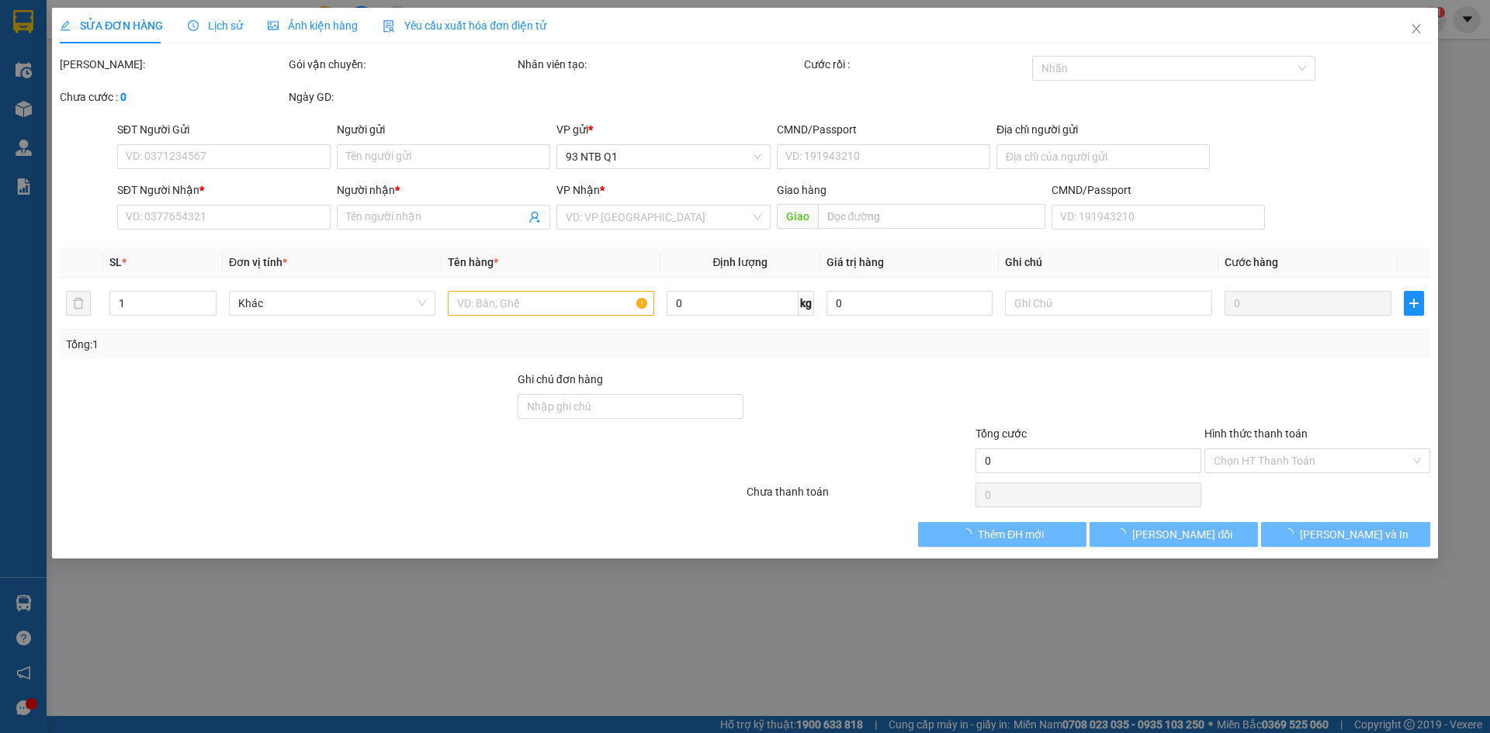
type input "0909563381"
type input "Quang"
type input "0777897228"
type input "DANH"
type input "30.000"
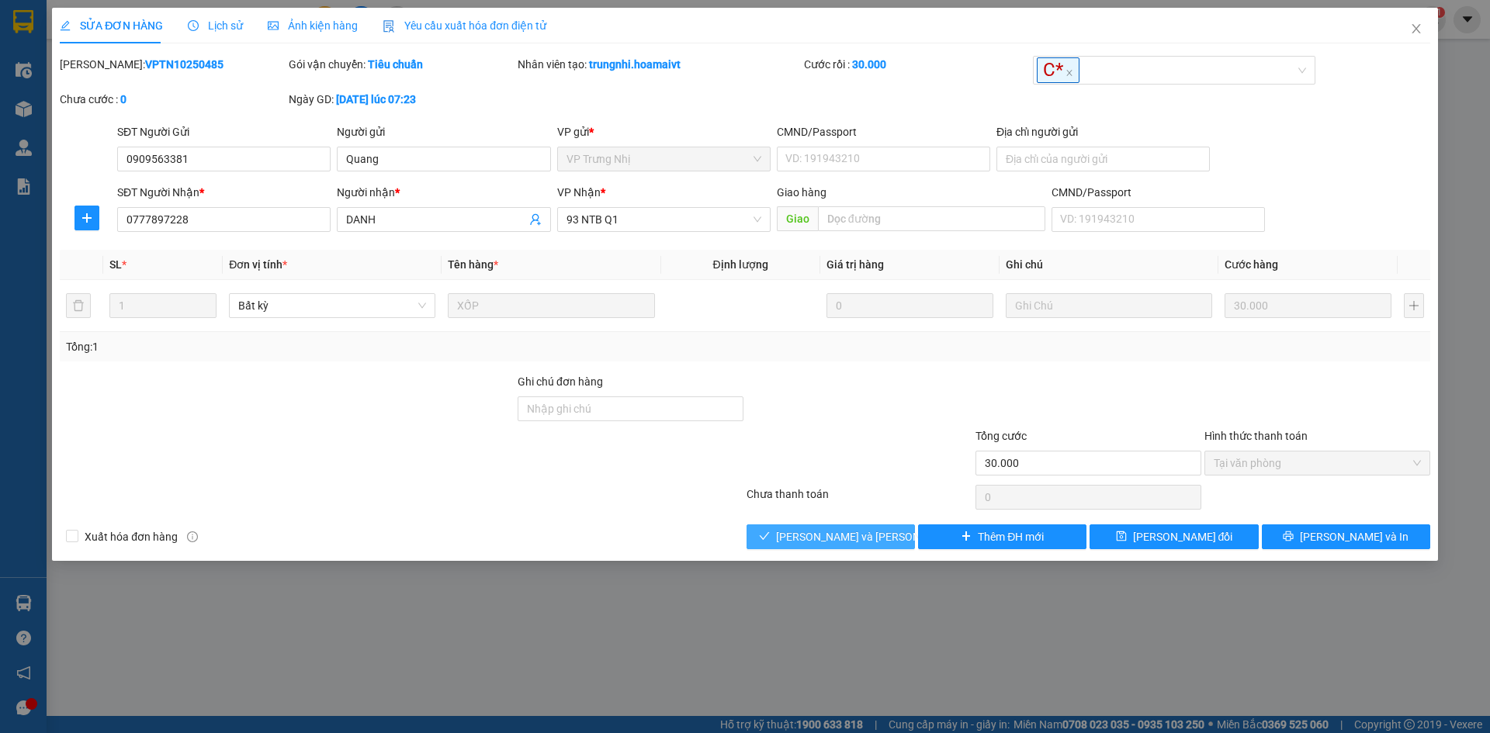
click at [873, 532] on span "[PERSON_NAME] và [PERSON_NAME] hàng" at bounding box center [881, 536] width 210 height 17
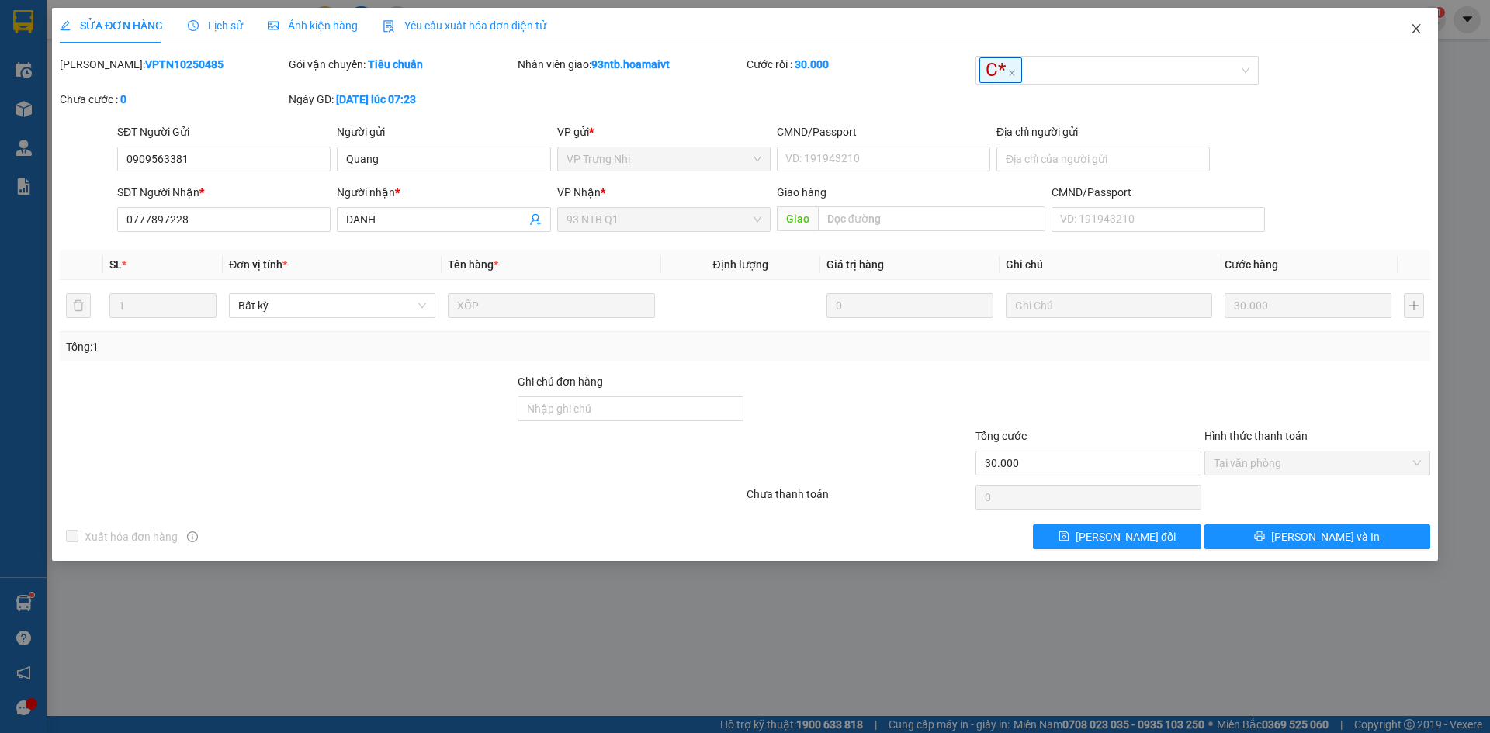
click at [1414, 28] on icon "close" at bounding box center [1416, 29] width 12 height 12
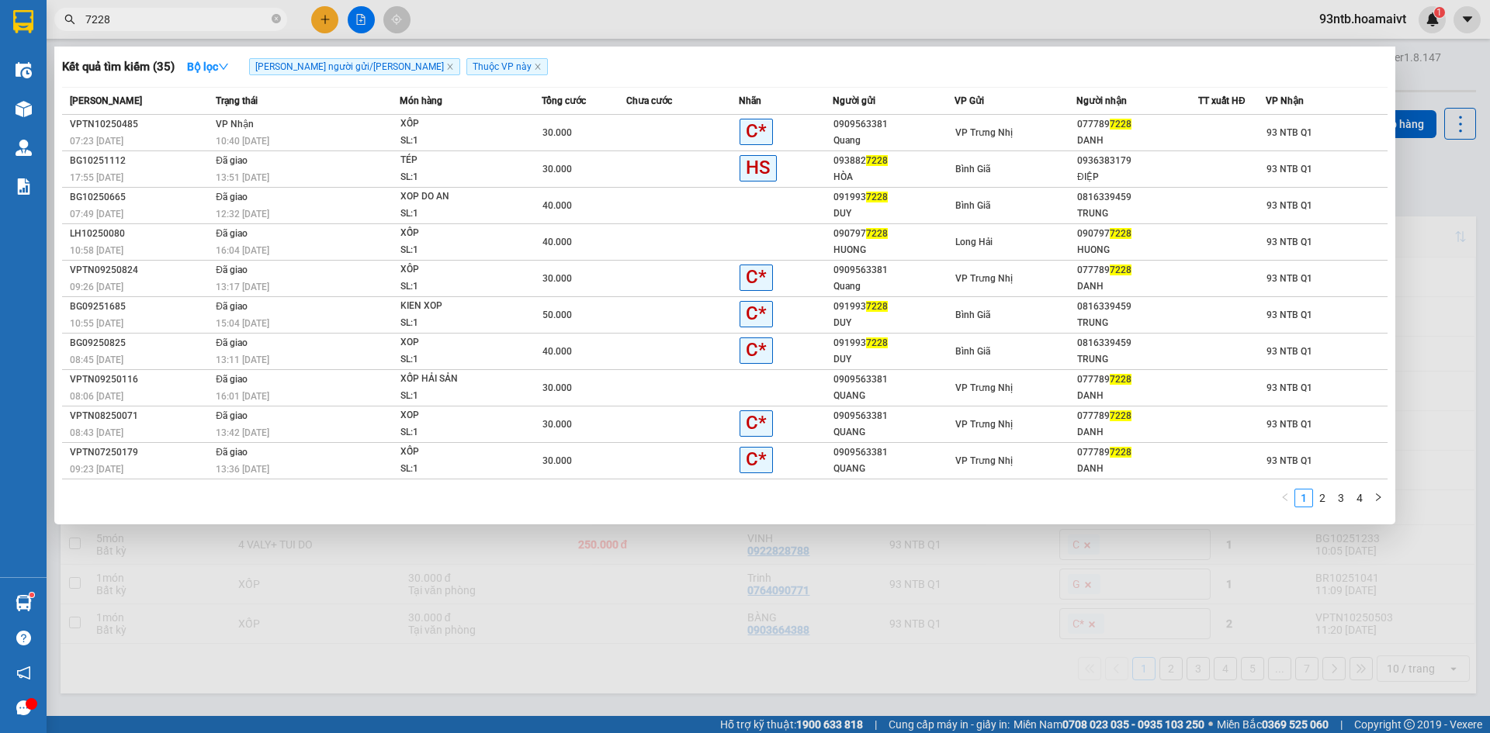
click at [131, 25] on input "7228" at bounding box center [176, 19] width 183 height 17
type input "7"
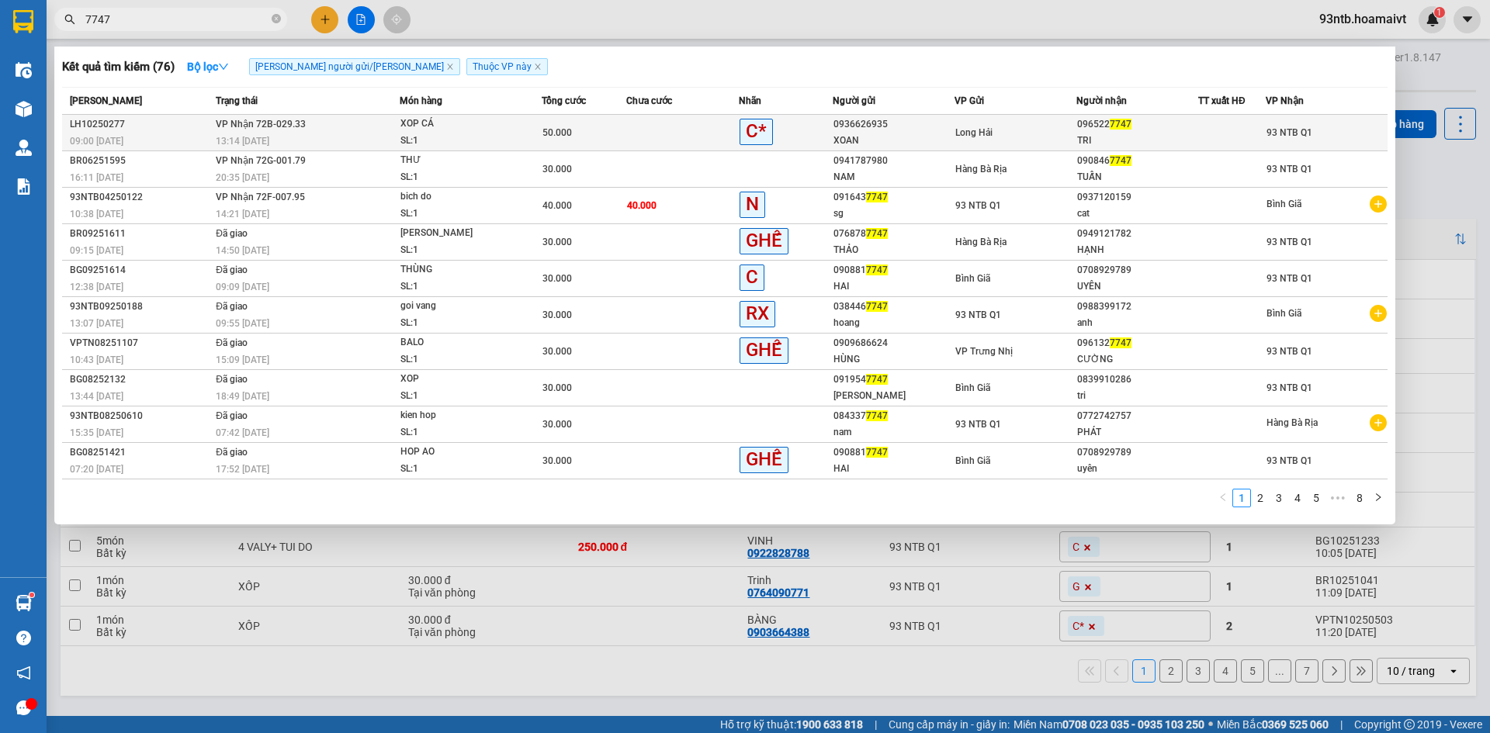
type input "7747"
click at [1109, 140] on div "TRI" at bounding box center [1137, 141] width 120 height 16
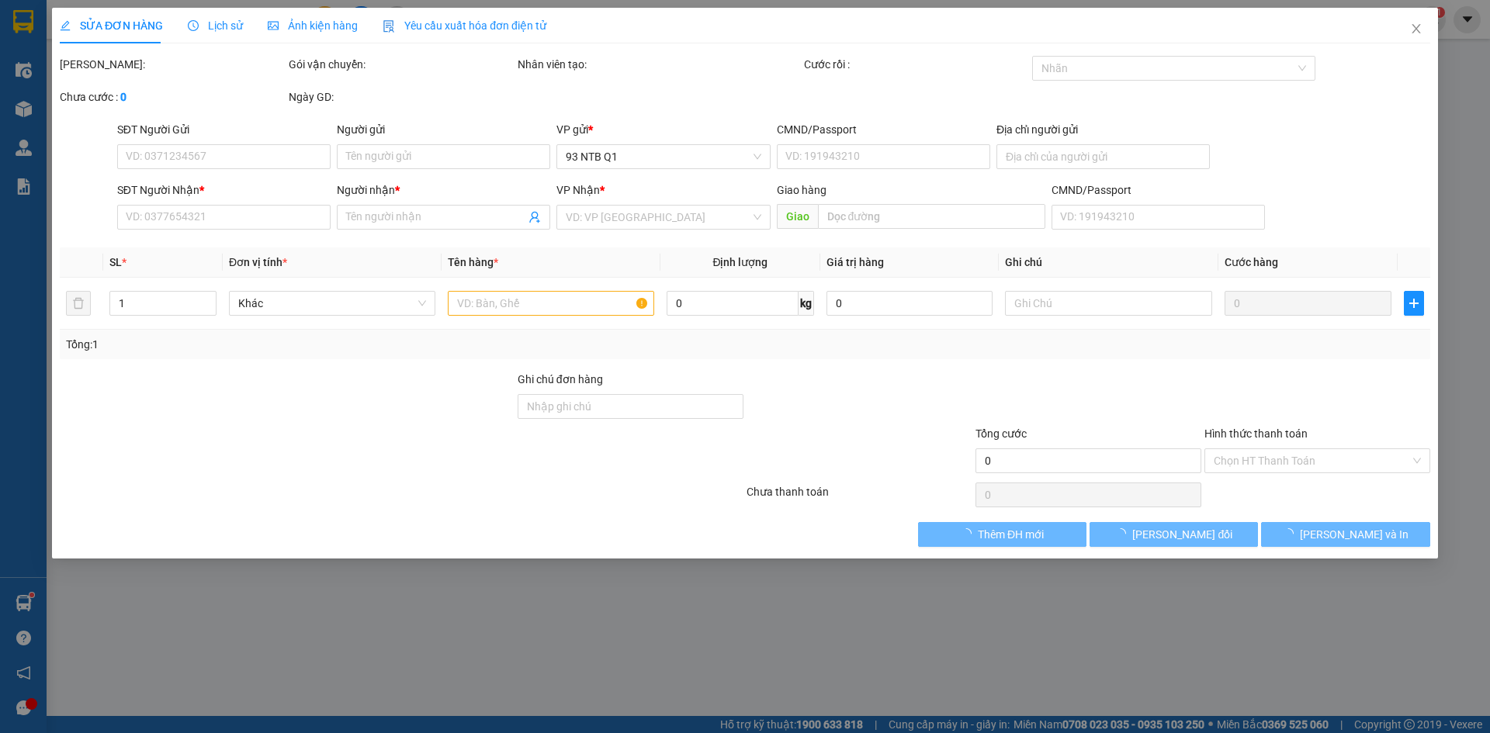
type input "0936626935"
type input "XOAN"
type input "077164000652"
type input "PHUOC LAM LH"
type input "0965227747"
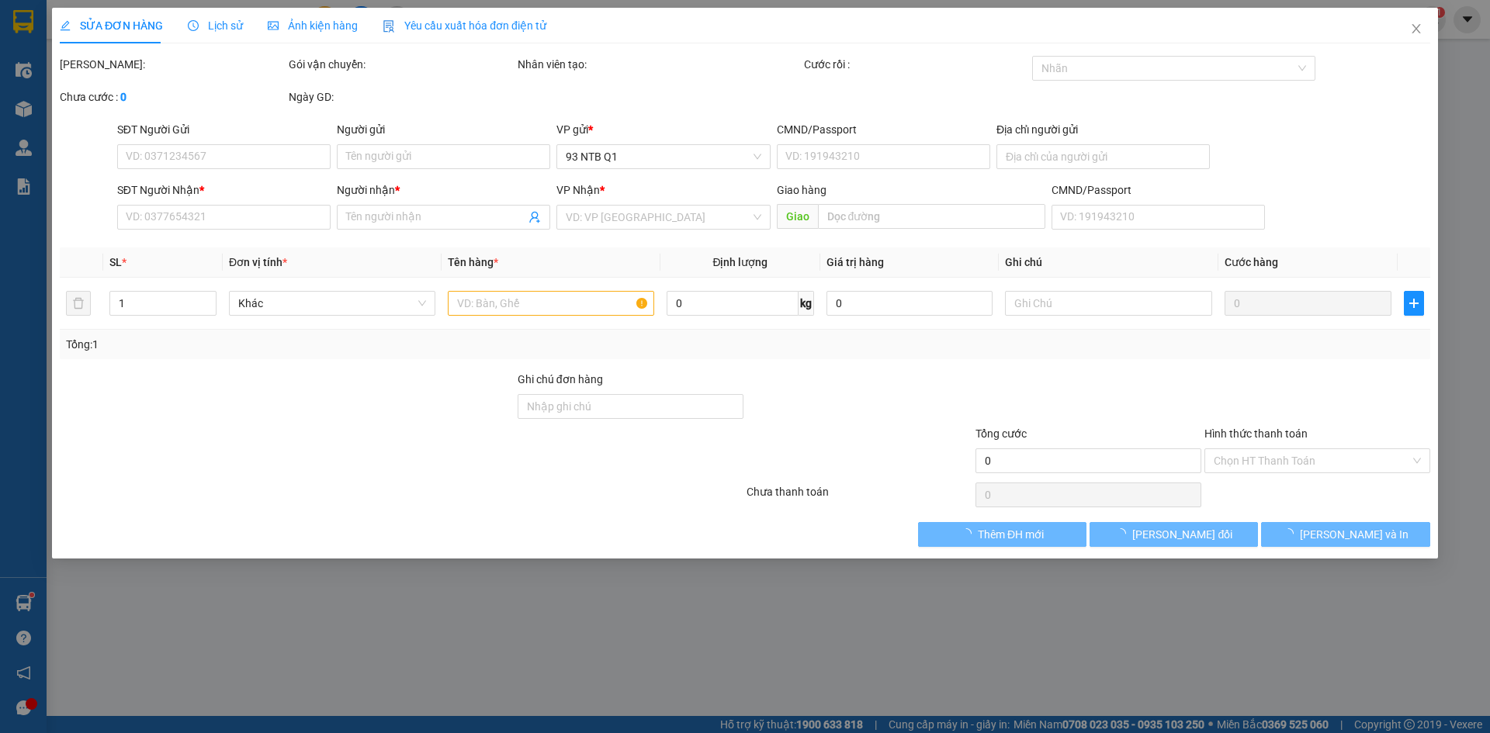
type input "TRI"
type input "50.000"
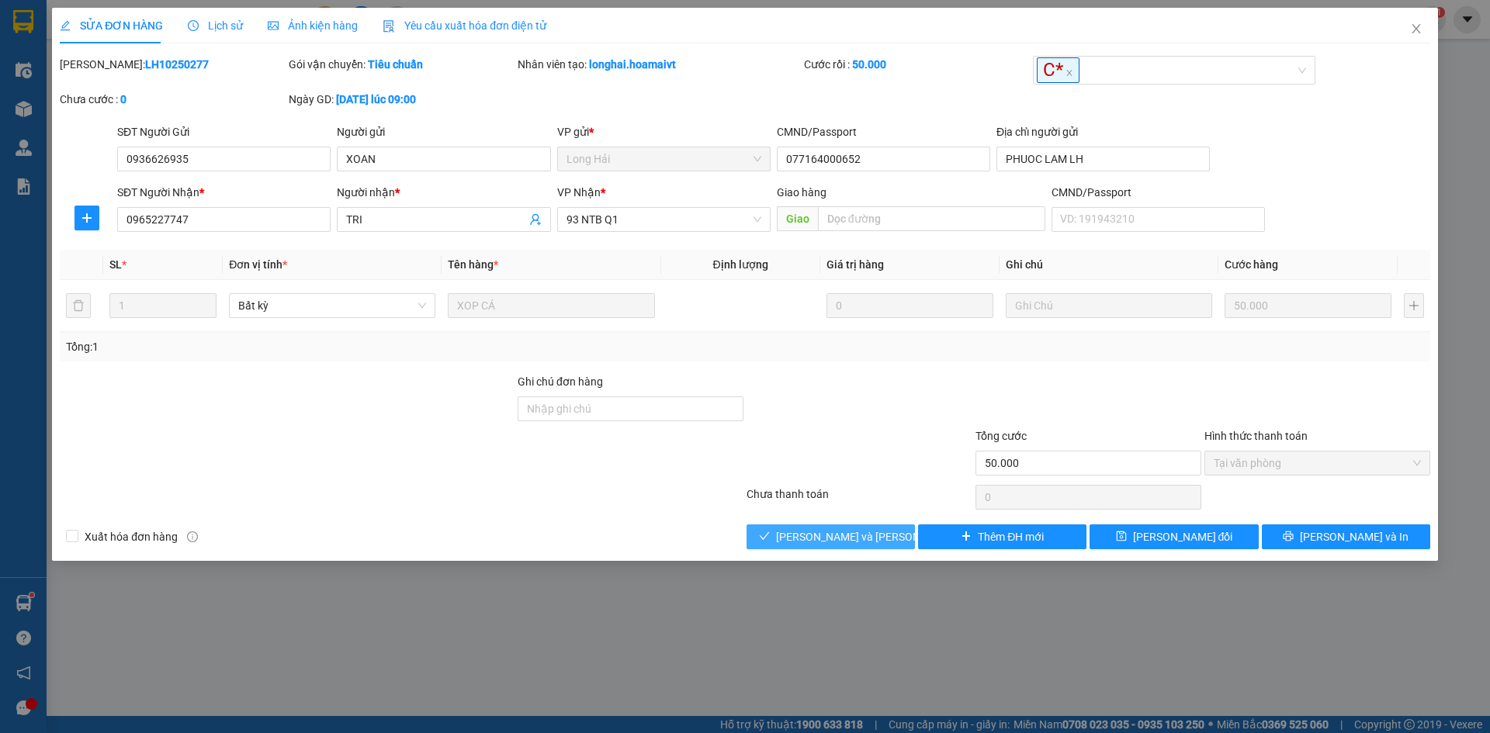
click at [834, 535] on span "[PERSON_NAME] và [PERSON_NAME] hàng" at bounding box center [881, 536] width 210 height 17
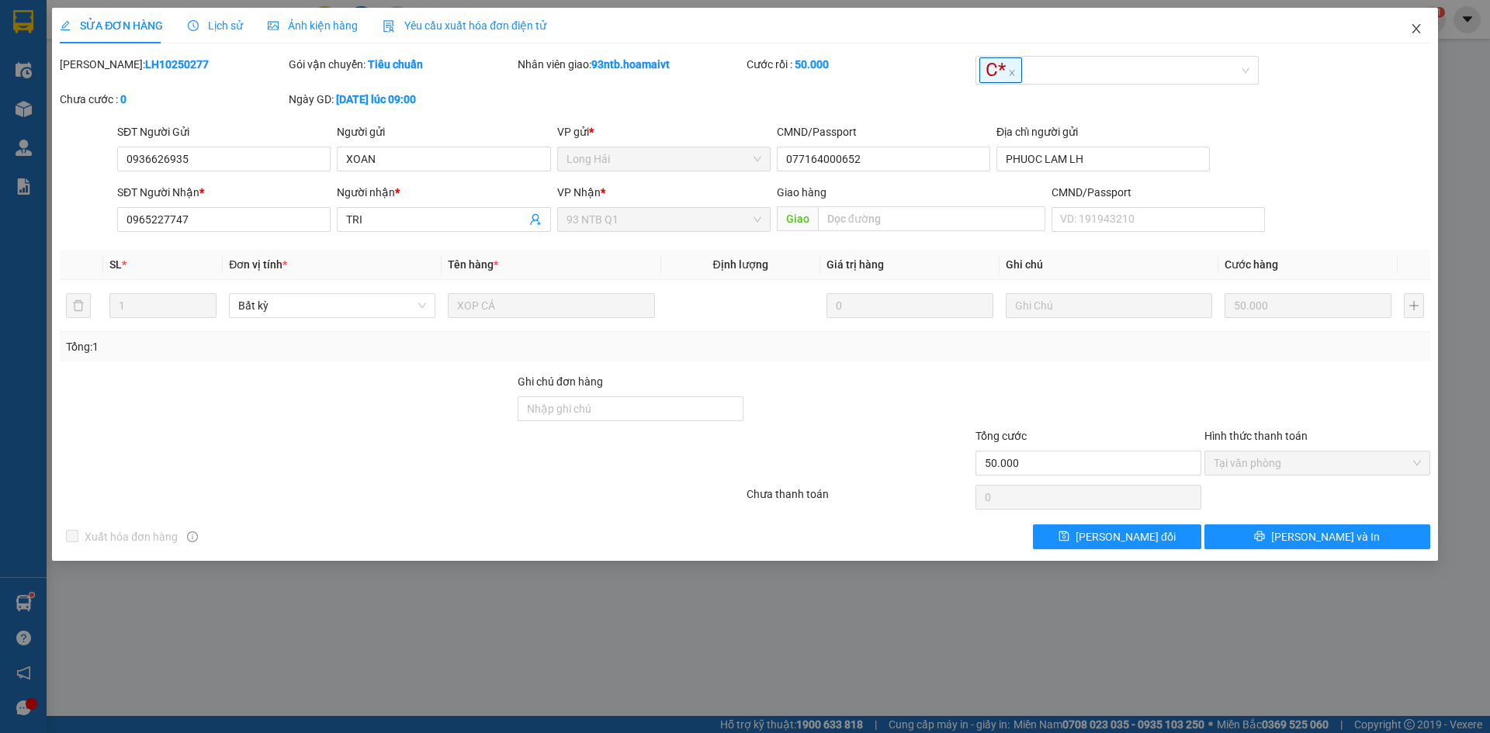
click at [1422, 31] on icon "close" at bounding box center [1416, 29] width 12 height 12
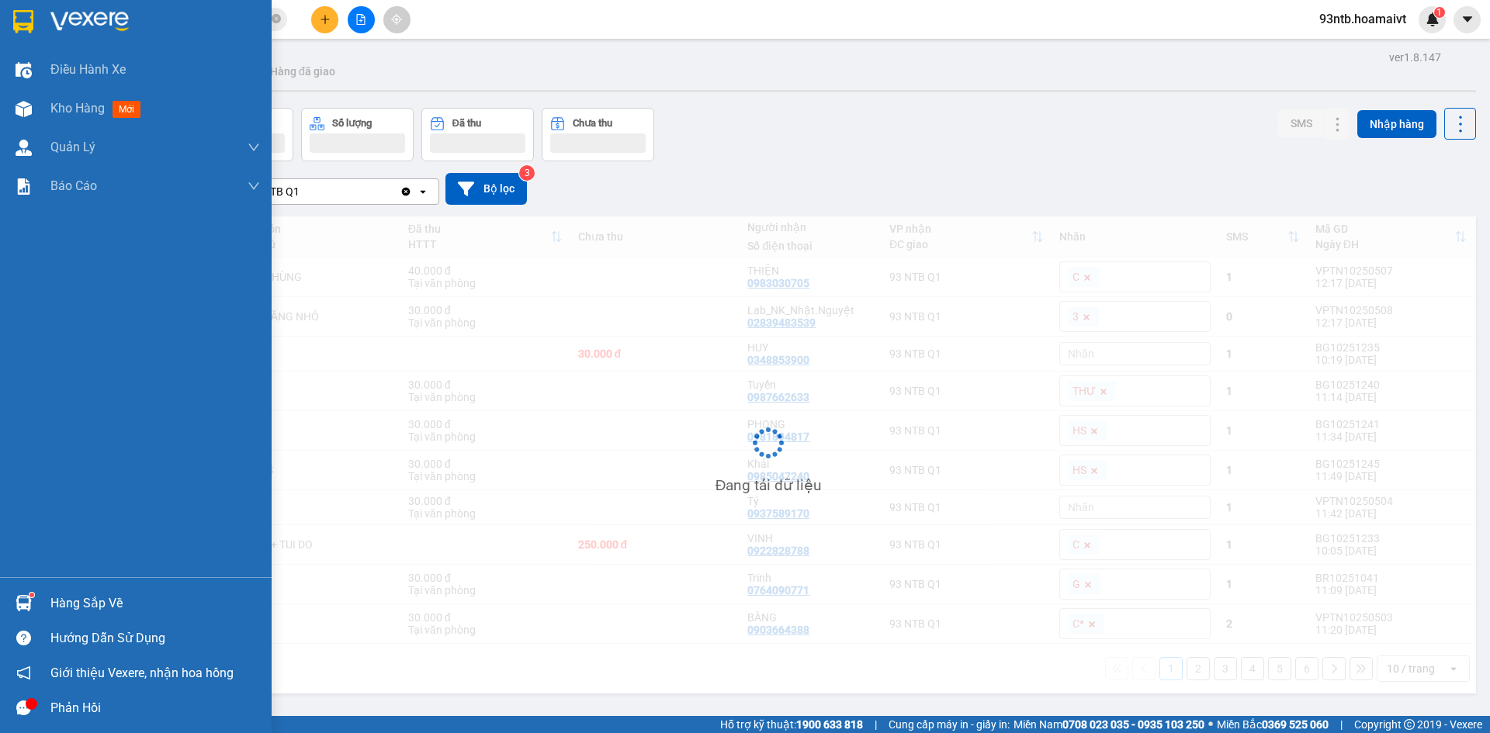
click at [68, 609] on div "Hàng sắp về" at bounding box center [155, 603] width 210 height 23
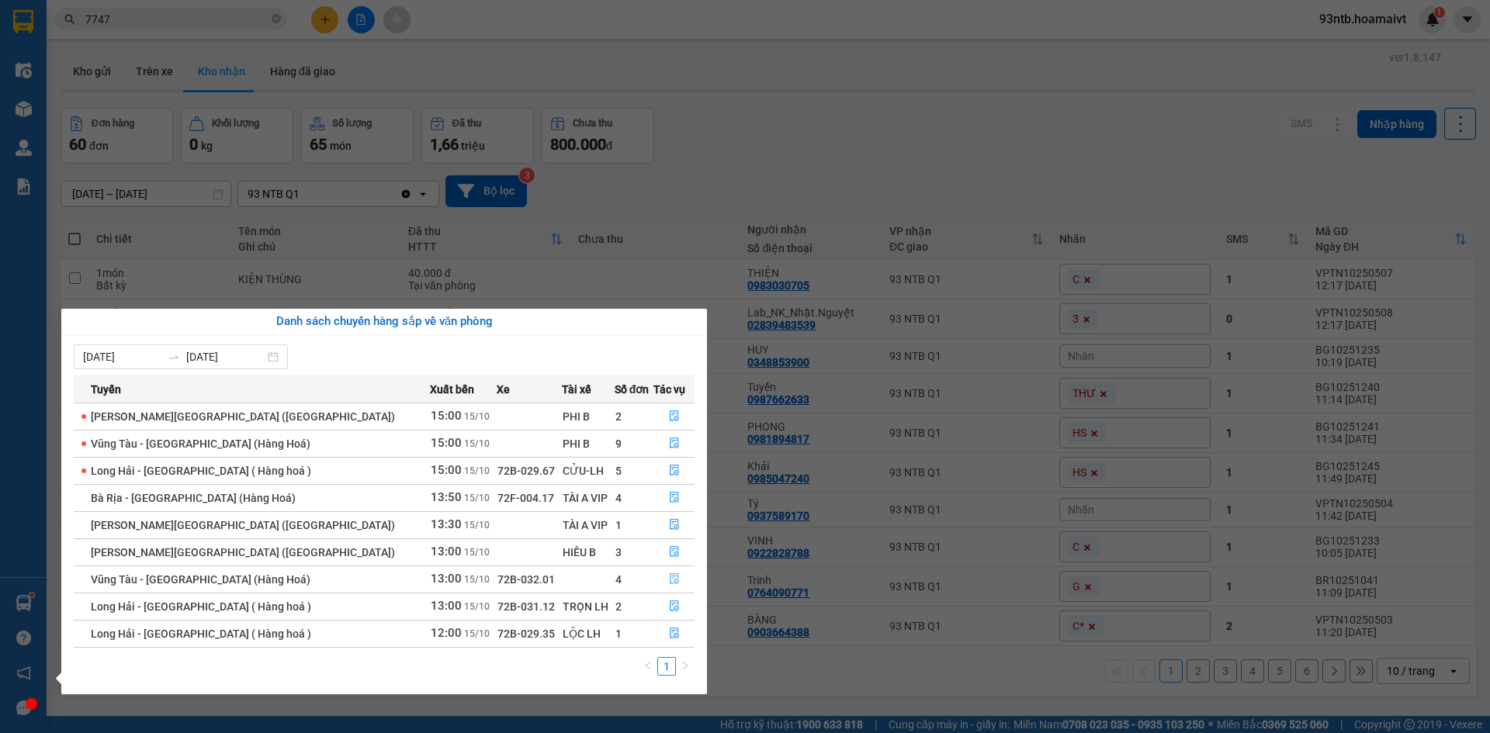
click at [669, 586] on span "file-done" at bounding box center [674, 579] width 11 height 12
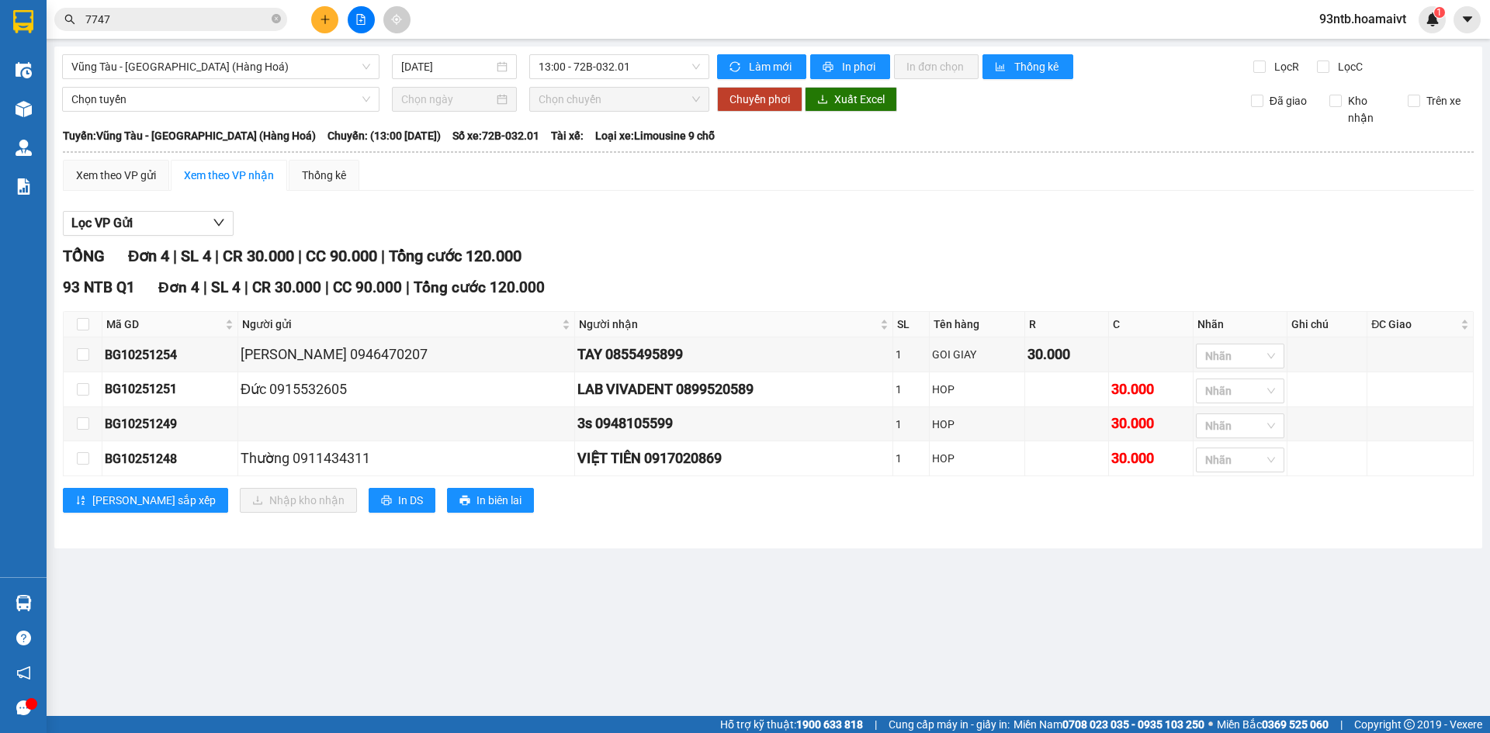
click at [692, 290] on div "93 NTB Q1 Đơn 4 | SL 4 | CR 30.000 | CC 90.000 | [PERSON_NAME] 120.000" at bounding box center [768, 287] width 1411 height 23
click at [1001, 216] on div "Lọc VP Gửi" at bounding box center [768, 224] width 1411 height 26
click at [216, 19] on input "7747" at bounding box center [176, 19] width 183 height 17
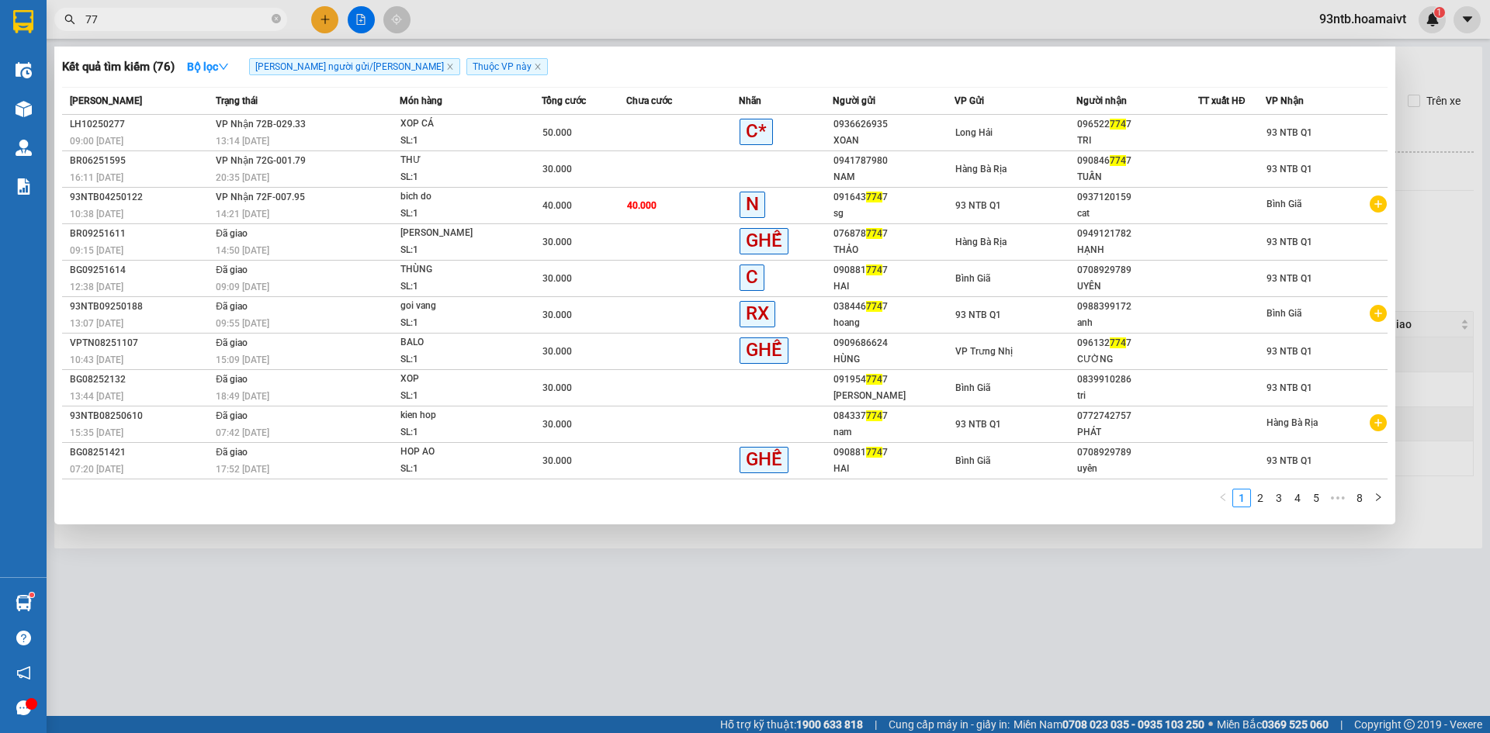
type input "7"
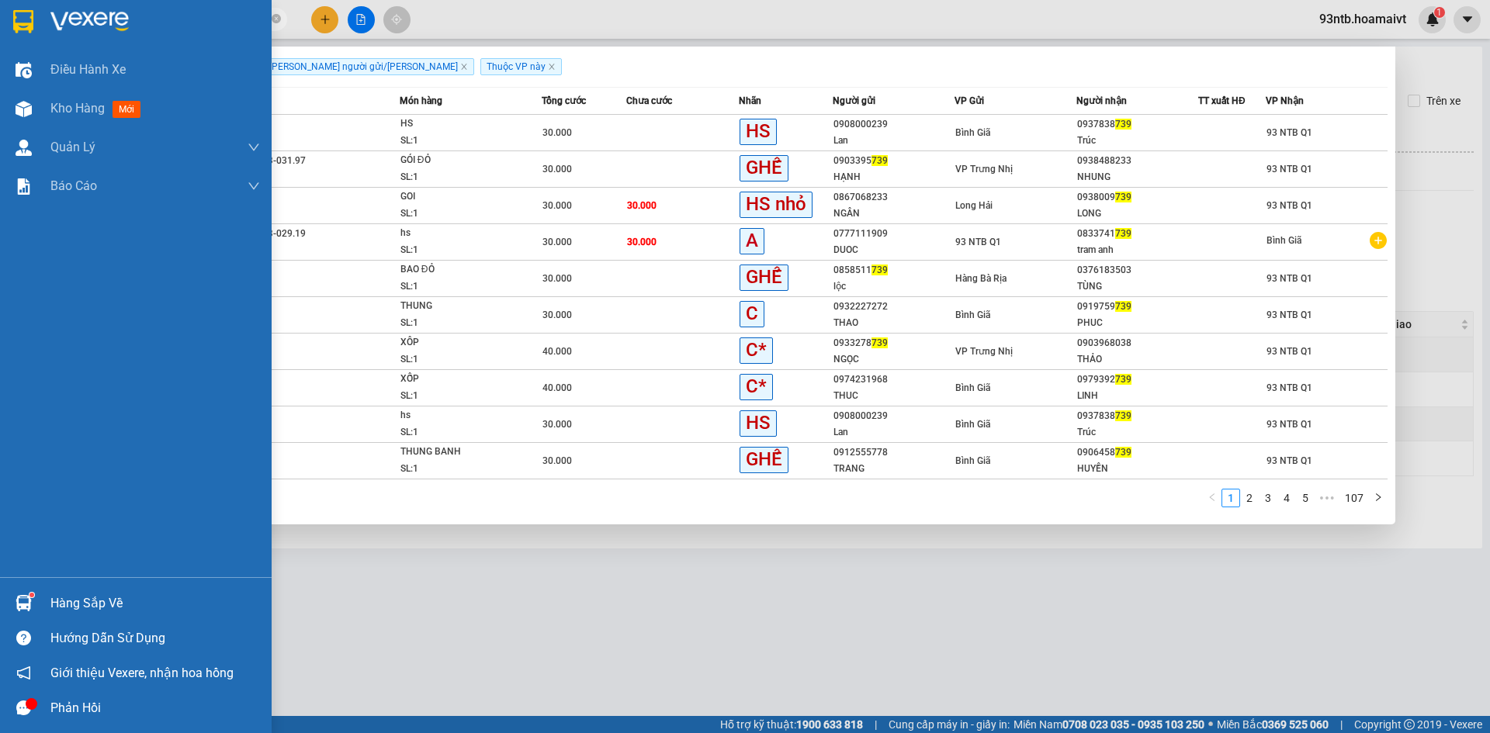
click at [59, 597] on div "Hàng sắp về" at bounding box center [155, 603] width 210 height 23
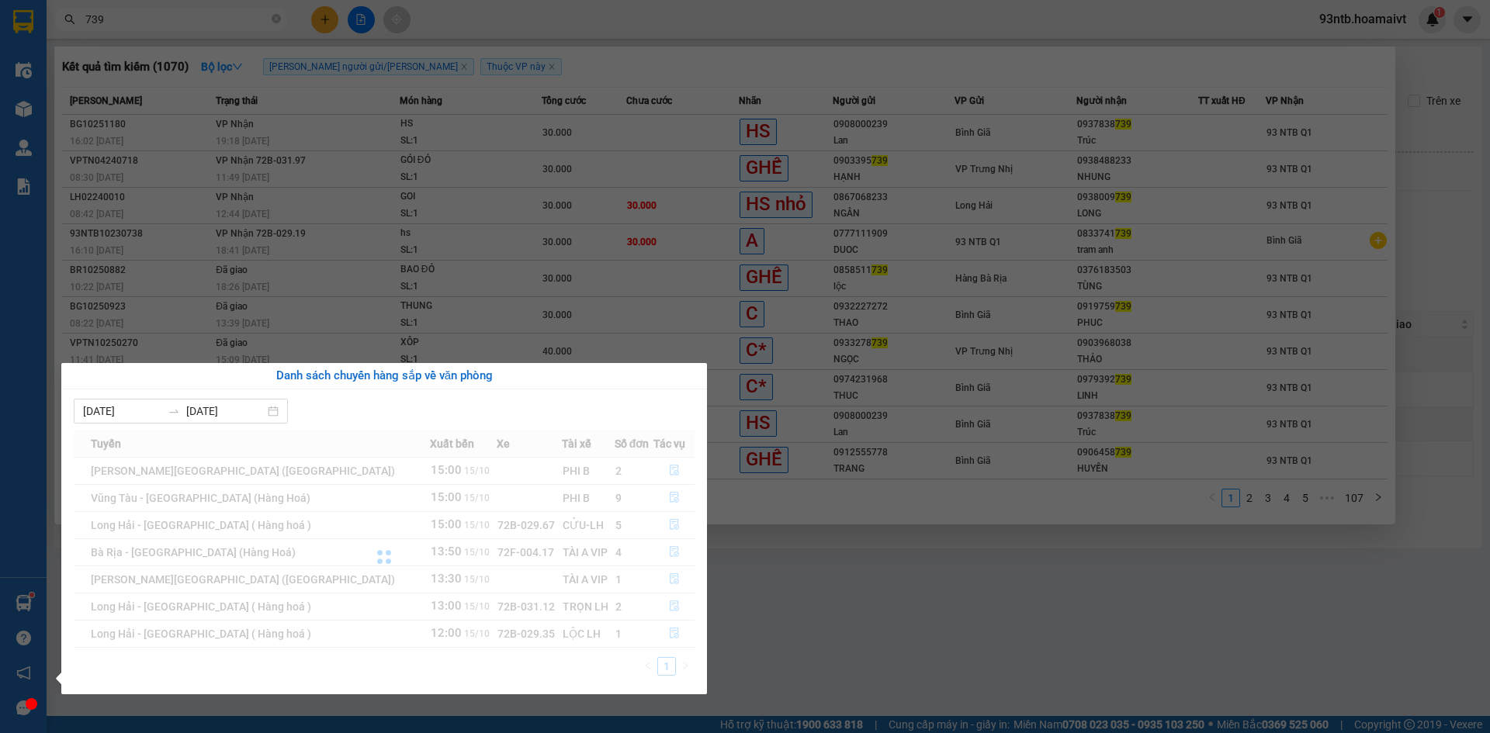
click at [667, 609] on div at bounding box center [384, 557] width 621 height 255
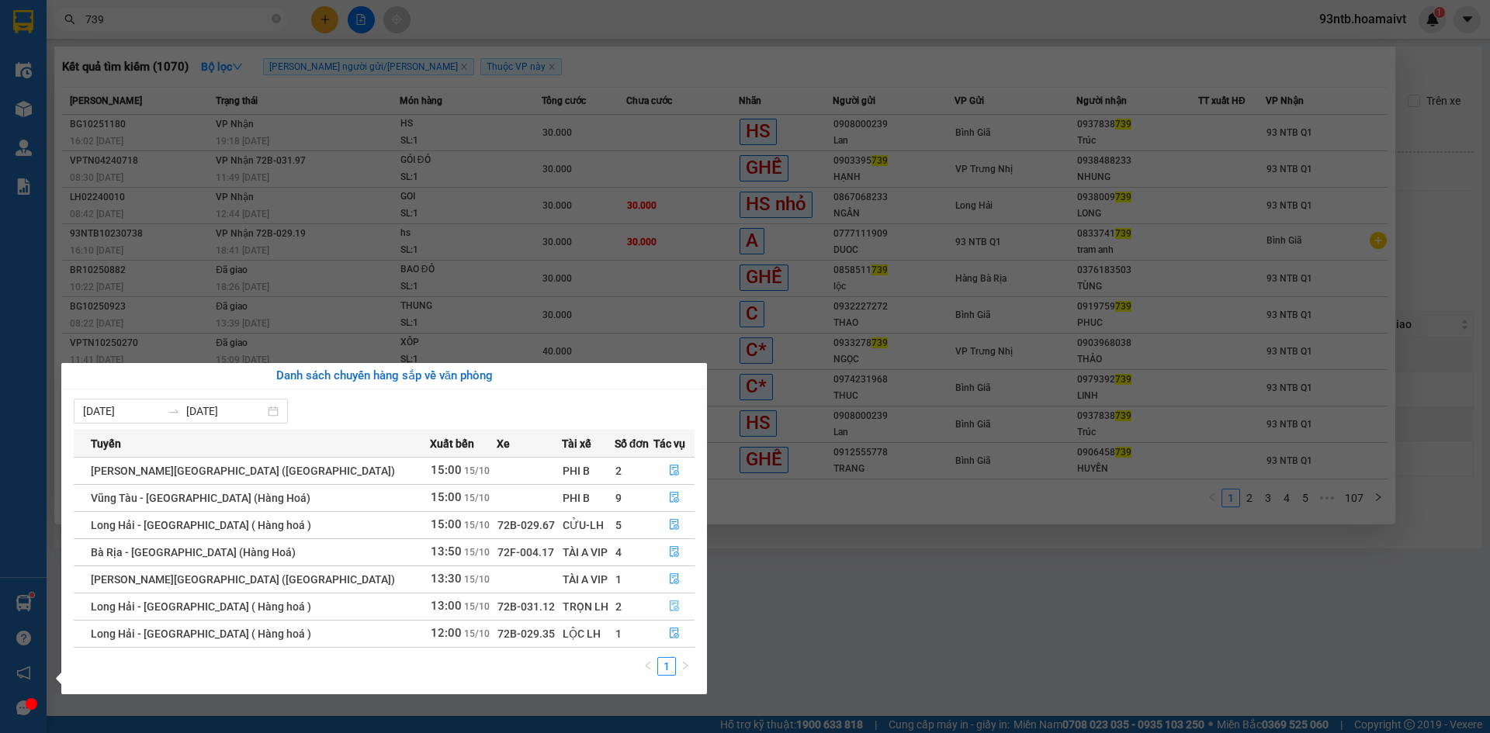
click at [669, 609] on icon "file-done" at bounding box center [674, 606] width 11 height 11
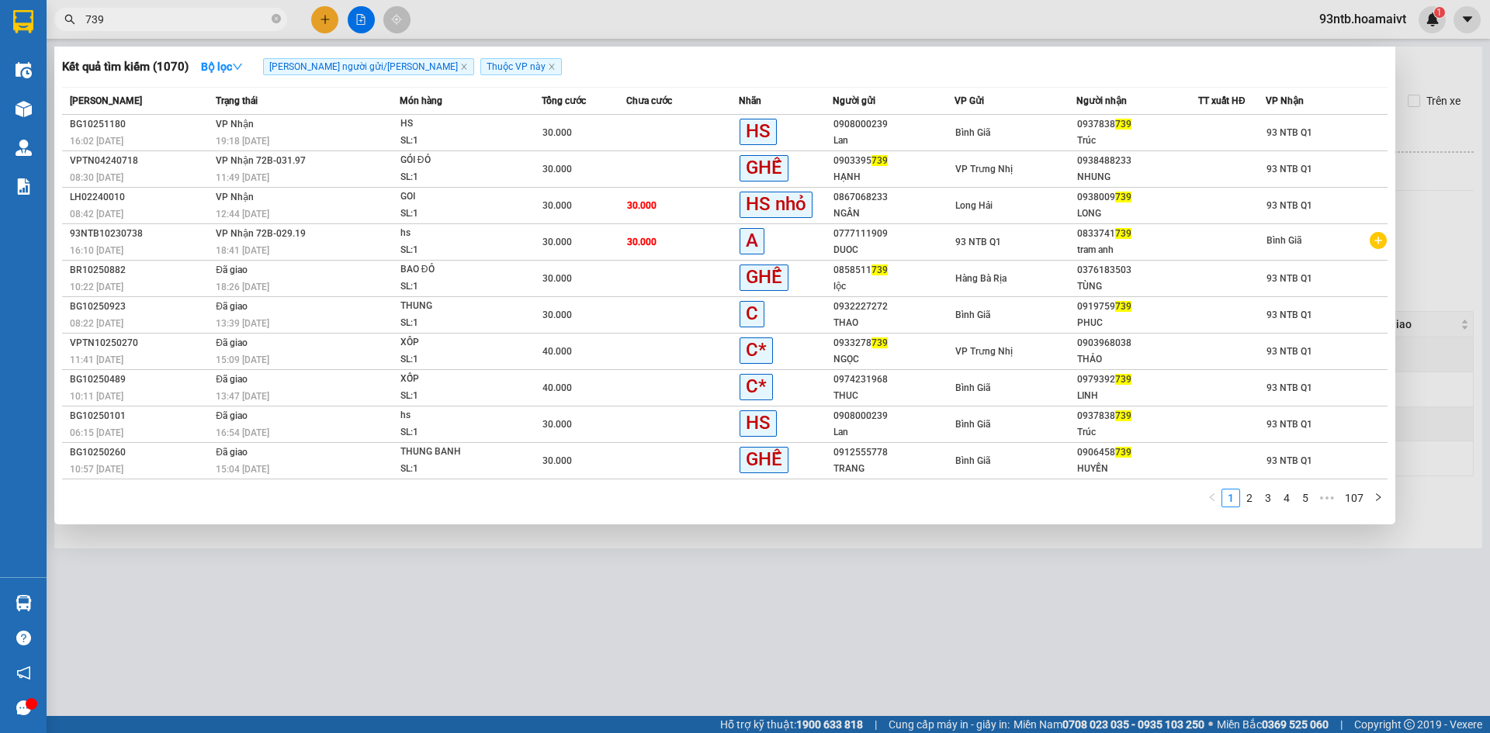
click at [975, 608] on div at bounding box center [745, 366] width 1490 height 733
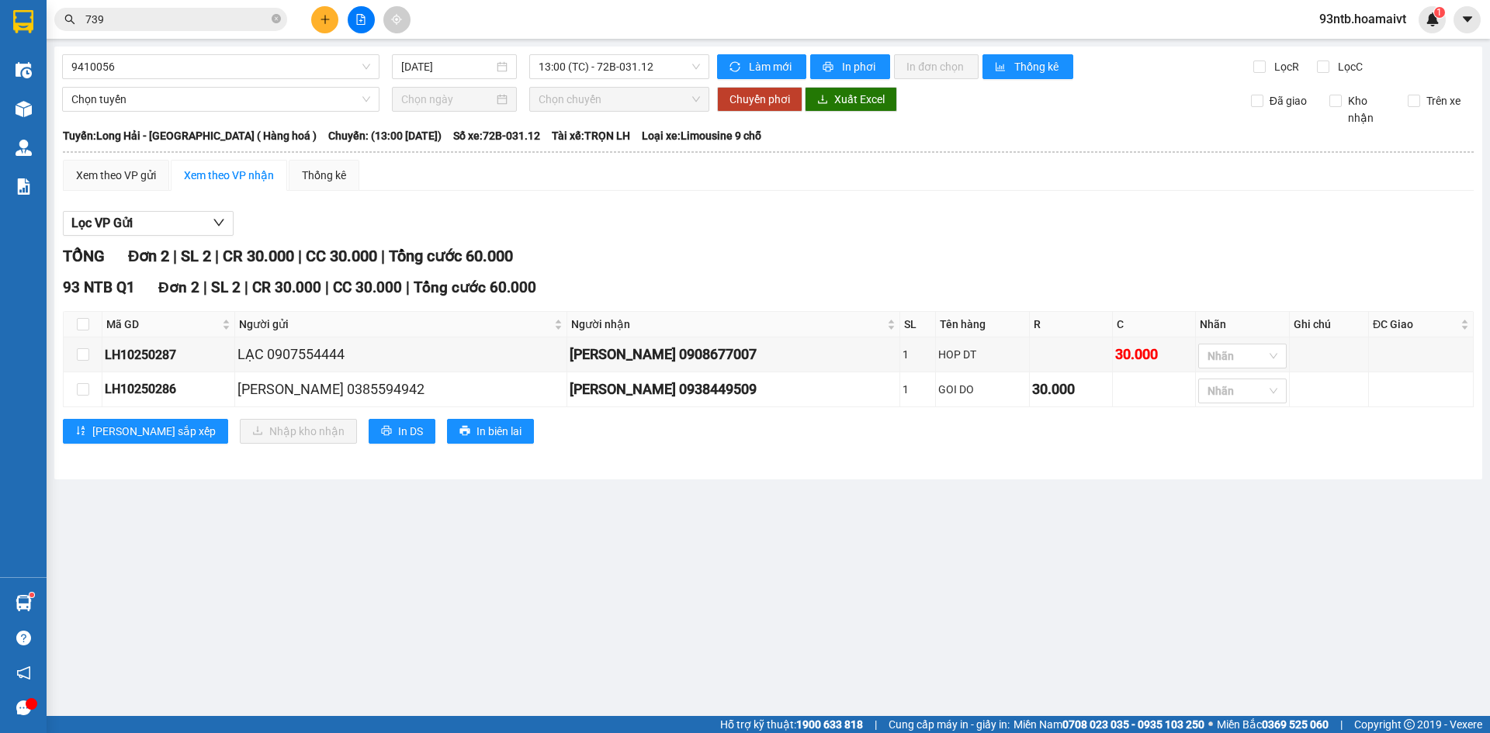
click at [227, 25] on input "739" at bounding box center [176, 19] width 183 height 17
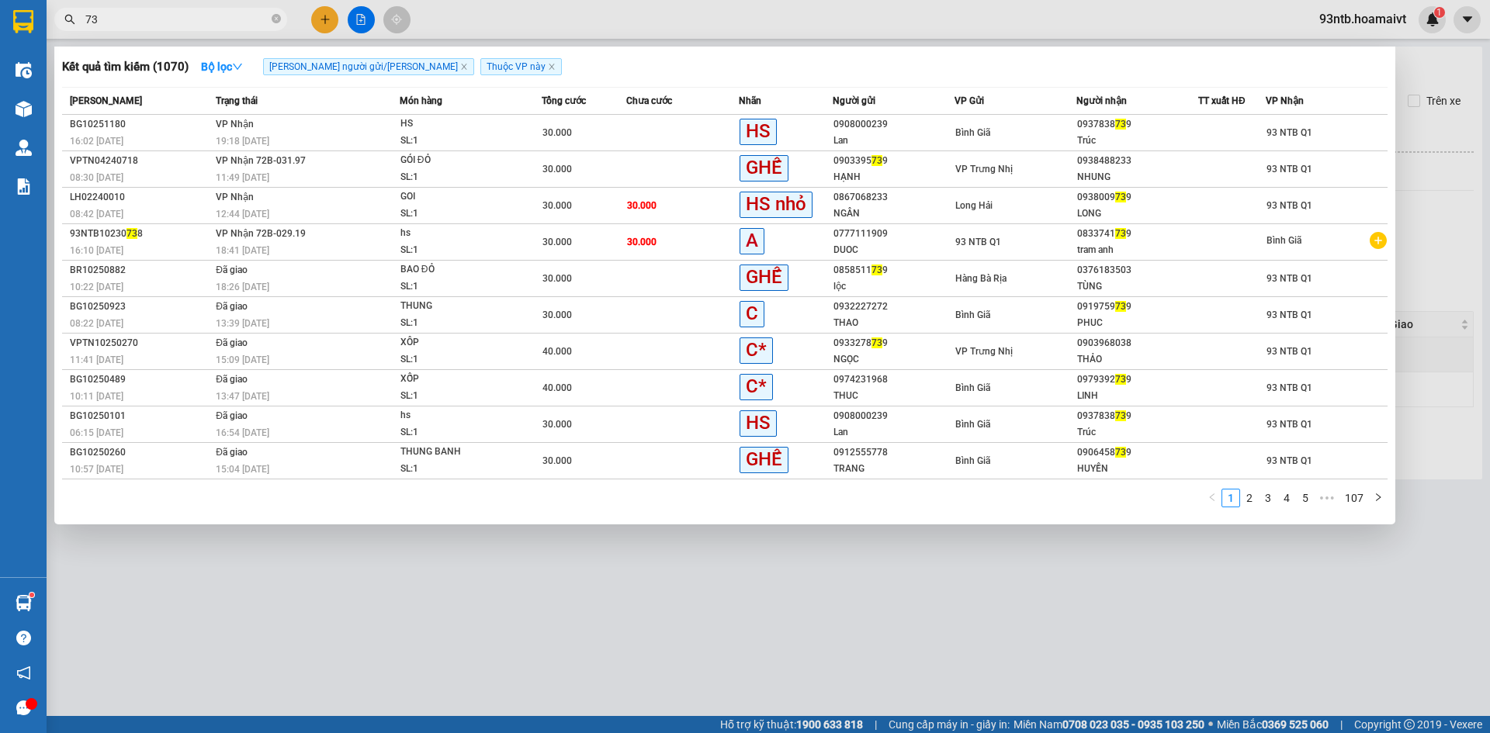
type input "7"
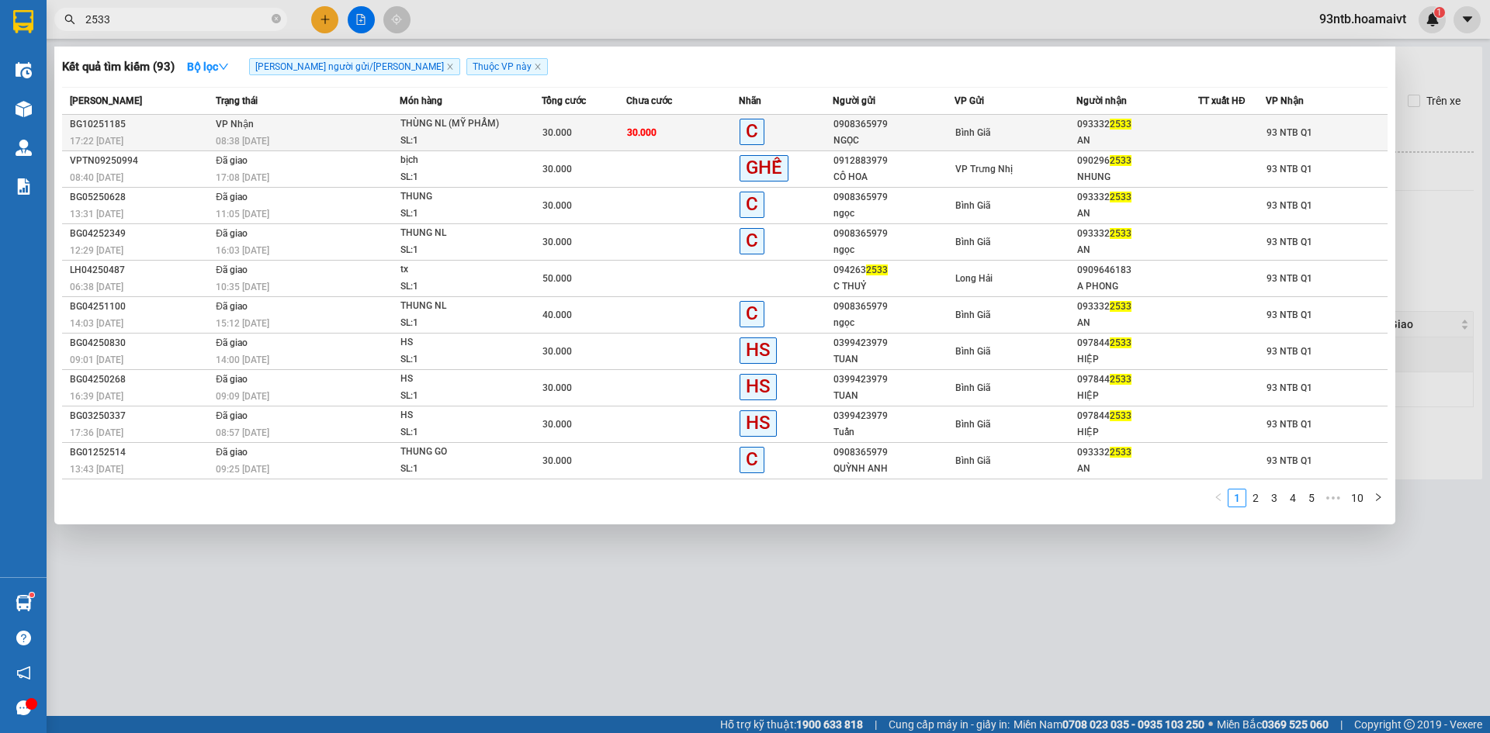
type input "2533"
click at [1104, 133] on div "AN" at bounding box center [1137, 141] width 120 height 16
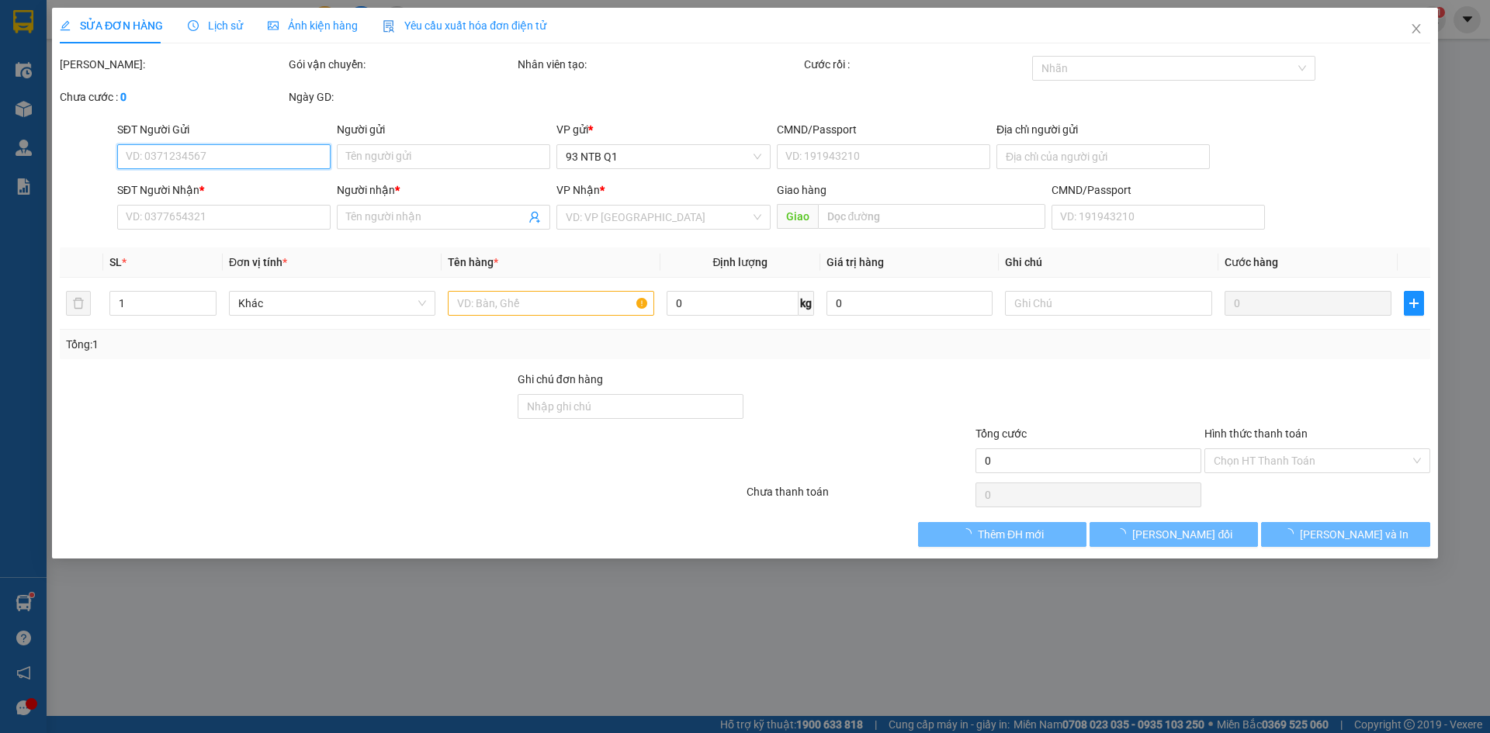
type input "0908365979"
type input "NGỌC"
type input "0933322533"
type input "AN"
type input "30.000"
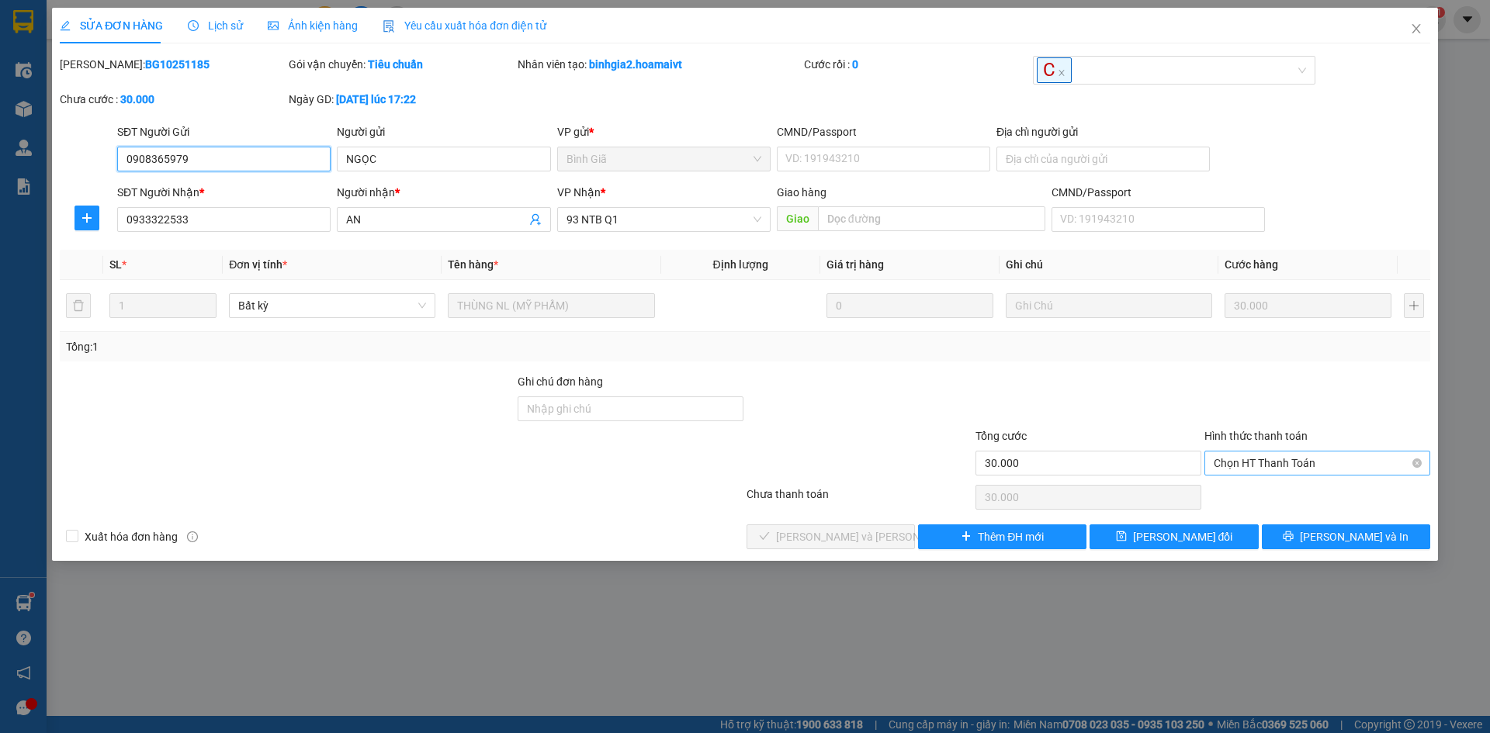
click at [1319, 455] on span "Chọn HT Thanh Toán" at bounding box center [1317, 463] width 207 height 23
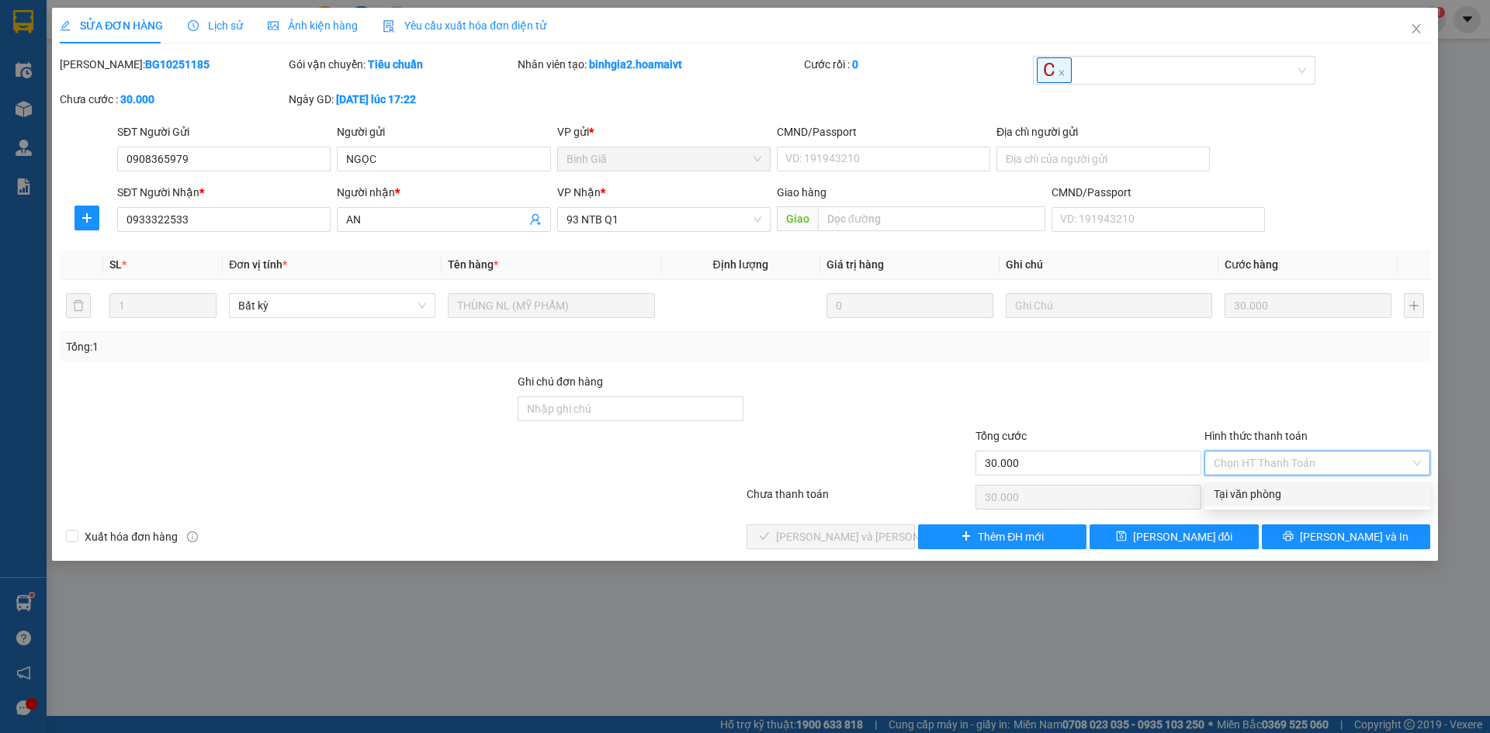
click at [1313, 501] on div "Tại văn phòng" at bounding box center [1317, 494] width 207 height 17
type input "0"
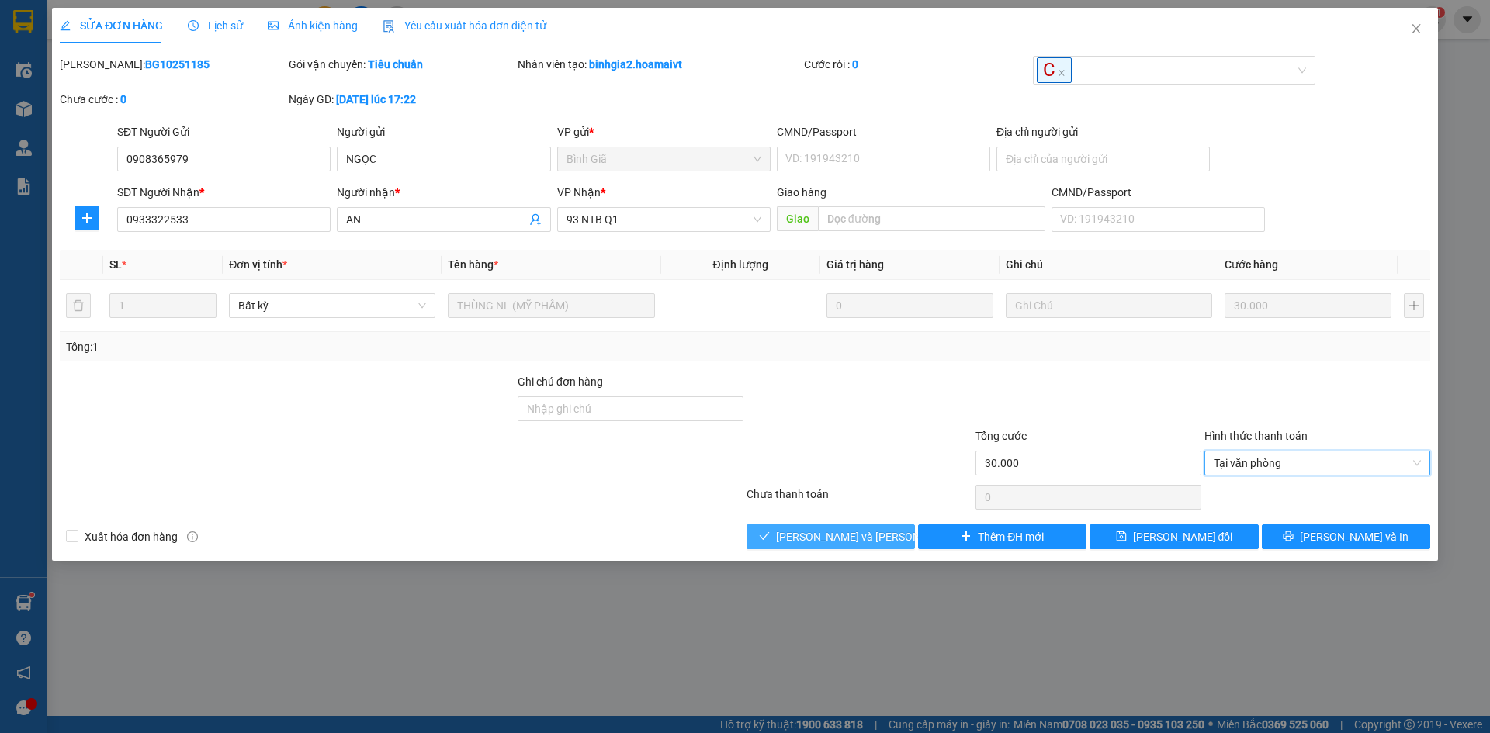
click at [830, 542] on span "[PERSON_NAME] và [PERSON_NAME] hàng" at bounding box center [881, 536] width 210 height 17
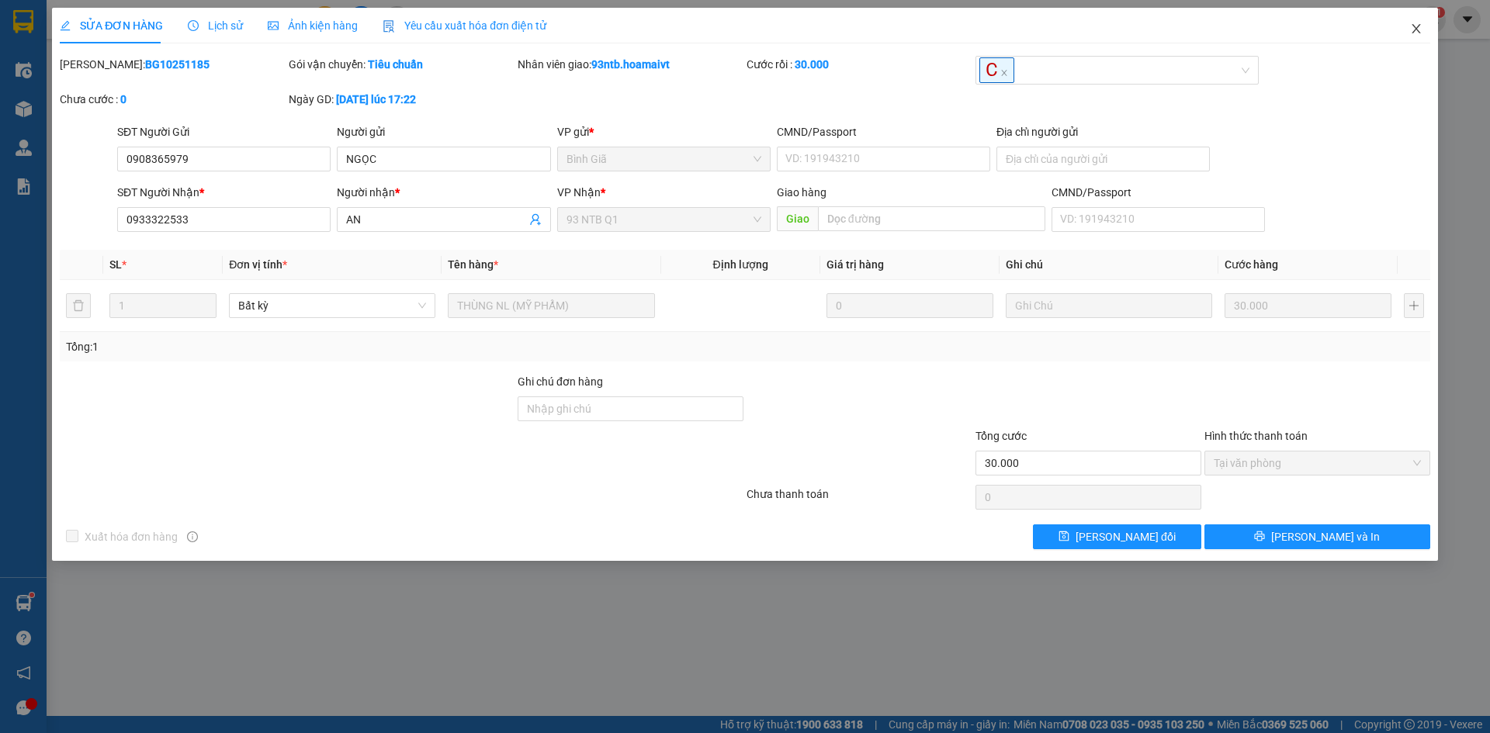
click at [1415, 28] on icon "close" at bounding box center [1415, 28] width 9 height 9
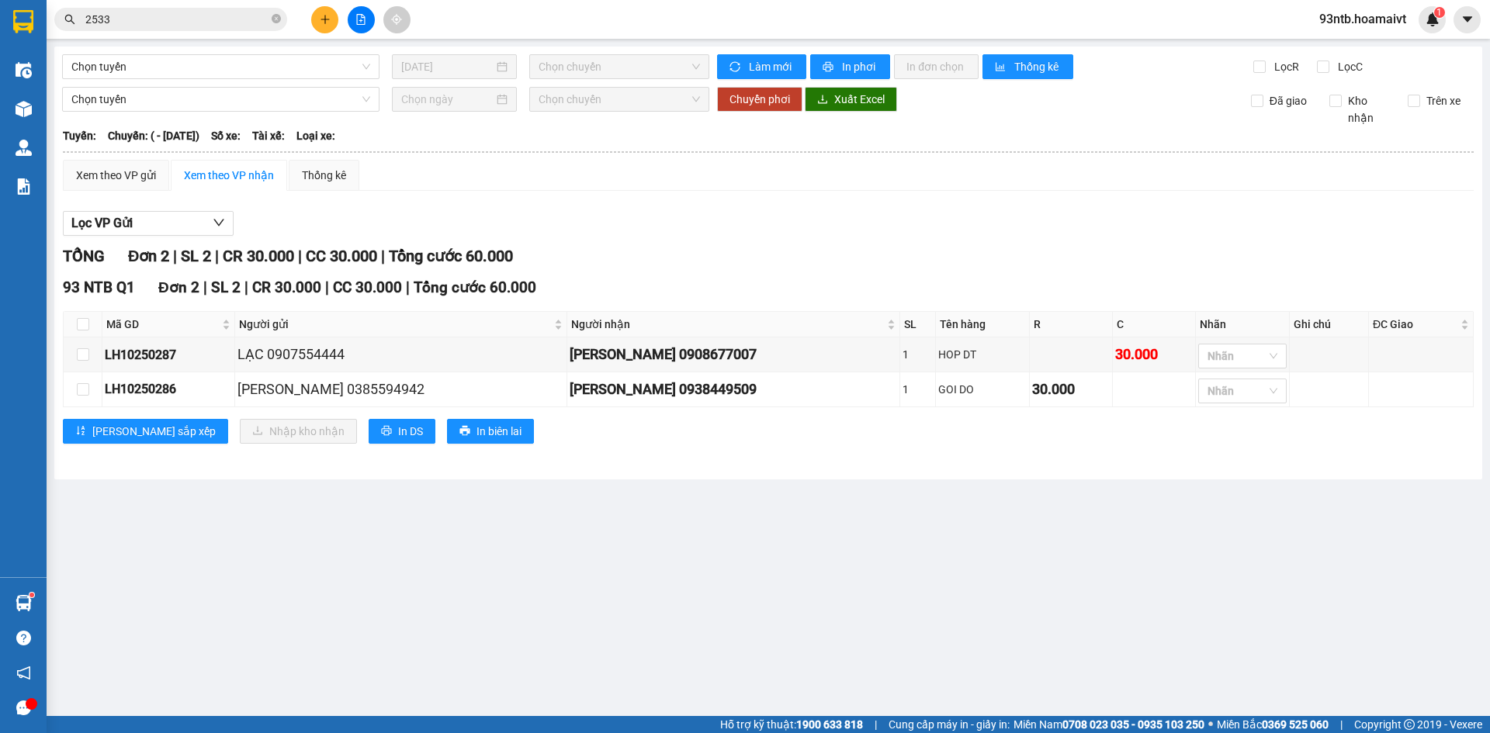
click at [189, 26] on input "2533" at bounding box center [176, 19] width 183 height 17
type input "253"
click at [189, 26] on input "253" at bounding box center [176, 19] width 183 height 17
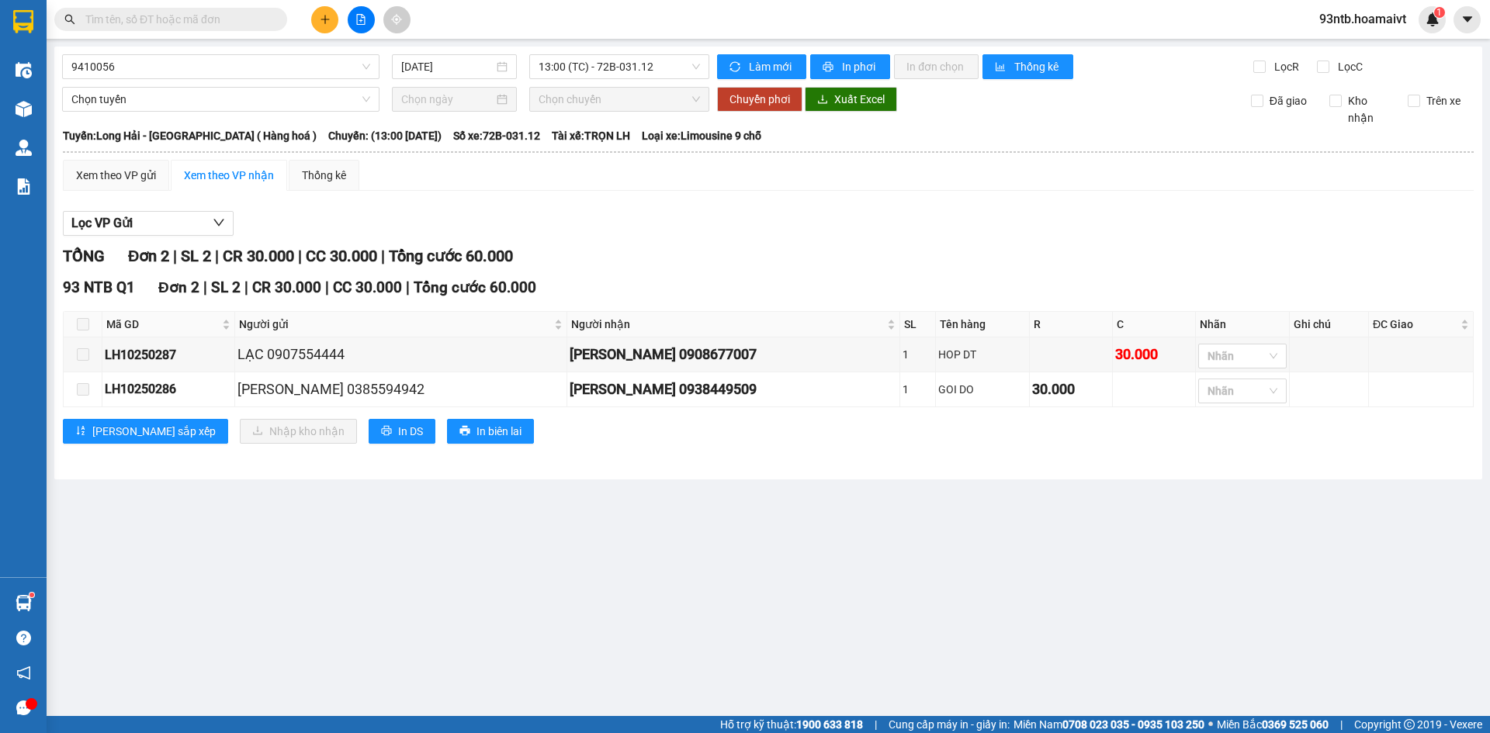
click at [174, 15] on input "text" at bounding box center [176, 19] width 183 height 17
click at [178, 28] on span at bounding box center [170, 19] width 233 height 23
click at [171, 23] on input "text" at bounding box center [176, 19] width 183 height 17
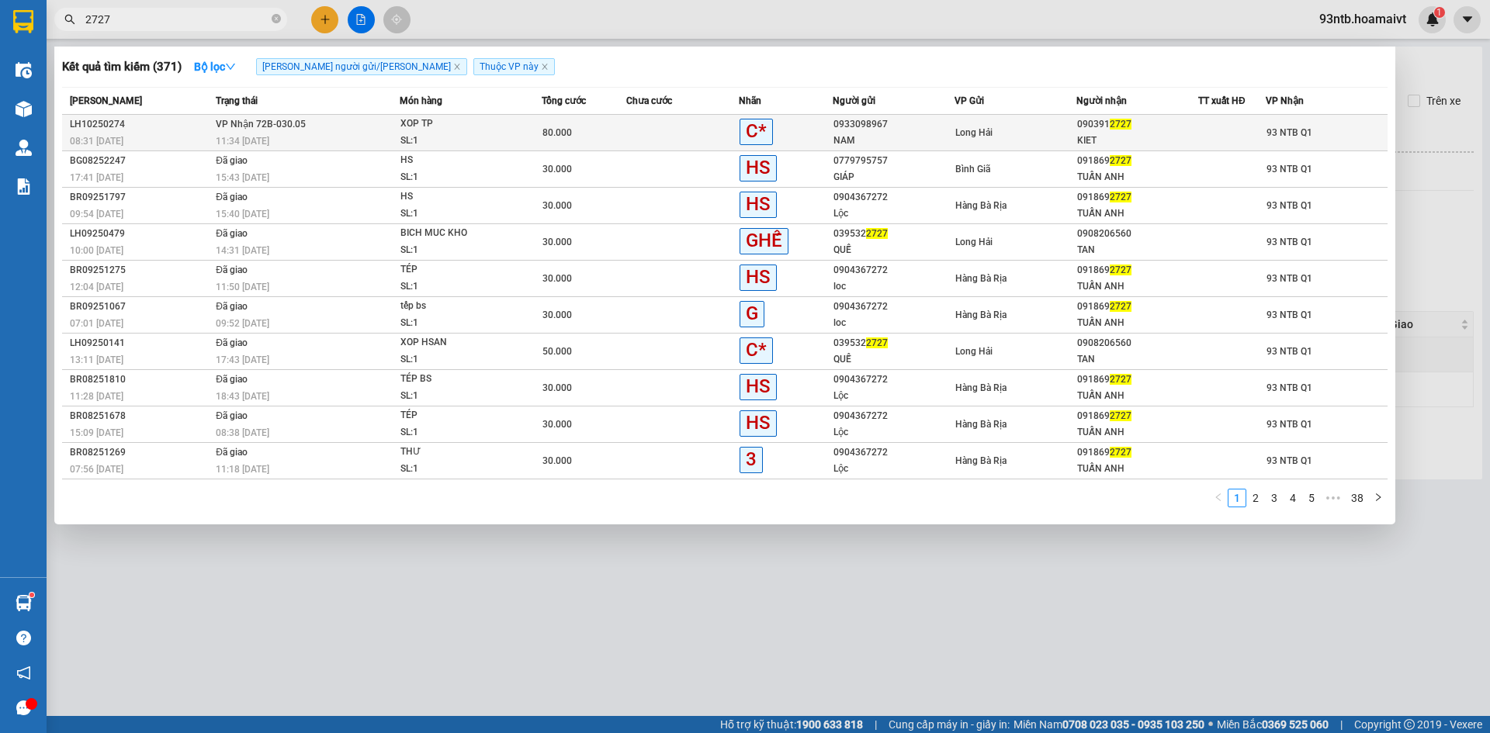
type input "2727"
click at [1039, 134] on div "Long Hải" at bounding box center [1015, 132] width 120 height 17
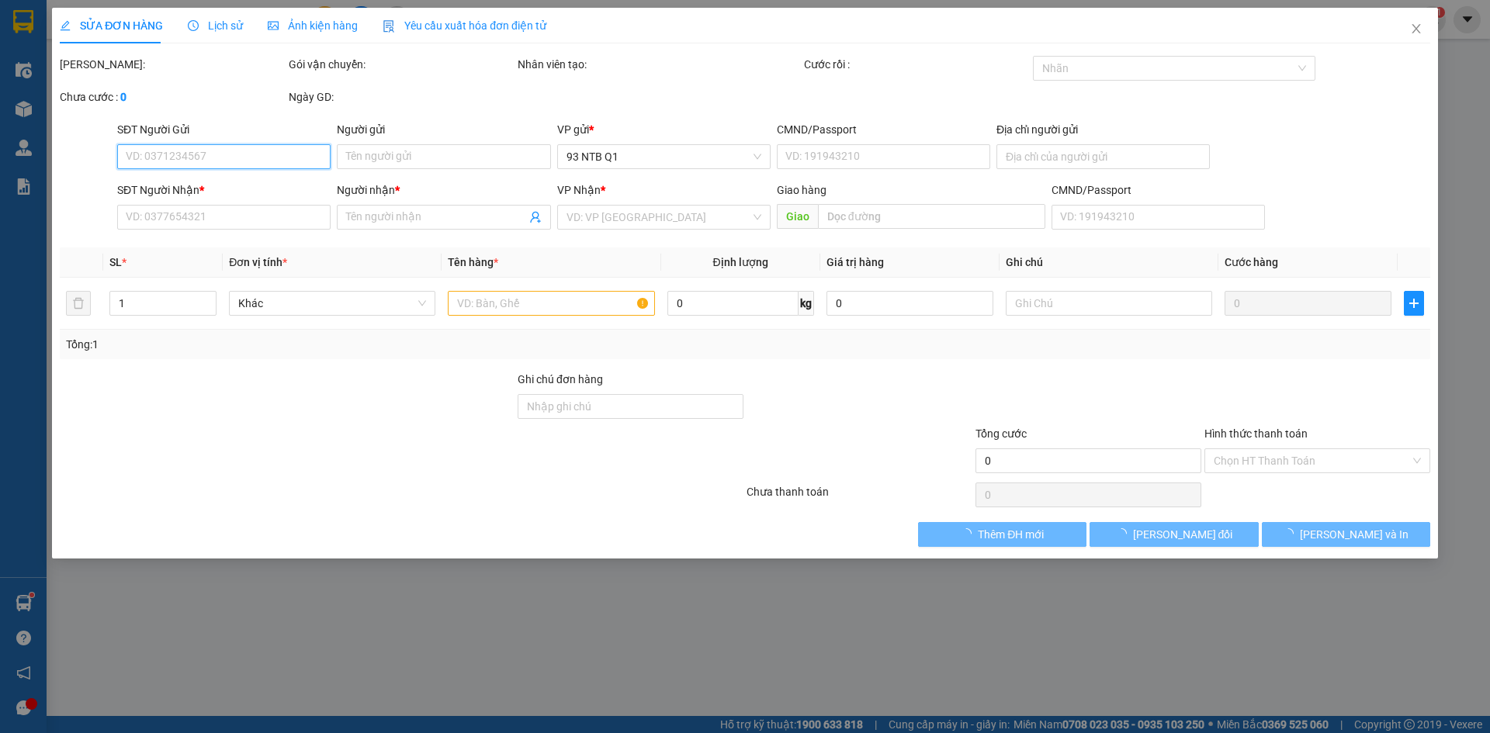
type input "0933098967"
type input "NAM"
type input "0903912727"
type input "KIET"
type input "80.000"
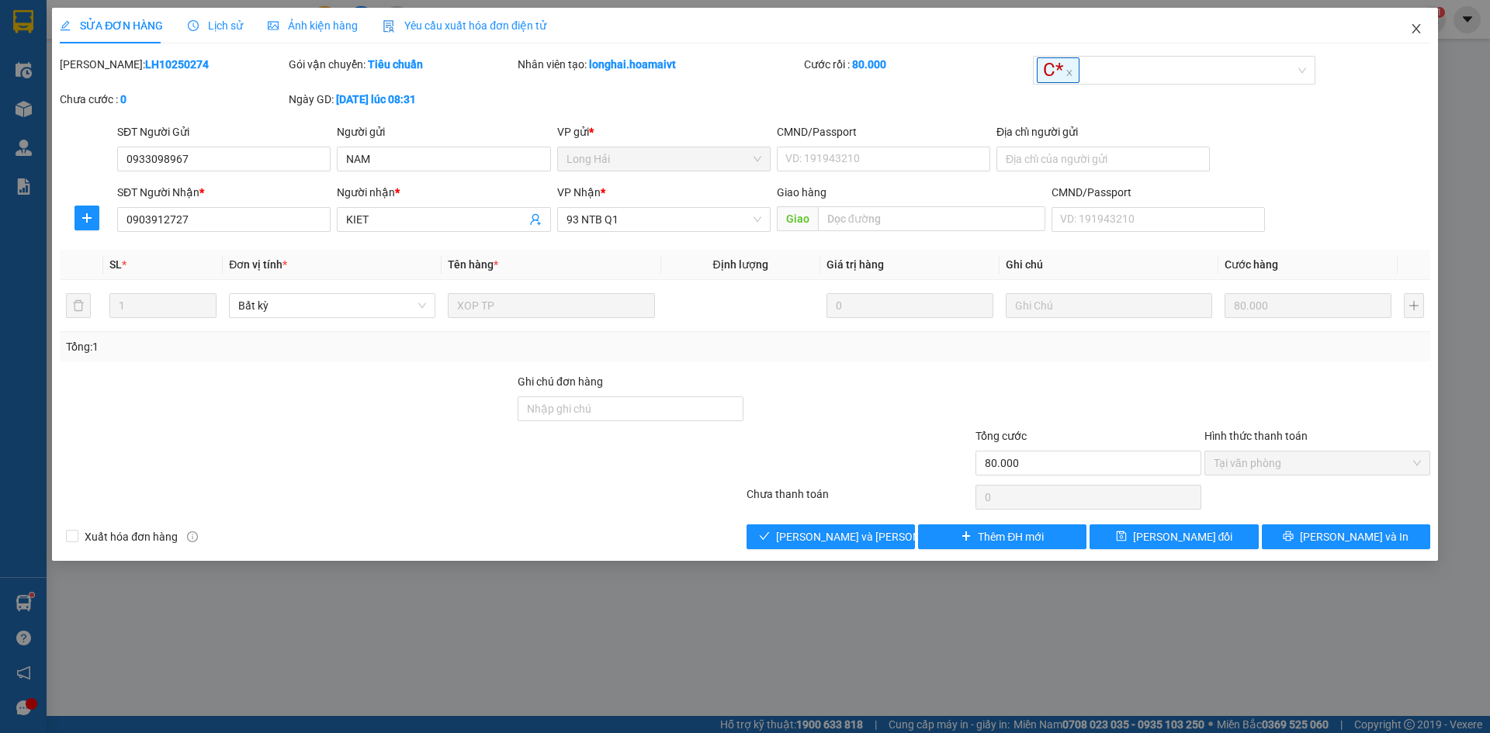
click at [1422, 33] on span "Close" at bounding box center [1415, 29] width 43 height 43
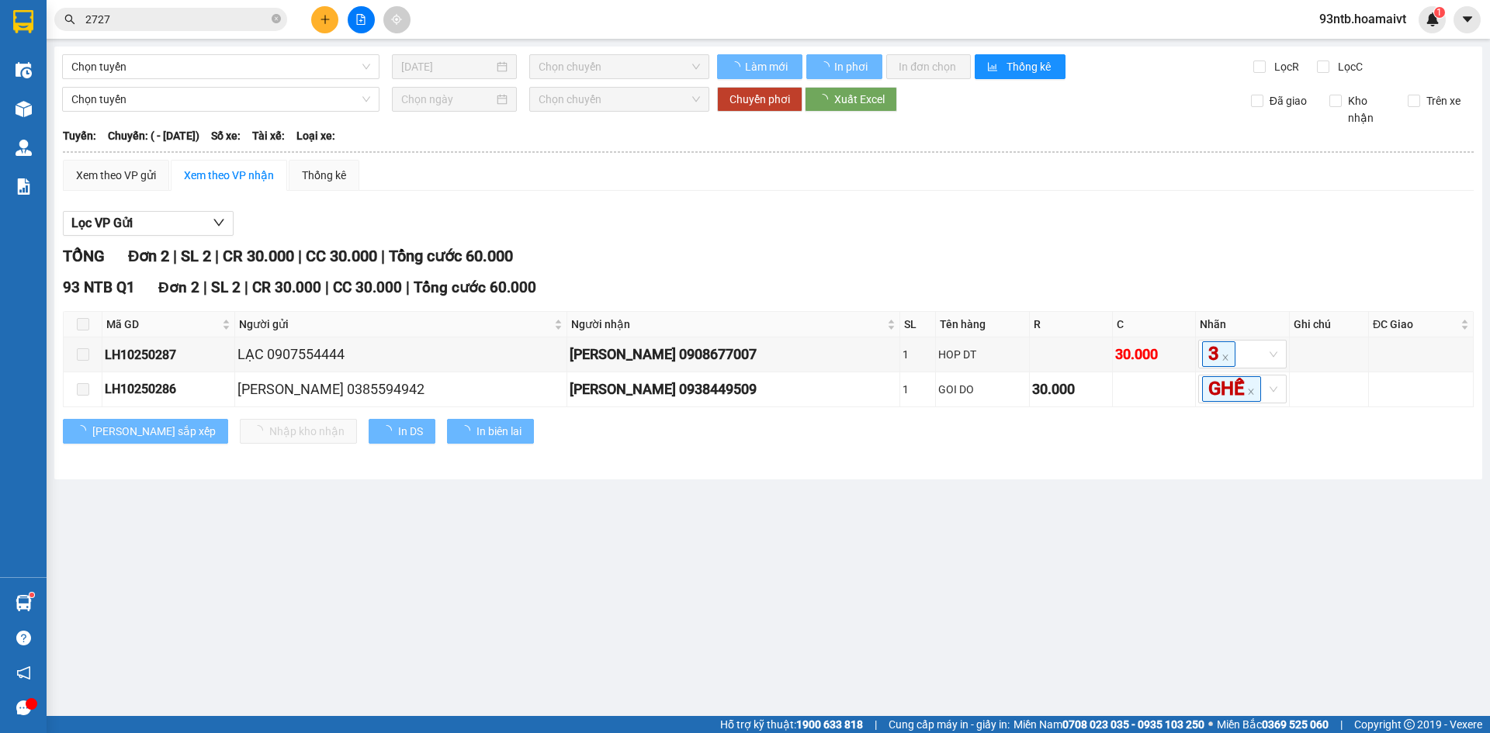
click at [224, 20] on input "2727" at bounding box center [176, 19] width 183 height 17
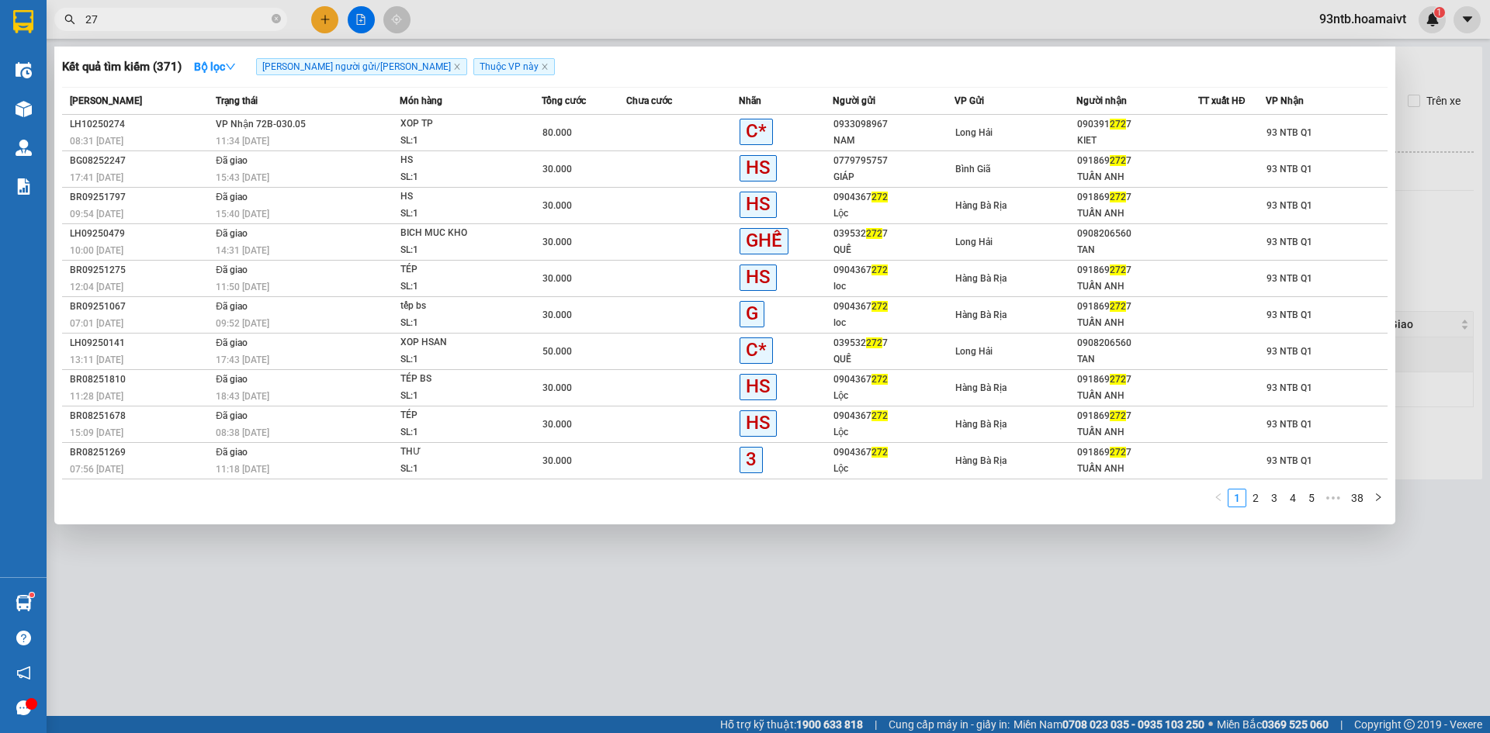
type input "2"
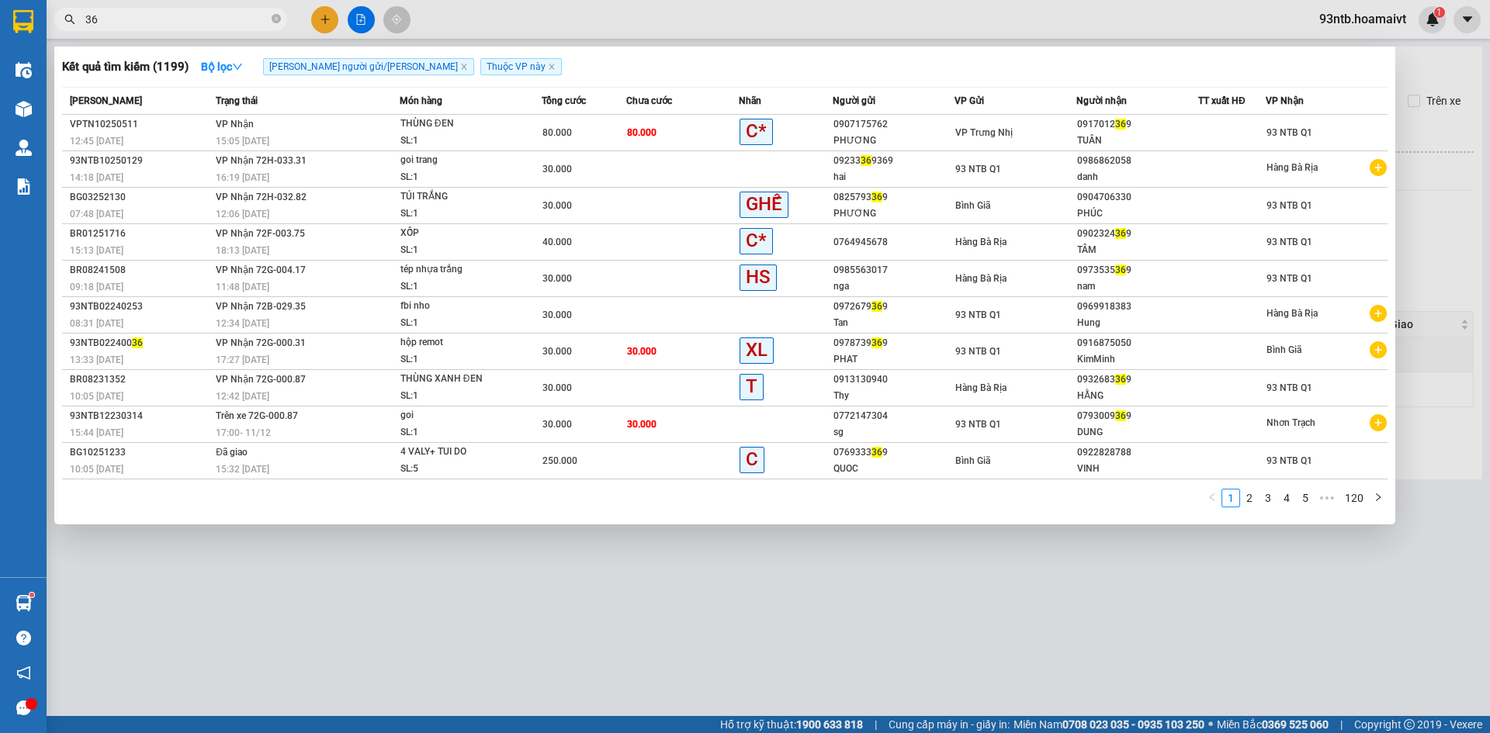
type input "3"
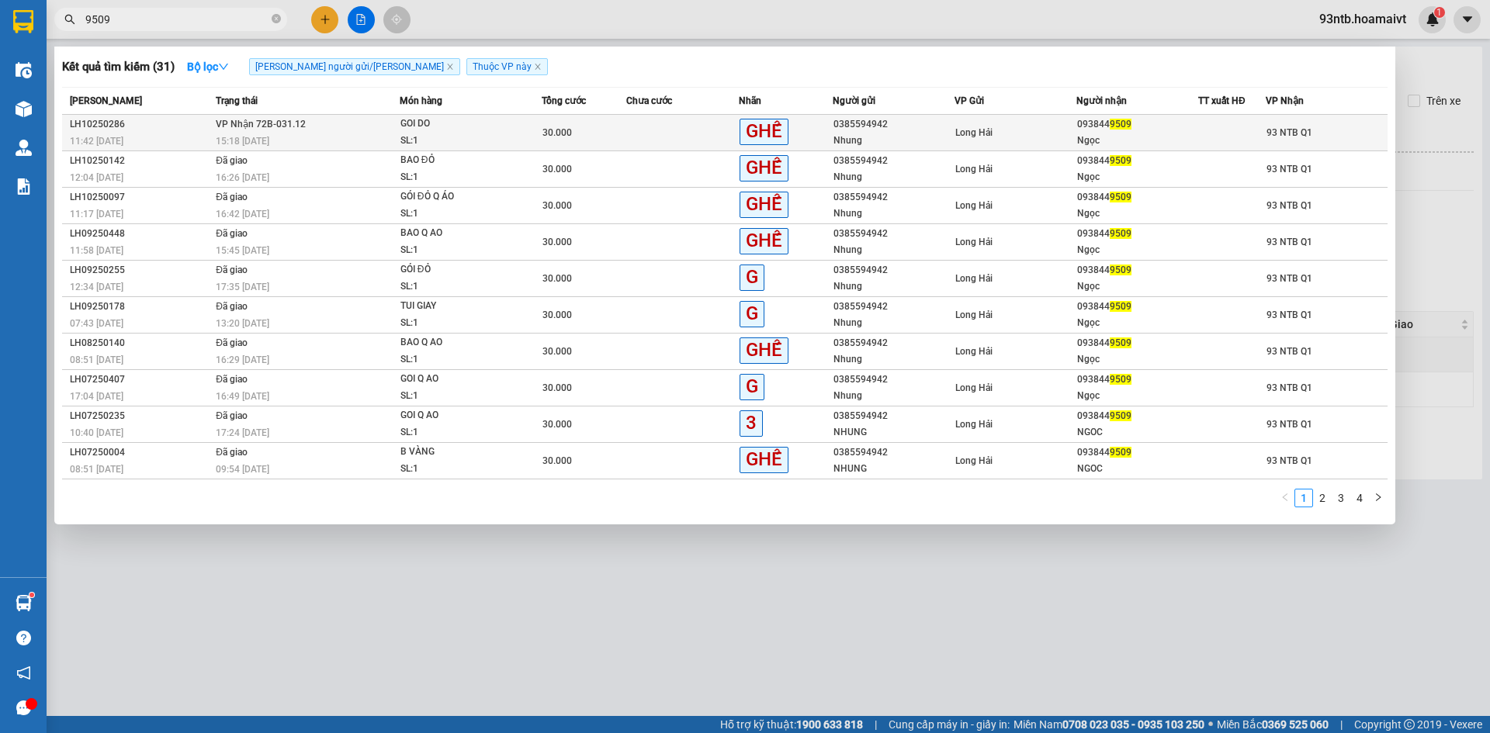
type input "9509"
click at [1200, 126] on div at bounding box center [1232, 133] width 66 height 16
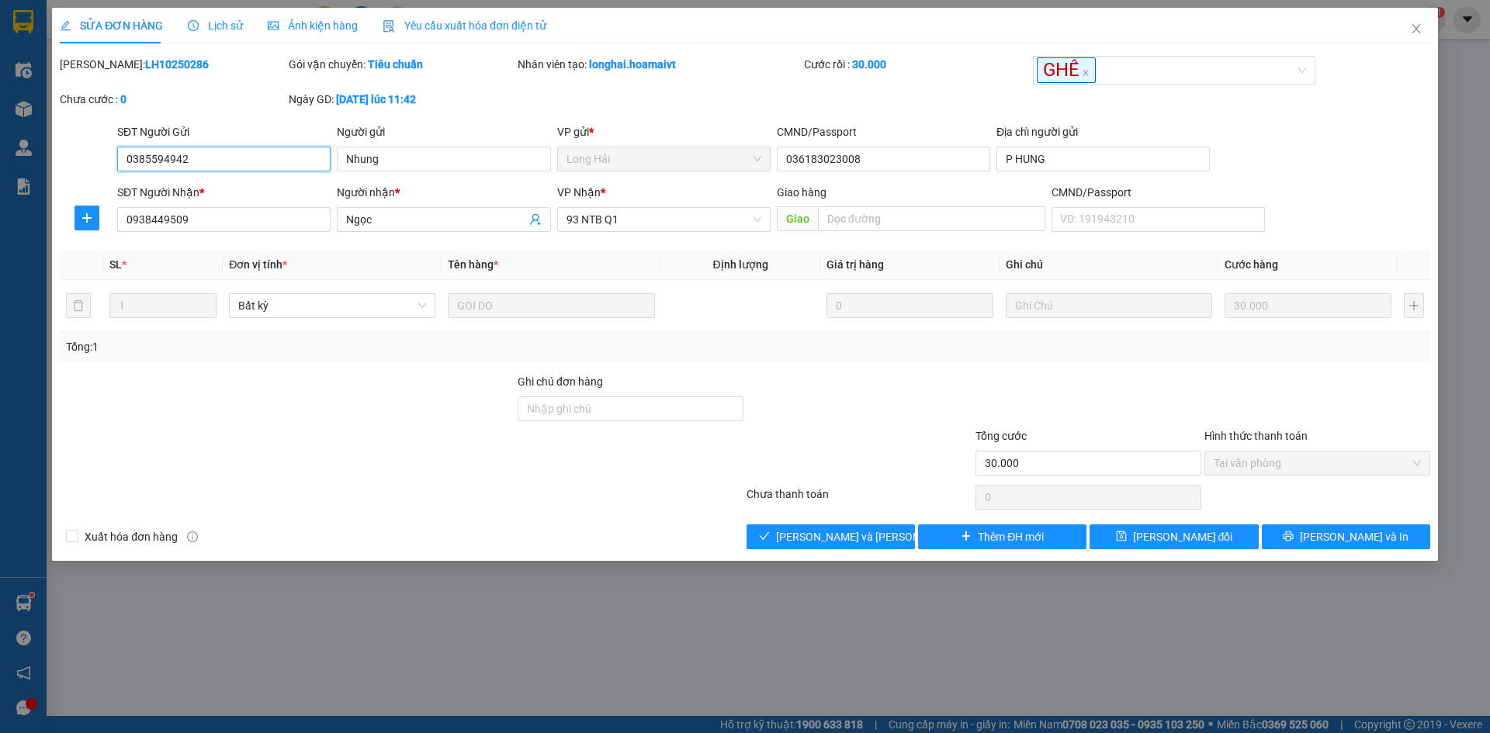
type input "0385594942"
type input "Nhung"
type input "036183023008"
type input "P HUNG"
type input "0938449509"
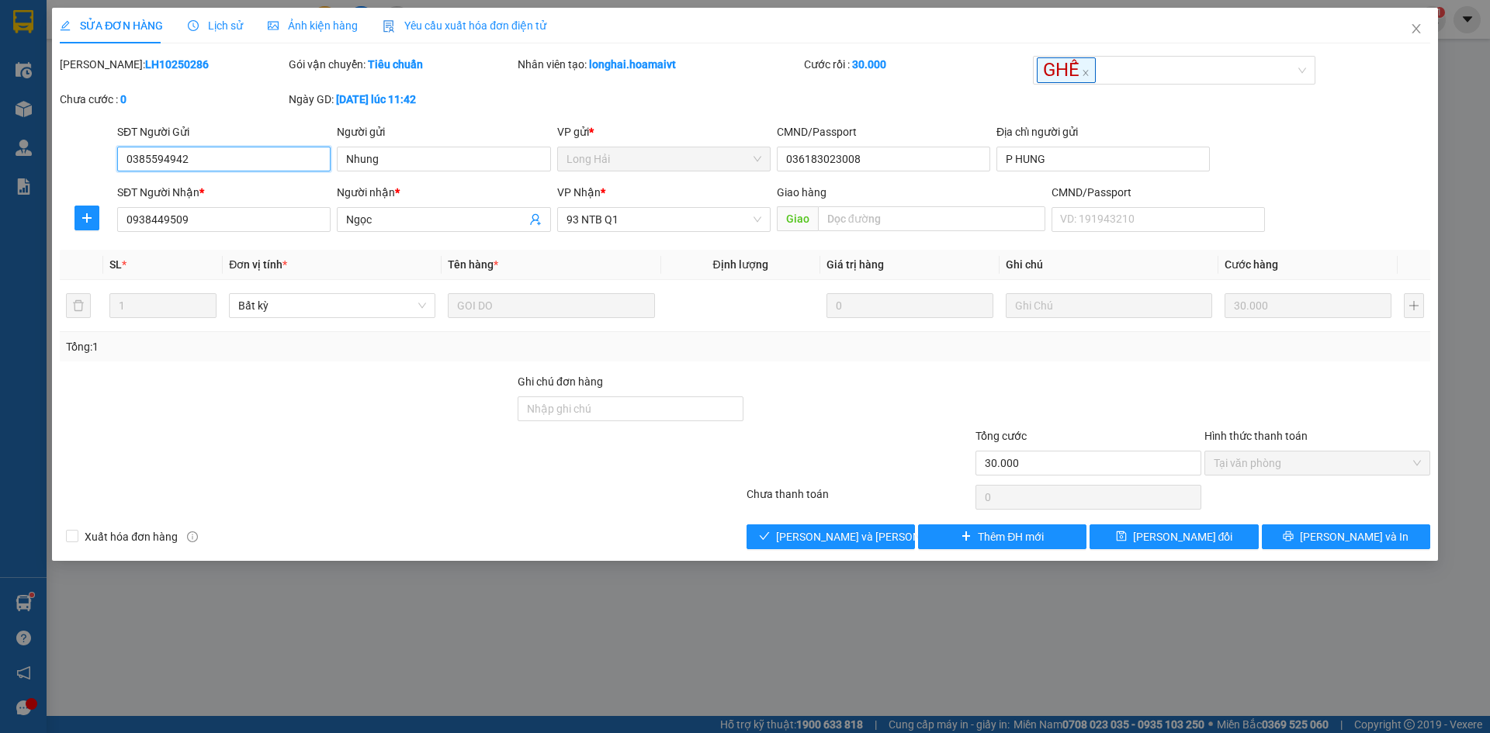
type input "Ngọc"
type input "30.000"
click at [806, 525] on div "Total Paid Fee 30.000 Total UnPaid Fee 0 Cash Collection Total Fee Mã ĐH: LH102…" at bounding box center [745, 303] width 1370 height 494
click at [816, 535] on span "[PERSON_NAME] và [PERSON_NAME] hàng" at bounding box center [881, 536] width 210 height 17
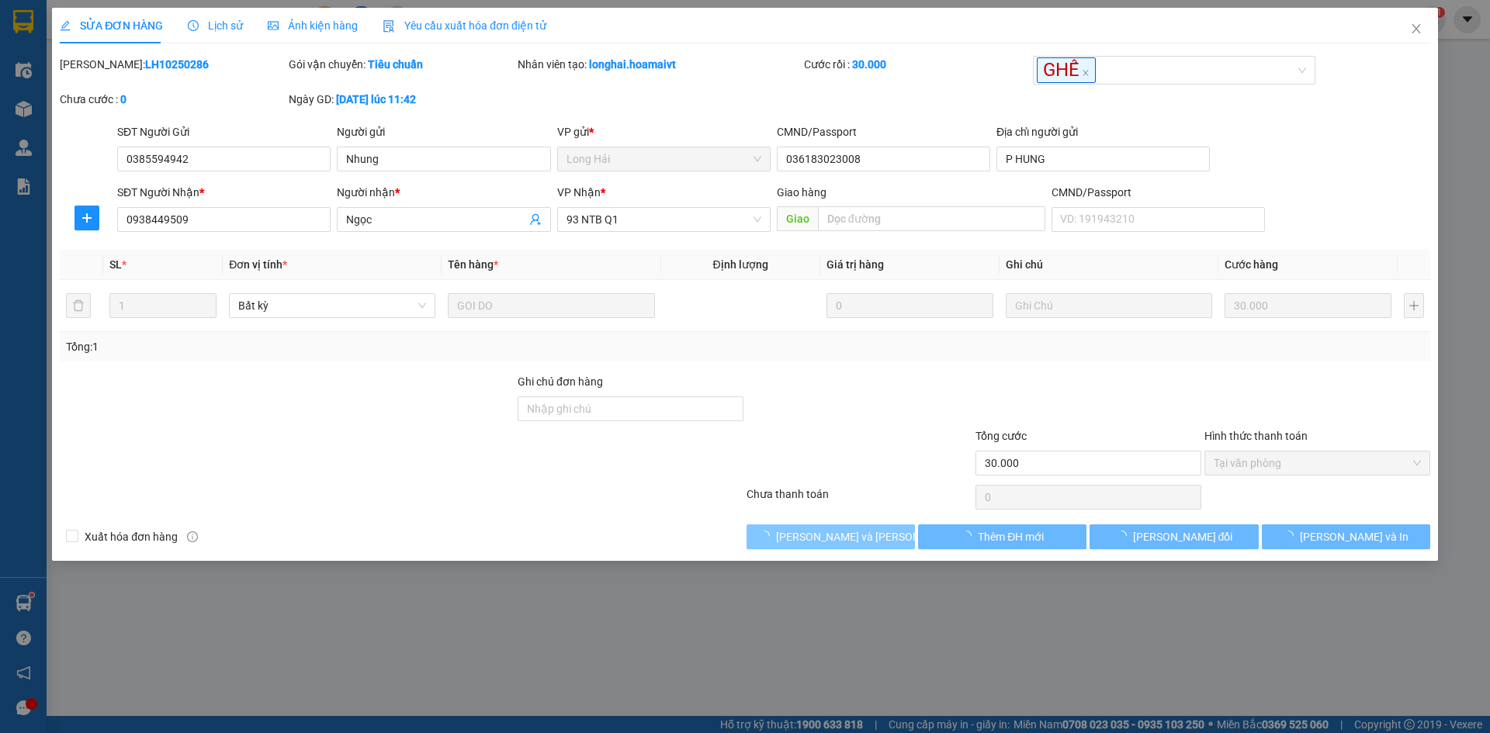
click at [816, 535] on span "[PERSON_NAME] và [PERSON_NAME] hàng" at bounding box center [881, 536] width 210 height 17
click at [705, 511] on div at bounding box center [401, 497] width 687 height 31
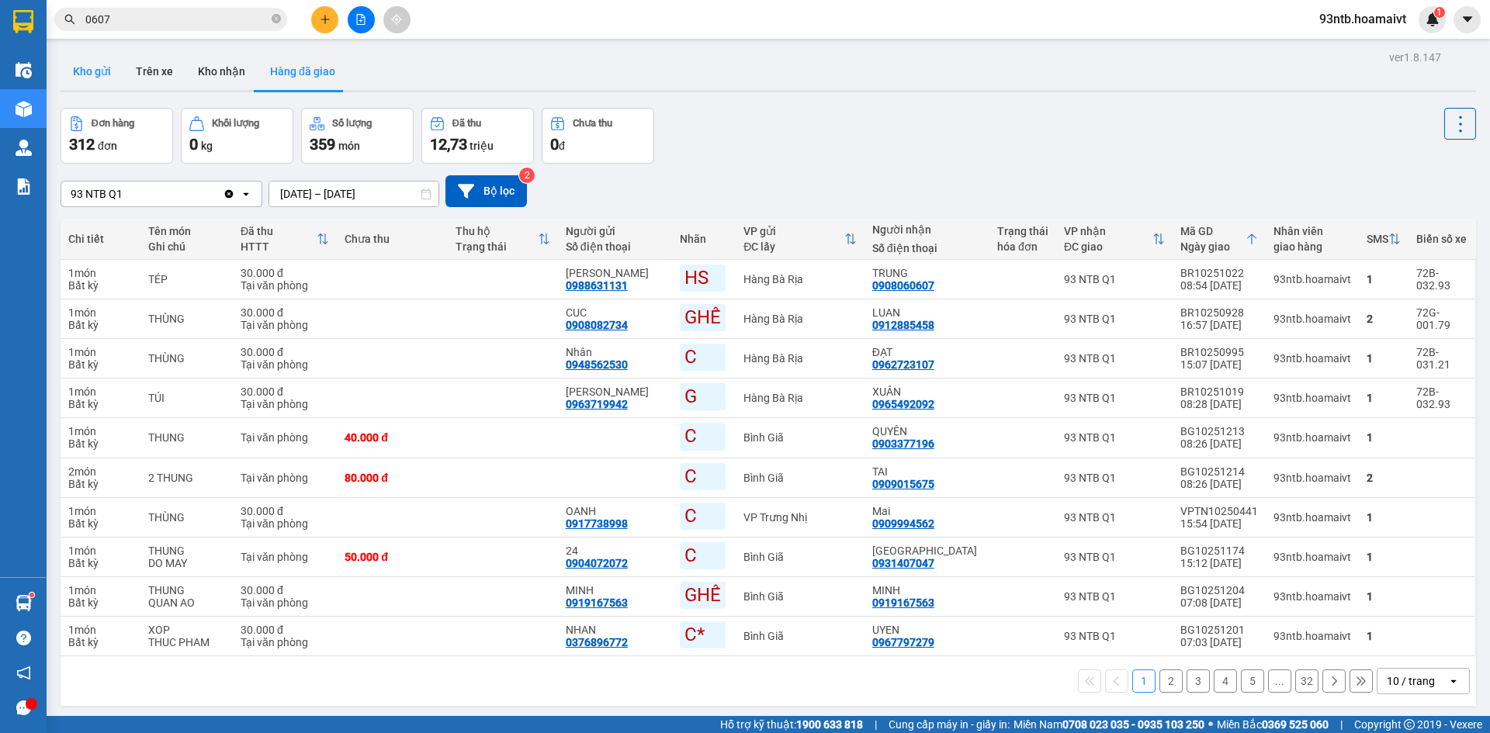
click at [111, 71] on button "Kho gửi" at bounding box center [92, 71] width 63 height 37
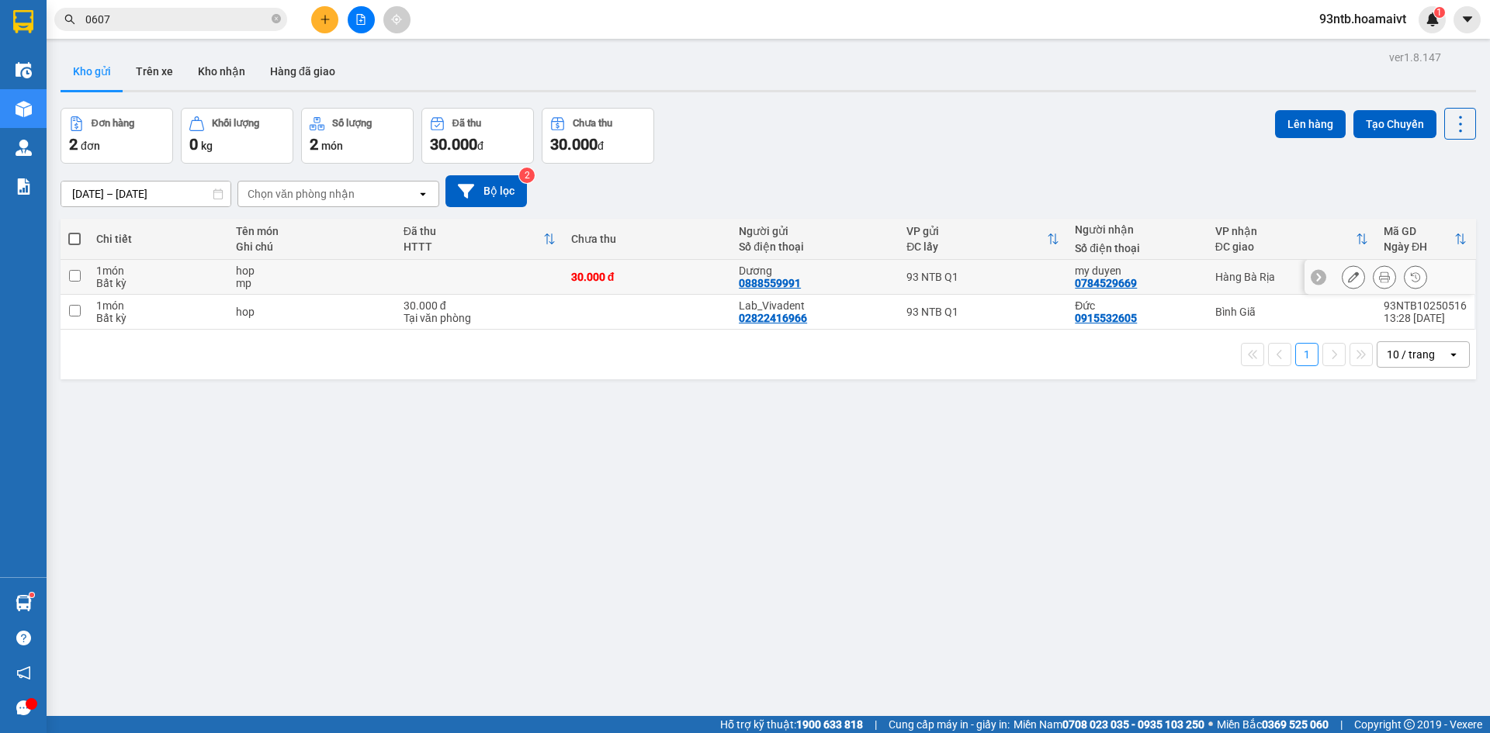
click at [1181, 275] on div "my duyen" at bounding box center [1137, 271] width 125 height 12
checkbox input "true"
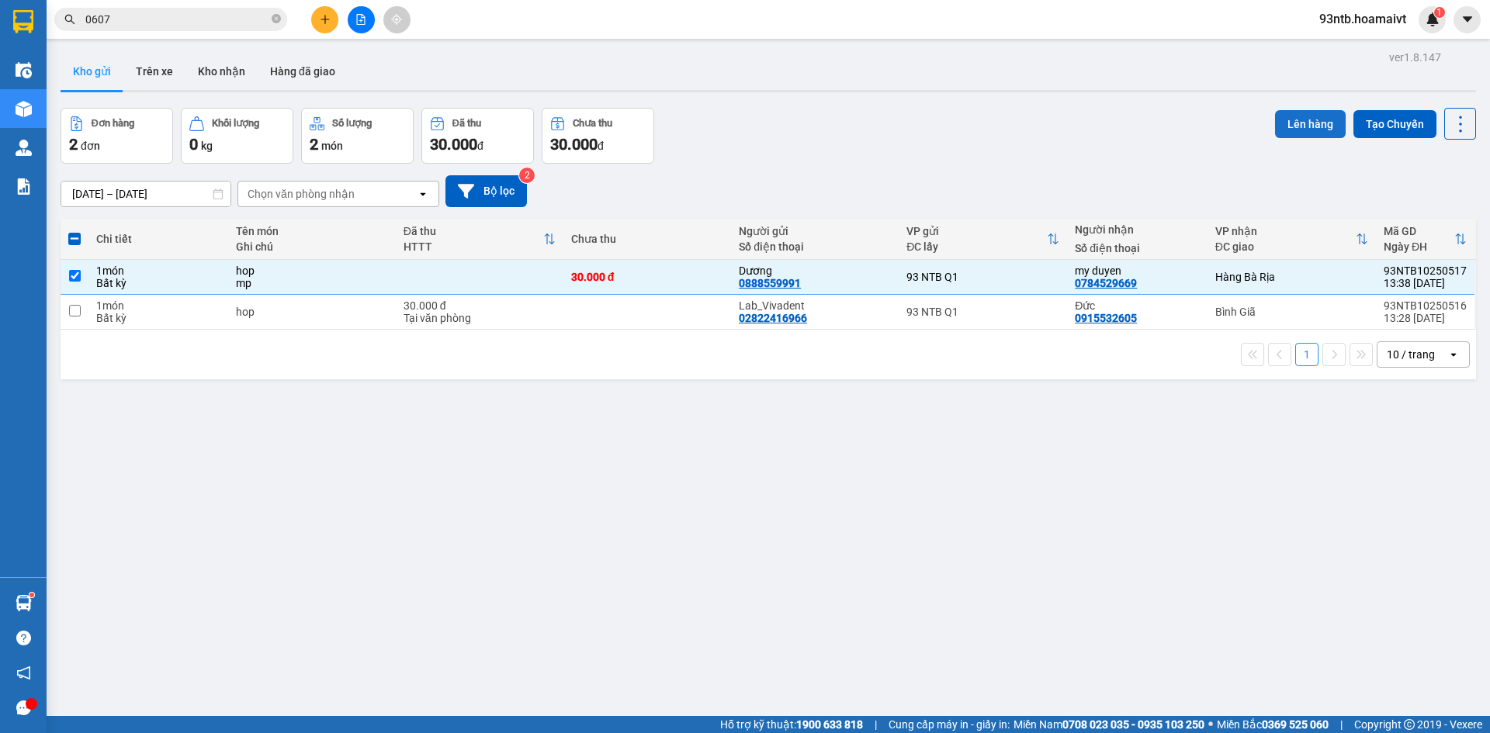
click at [1311, 116] on button "Lên hàng" at bounding box center [1310, 124] width 71 height 28
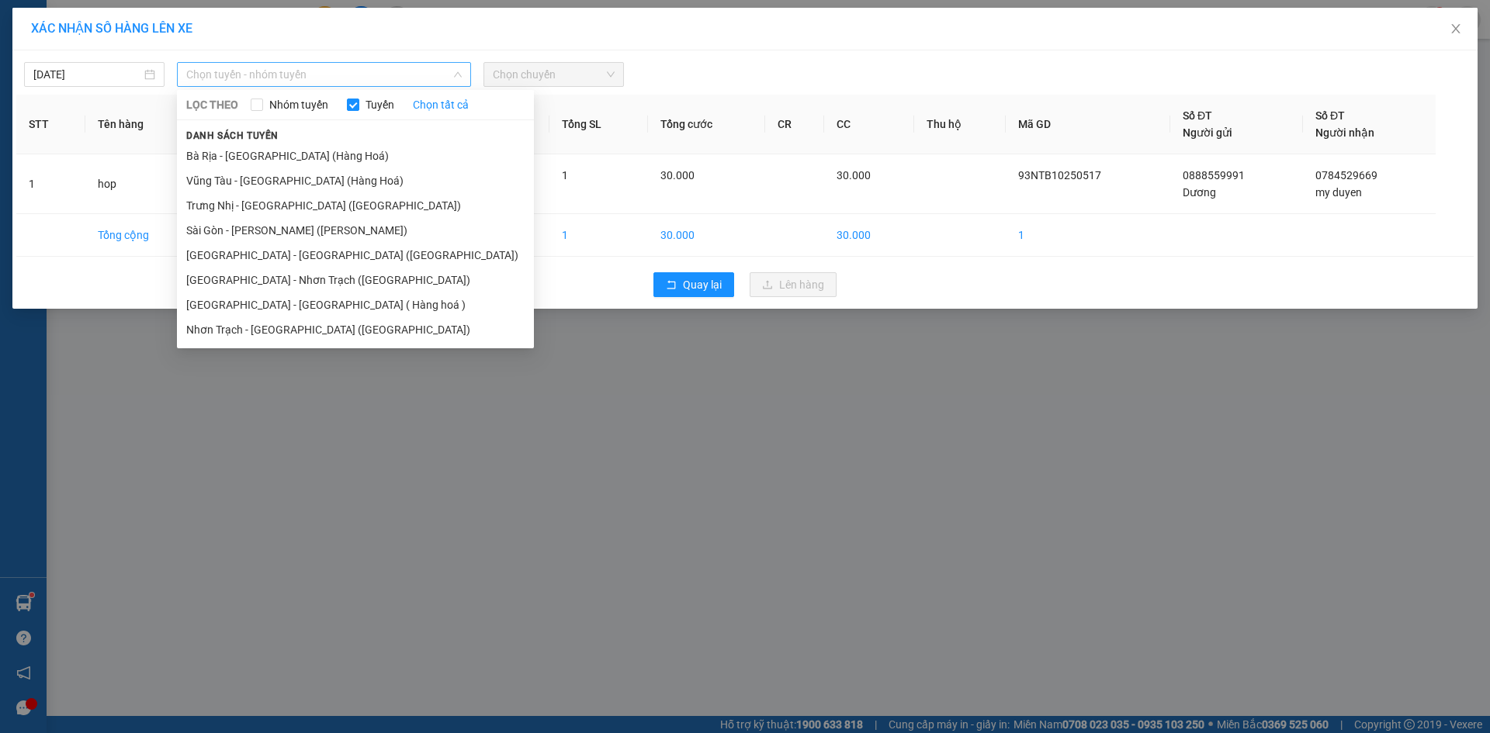
click at [290, 70] on span "Chọn tuyến - nhóm tuyến" at bounding box center [323, 74] width 275 height 23
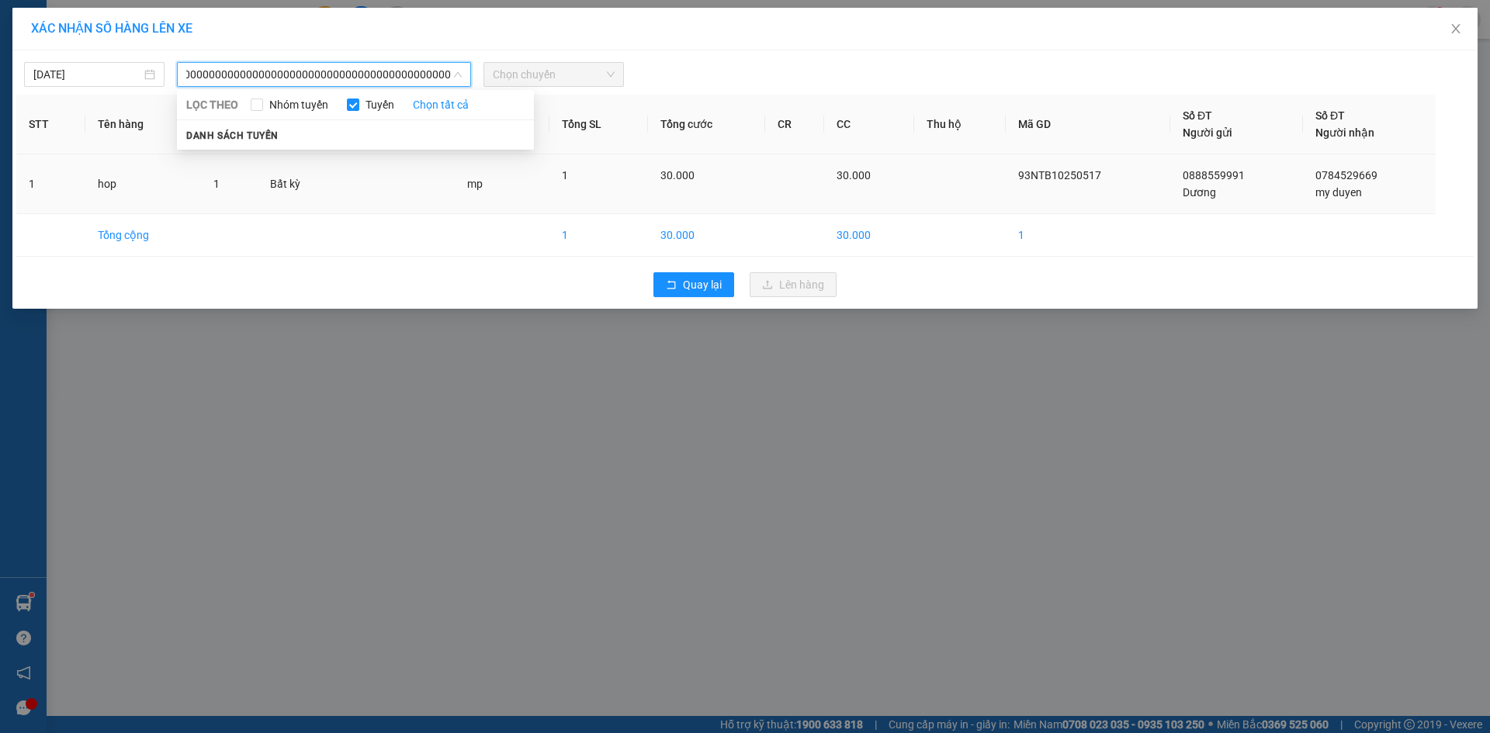
type input "000000000000000000000000000000000000000000000000000000"
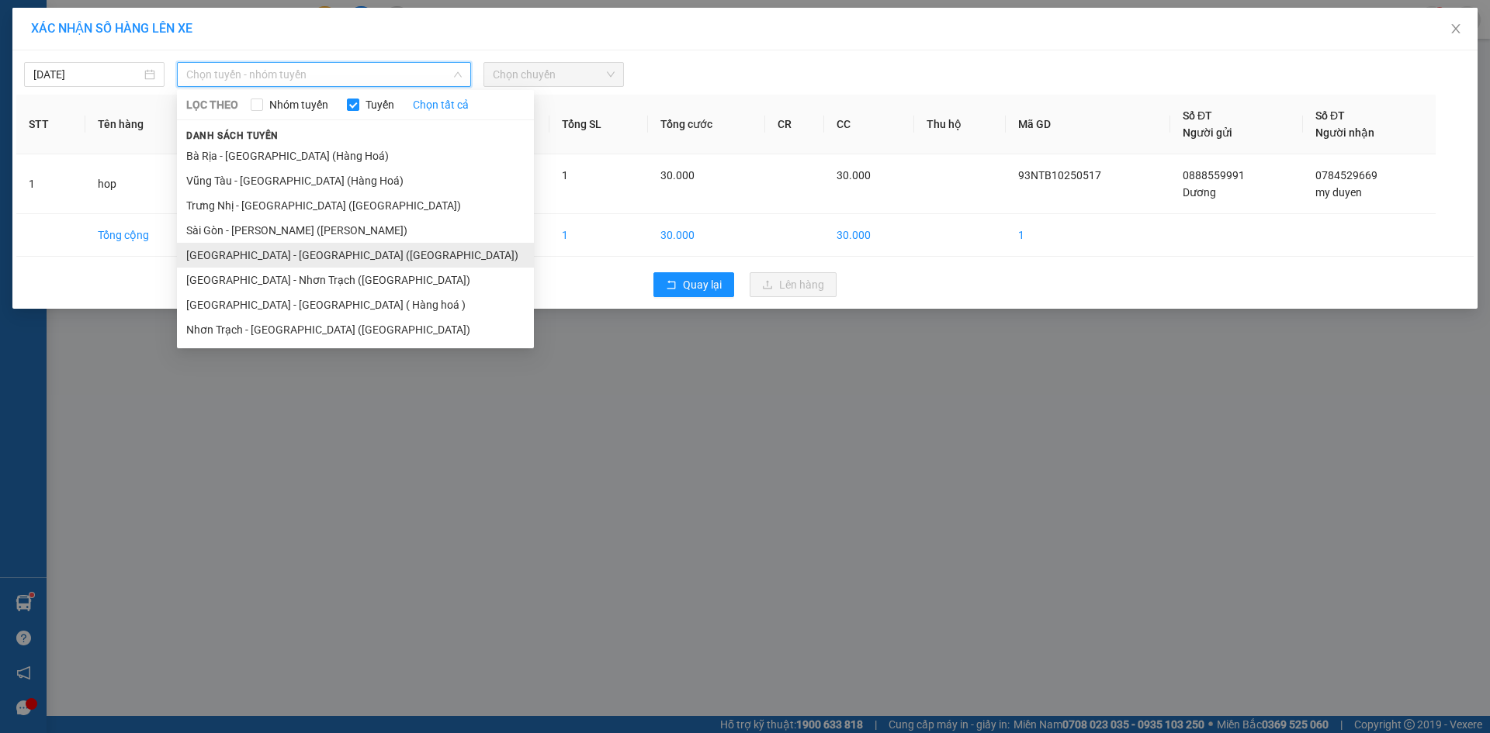
click at [291, 250] on li "Sài Gòn - Bà Rịa (Hàng Hoá)" at bounding box center [355, 255] width 357 height 25
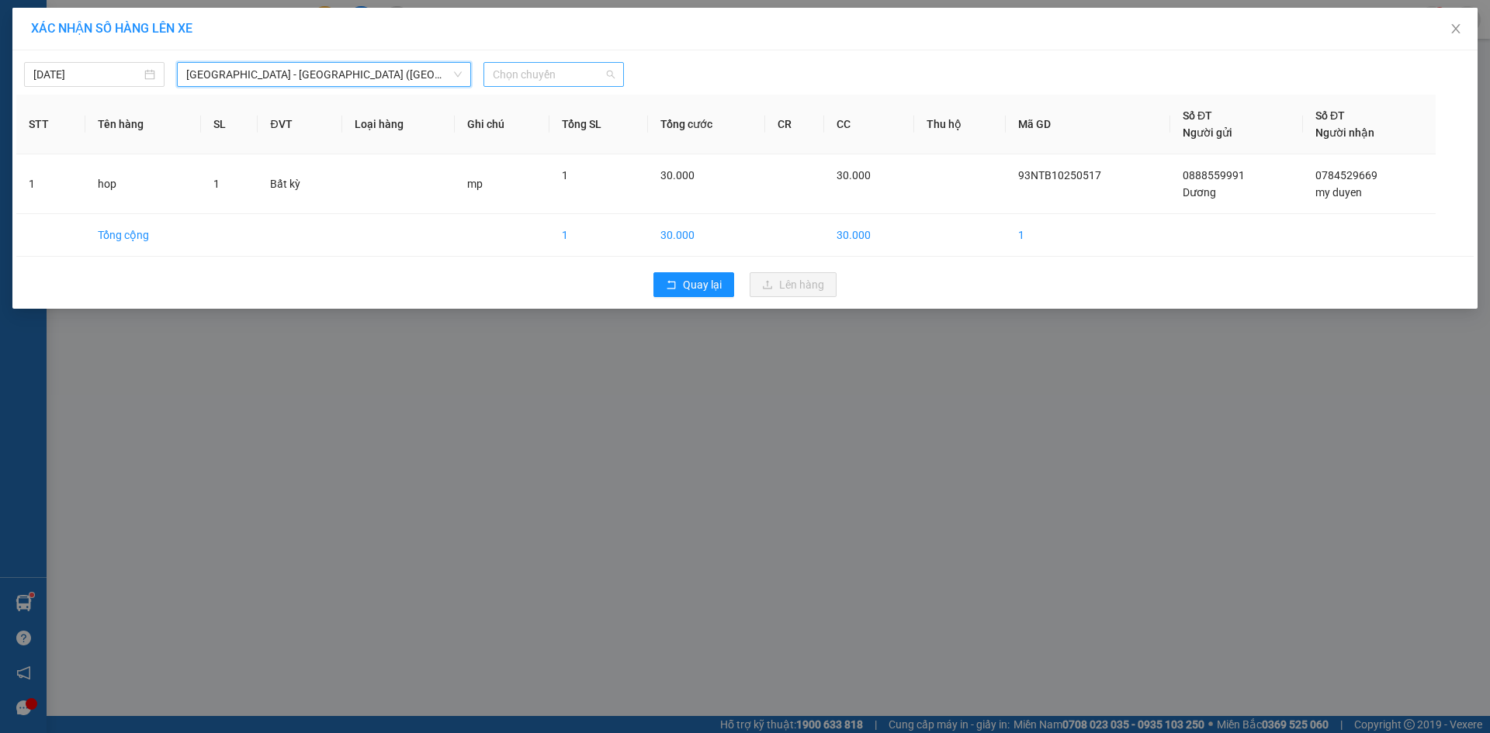
drag, startPoint x: 552, startPoint y: 62, endPoint x: 558, endPoint y: 78, distance: 16.4
click at [555, 67] on div "Chọn chuyến" at bounding box center [553, 74] width 140 height 25
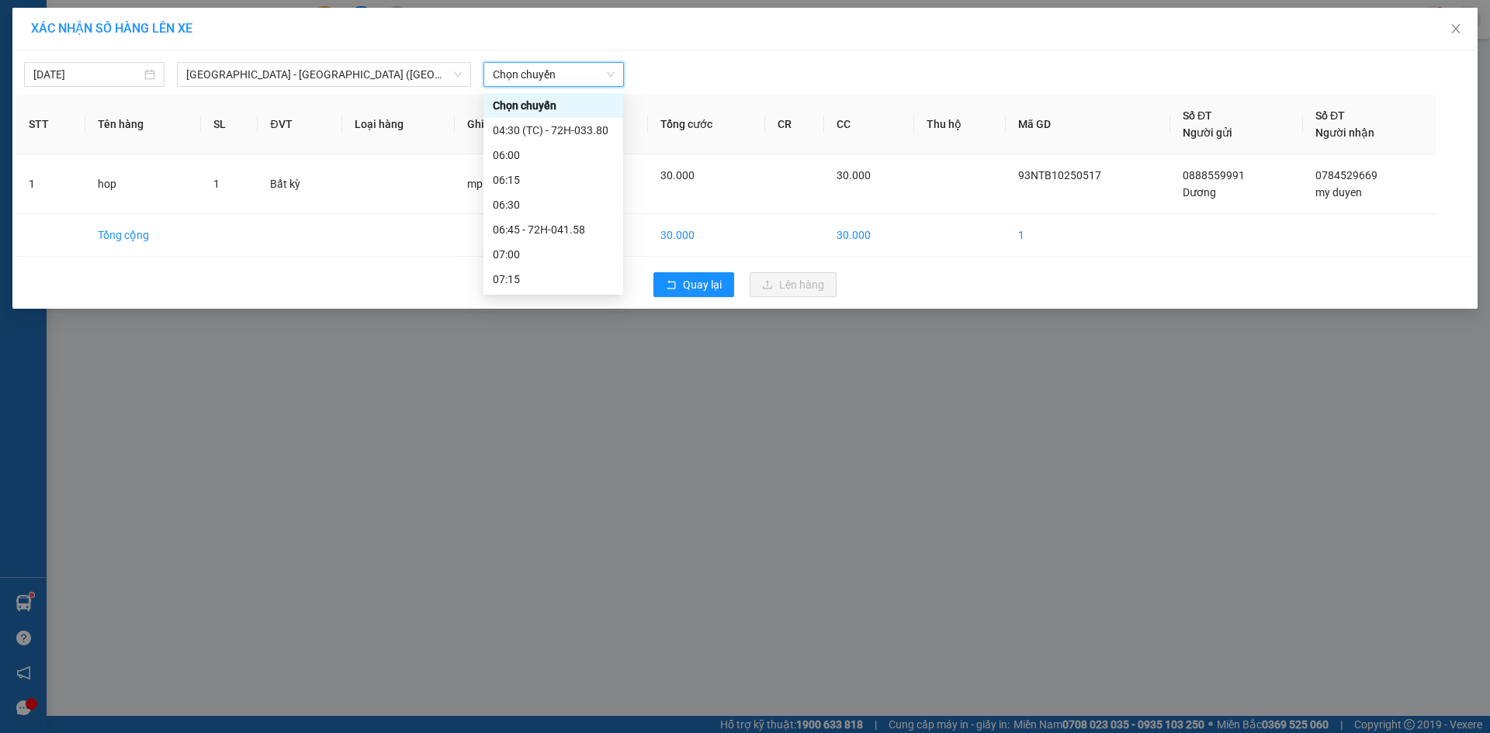
click at [559, 78] on span "Chọn chuyến" at bounding box center [554, 74] width 122 height 23
click at [553, 241] on div "14:30" at bounding box center [553, 245] width 121 height 17
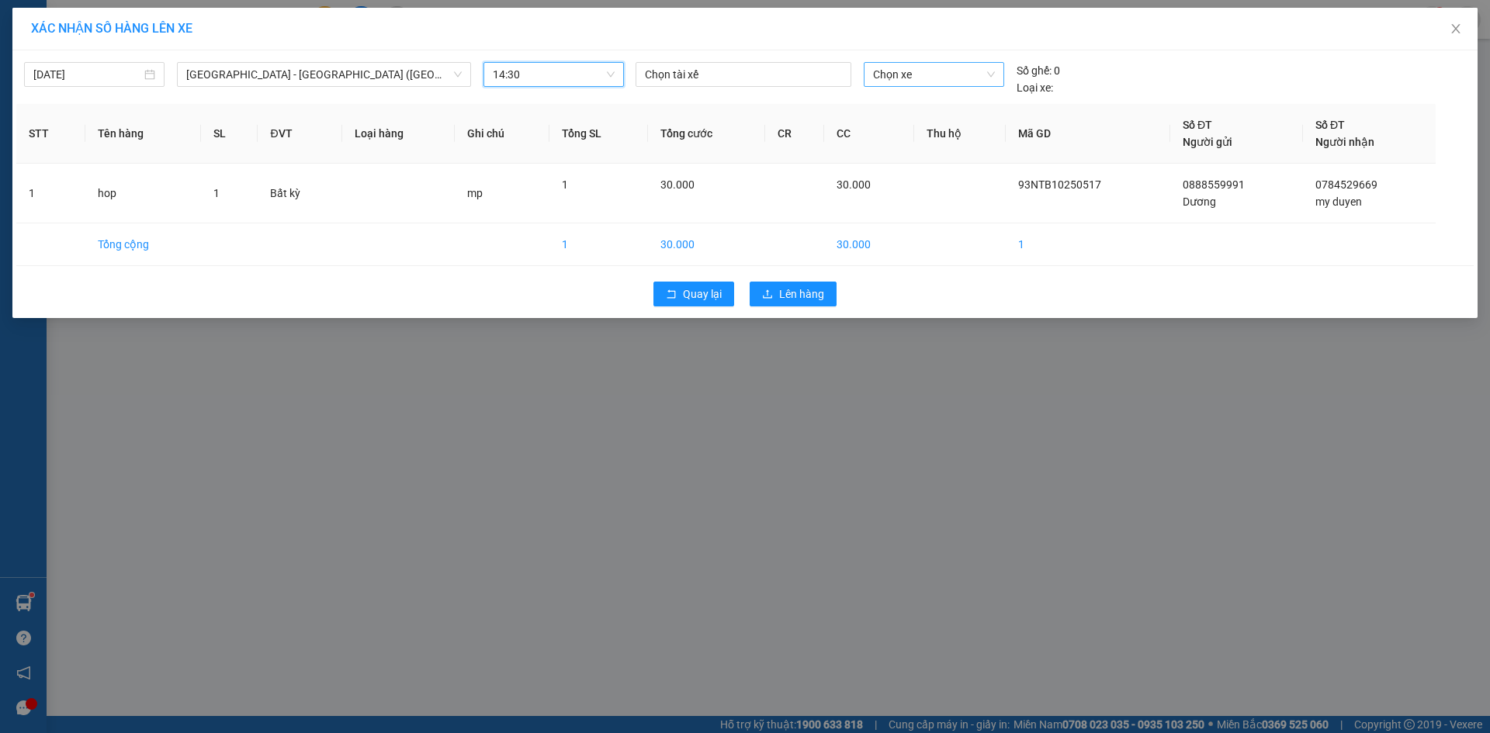
click at [883, 73] on span "Chọn xe" at bounding box center [933, 74] width 121 height 23
type input "7012"
click at [923, 113] on div "72H-070.12" at bounding box center [933, 105] width 121 height 17
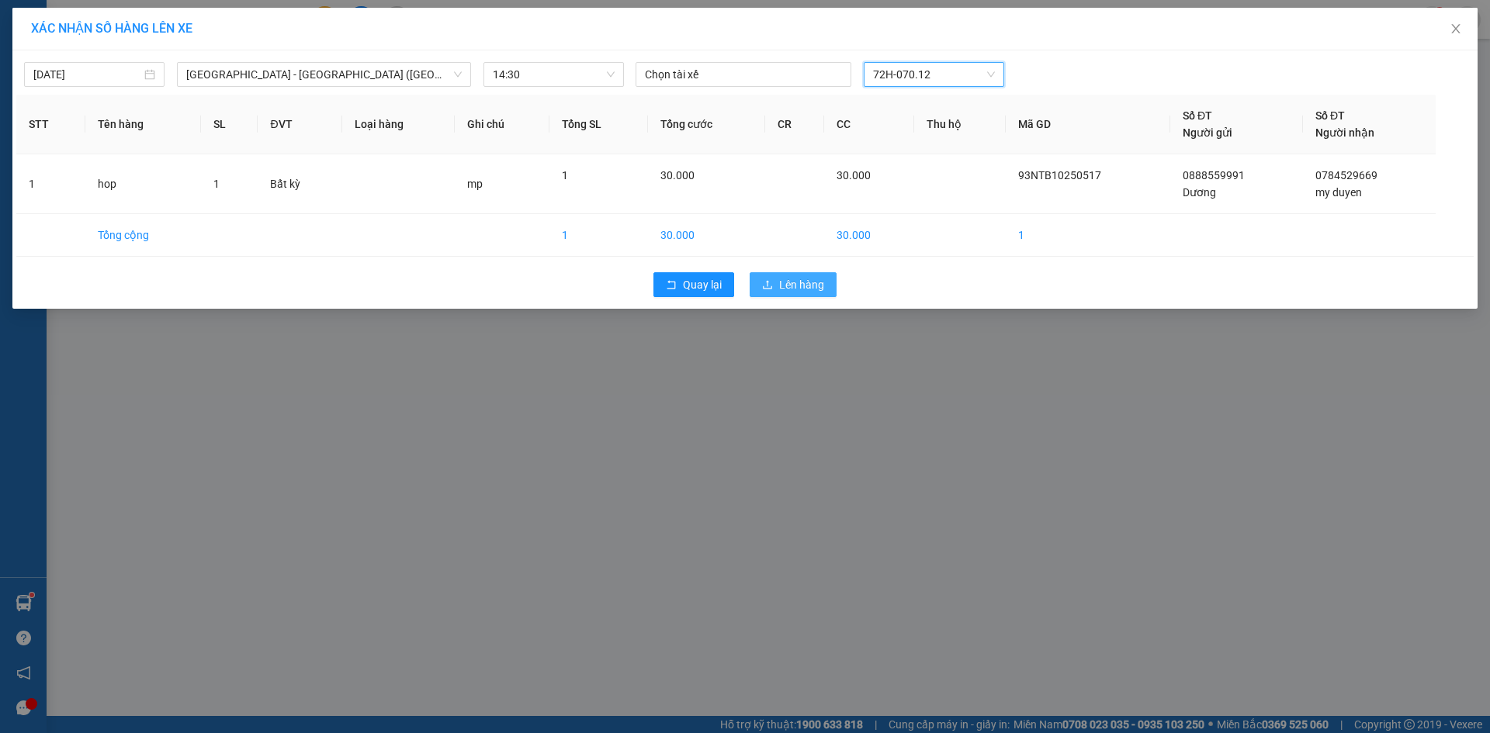
click at [830, 279] on button "Lên hàng" at bounding box center [793, 284] width 87 height 25
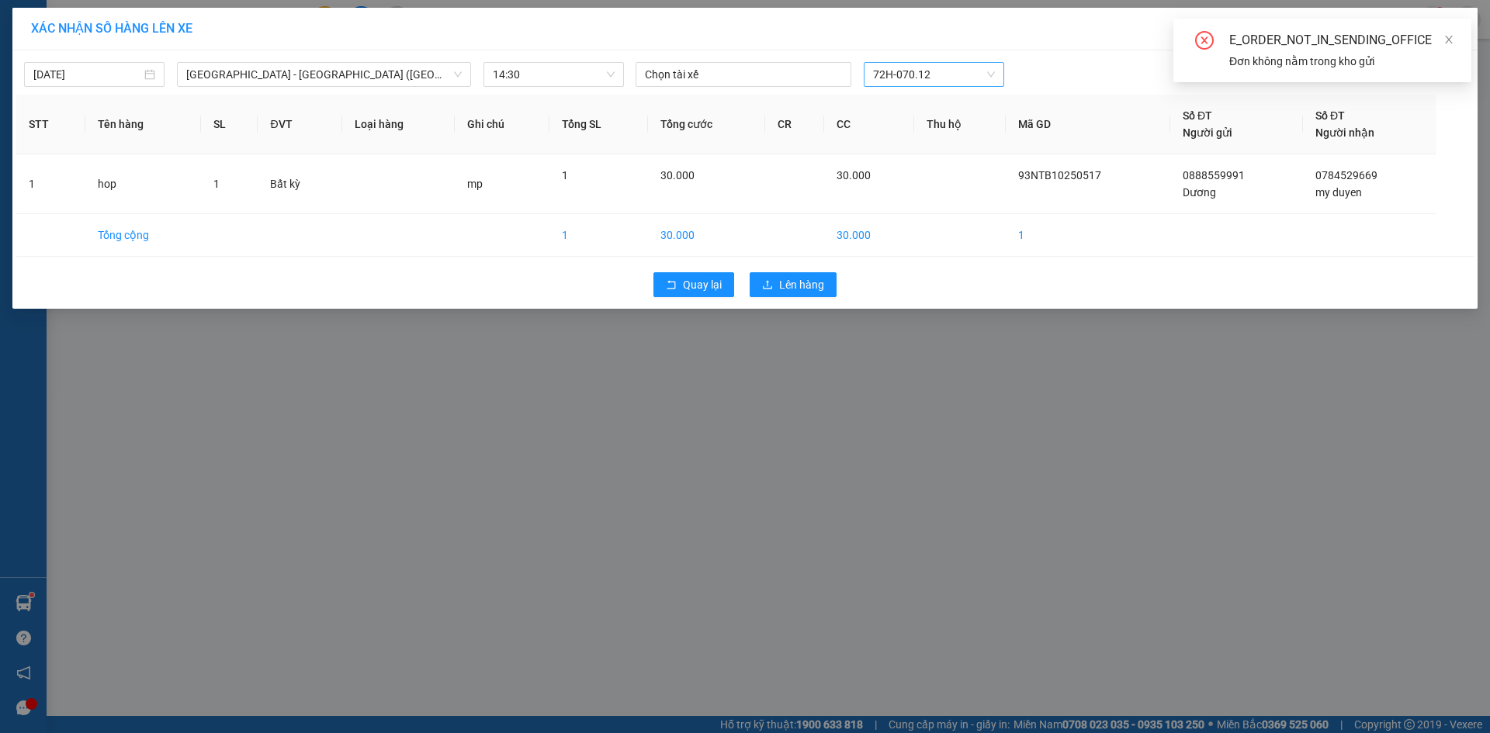
click at [1454, 46] on div "E_ORDER_NOT_IN_SENDING_OFFICE Đơn không nằm trong kho gửi" at bounding box center [1322, 51] width 298 height 64
click at [1451, 42] on icon "close" at bounding box center [1449, 40] width 8 height 8
click at [1450, 33] on icon "close" at bounding box center [1456, 29] width 12 height 12
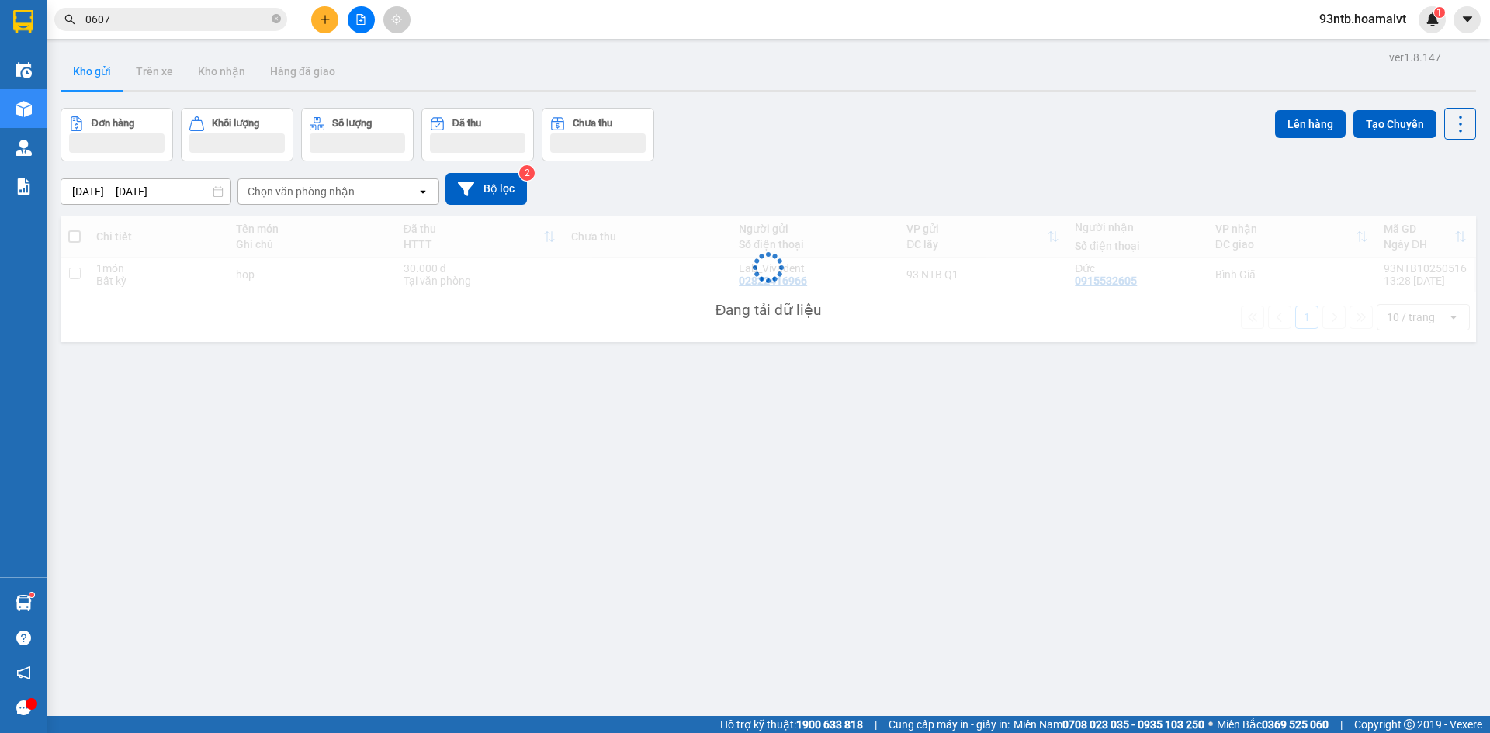
click at [1126, 133] on div "Đơn hàng Khối lượng Số lượng Đã thu Chưa thu Lên hàng Tạo Chuyến" at bounding box center [768, 135] width 1415 height 54
